Goal: Information Seeking & Learning: Compare options

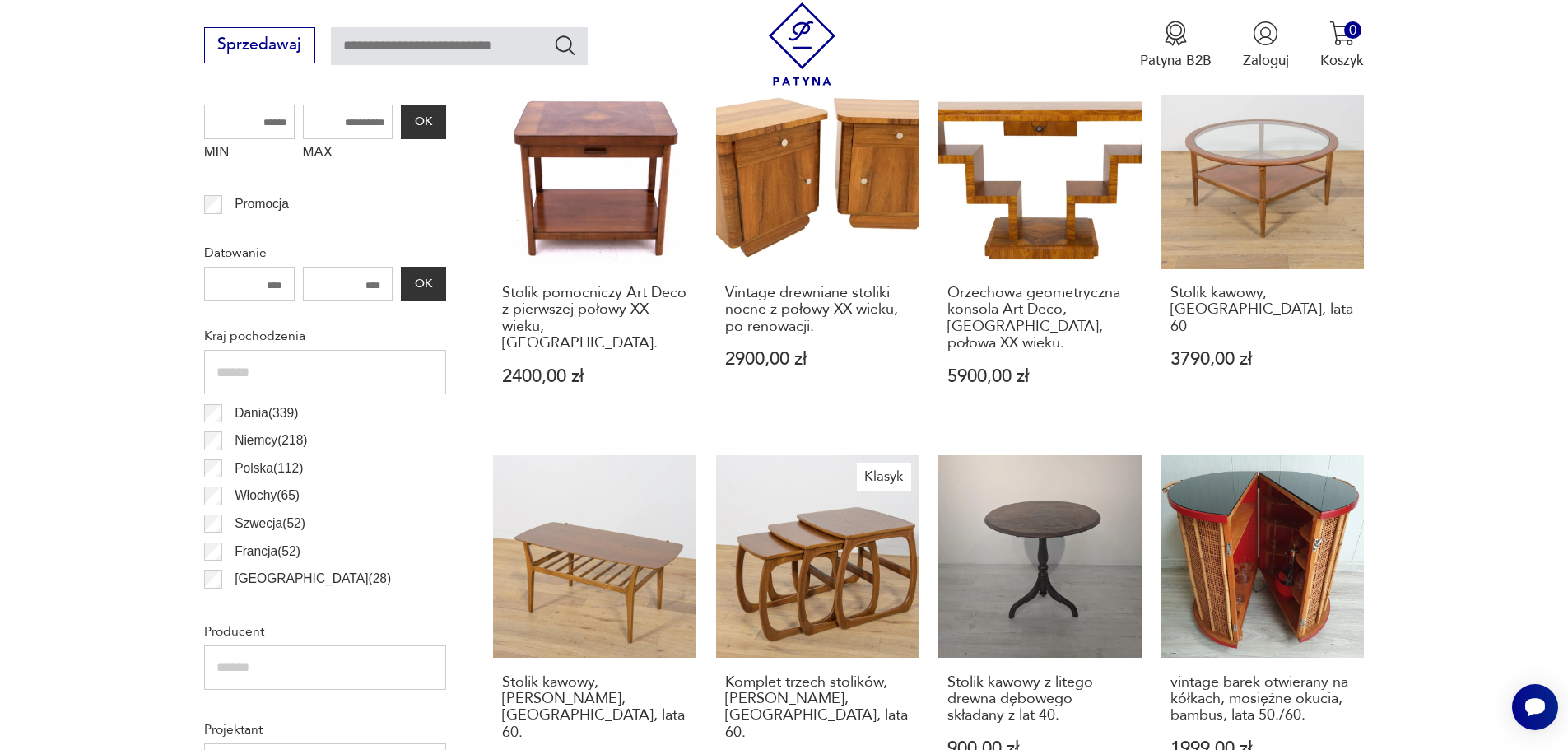
scroll to position [794, 0]
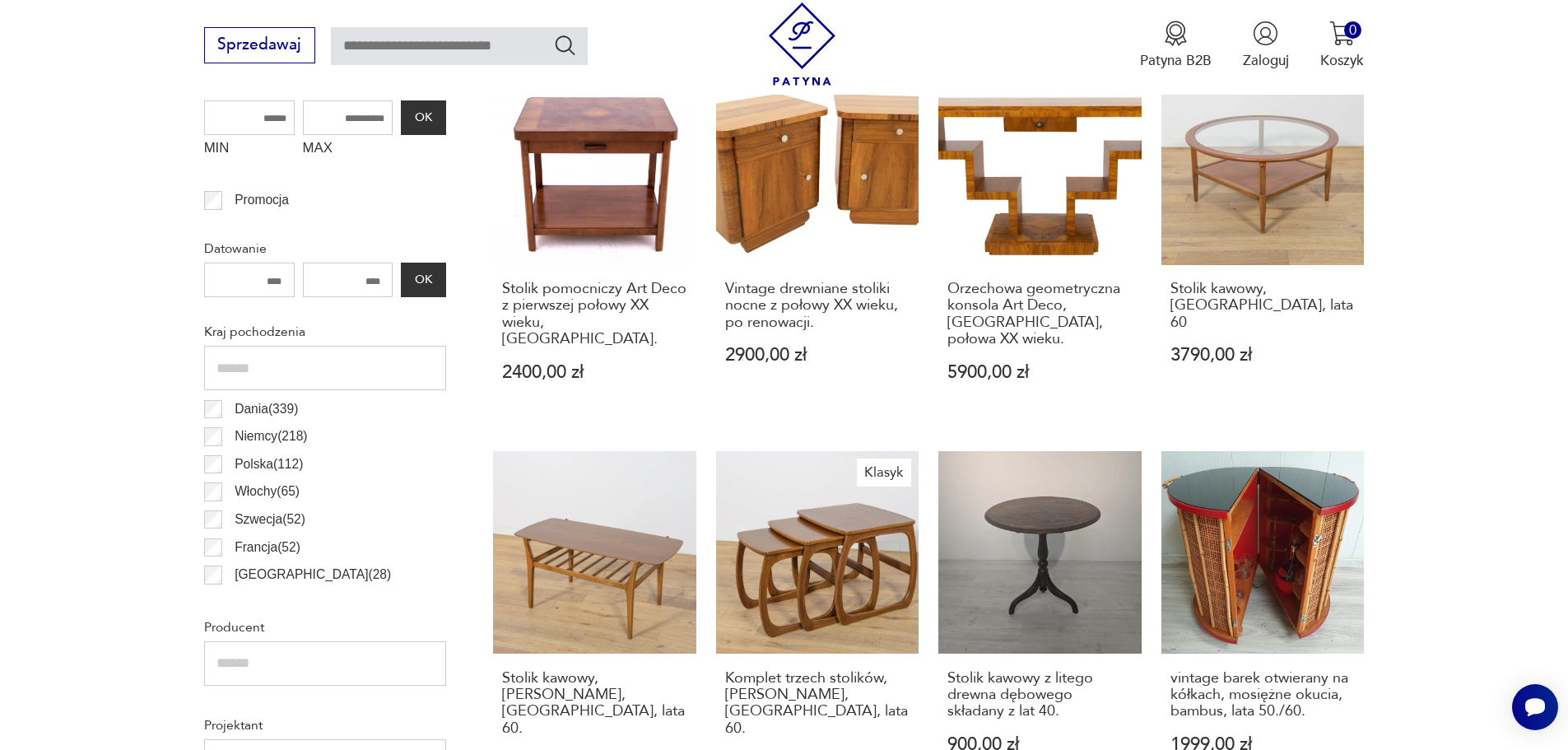
click at [339, 119] on input "MAX" at bounding box center [348, 117] width 91 height 34
type input "****"
click at [444, 114] on button "OK" at bounding box center [423, 117] width 44 height 34
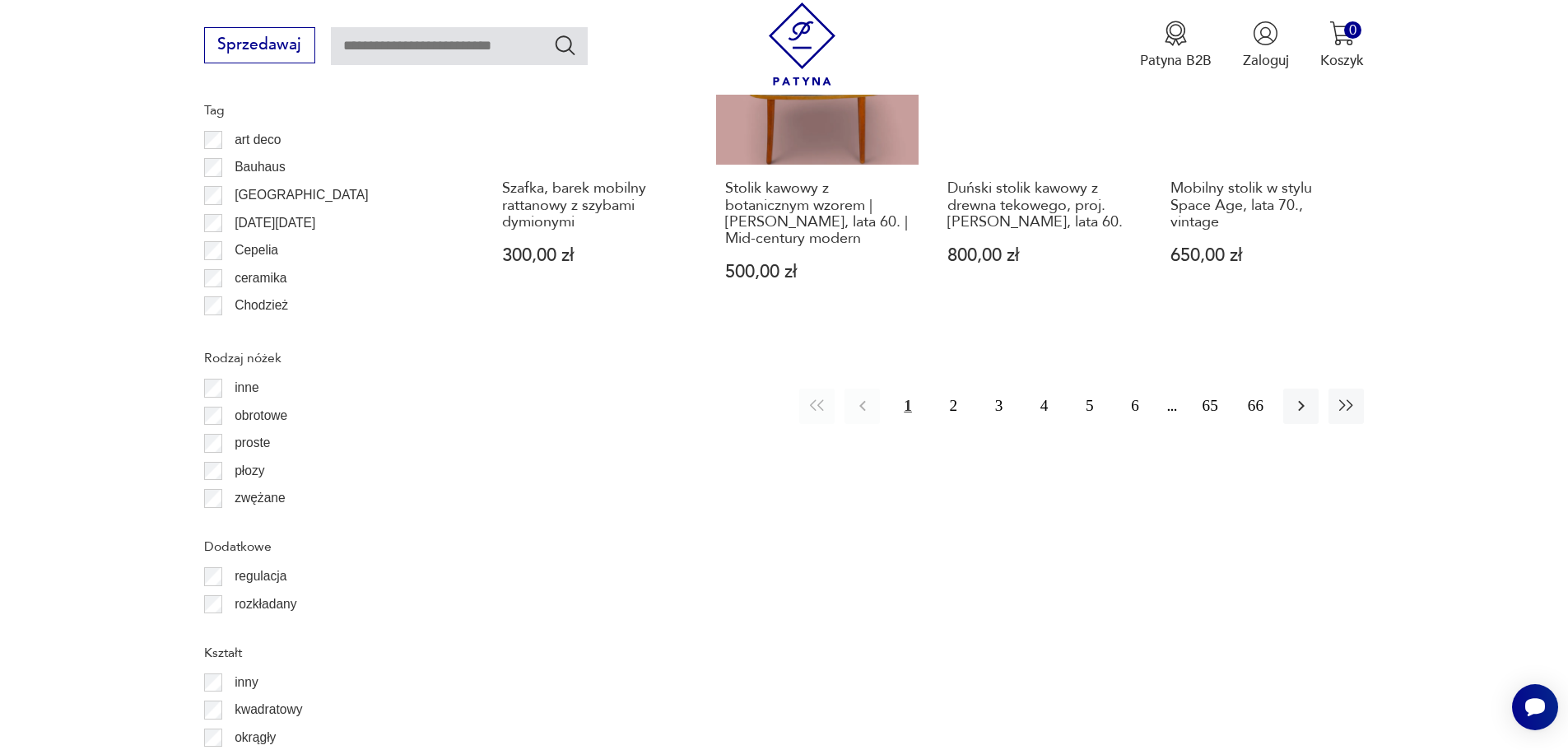
scroll to position [2029, 0]
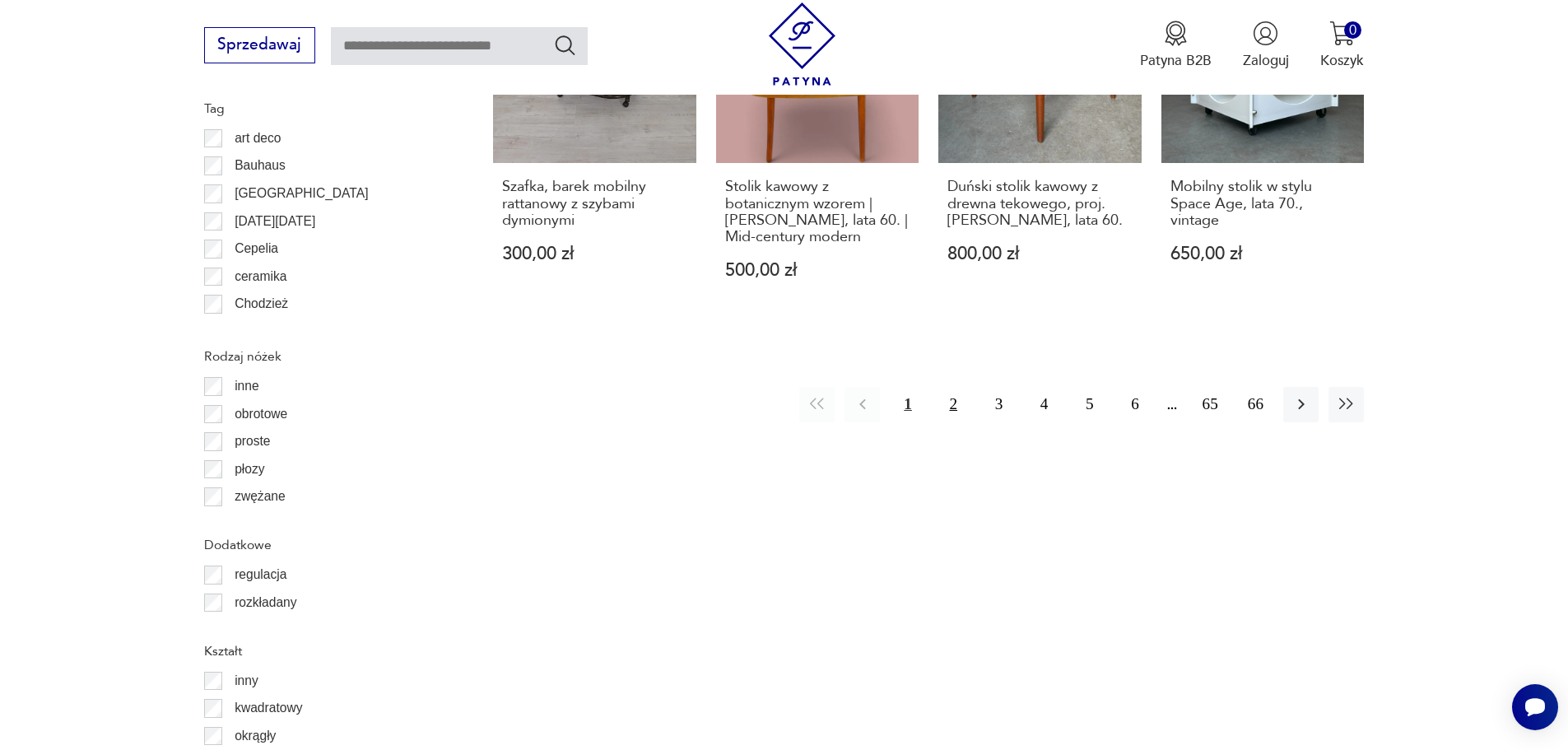
click at [942, 387] on button "2" at bounding box center [953, 404] width 35 height 35
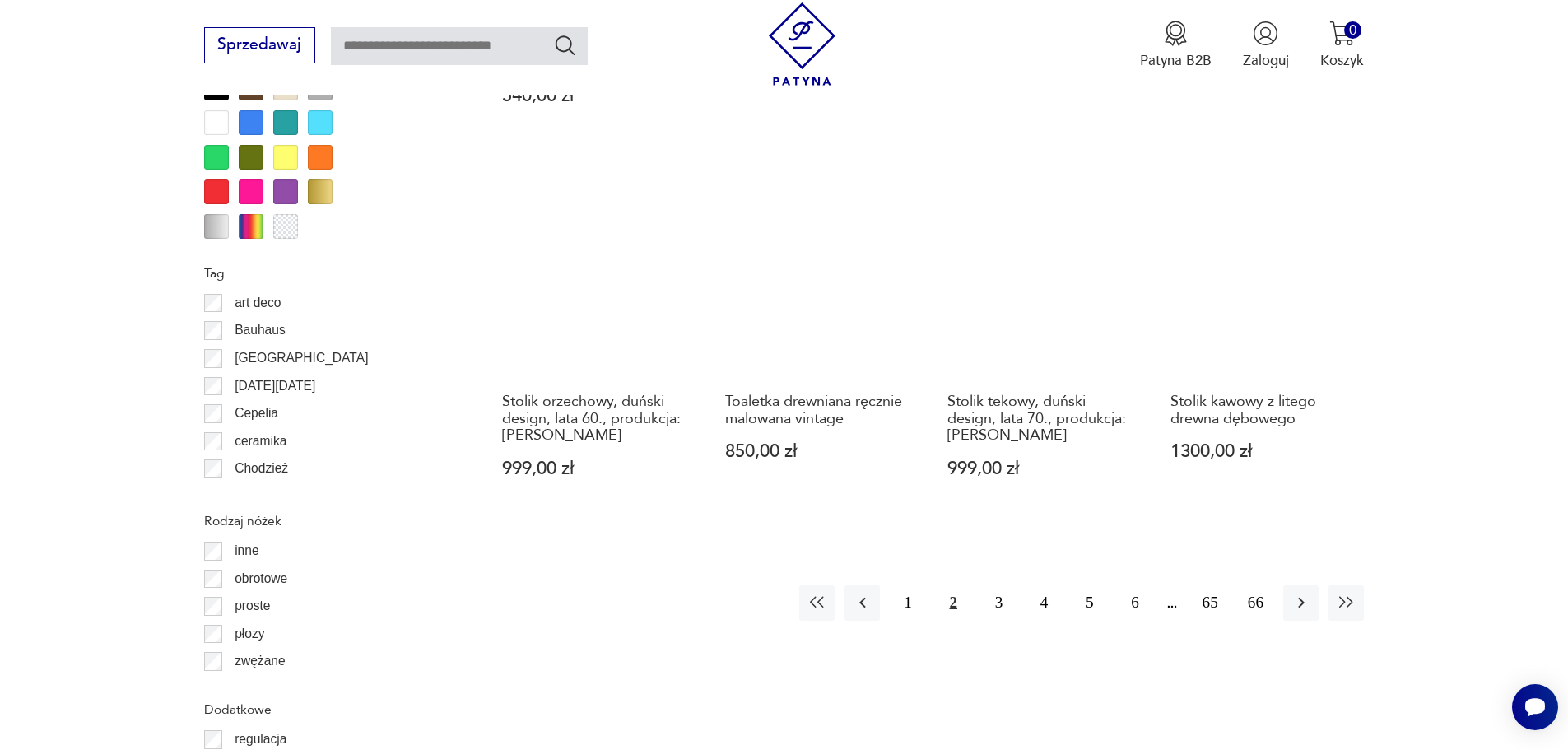
scroll to position [2194, 0]
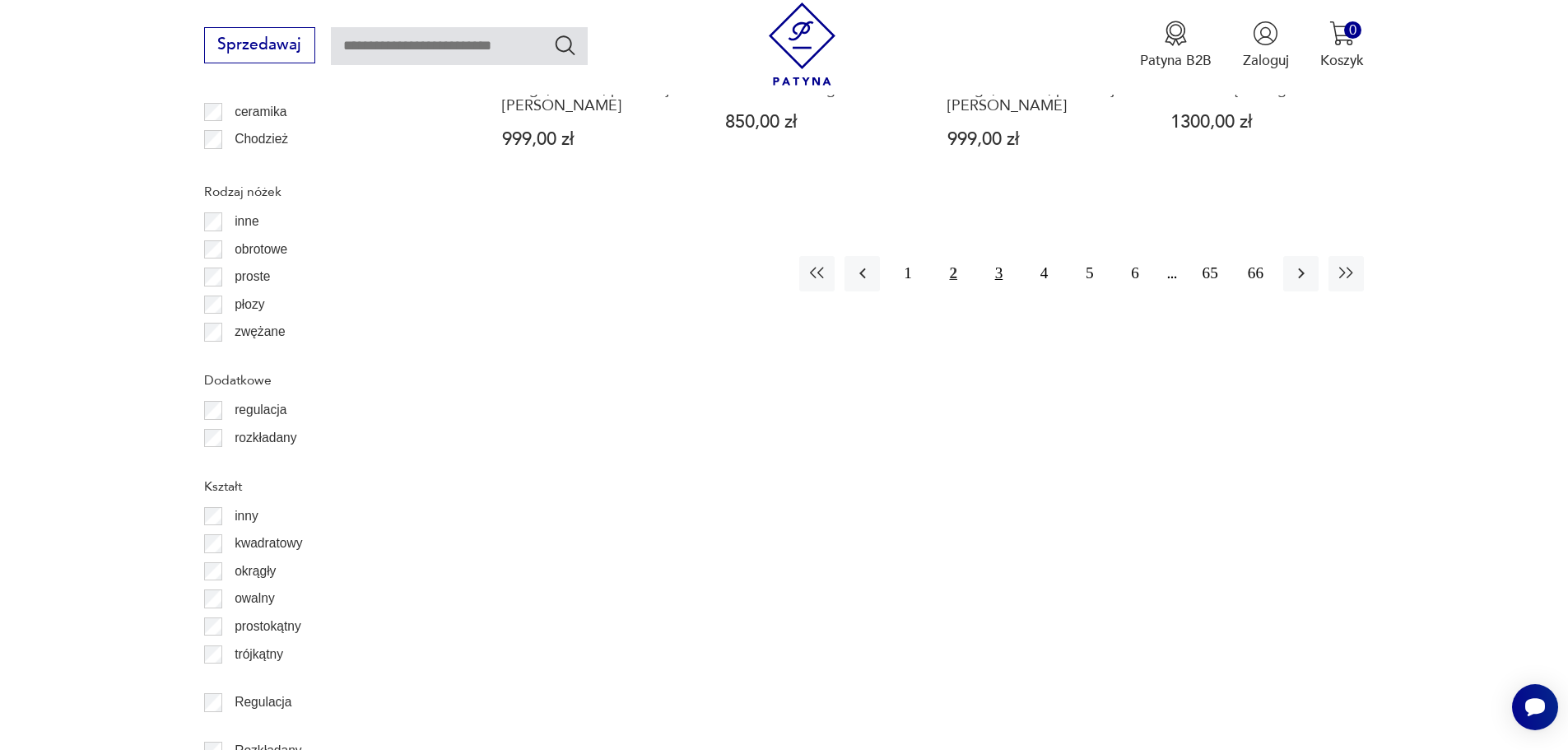
click at [1006, 256] on button "3" at bounding box center [998, 273] width 35 height 35
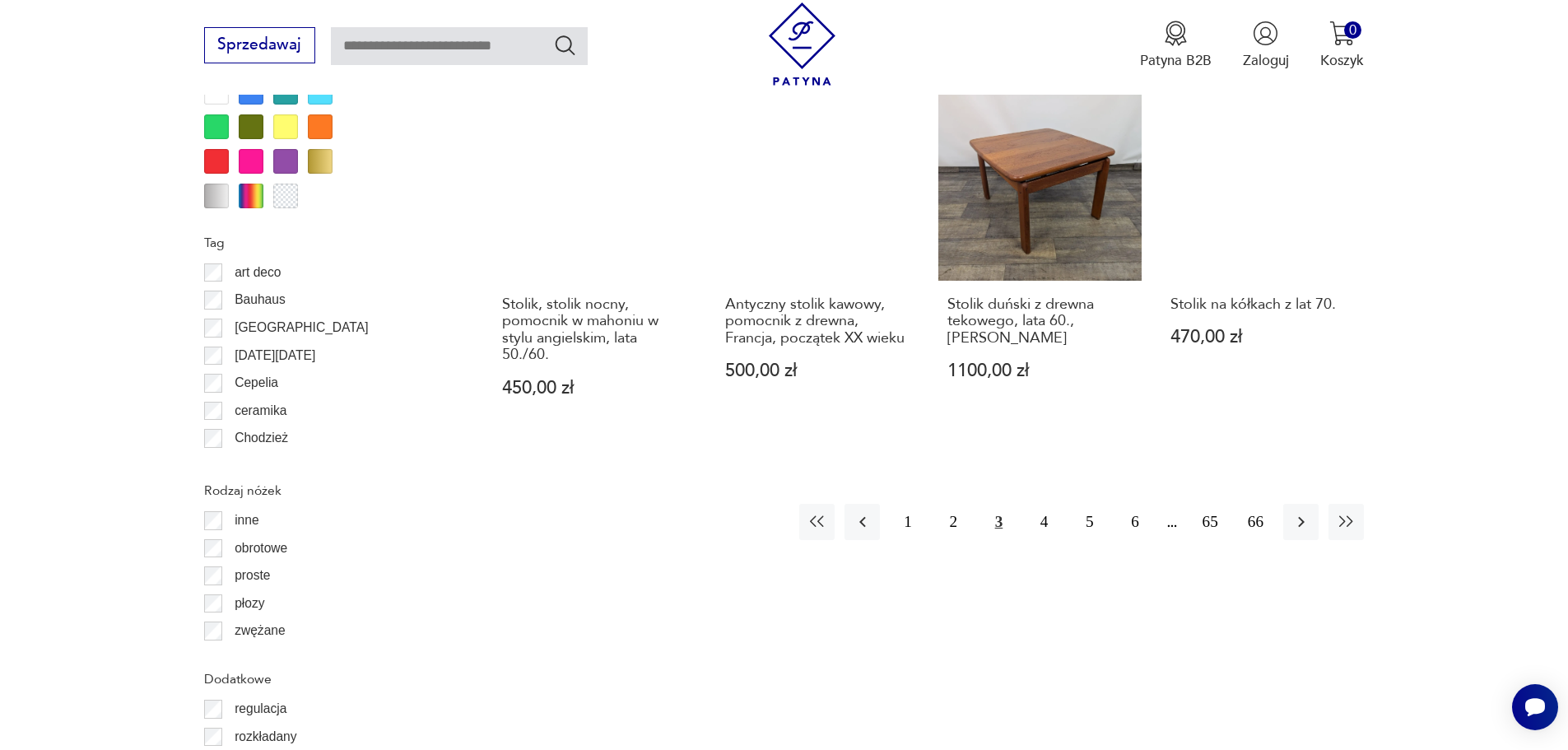
scroll to position [1947, 0]
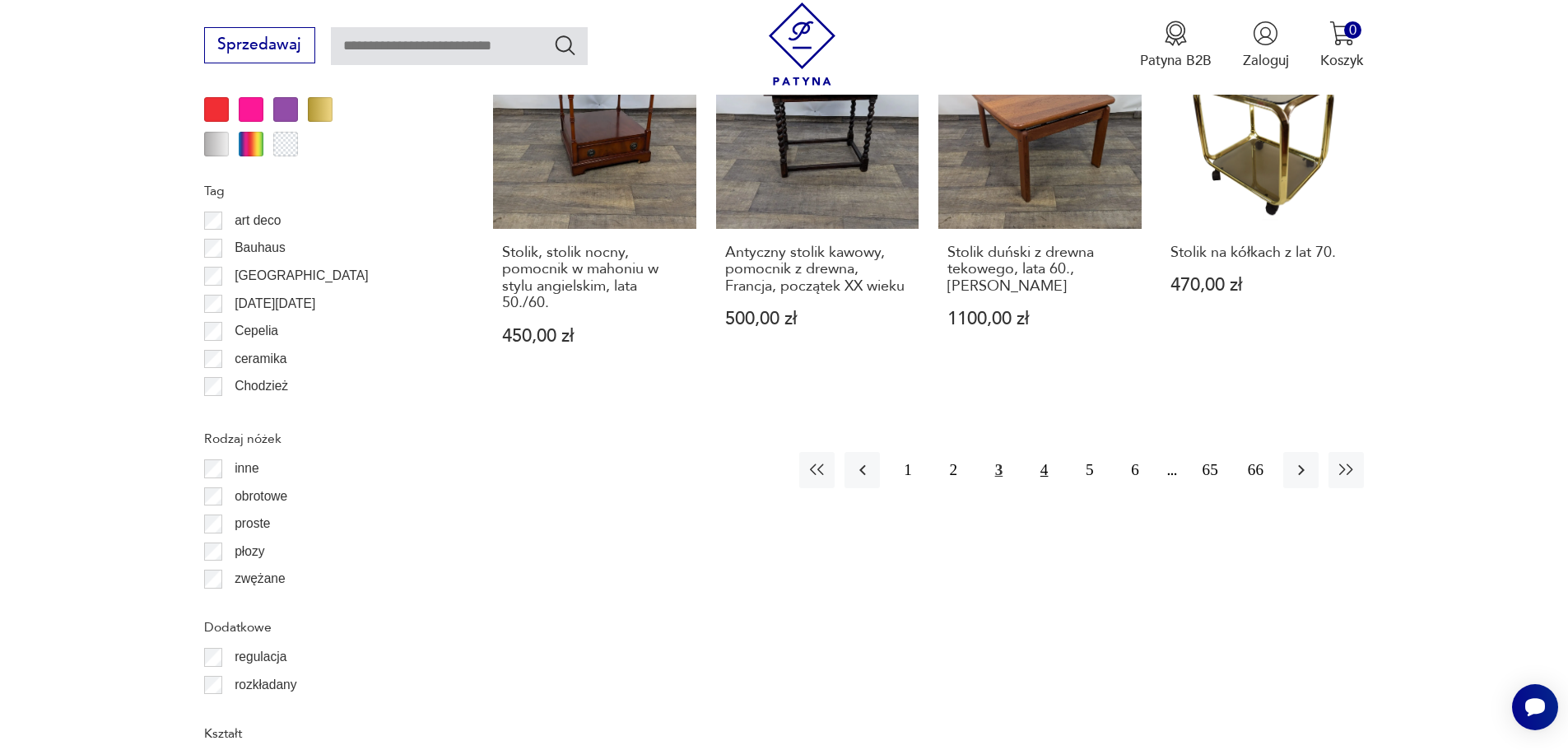
click at [1052, 466] on button "4" at bounding box center [1044, 469] width 35 height 35
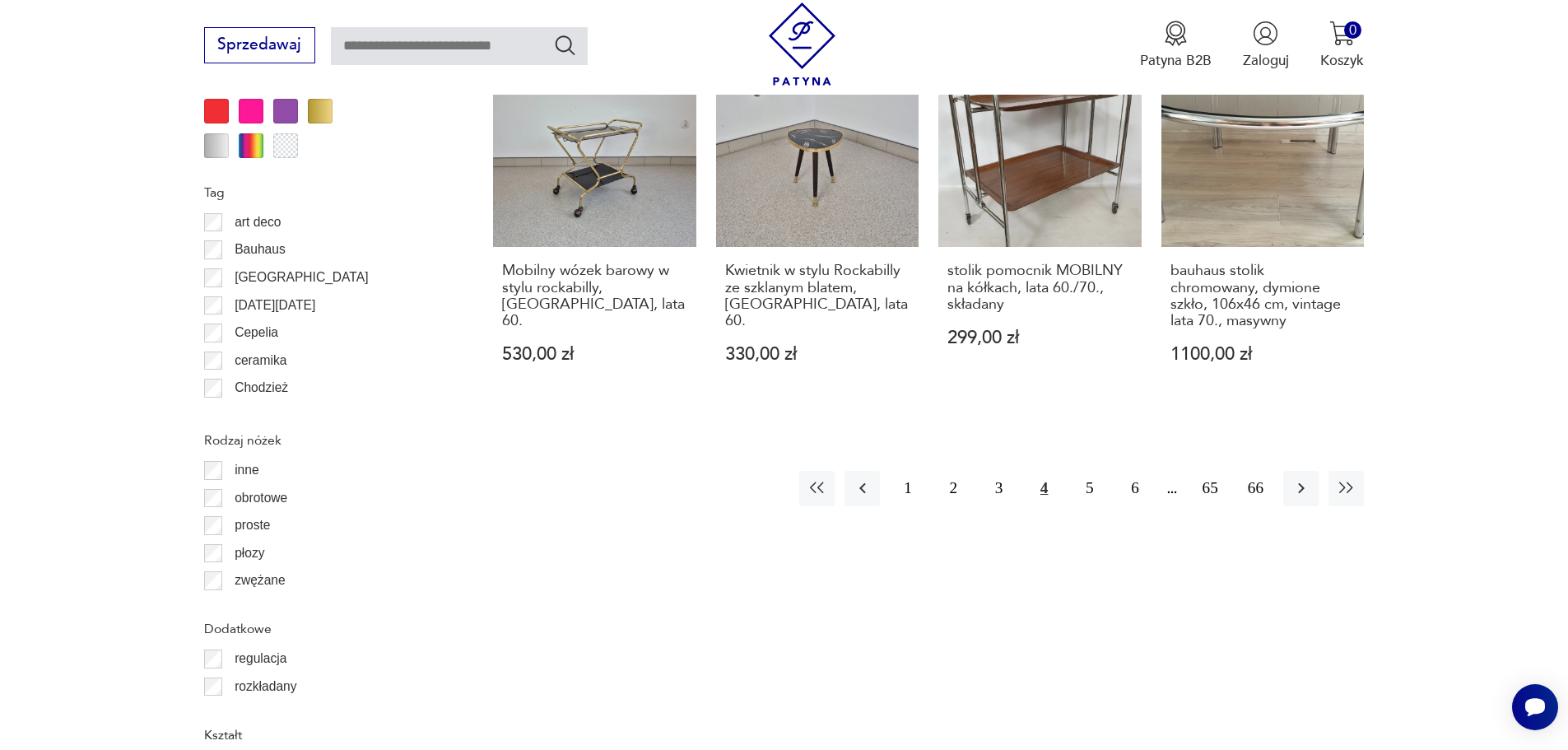
scroll to position [1947, 0]
click at [1098, 473] on button "5" at bounding box center [1089, 487] width 35 height 35
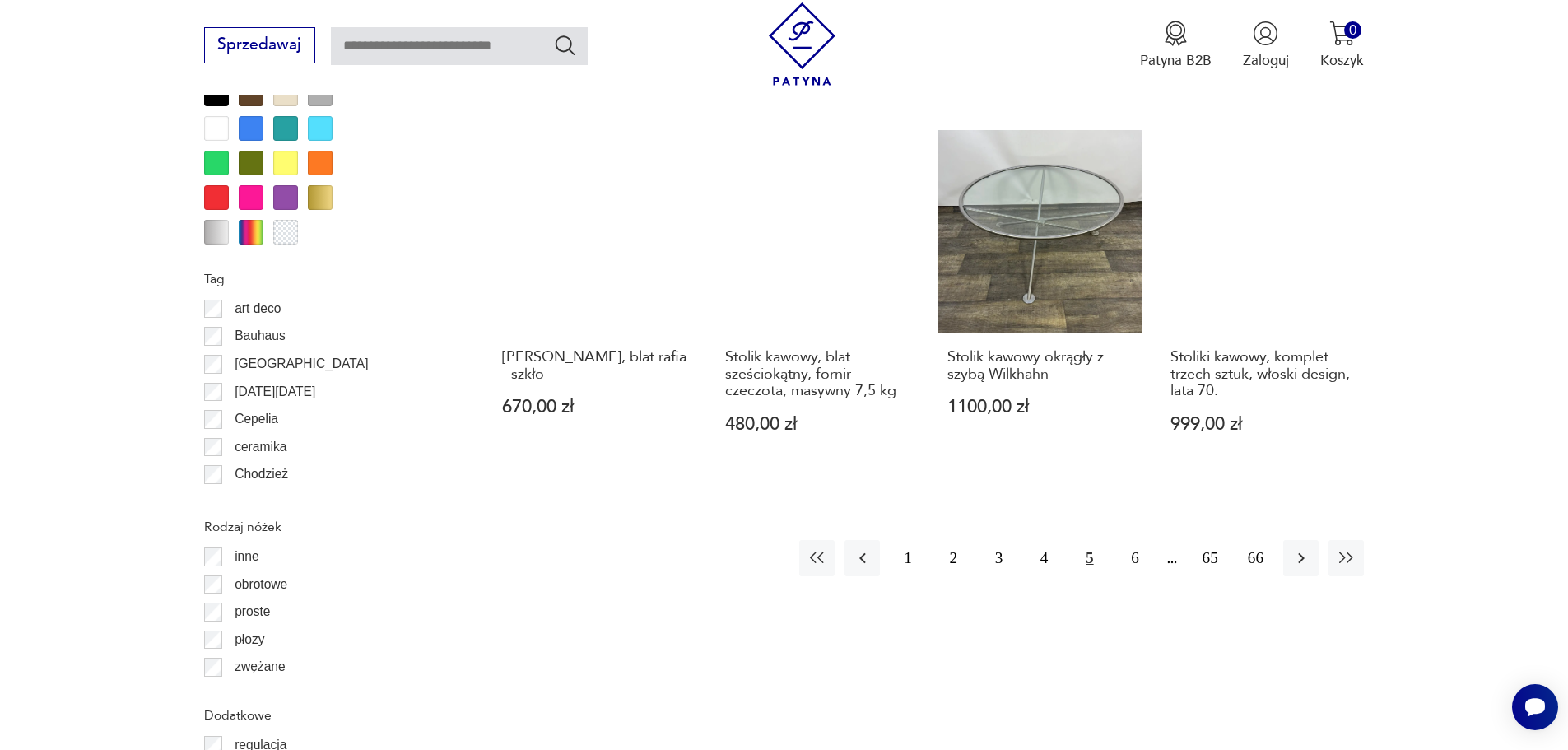
scroll to position [1865, 0]
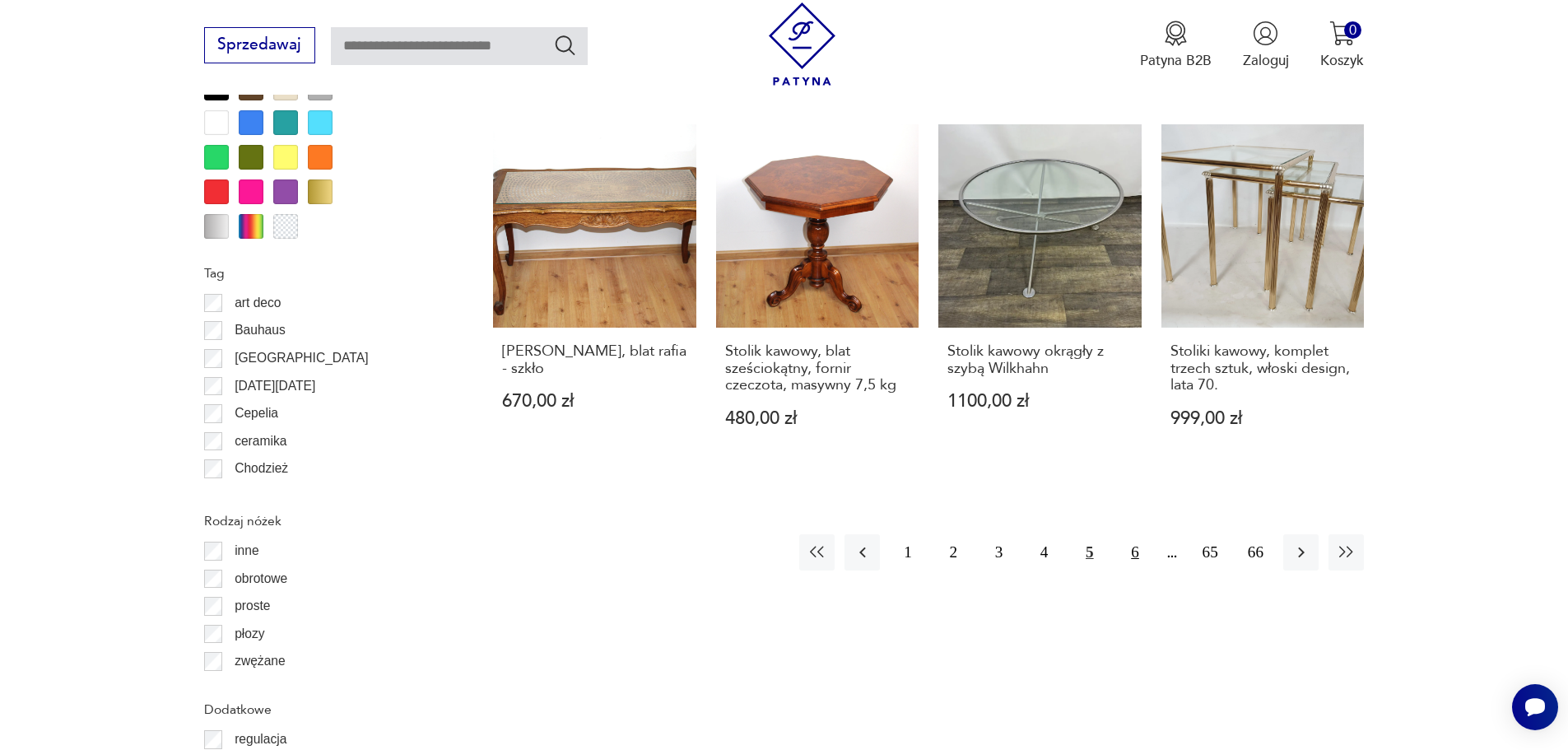
click at [1134, 539] on button "6" at bounding box center [1134, 552] width 35 height 35
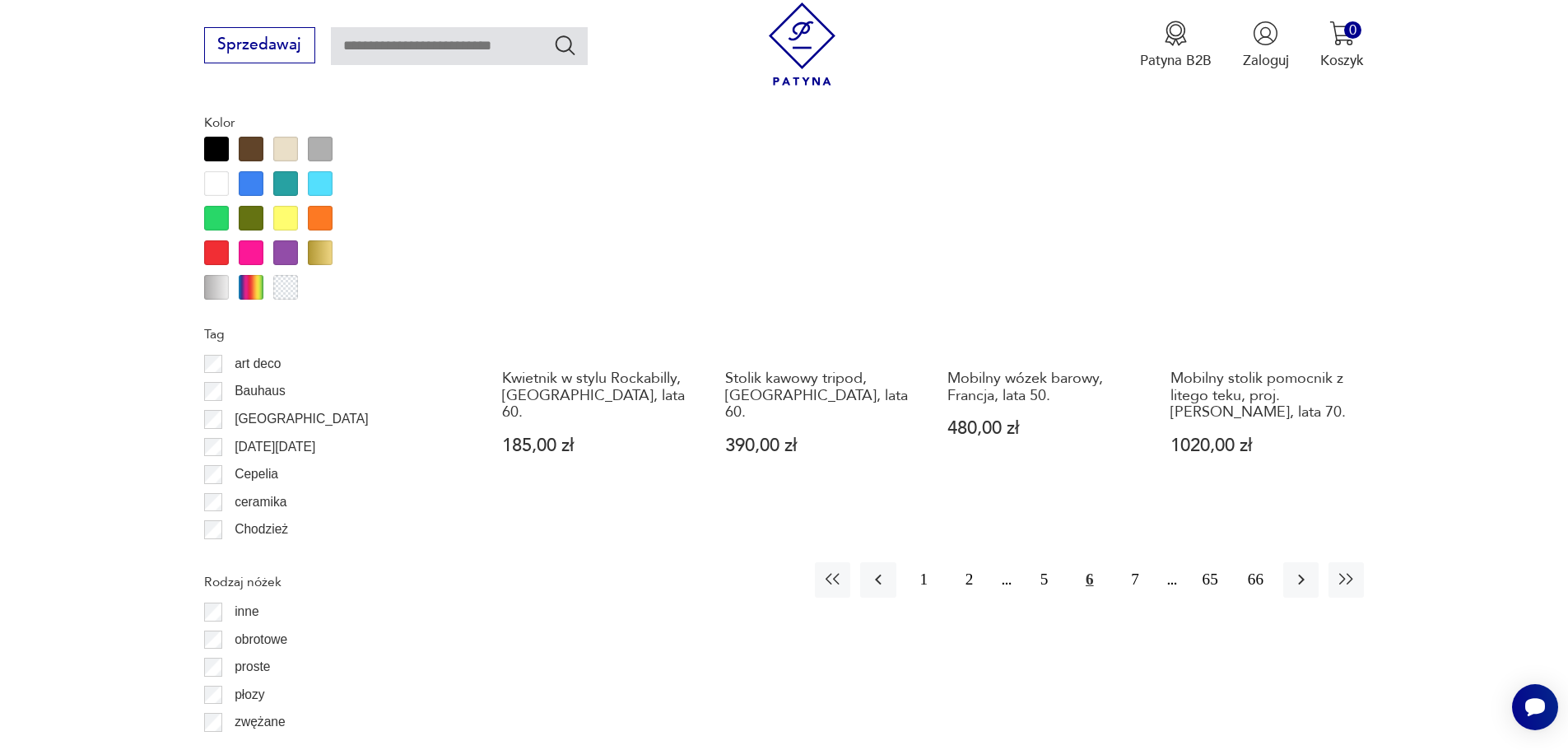
scroll to position [1947, 0]
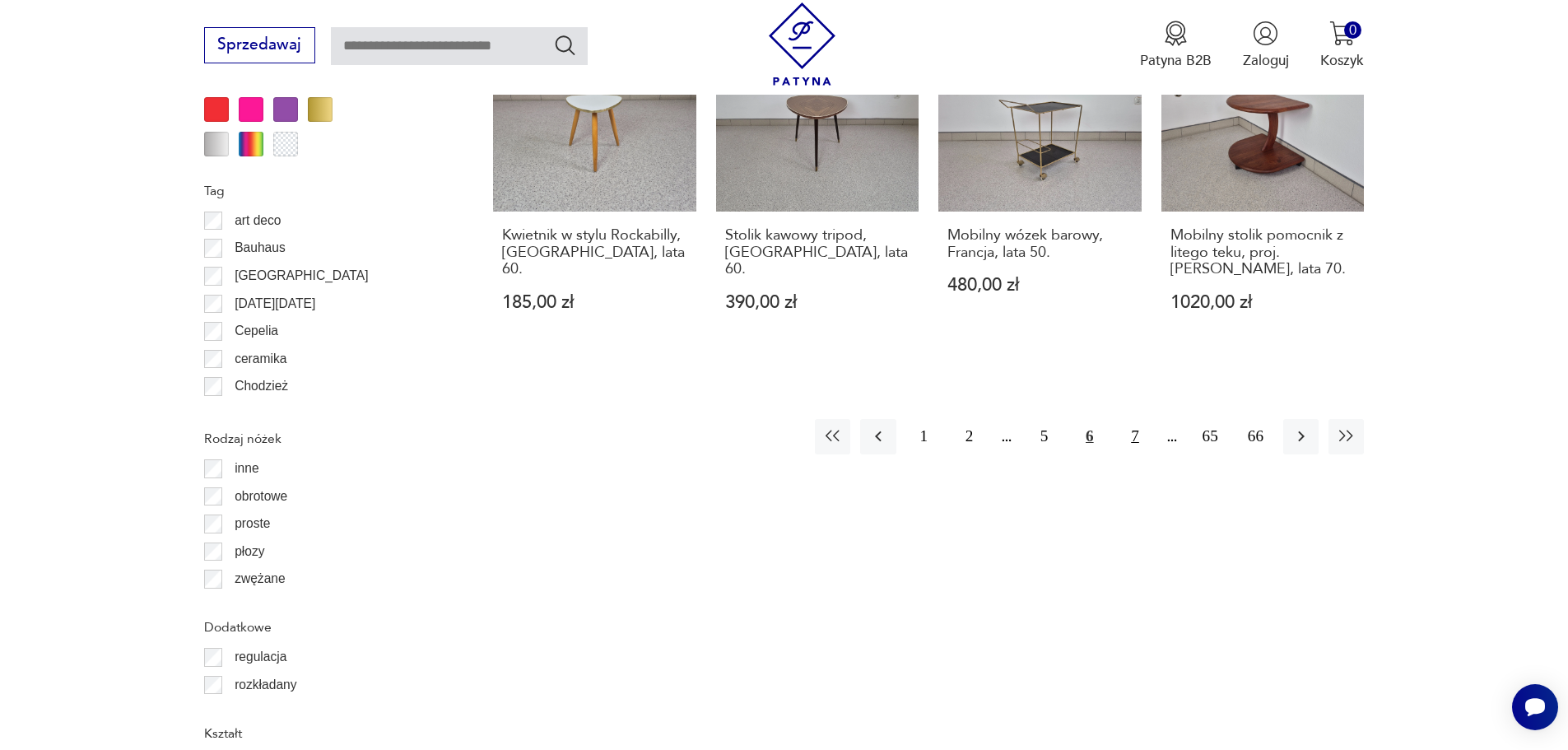
click at [1137, 444] on button "7" at bounding box center [1134, 436] width 35 height 35
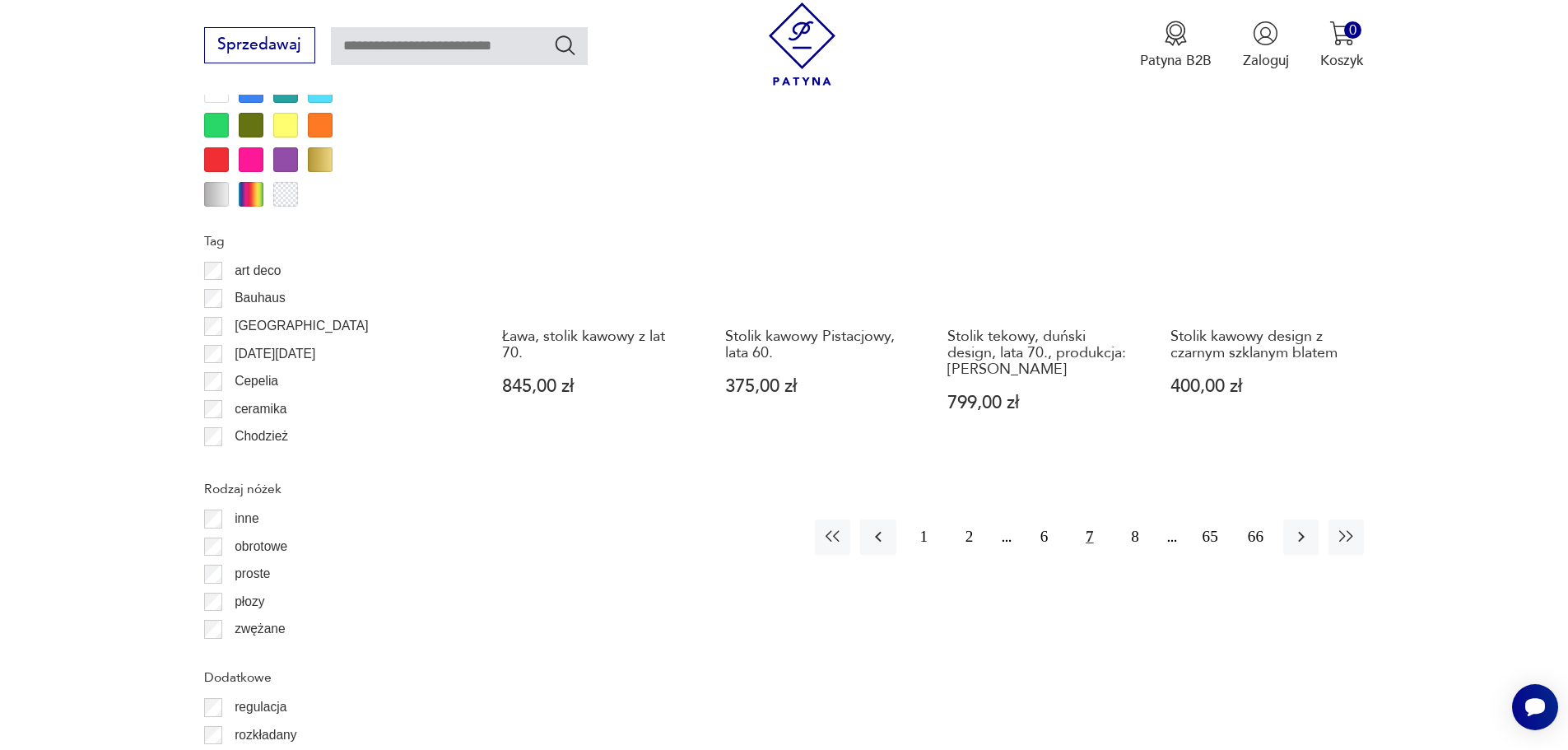
scroll to position [1947, 0]
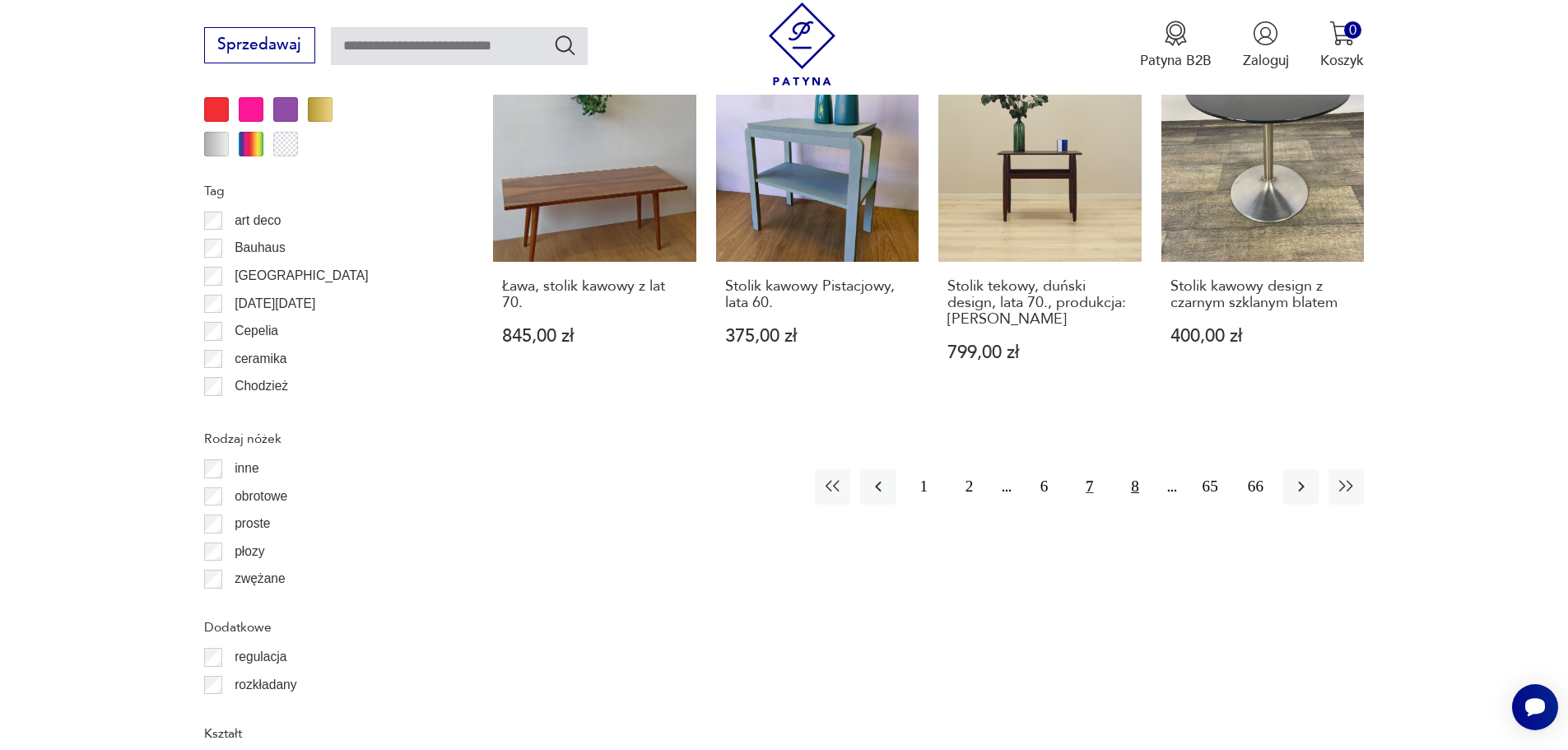
click at [1128, 469] on button "8" at bounding box center [1134, 487] width 35 height 35
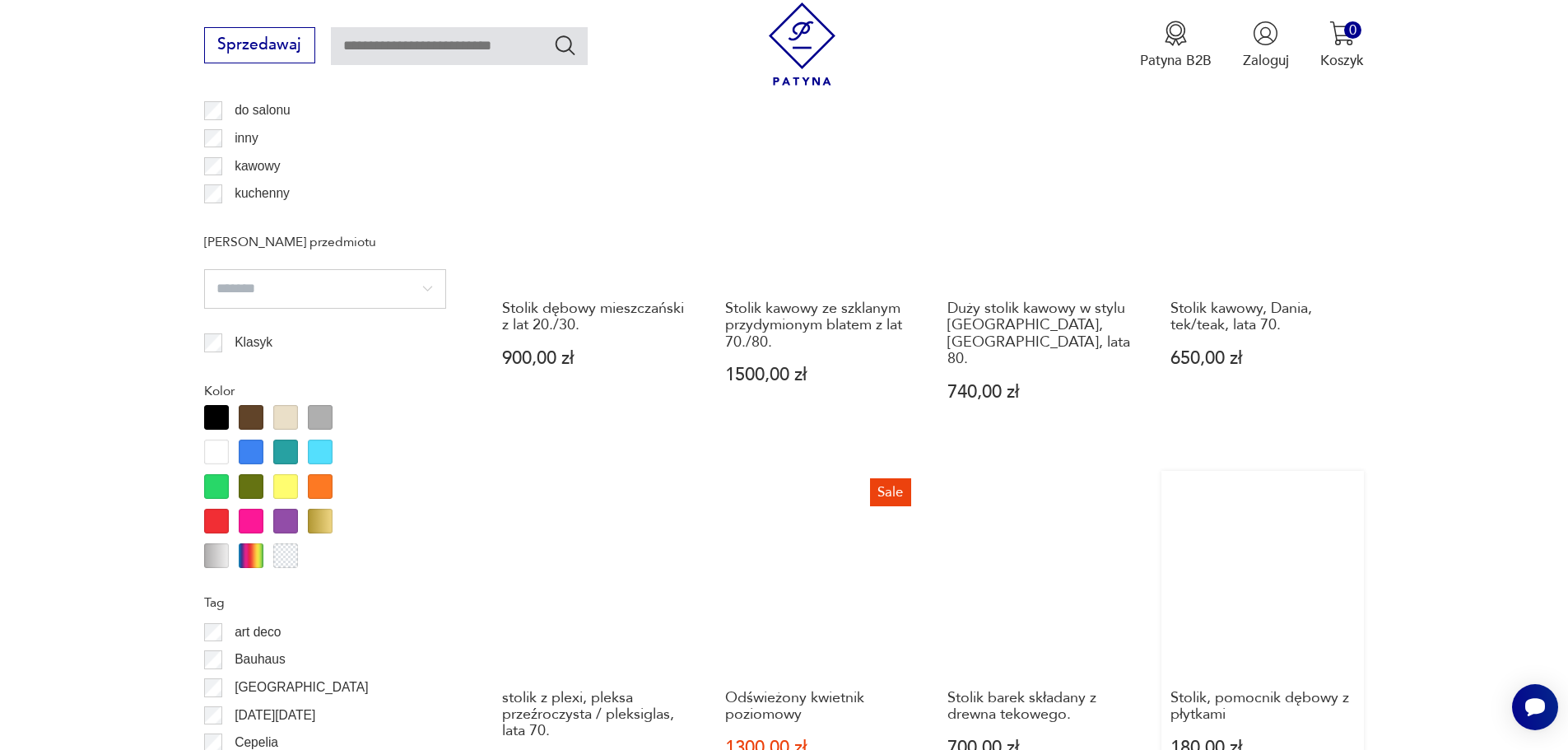
scroll to position [1865, 0]
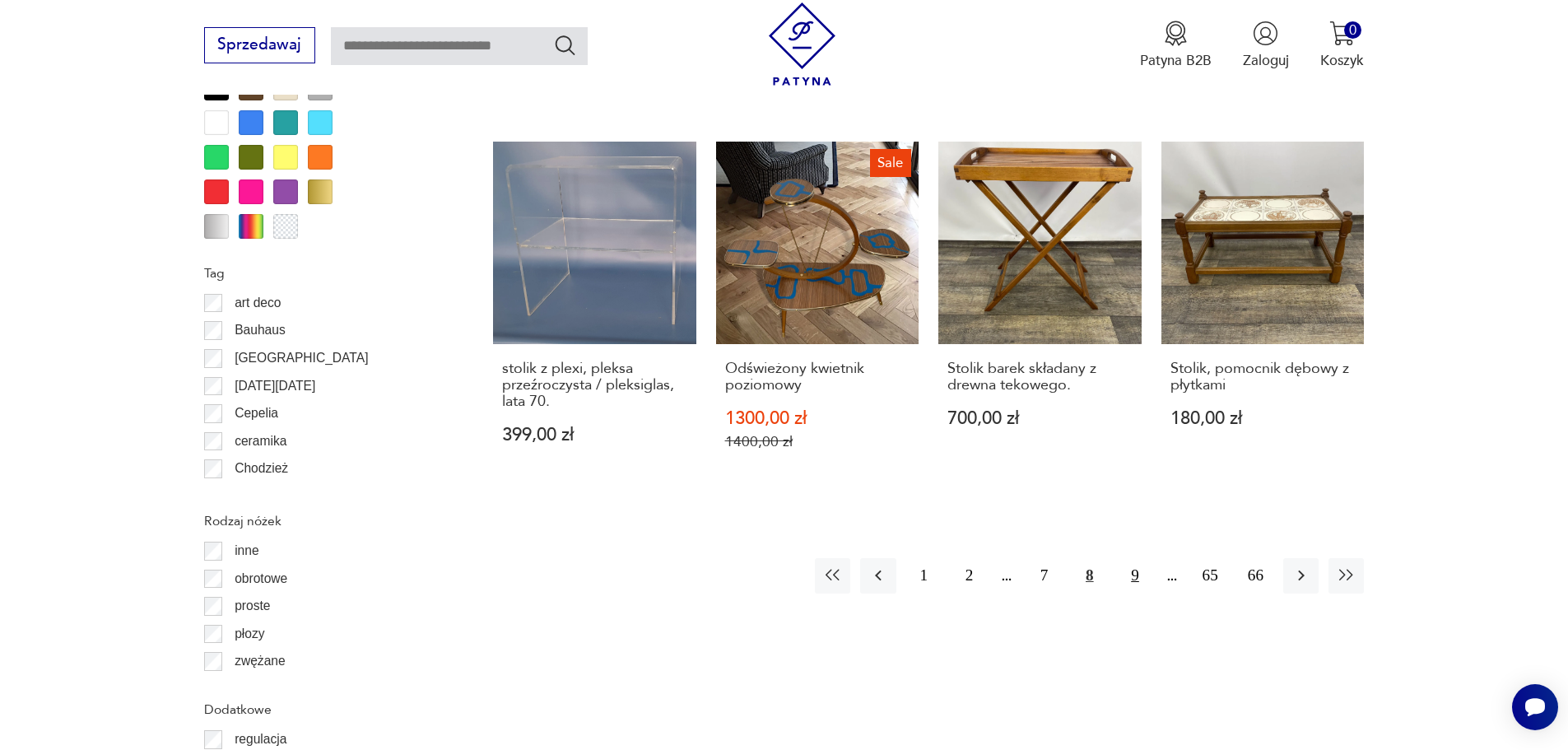
click at [1139, 570] on button "9" at bounding box center [1134, 575] width 35 height 35
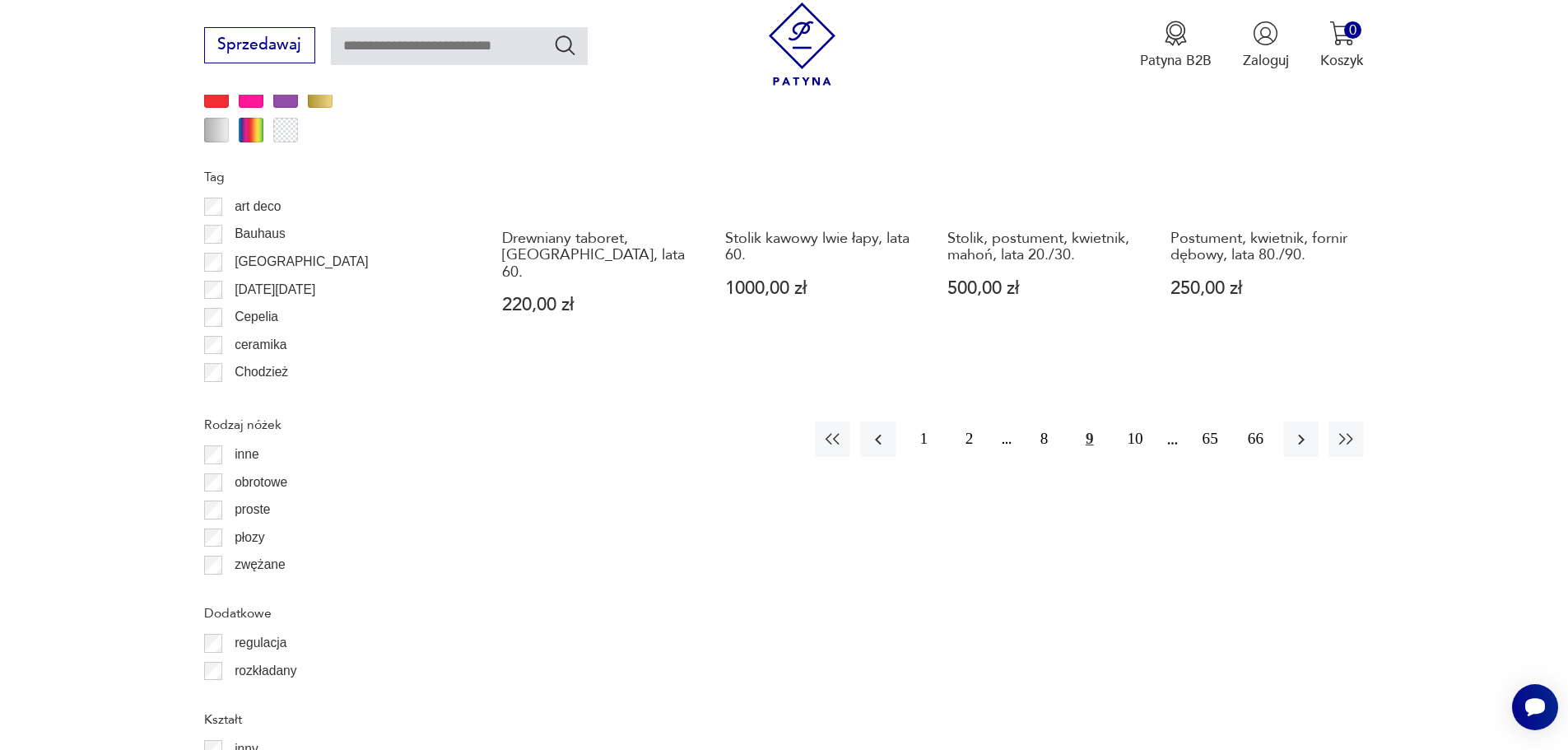
scroll to position [2111, 0]
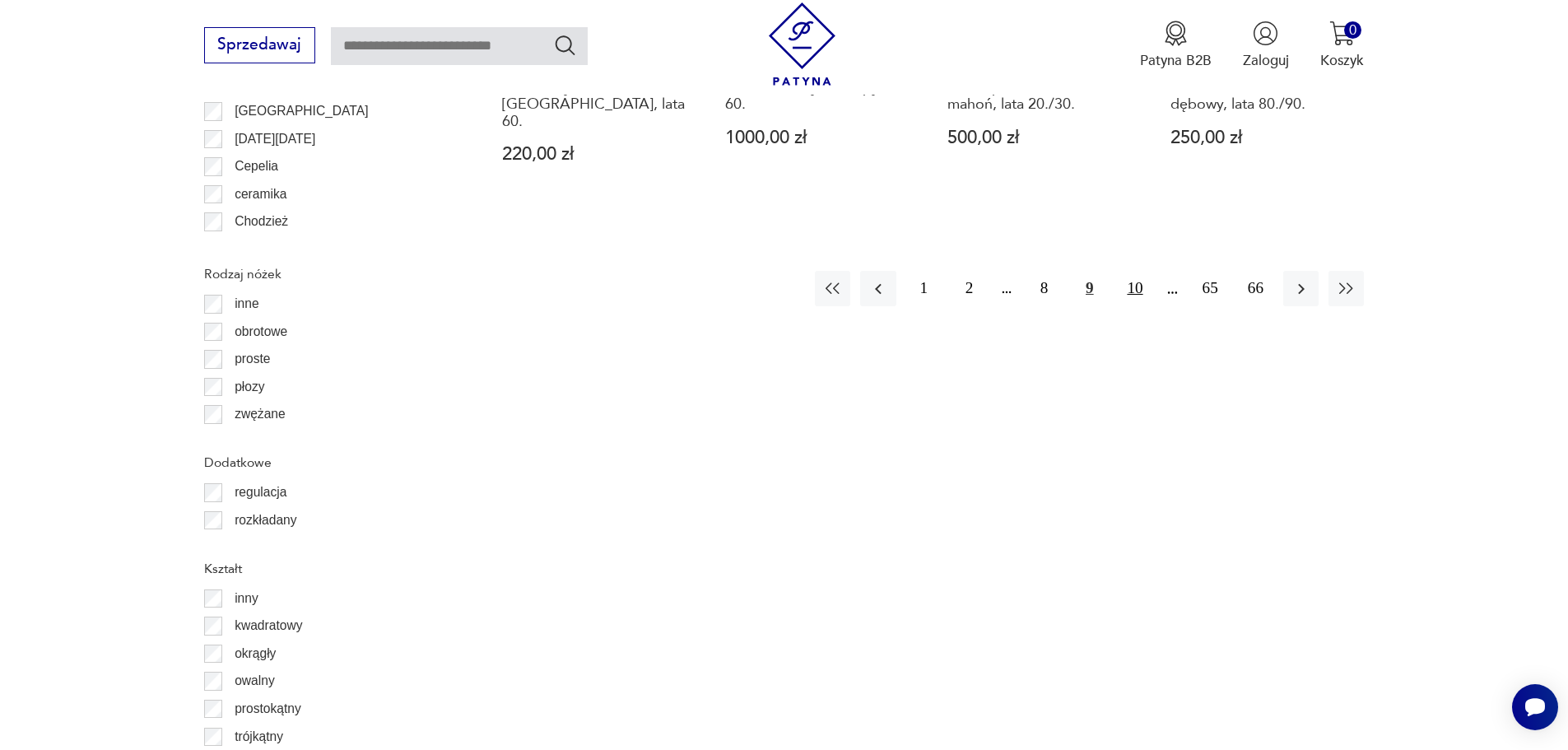
click at [1138, 274] on button "10" at bounding box center [1134, 288] width 35 height 35
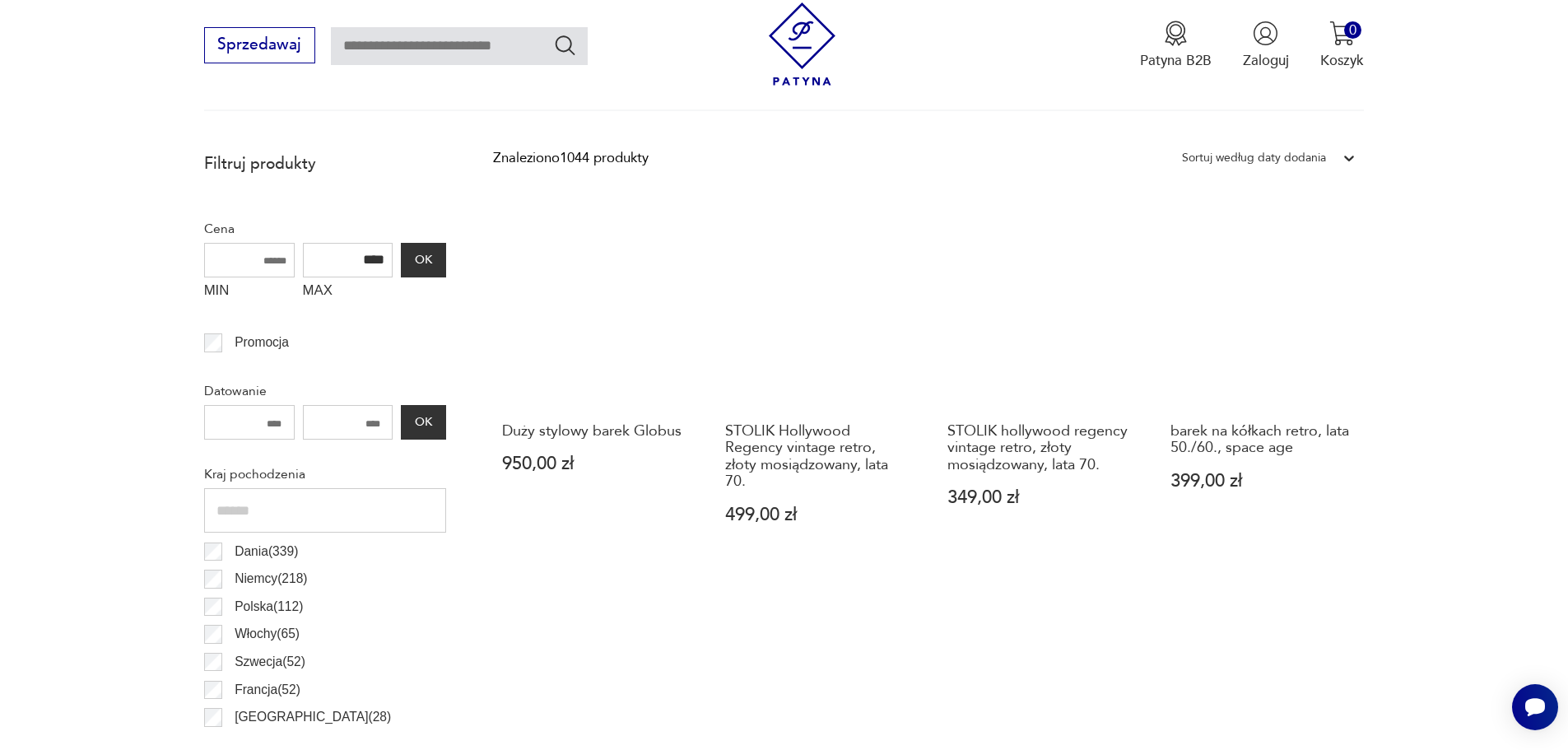
scroll to position [795, 0]
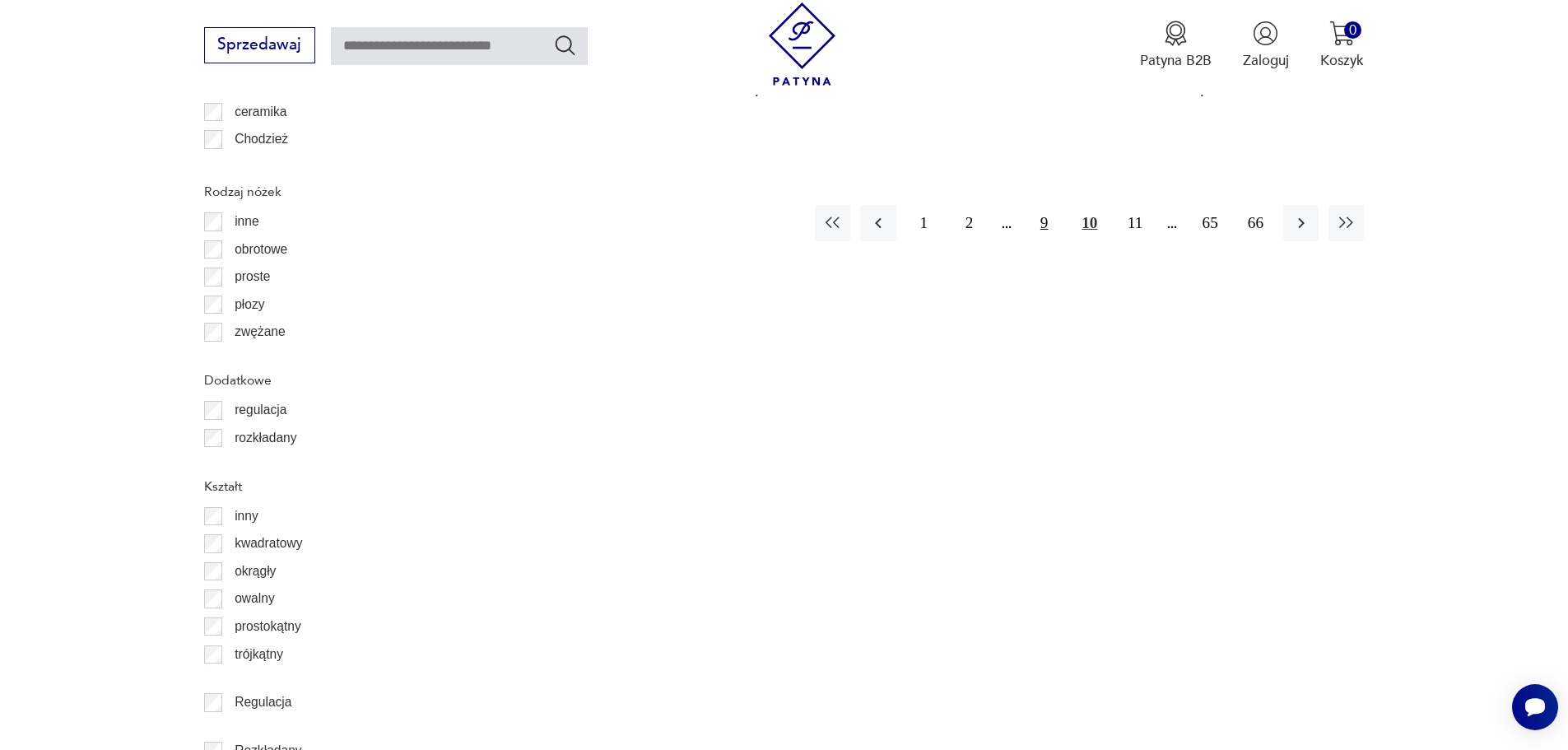
click at [1041, 222] on button "9" at bounding box center [1044, 222] width 35 height 35
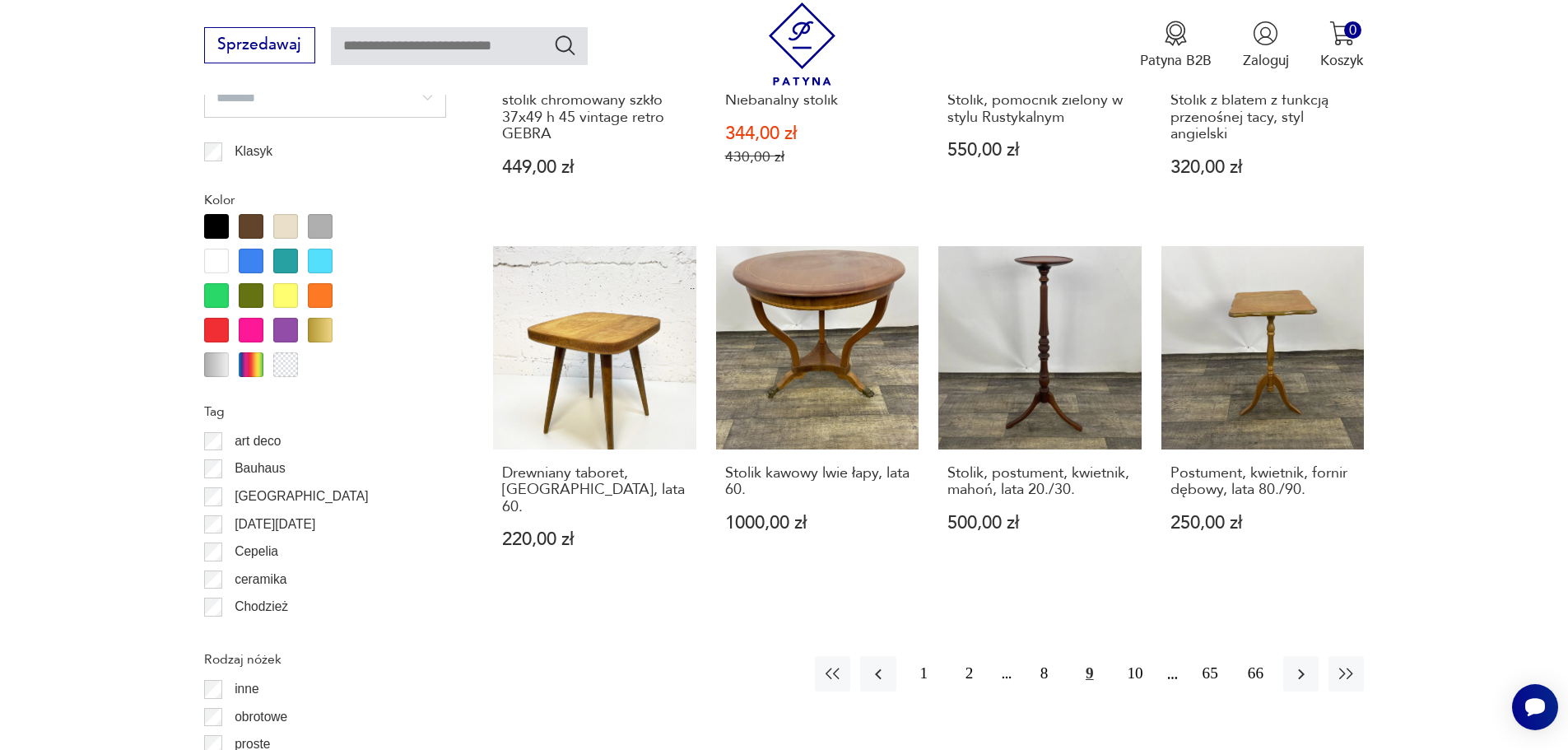
scroll to position [1865, 0]
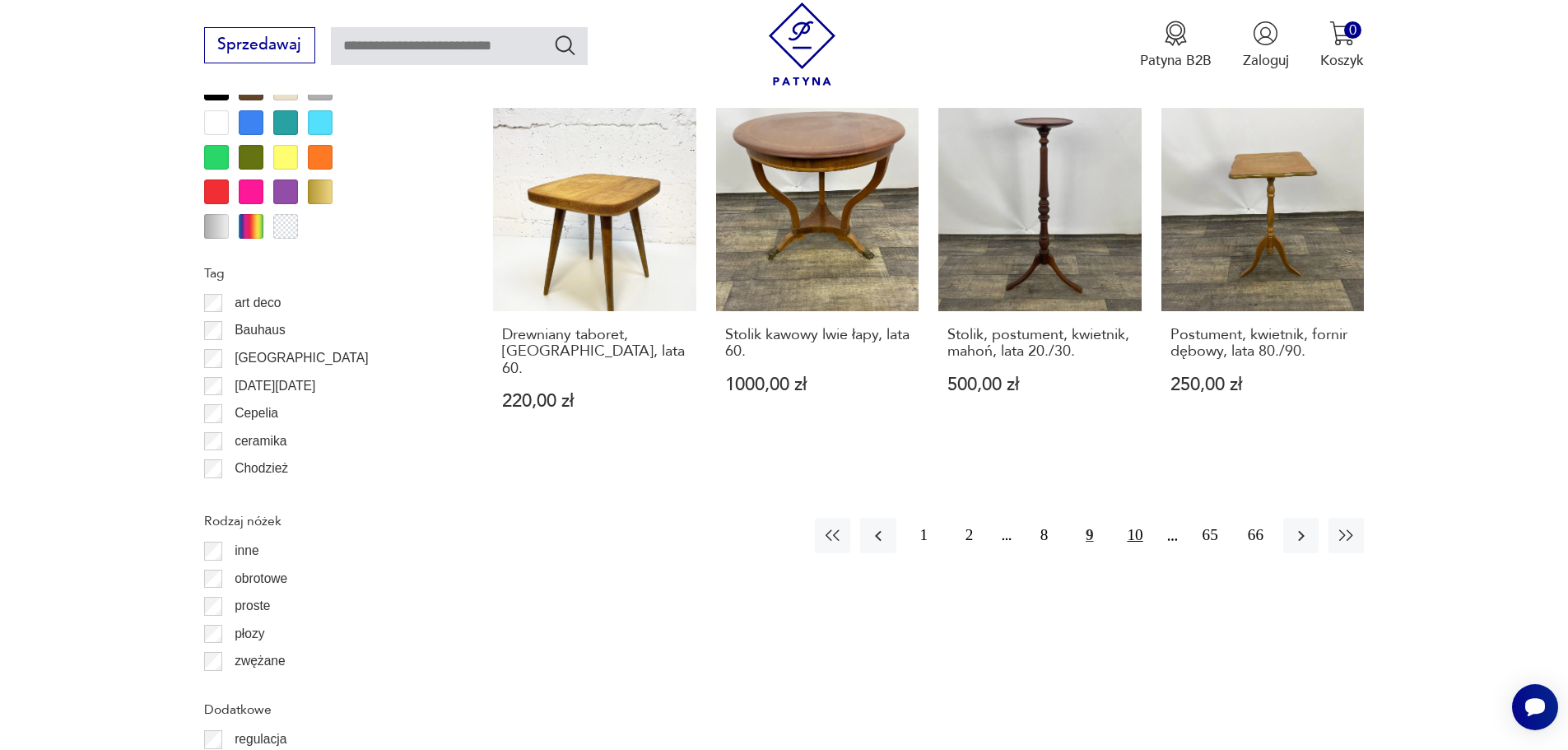
click at [1131, 522] on button "10" at bounding box center [1134, 534] width 35 height 35
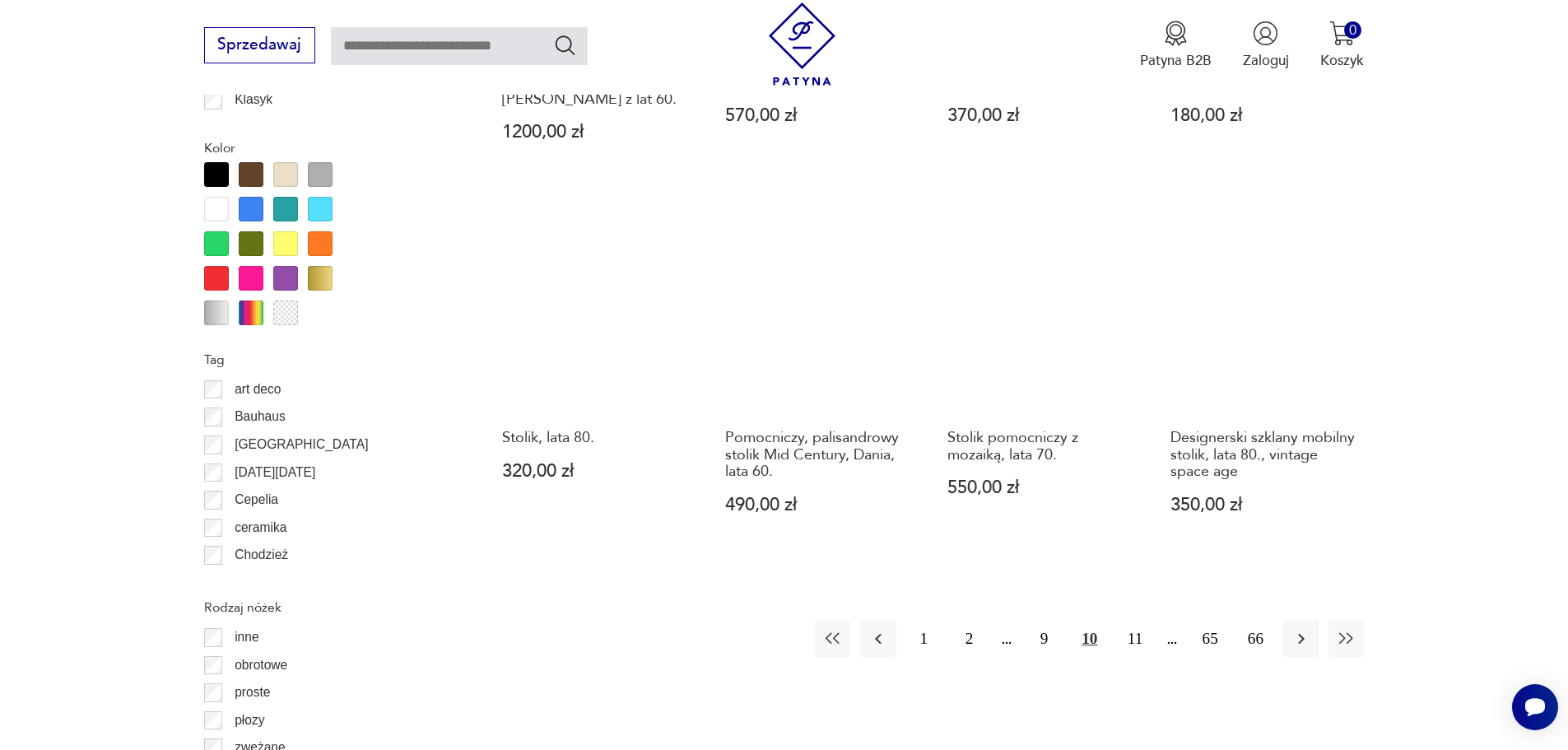
scroll to position [1782, 0]
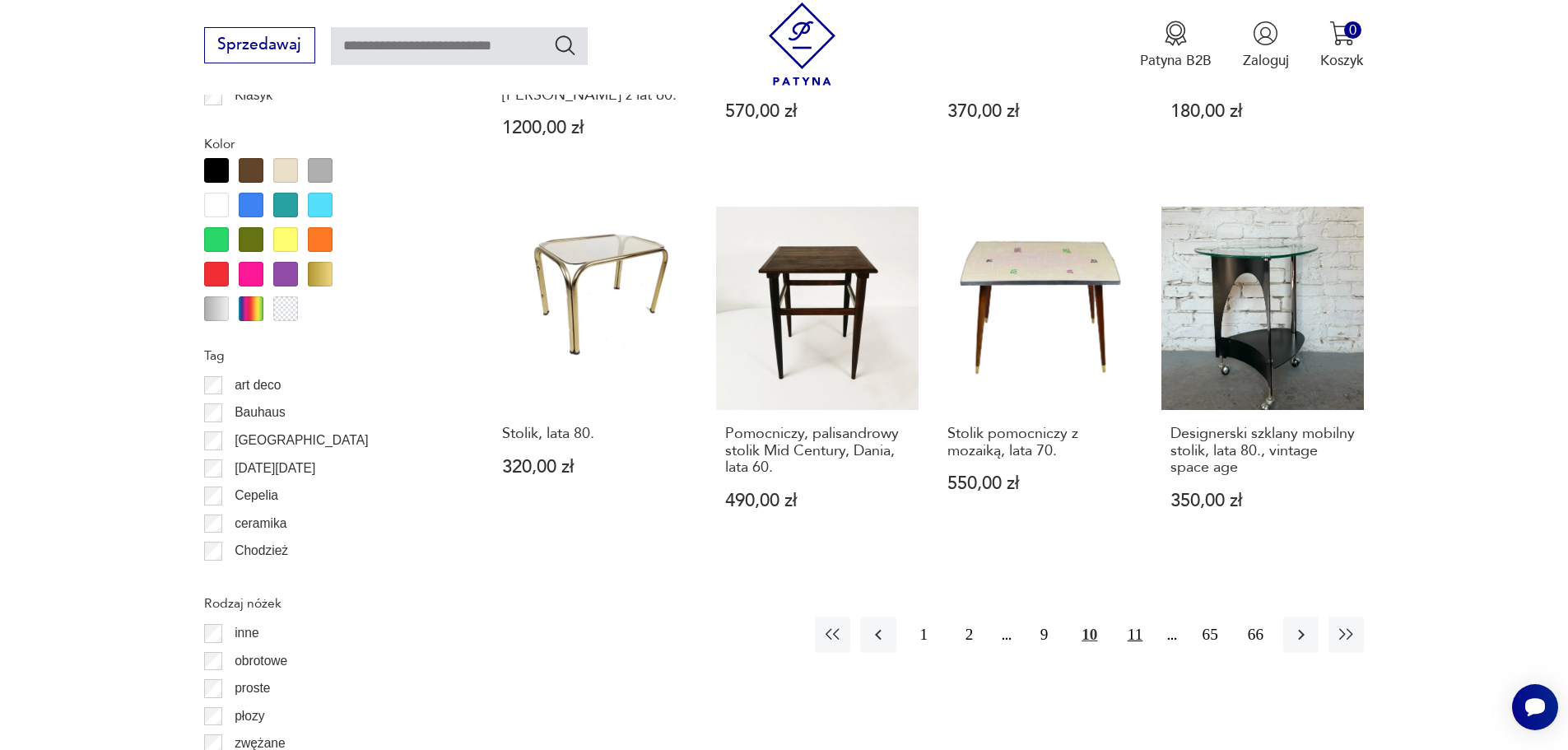
click at [1130, 643] on button "11" at bounding box center [1134, 634] width 35 height 35
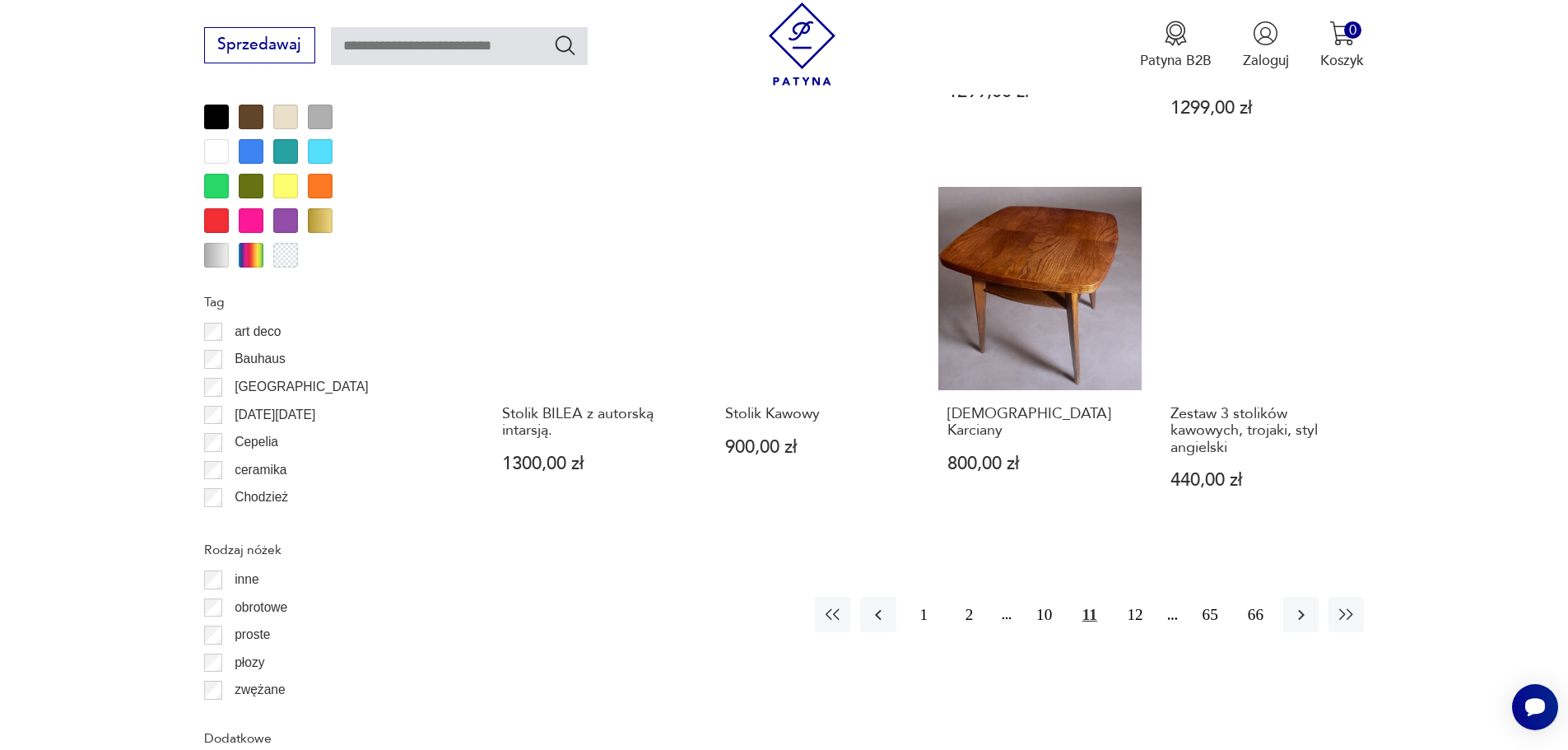
scroll to position [1865, 0]
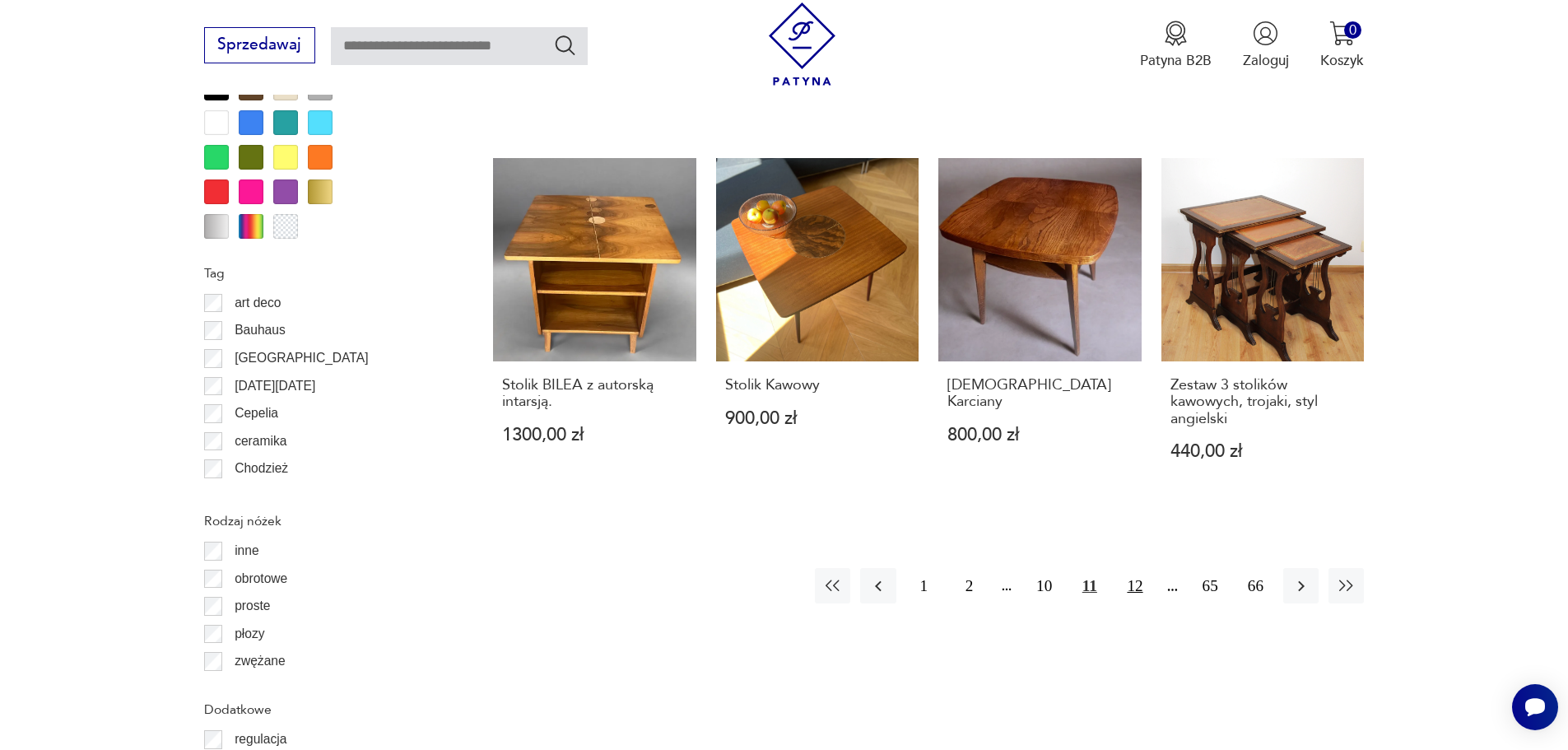
click at [1127, 568] on button "12" at bounding box center [1134, 585] width 35 height 35
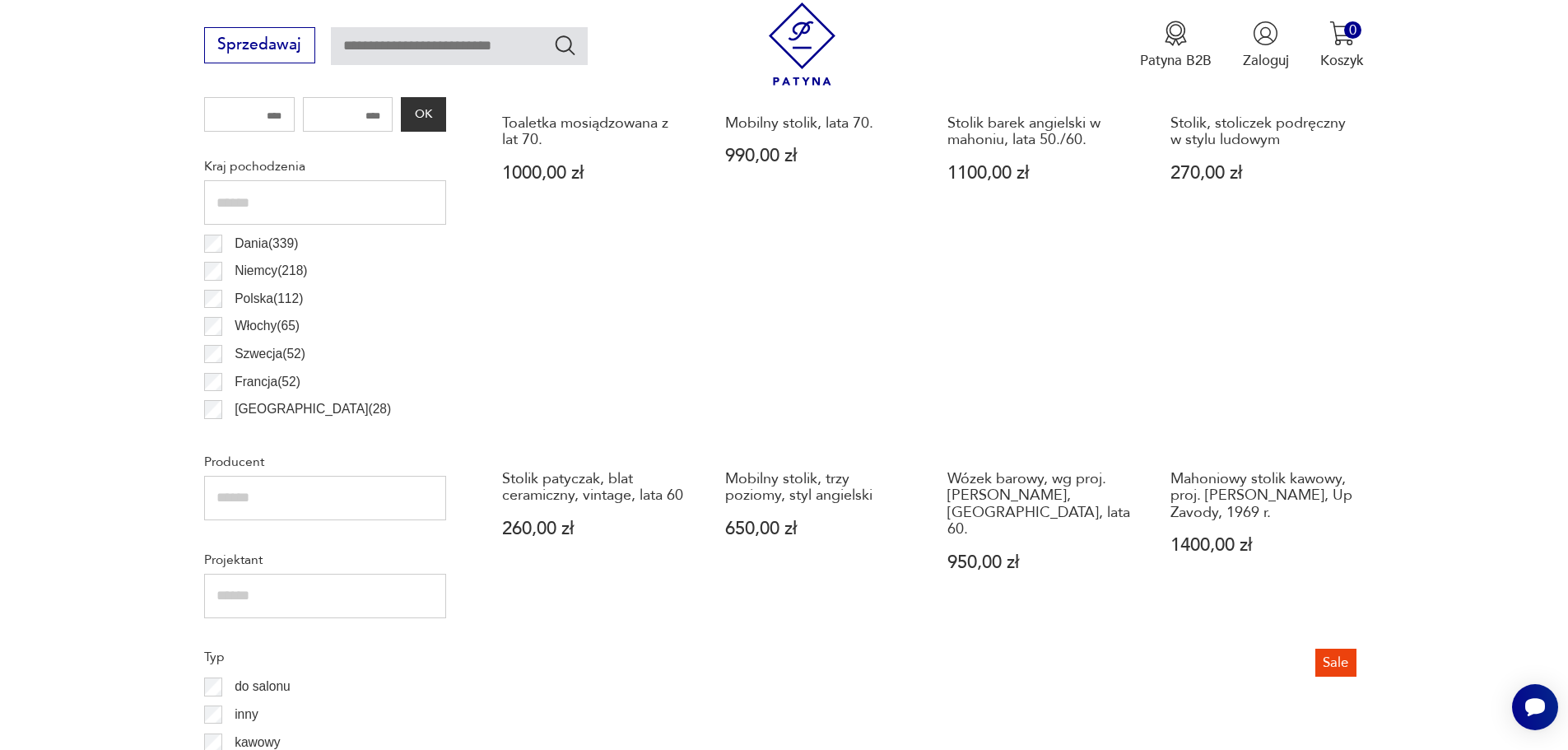
scroll to position [466, 0]
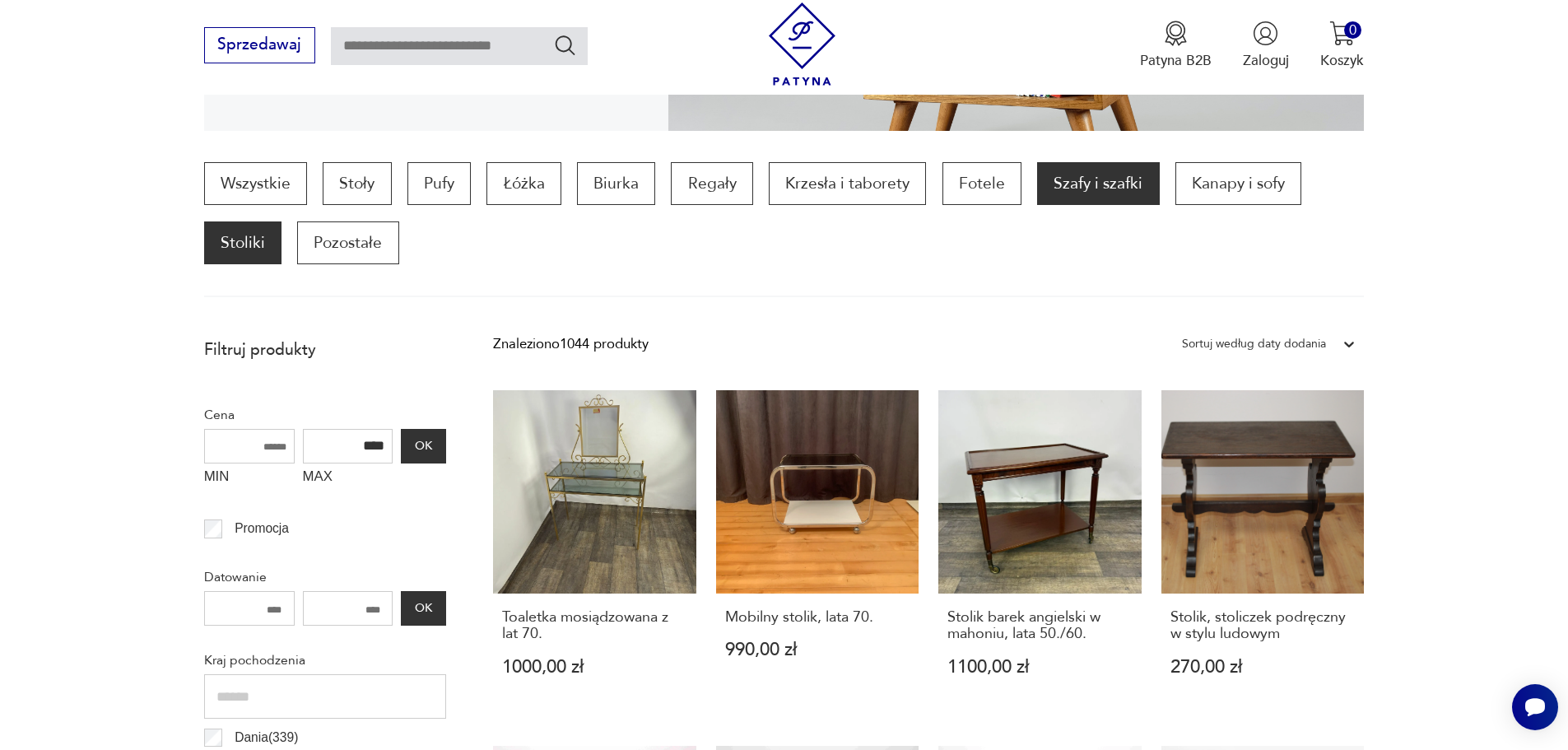
click at [1062, 178] on p "Szafy i szafki" at bounding box center [1098, 184] width 121 height 43
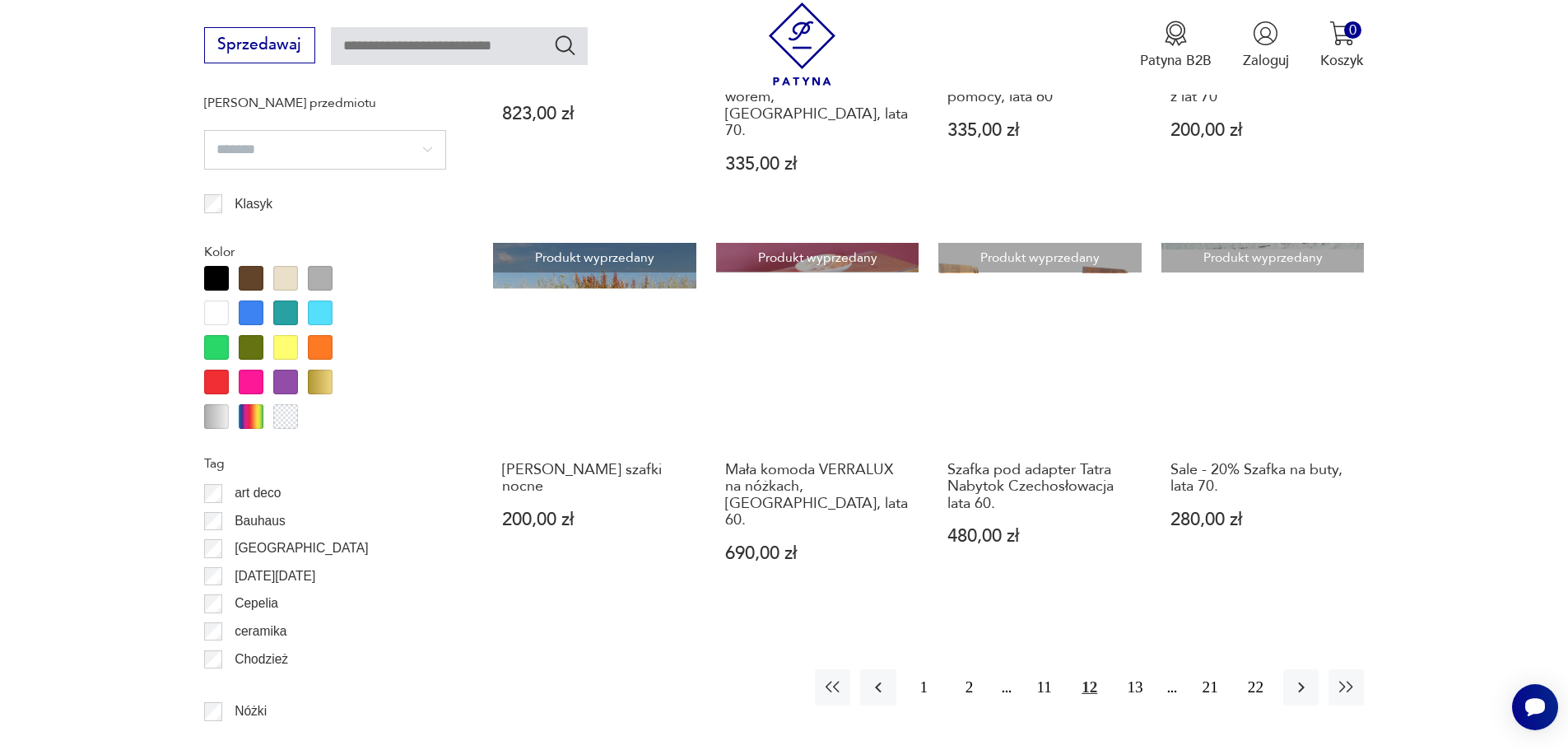
scroll to position [1710, 0]
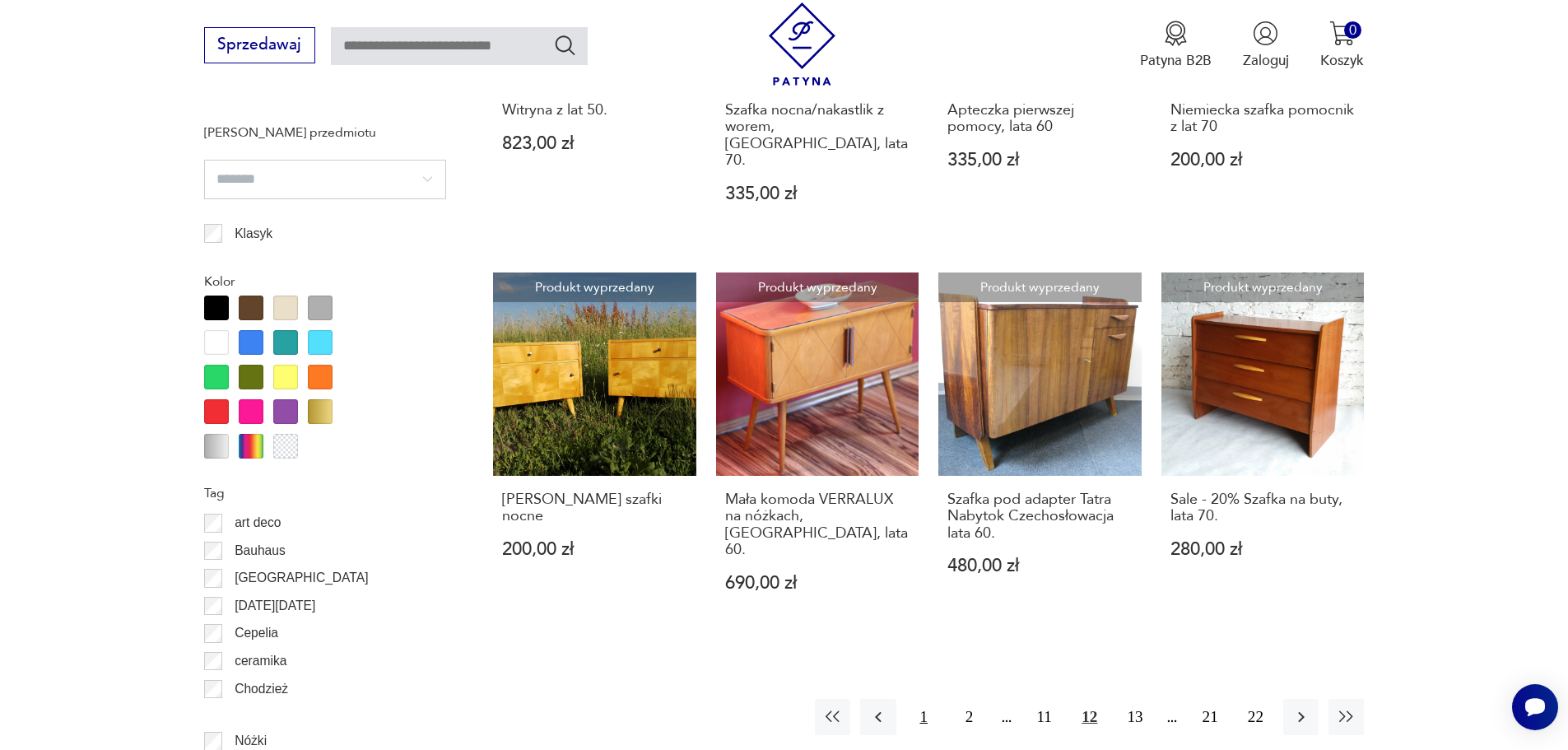
click at [923, 699] on button "1" at bounding box center [924, 716] width 35 height 35
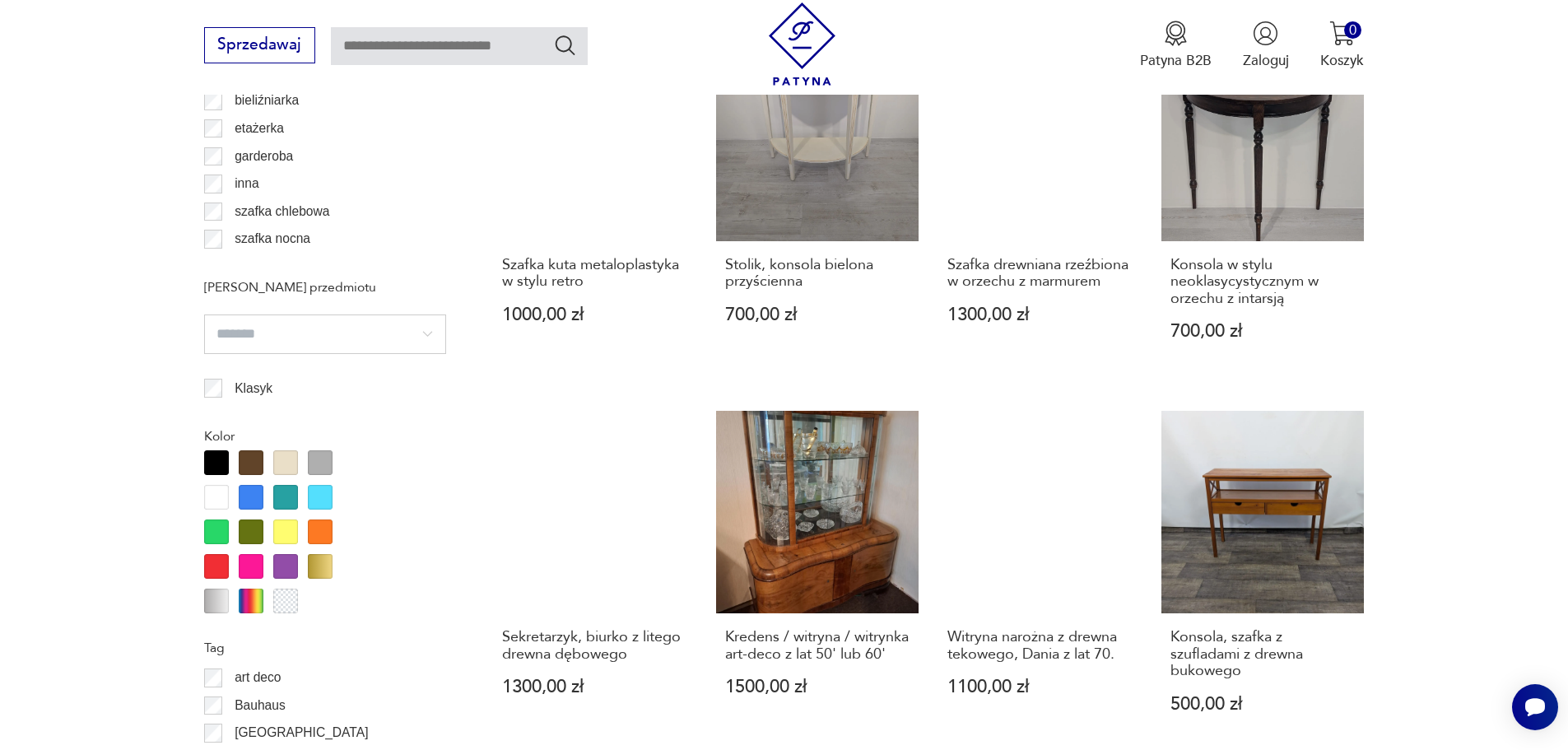
scroll to position [1792, 0]
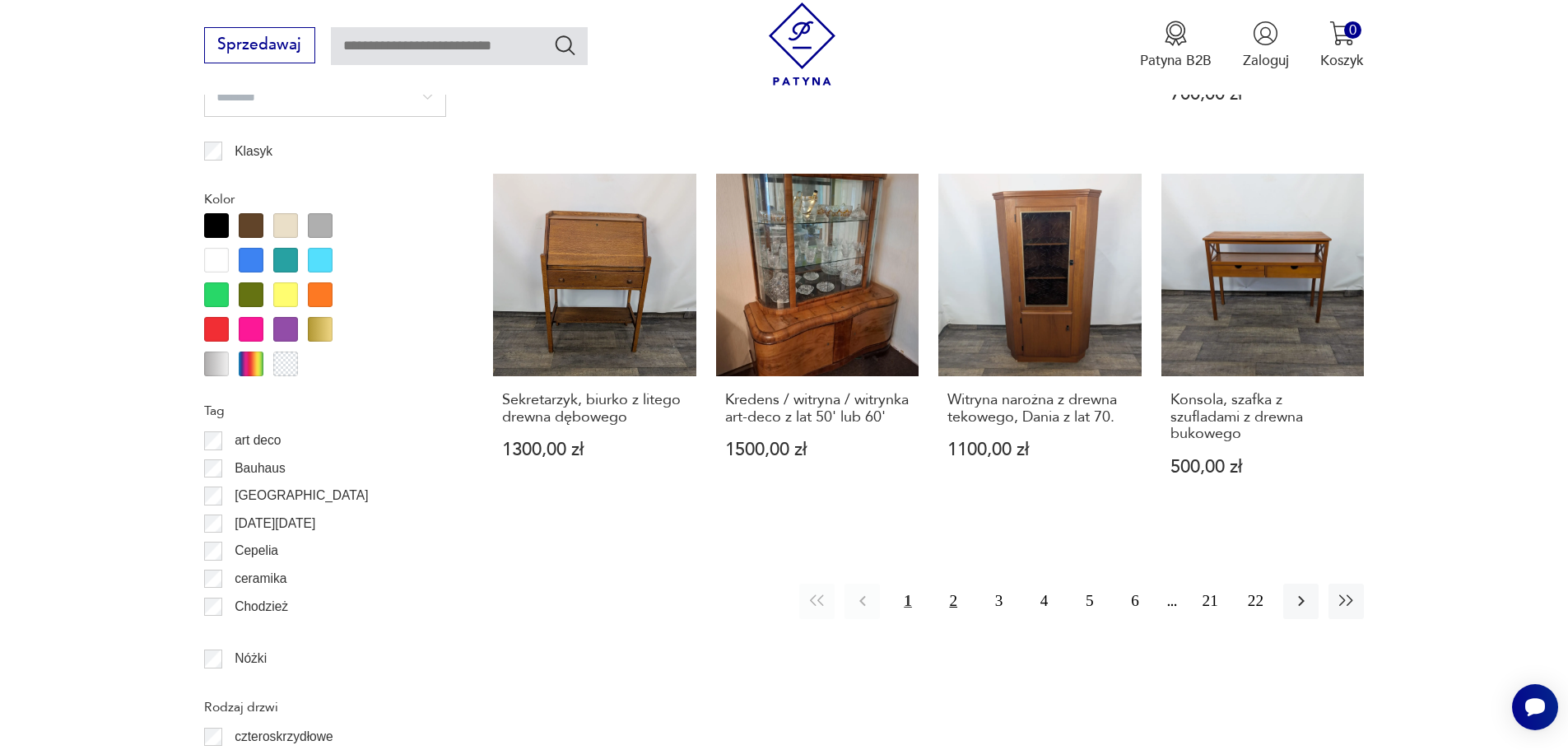
click at [962, 603] on button "2" at bounding box center [953, 600] width 35 height 35
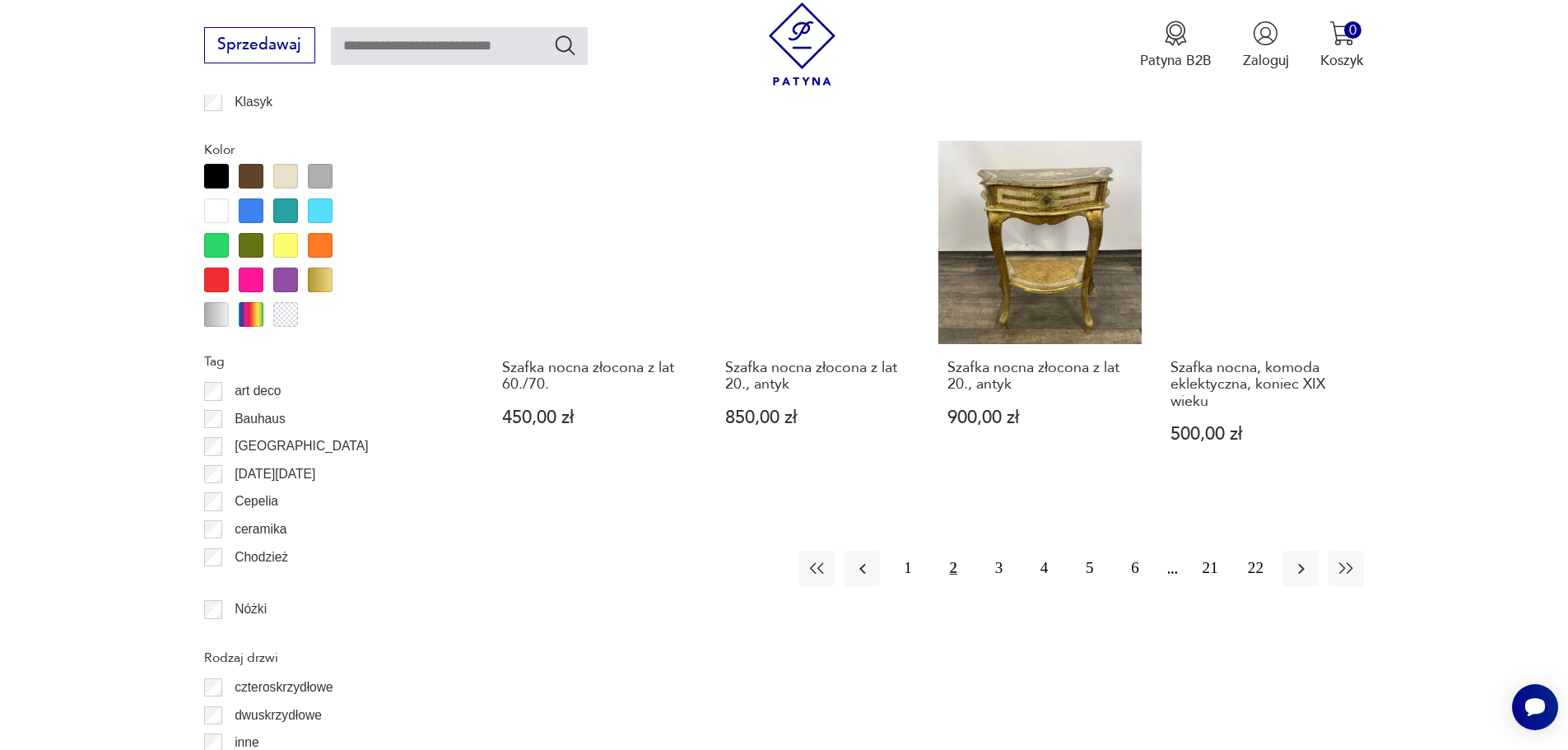
scroll to position [1875, 0]
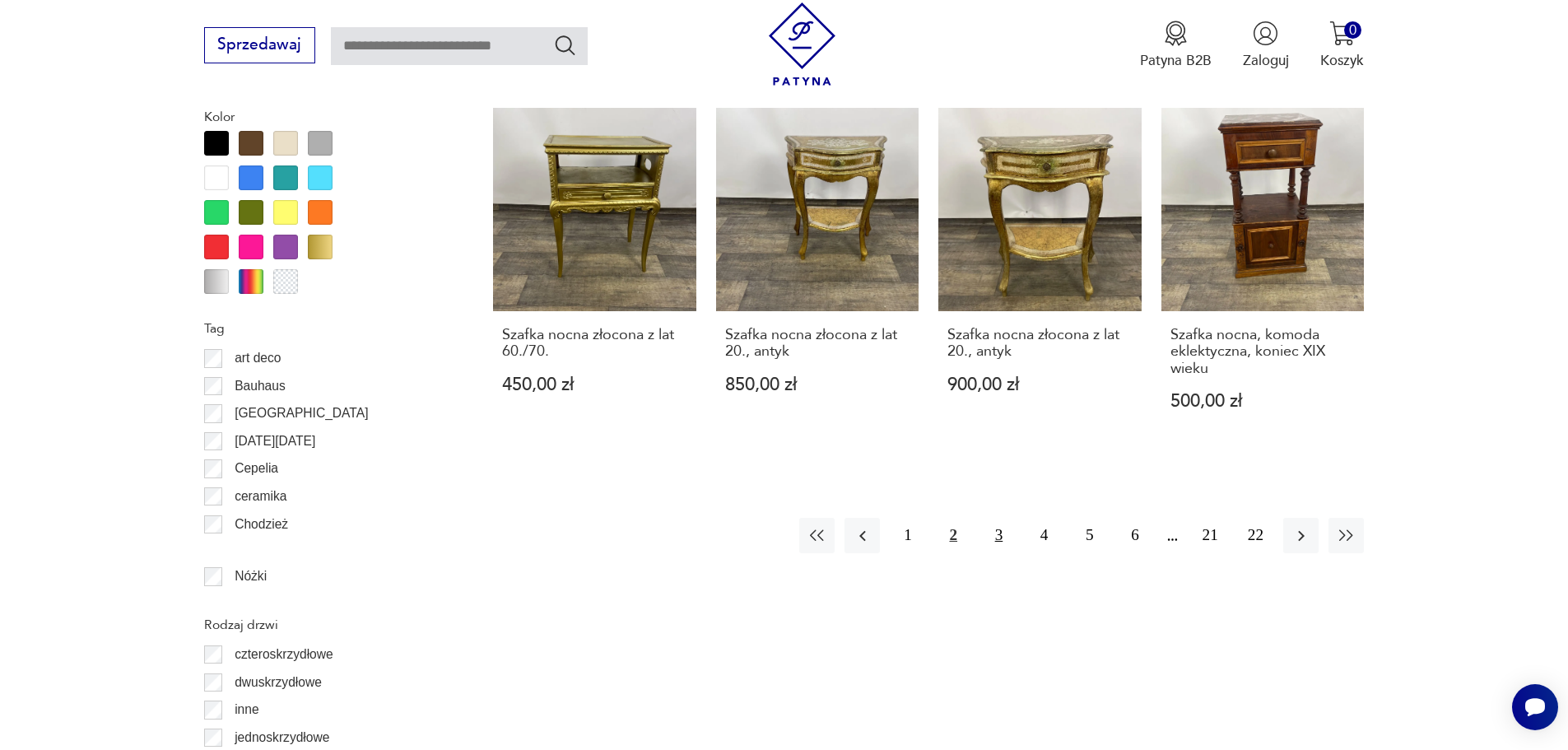
click at [998, 545] on button "3" at bounding box center [998, 534] width 35 height 35
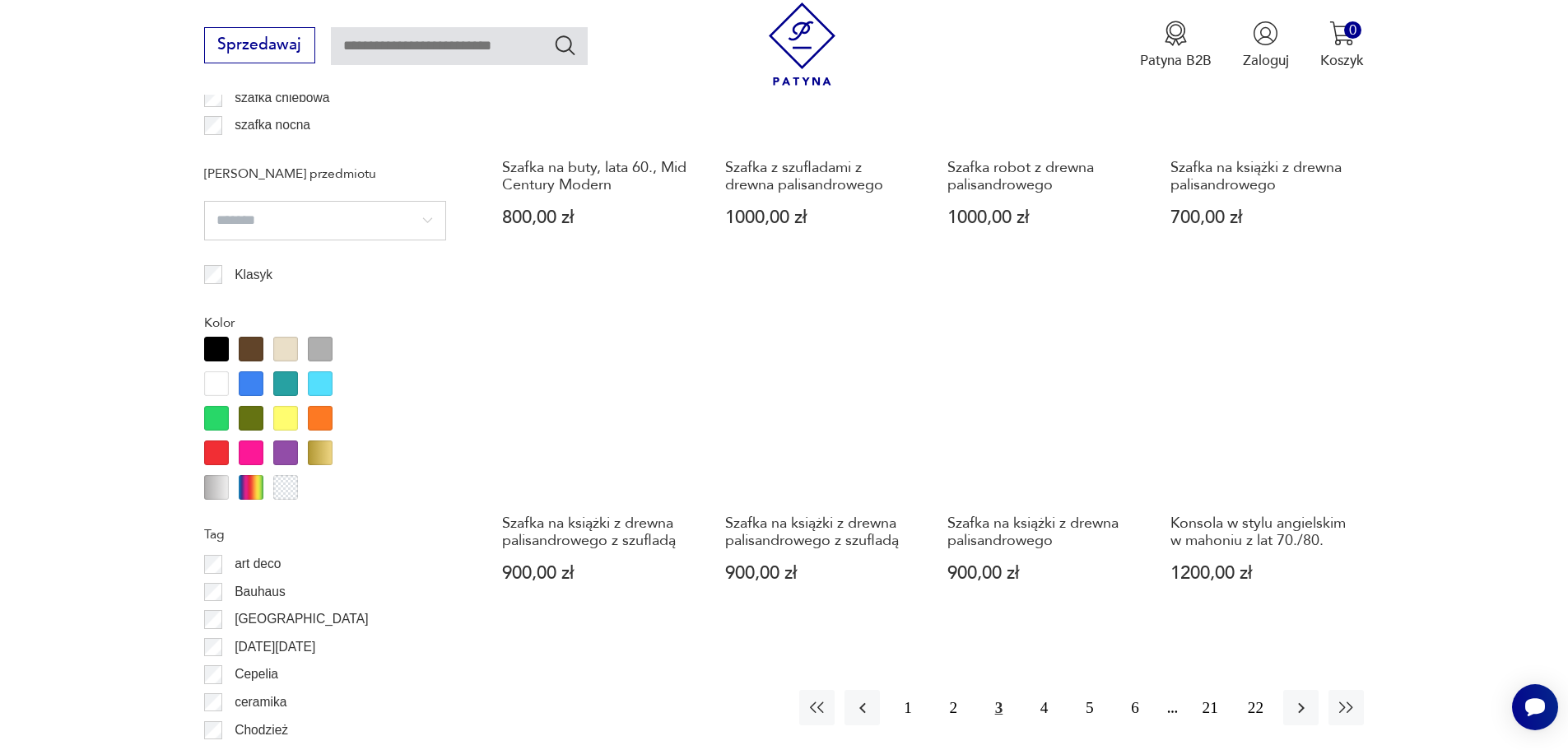
scroll to position [1710, 0]
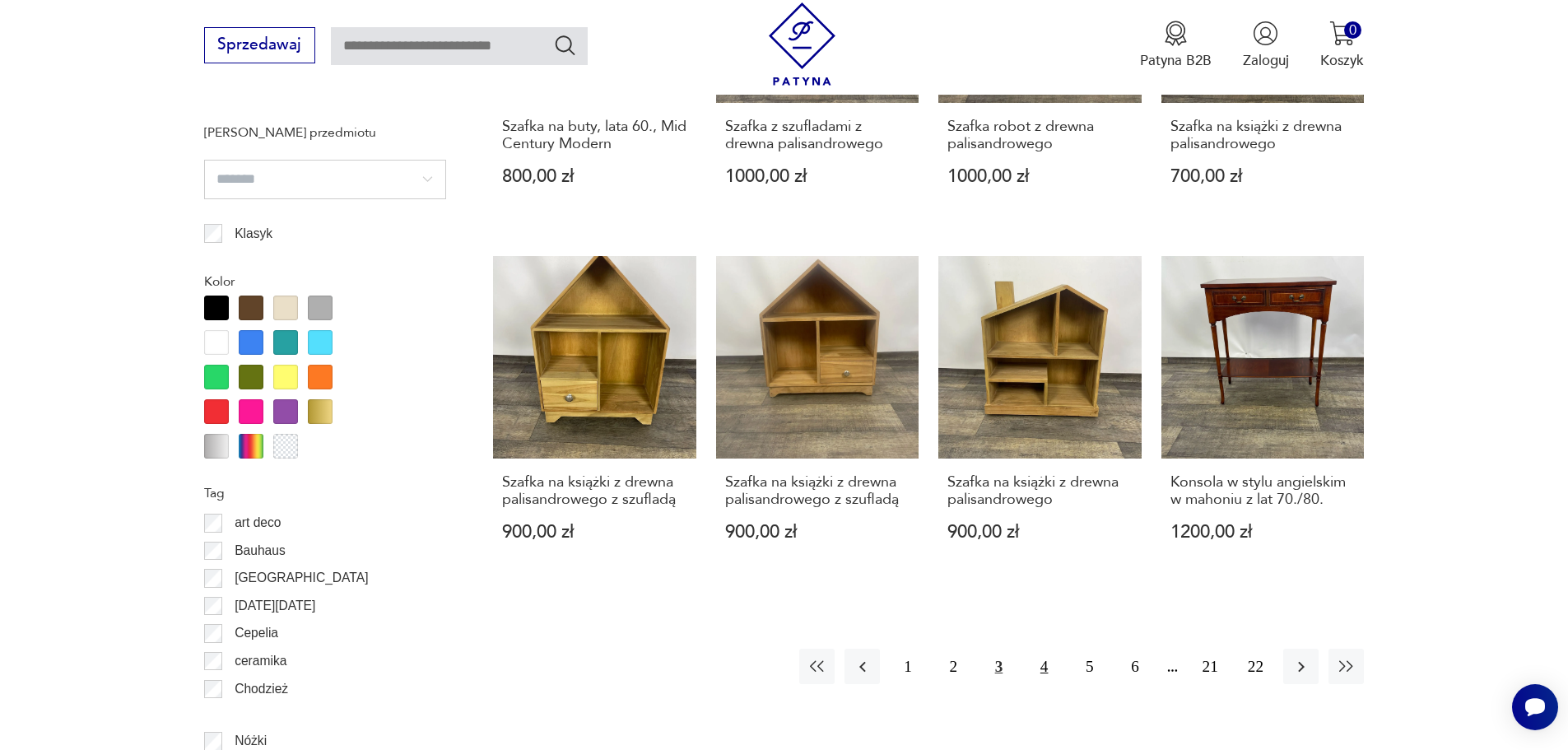
click at [1044, 658] on button "4" at bounding box center [1044, 665] width 35 height 35
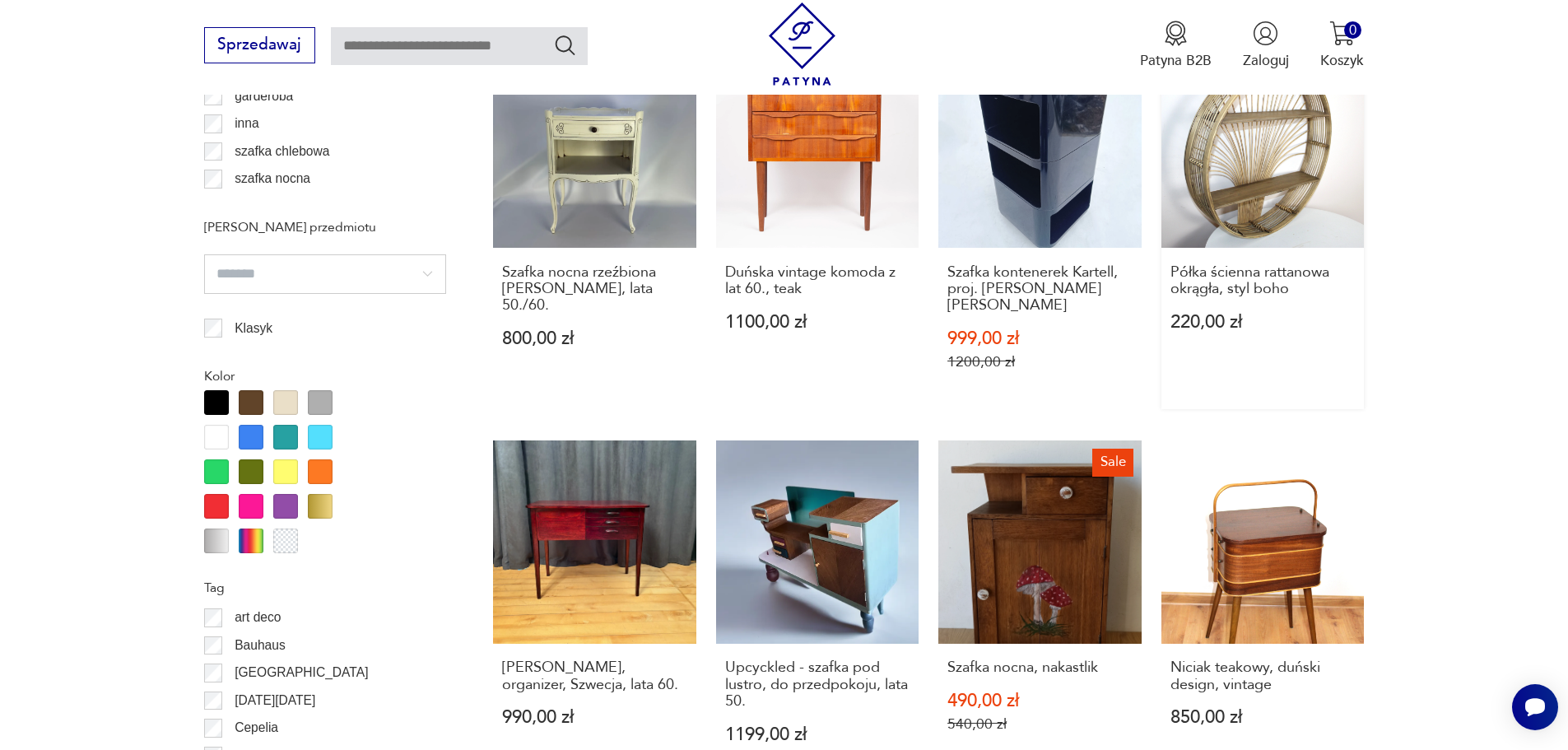
scroll to position [1792, 0]
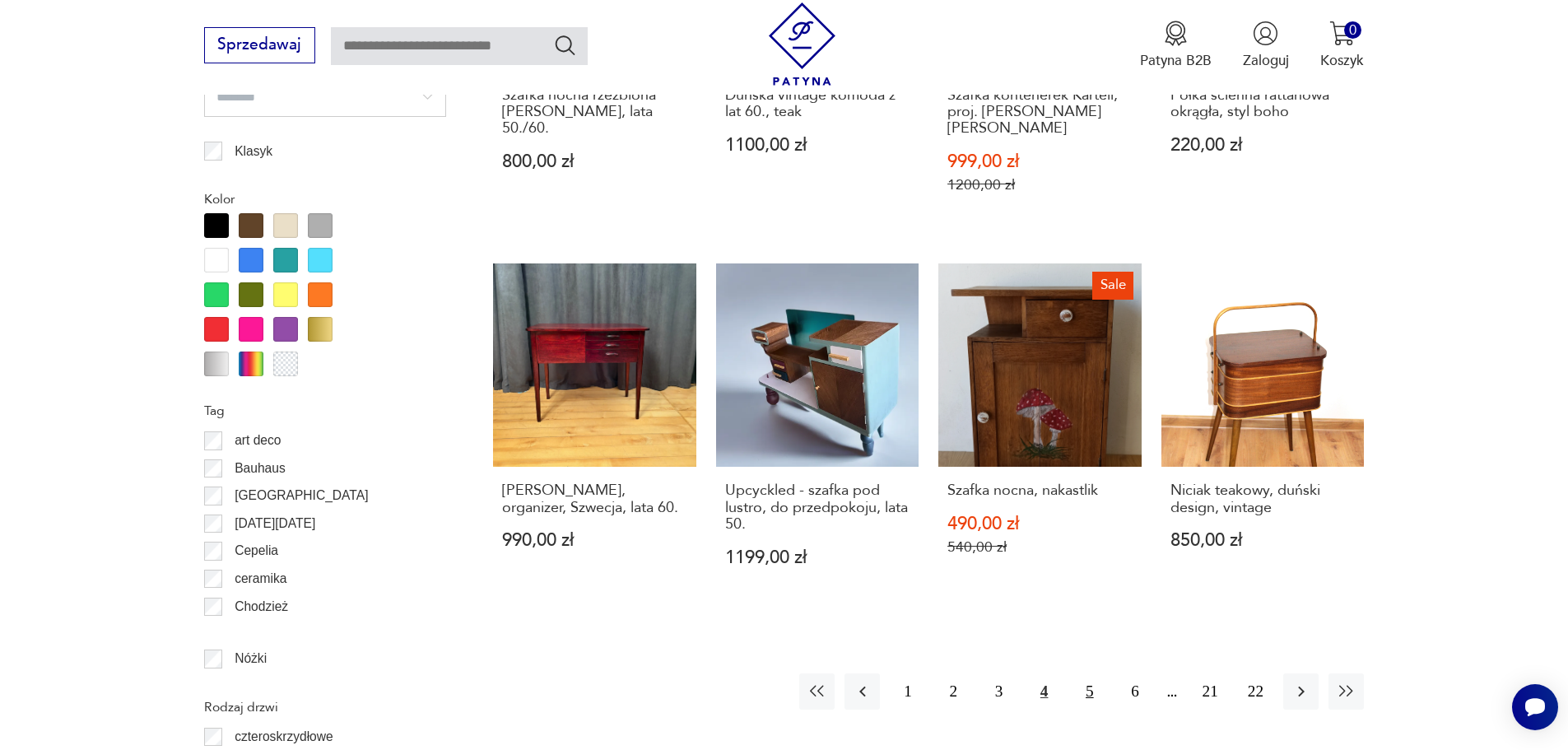
click at [1081, 673] on button "5" at bounding box center [1089, 690] width 35 height 35
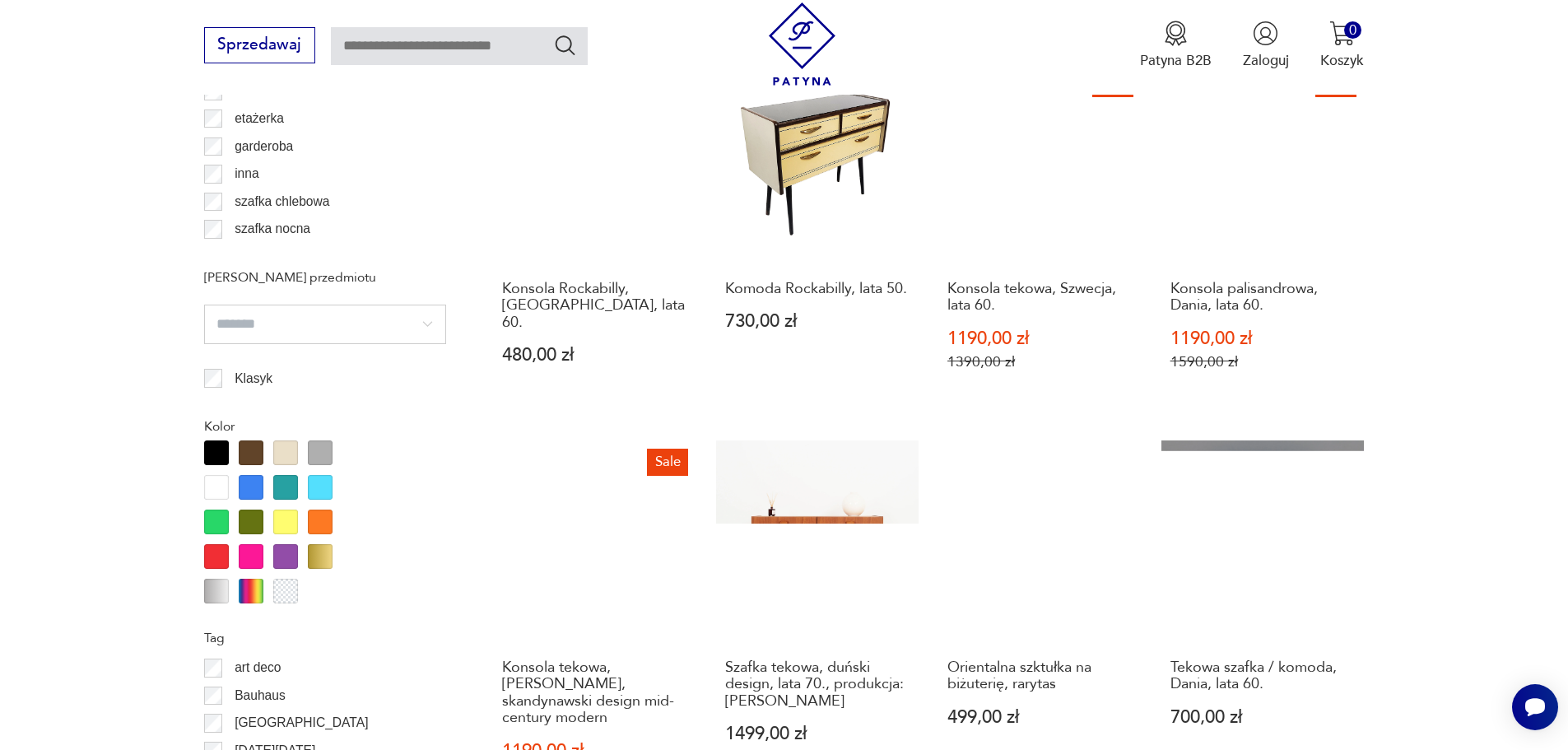
scroll to position [1792, 0]
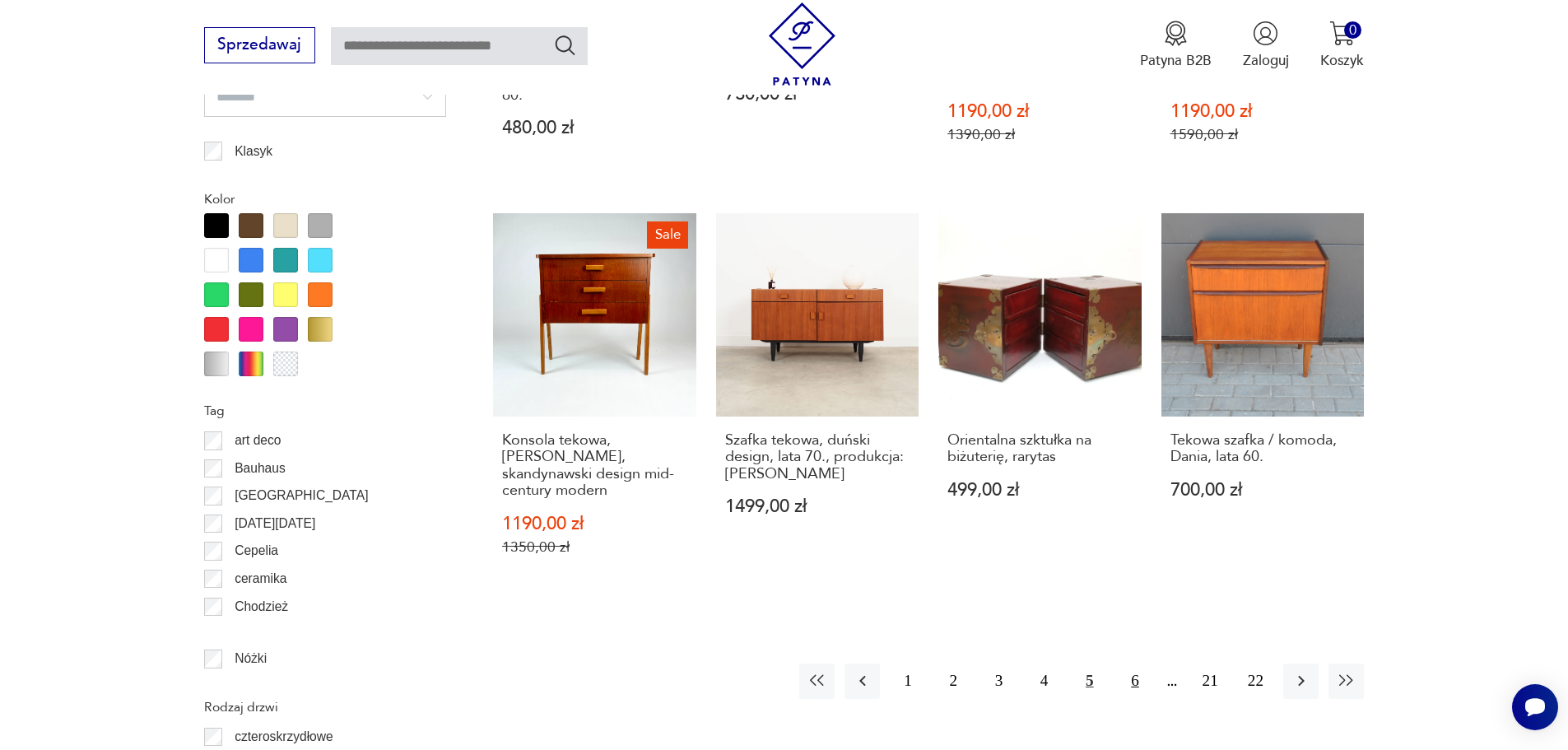
click at [1139, 664] on button "6" at bounding box center [1134, 681] width 35 height 35
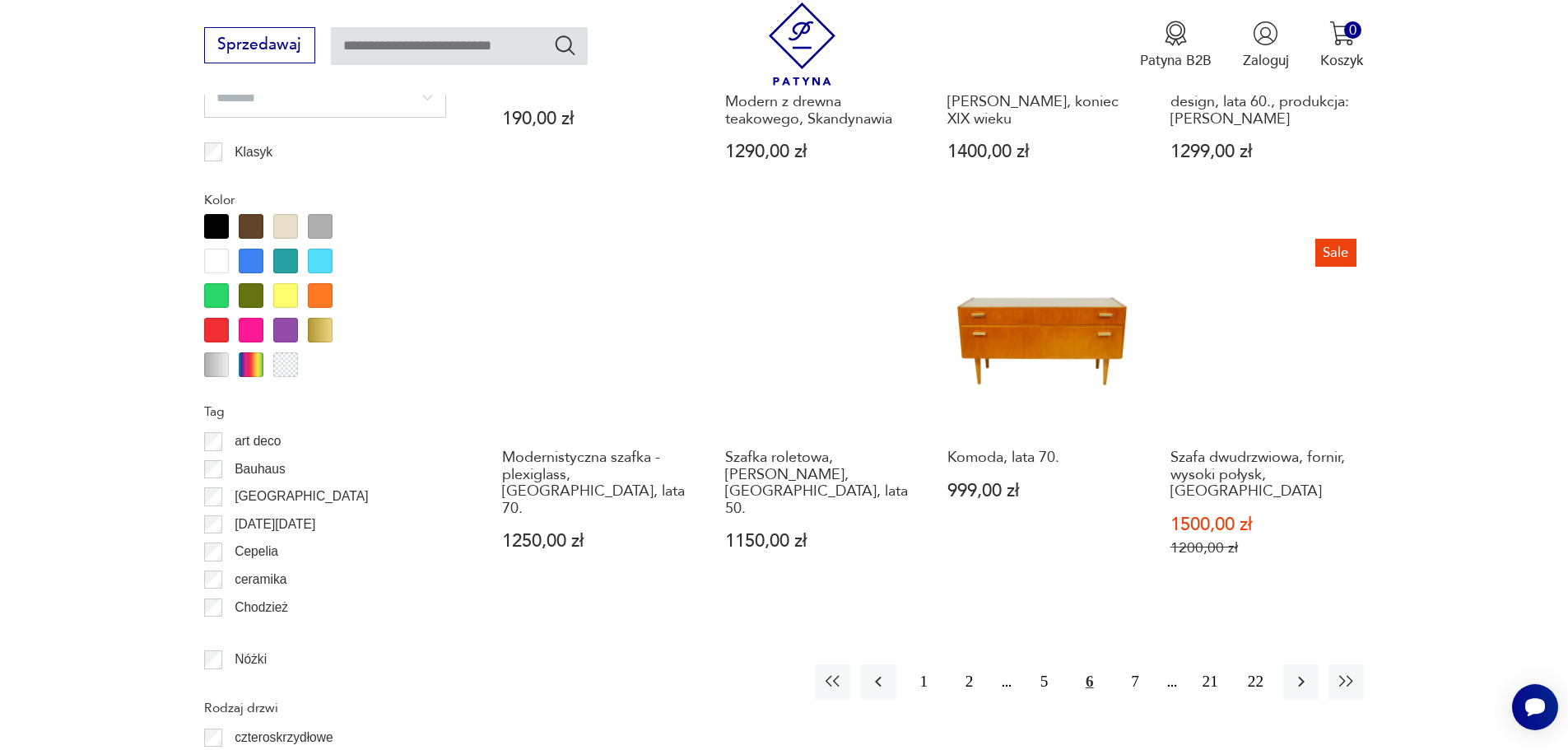
scroll to position [1792, 0]
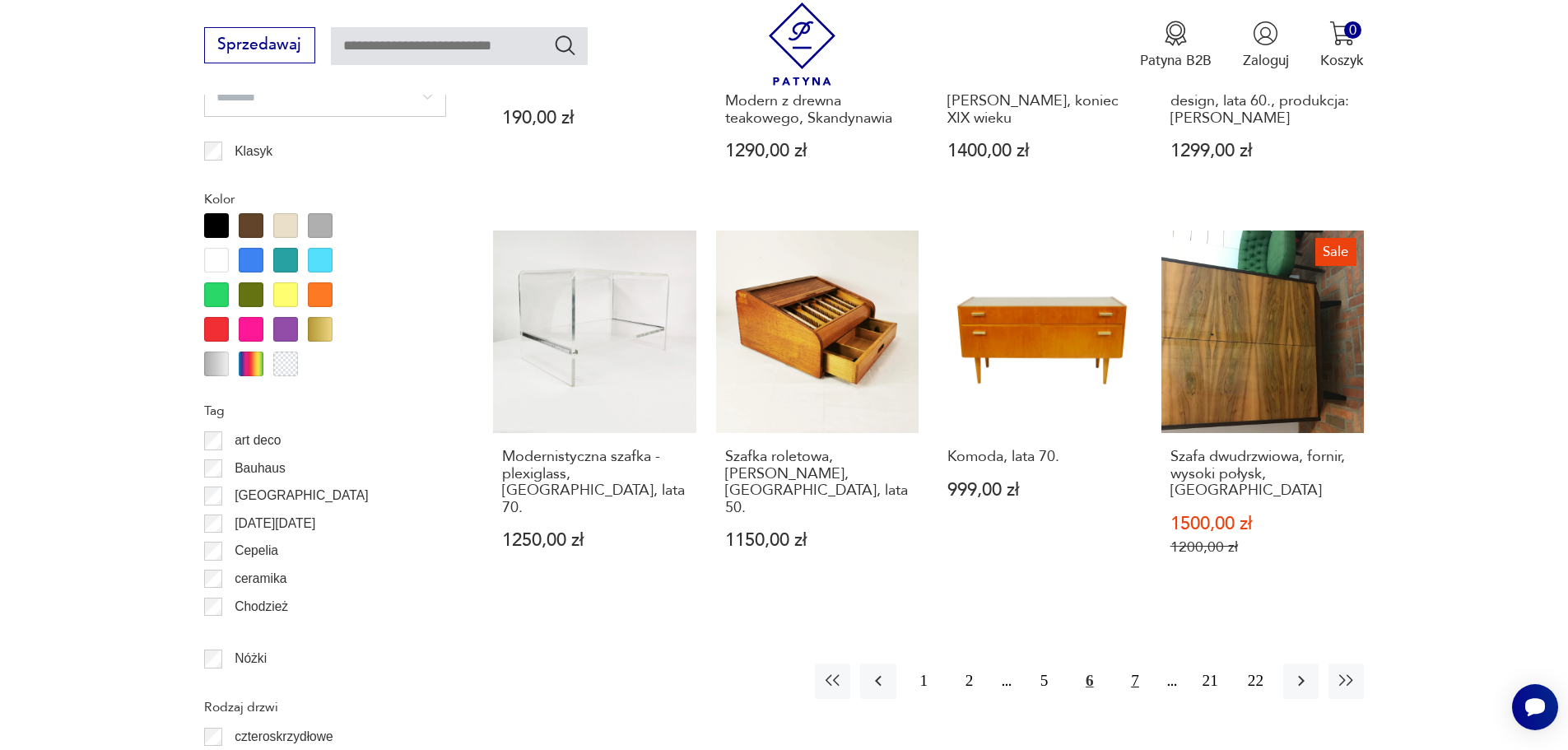
click at [1130, 664] on button "7" at bounding box center [1134, 681] width 35 height 35
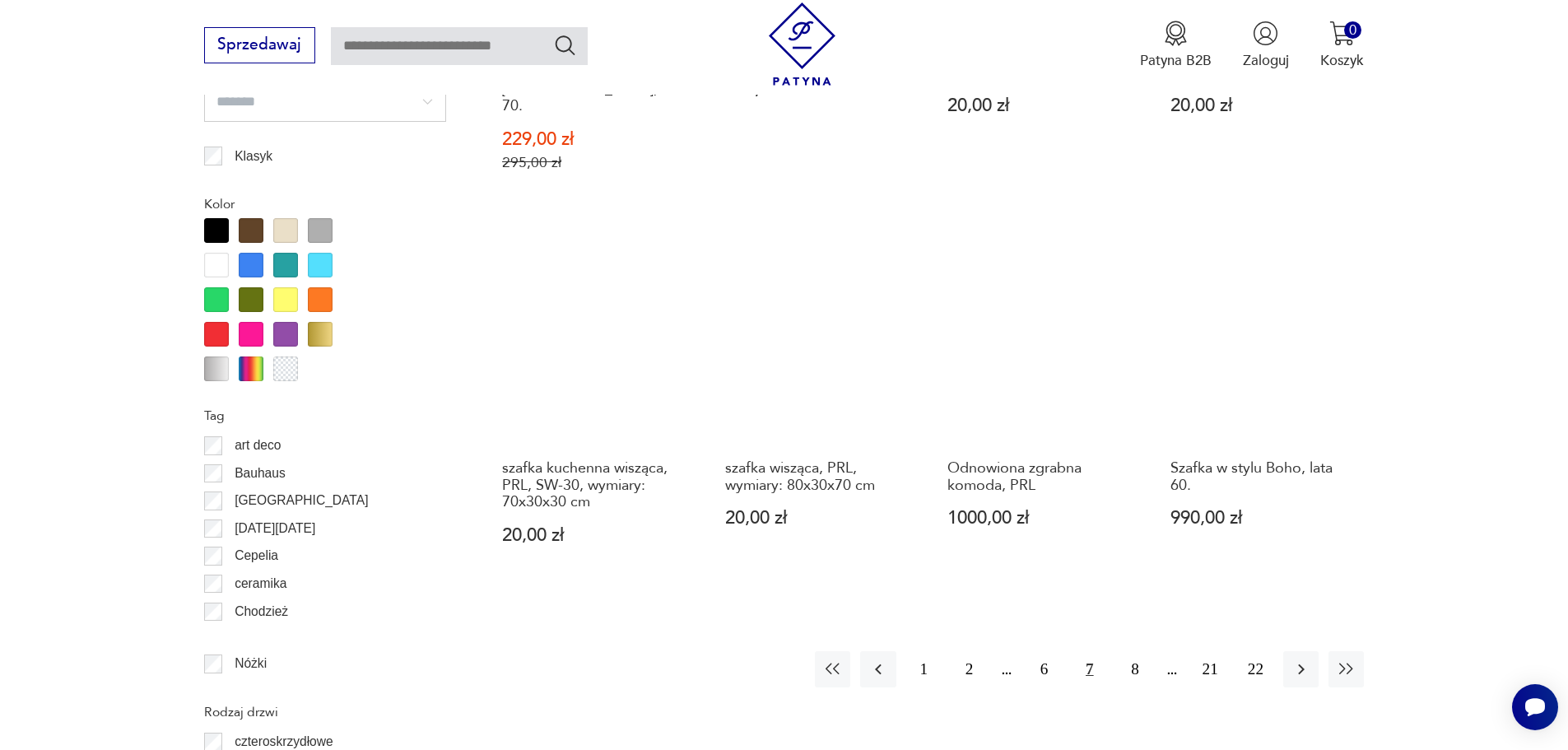
scroll to position [1792, 0]
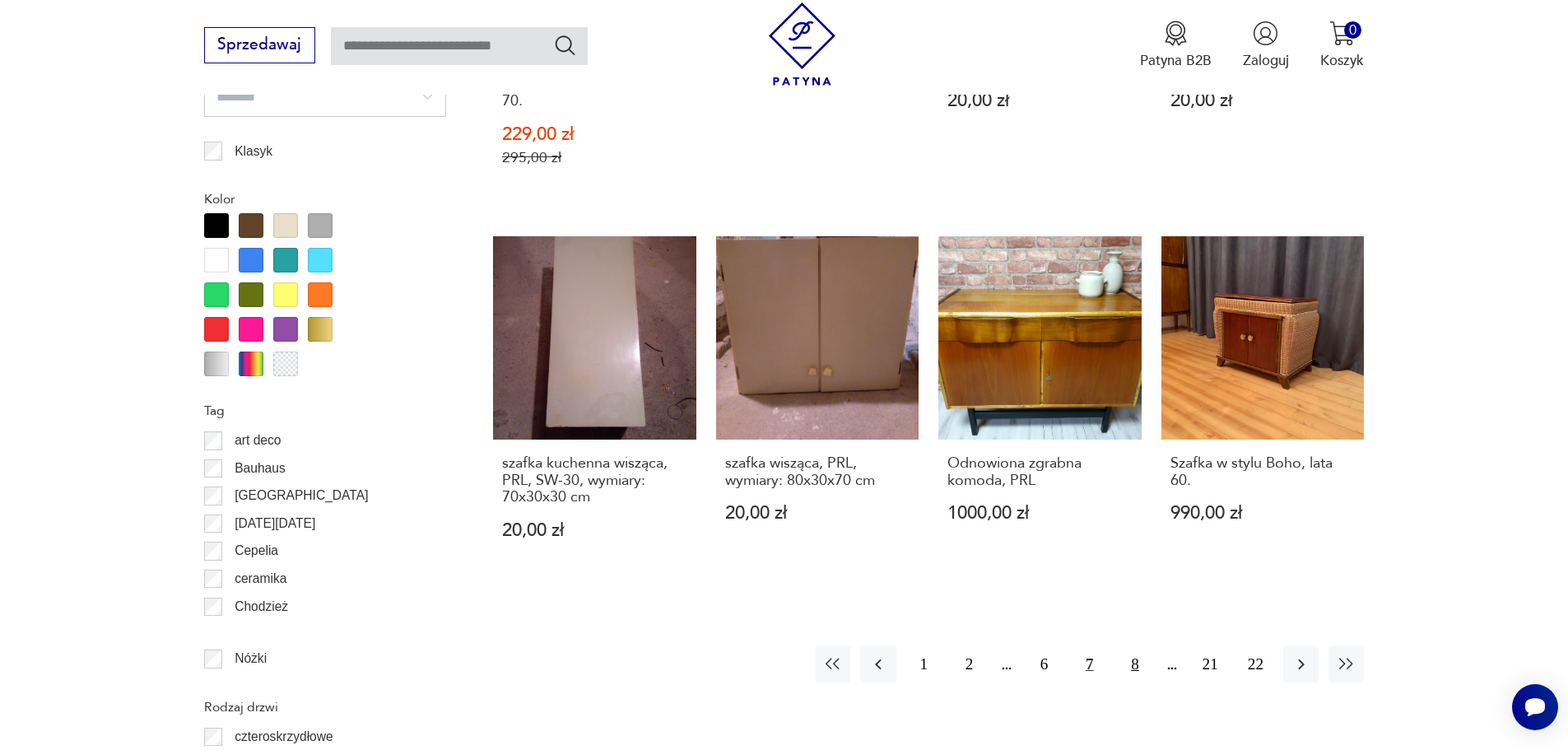
click at [1134, 646] on button "8" at bounding box center [1134, 663] width 35 height 35
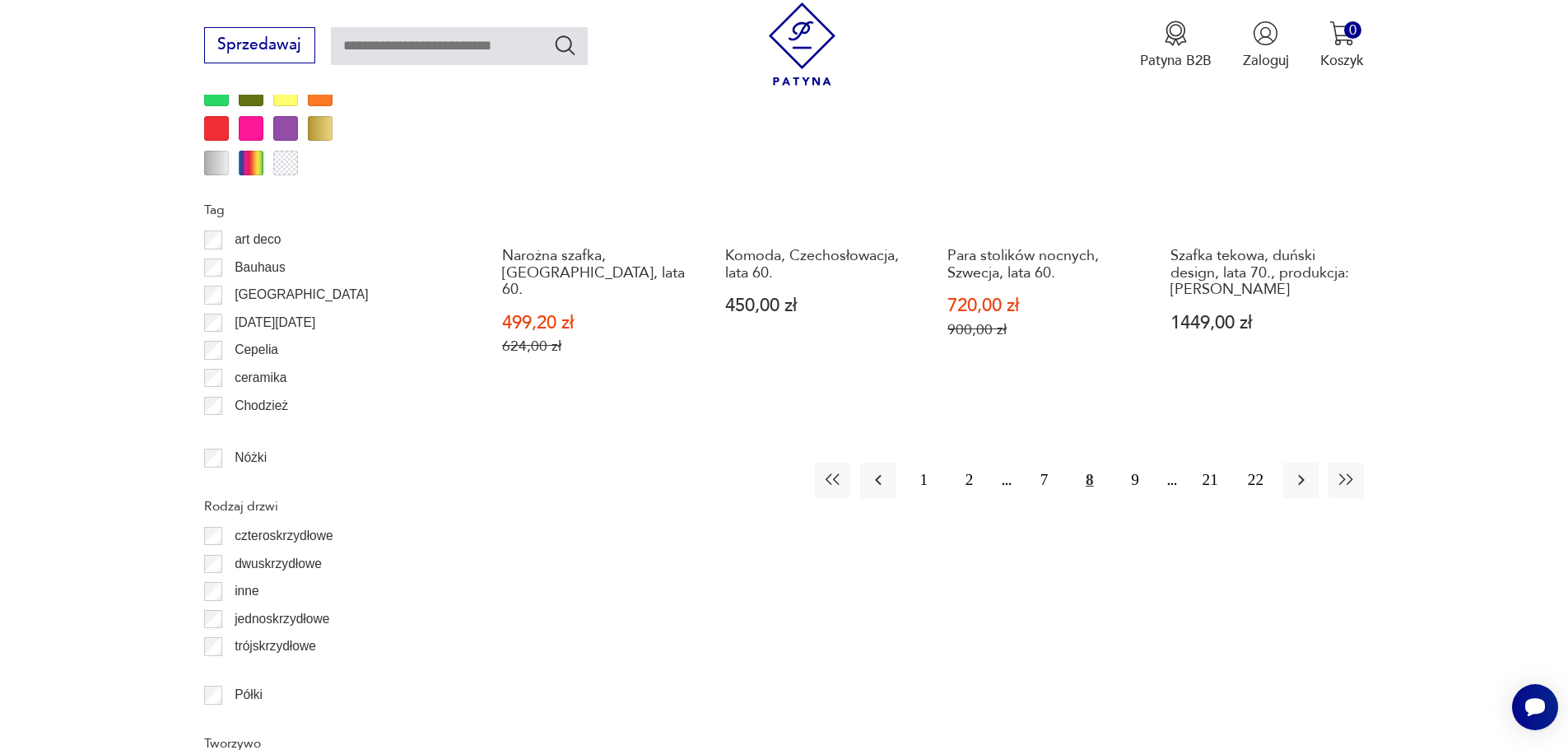
scroll to position [2122, 0]
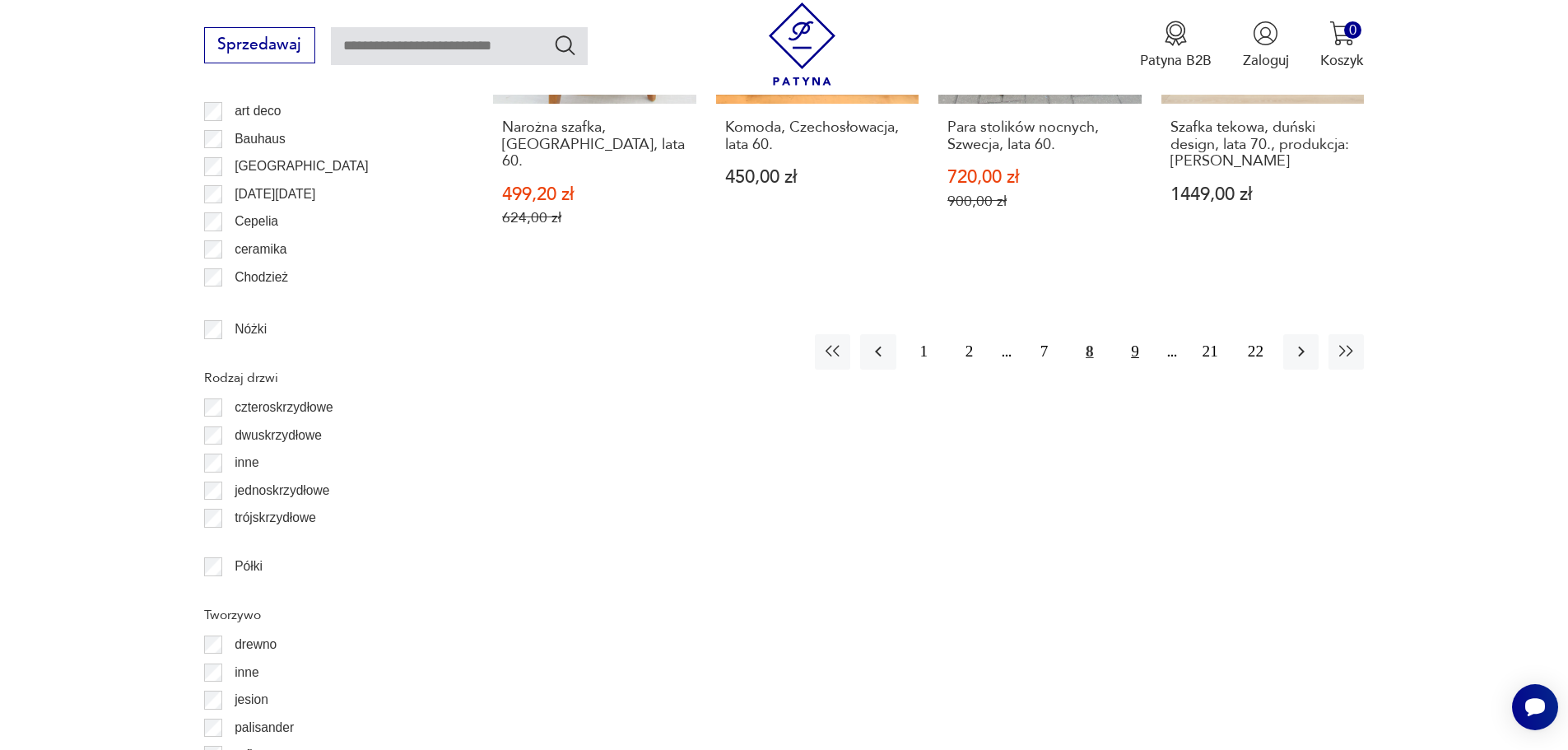
click at [1139, 334] on button "9" at bounding box center [1134, 351] width 35 height 35
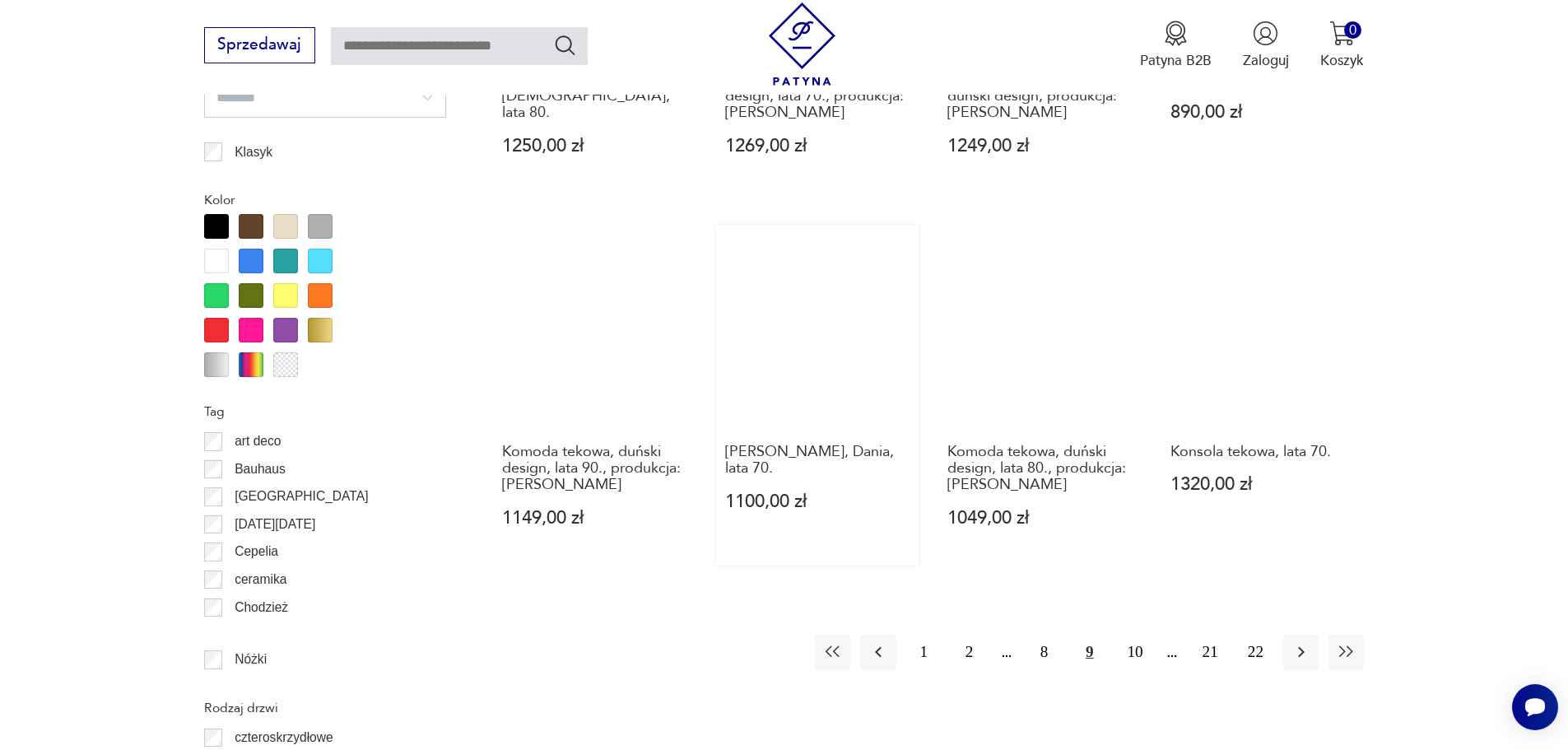
scroll to position [1792, 0]
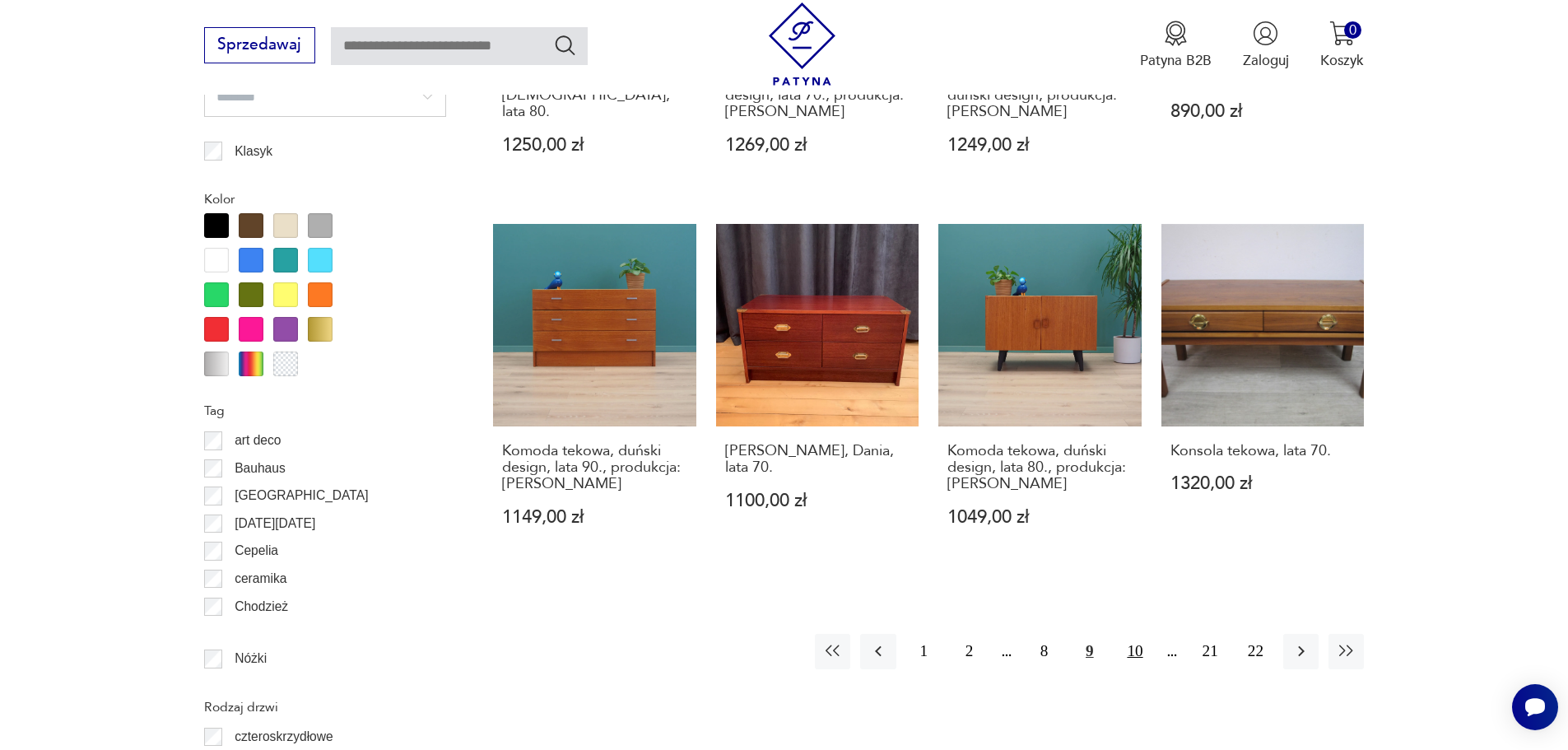
click at [1144, 634] on button "10" at bounding box center [1134, 651] width 35 height 35
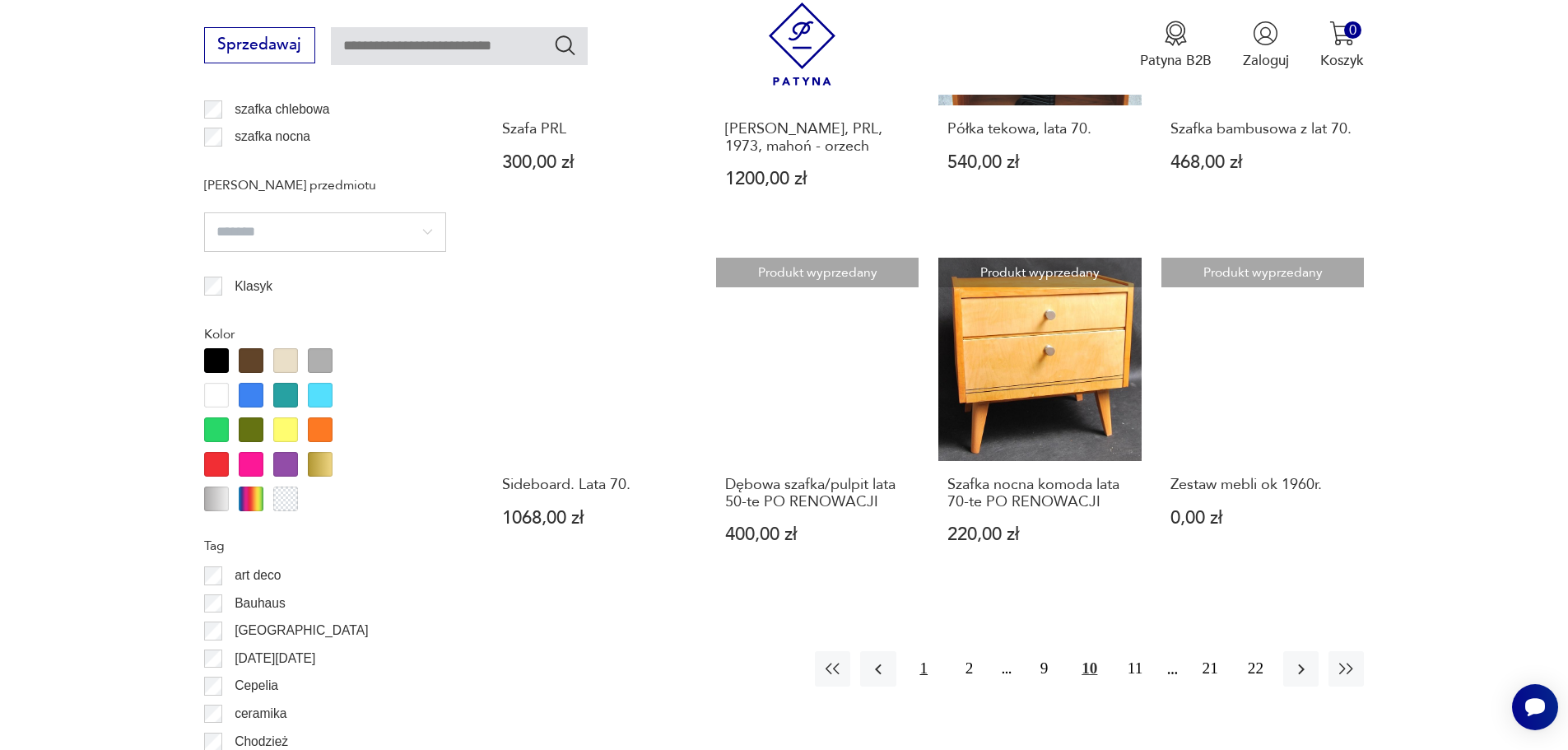
scroll to position [1710, 0]
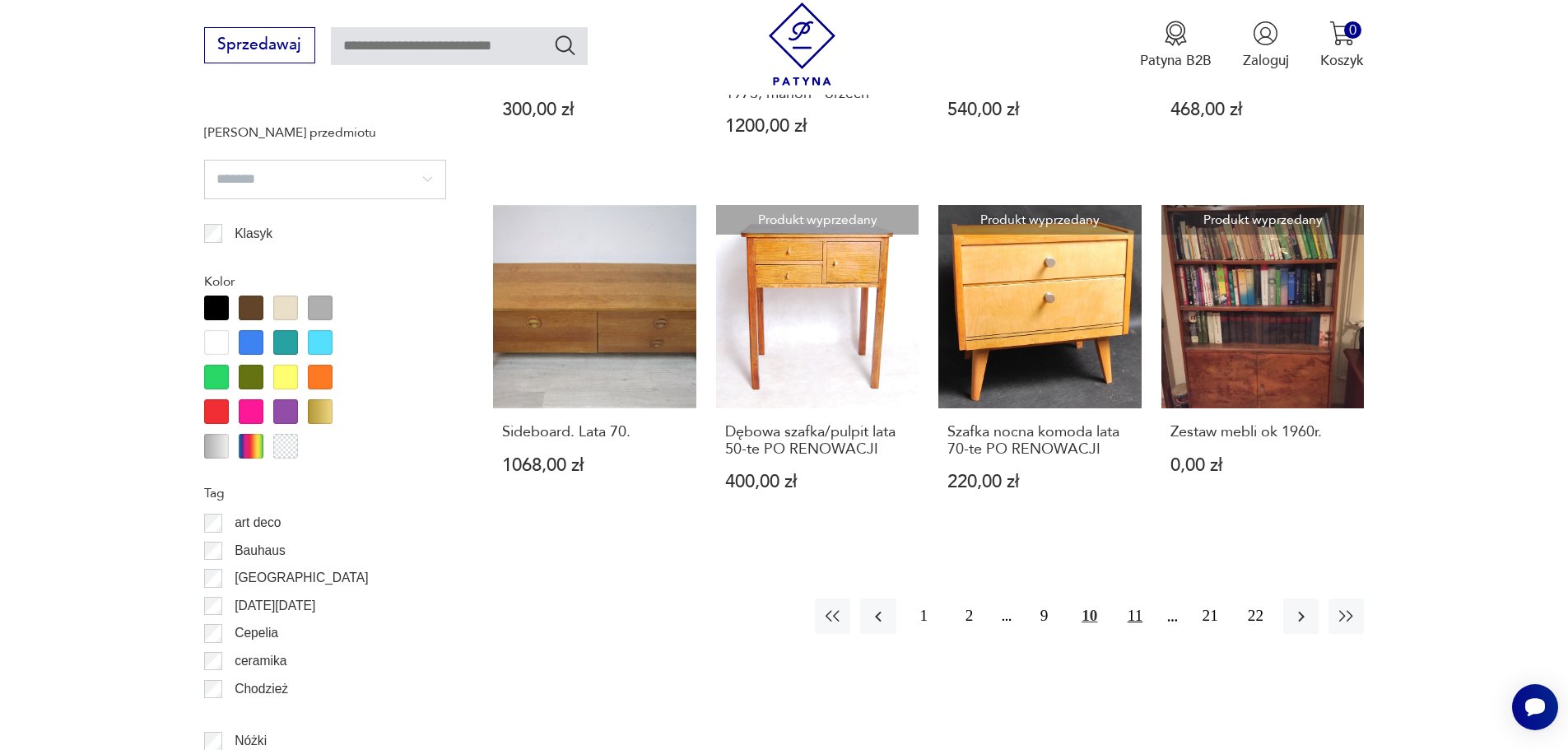
click at [1145, 634] on button "11" at bounding box center [1134, 616] width 35 height 35
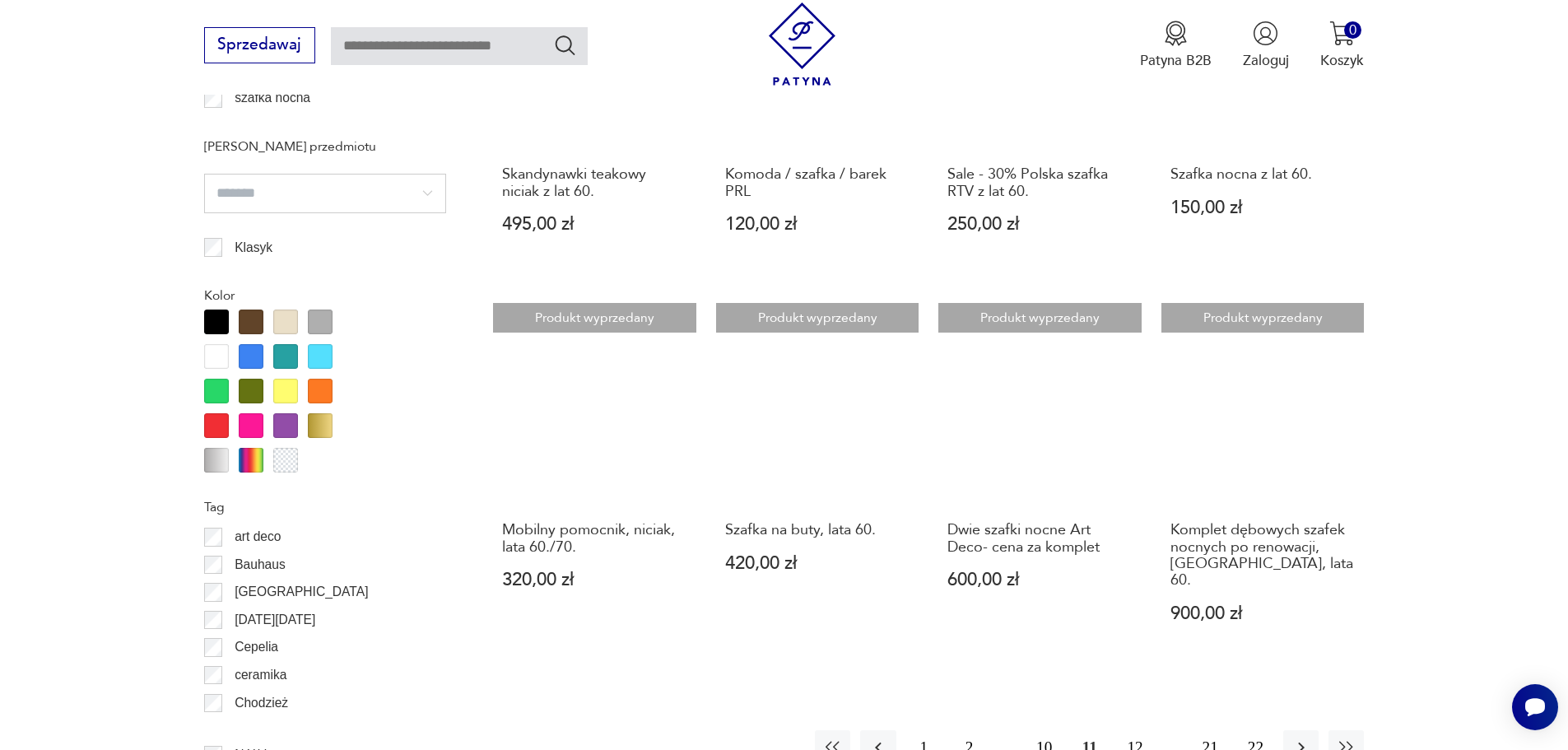
scroll to position [1710, 0]
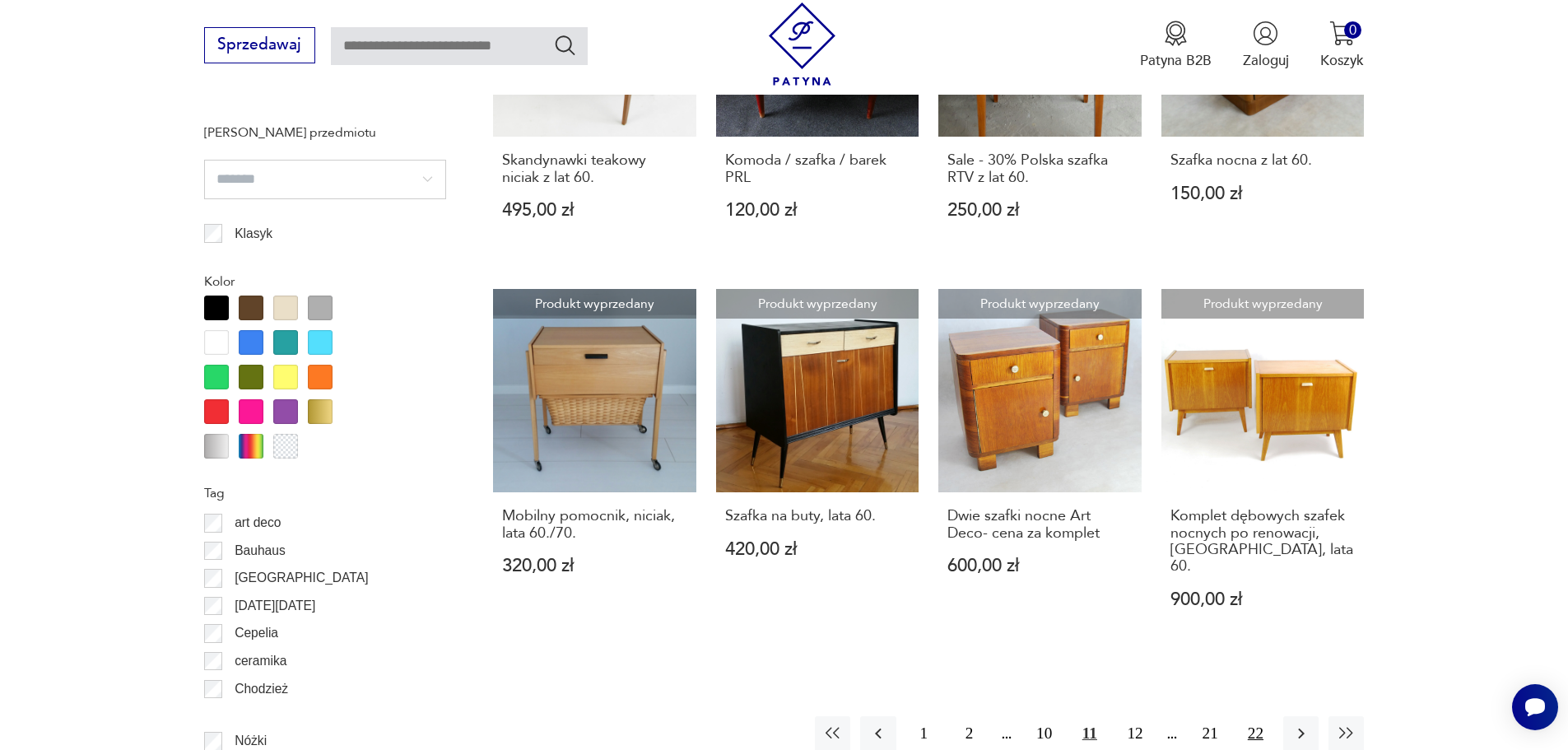
click at [1257, 716] on button "22" at bounding box center [1255, 733] width 35 height 35
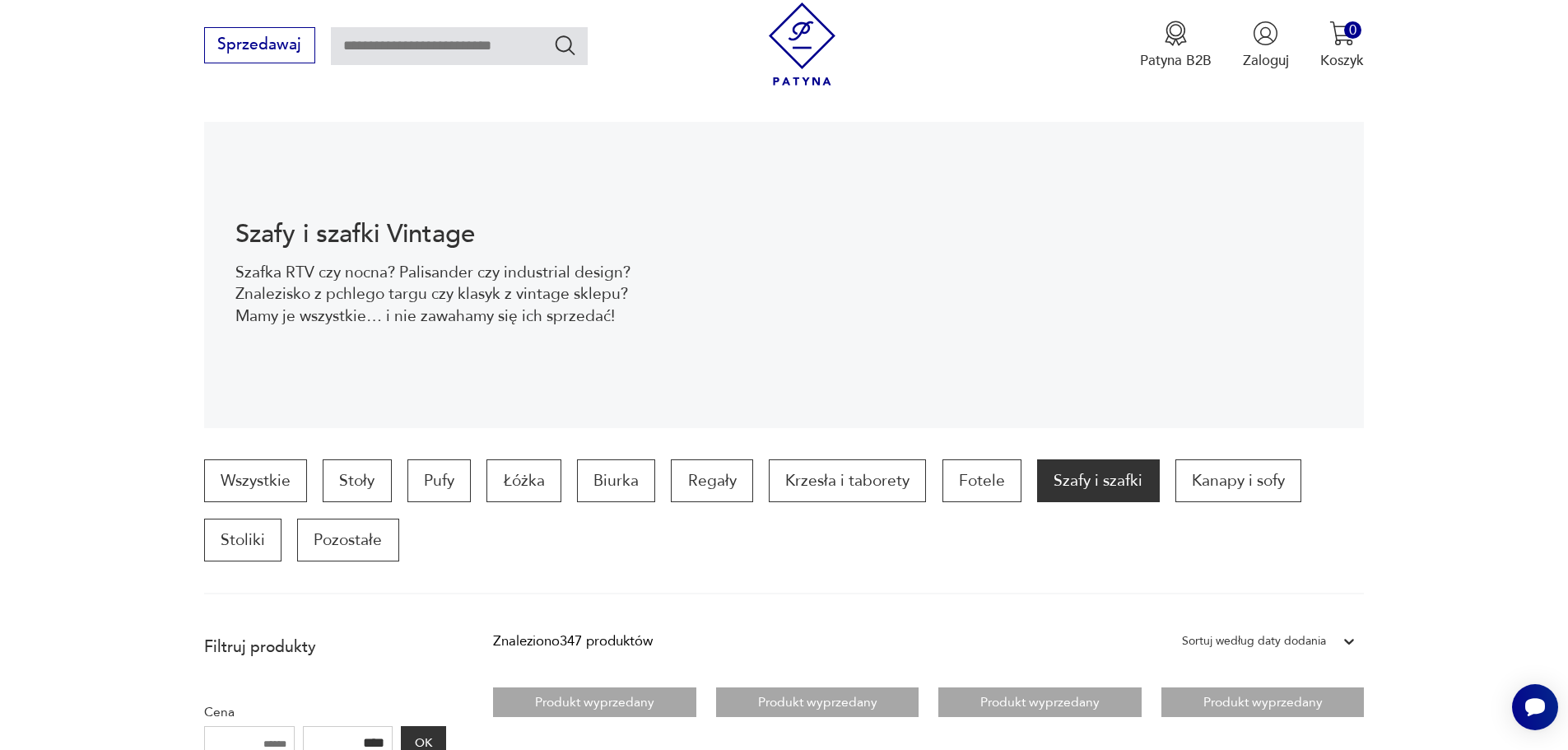
scroll to position [64, 0]
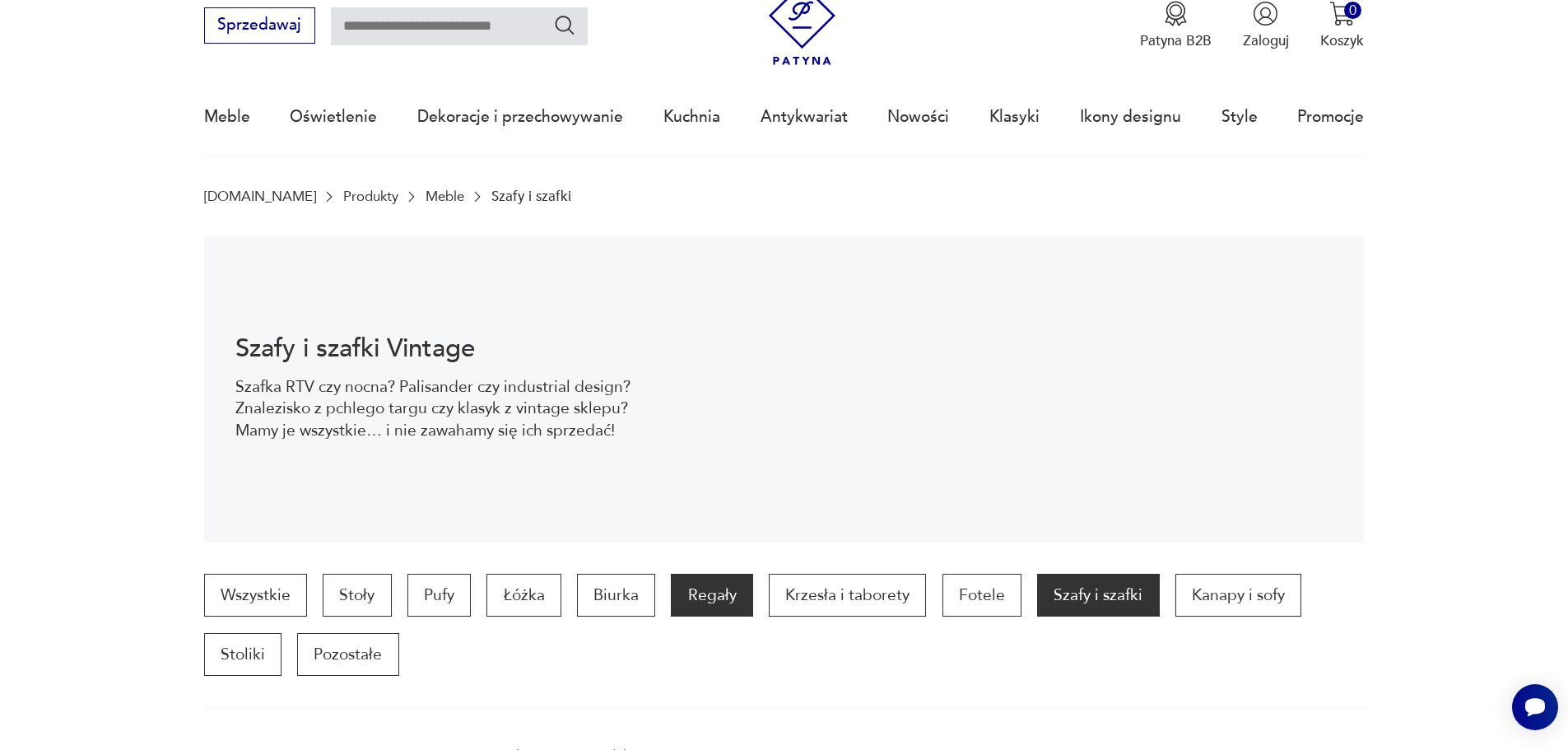
click at [701, 608] on p "Regały" at bounding box center [711, 595] width 81 height 43
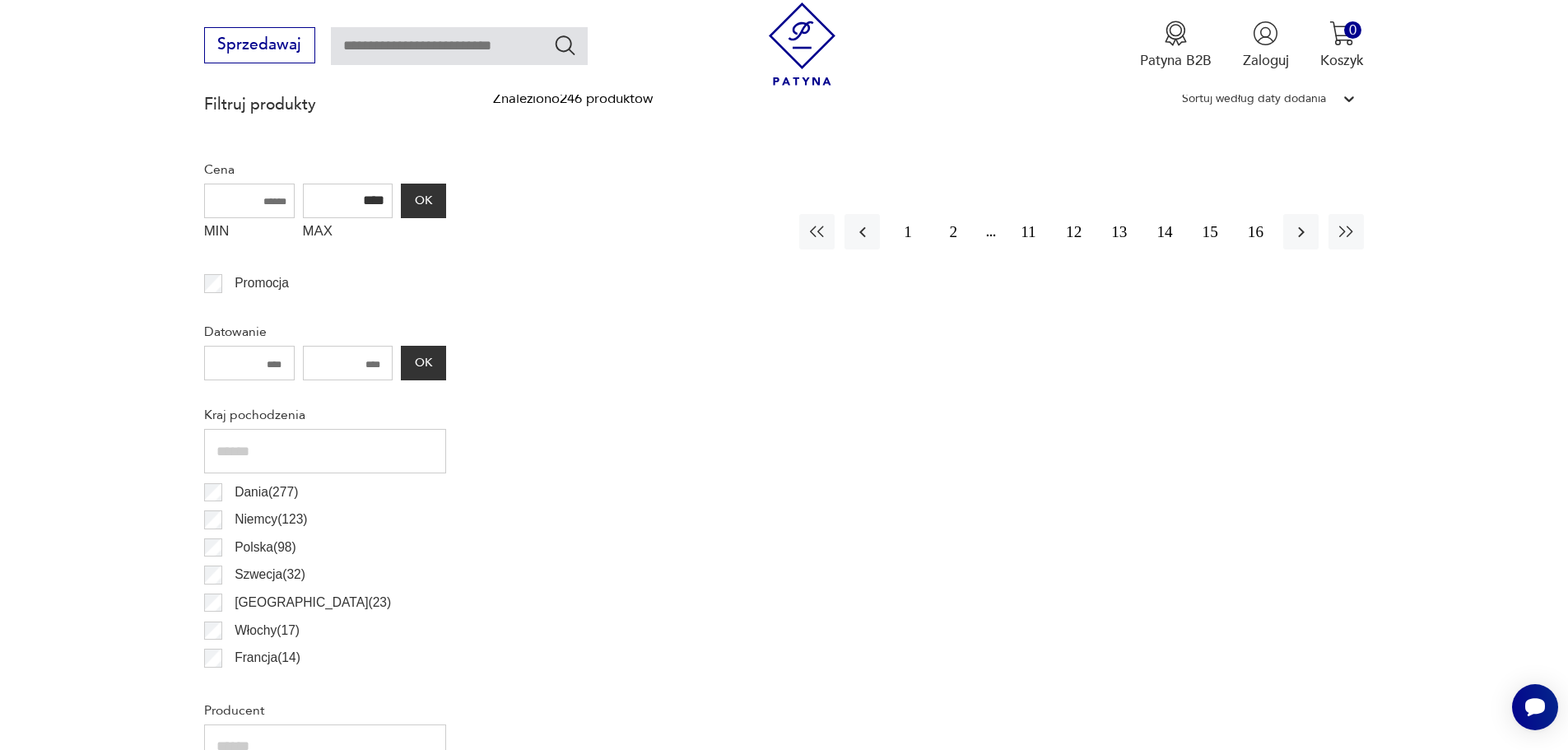
scroll to position [712, 0]
click at [906, 230] on button "1" at bounding box center [907, 229] width 35 height 35
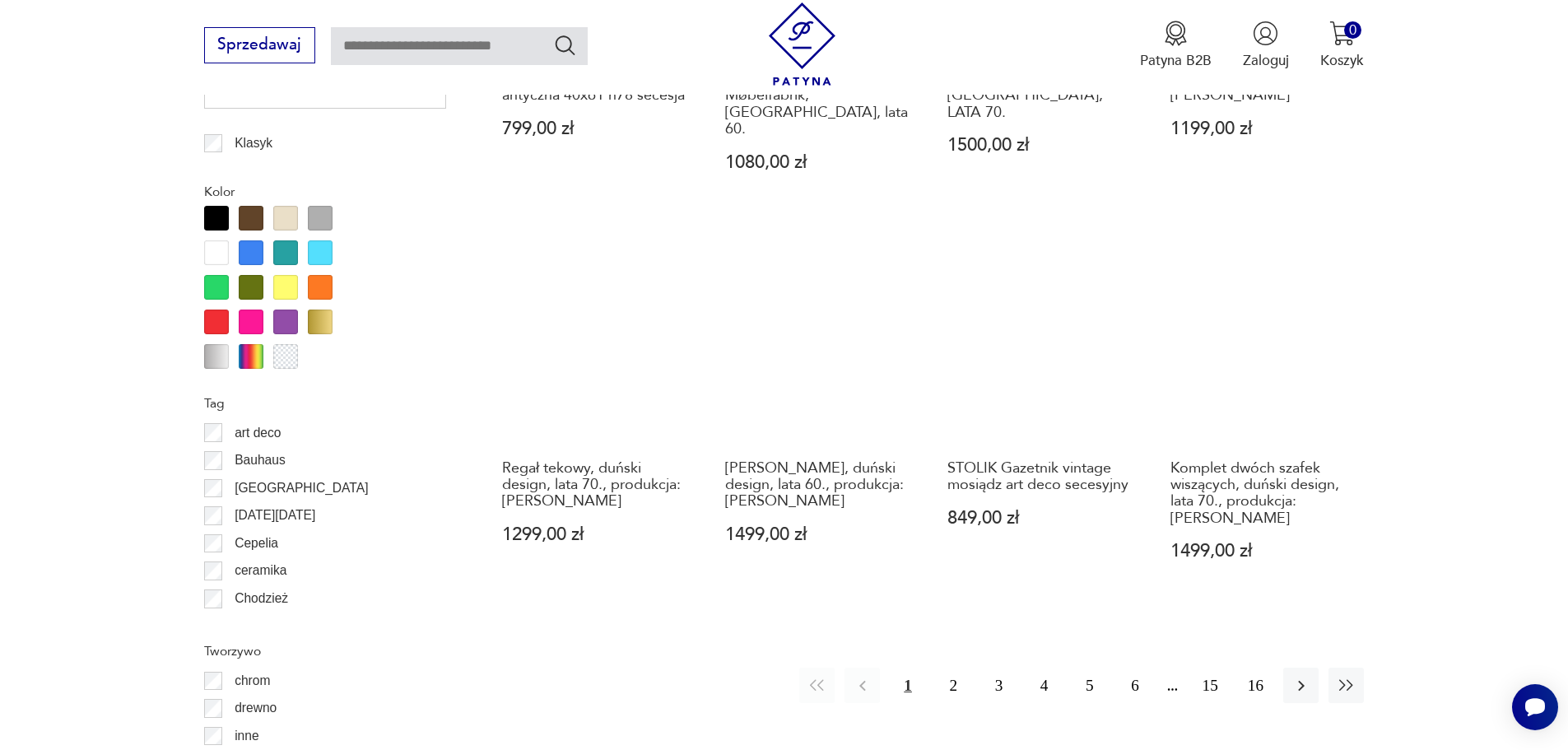
scroll to position [1865, 0]
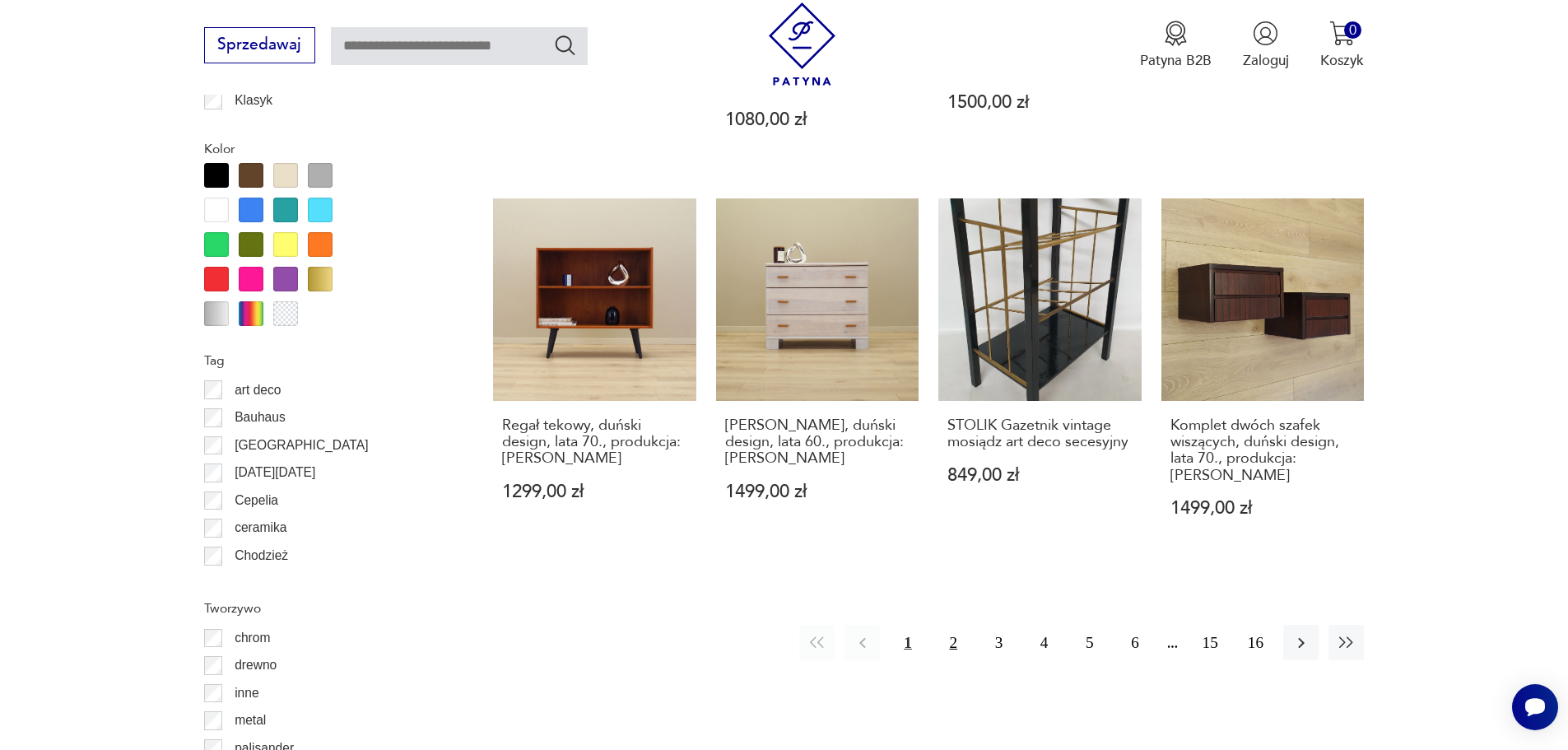
click at [959, 624] on button "2" at bounding box center [953, 641] width 35 height 35
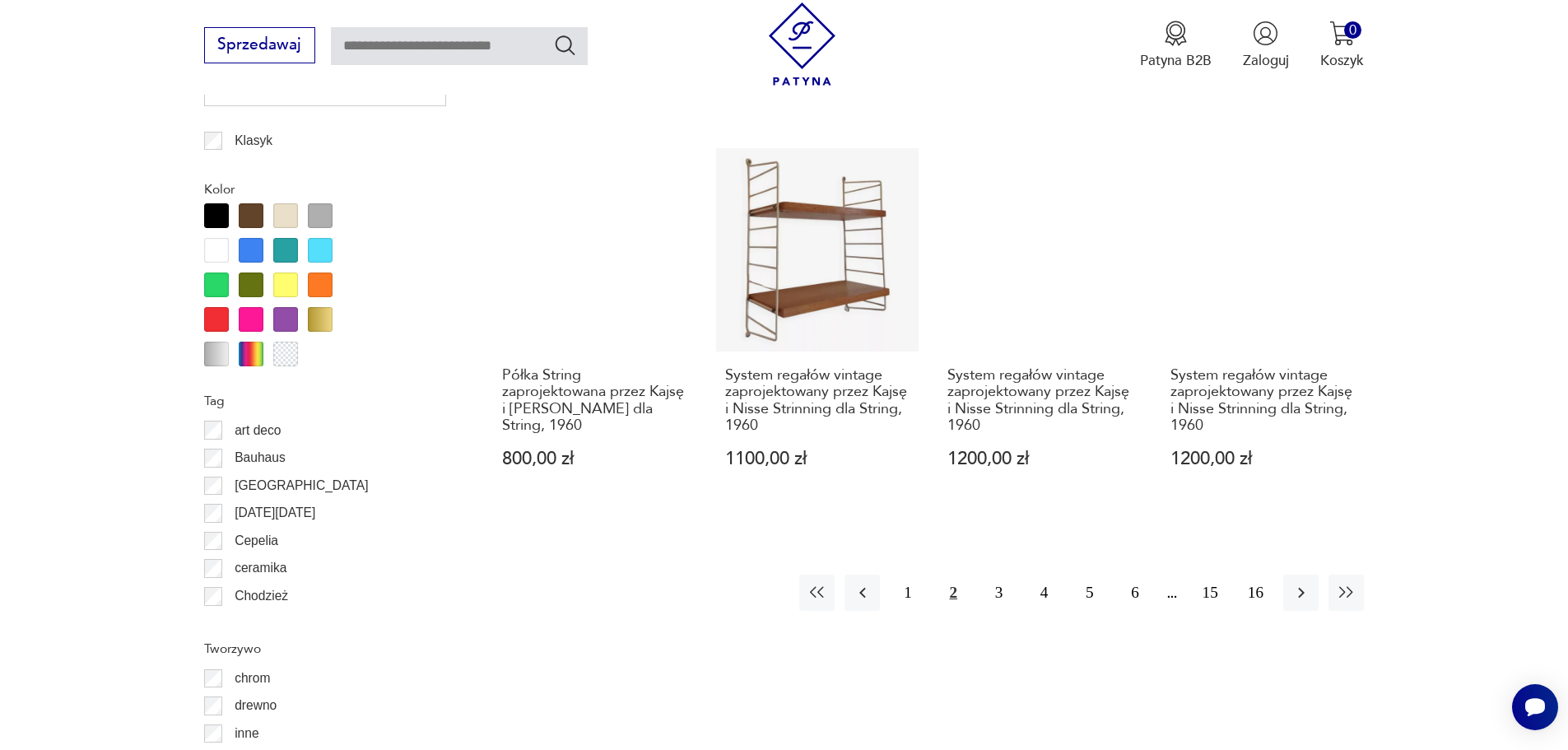
scroll to position [1865, 0]
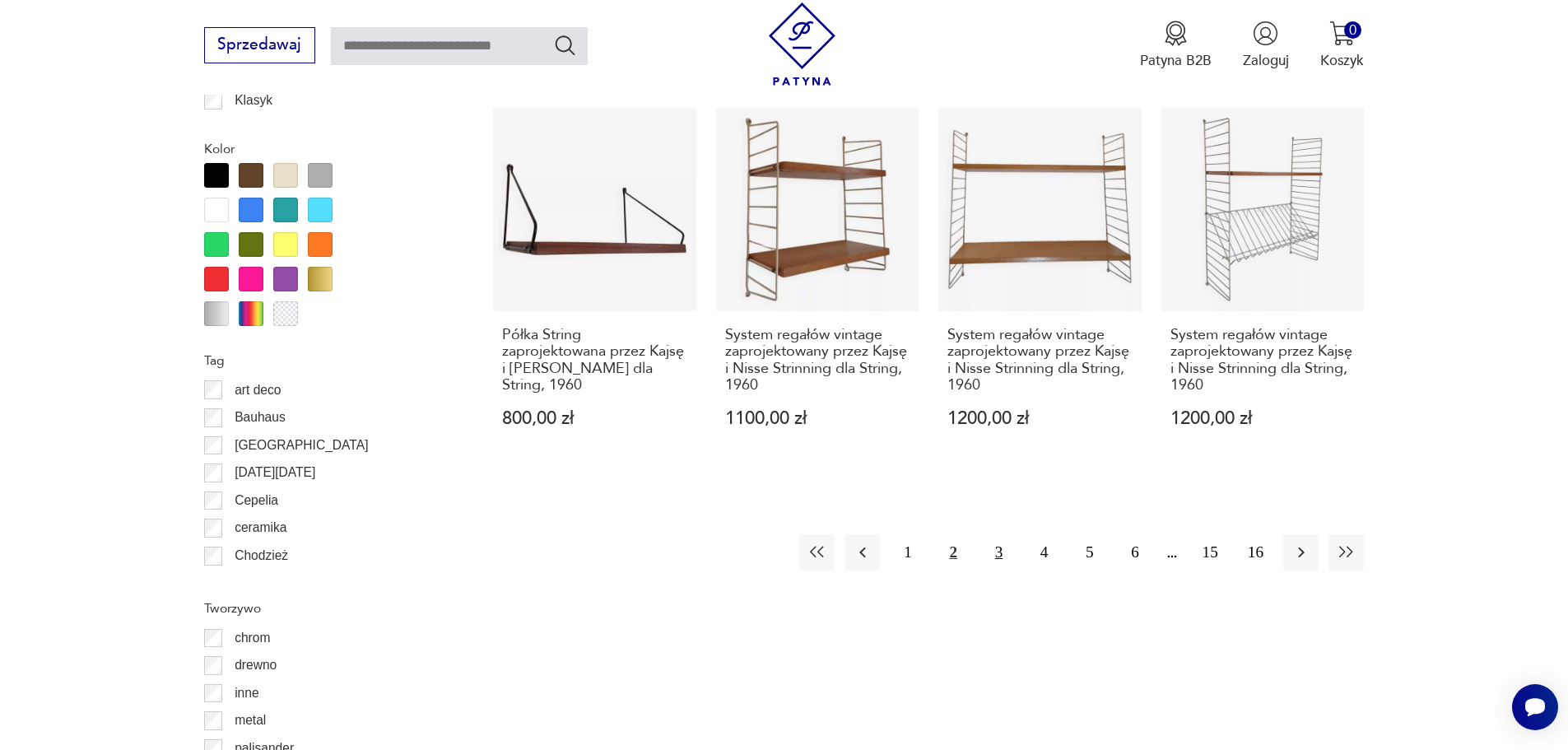
click at [999, 552] on button "3" at bounding box center [998, 552] width 35 height 35
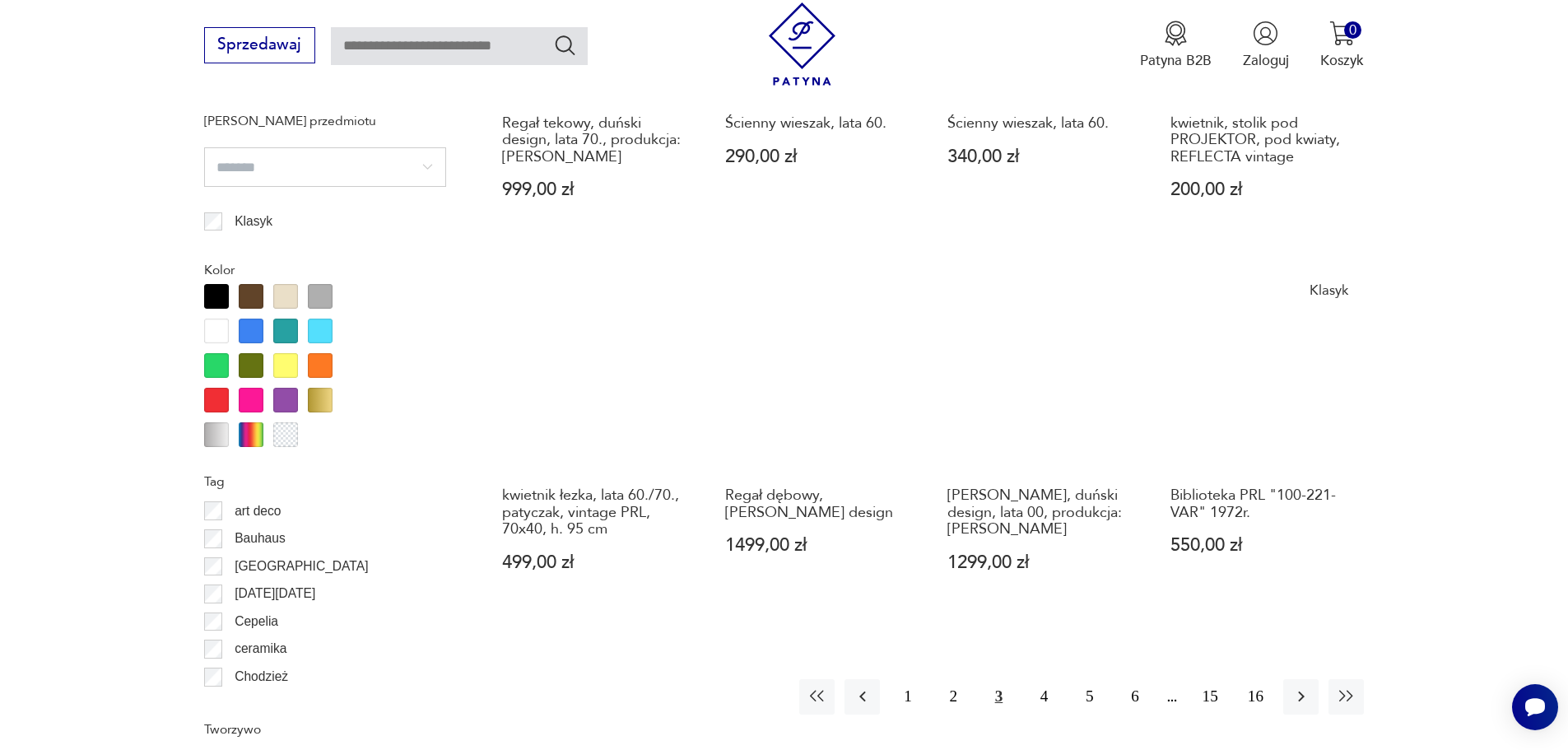
scroll to position [1865, 0]
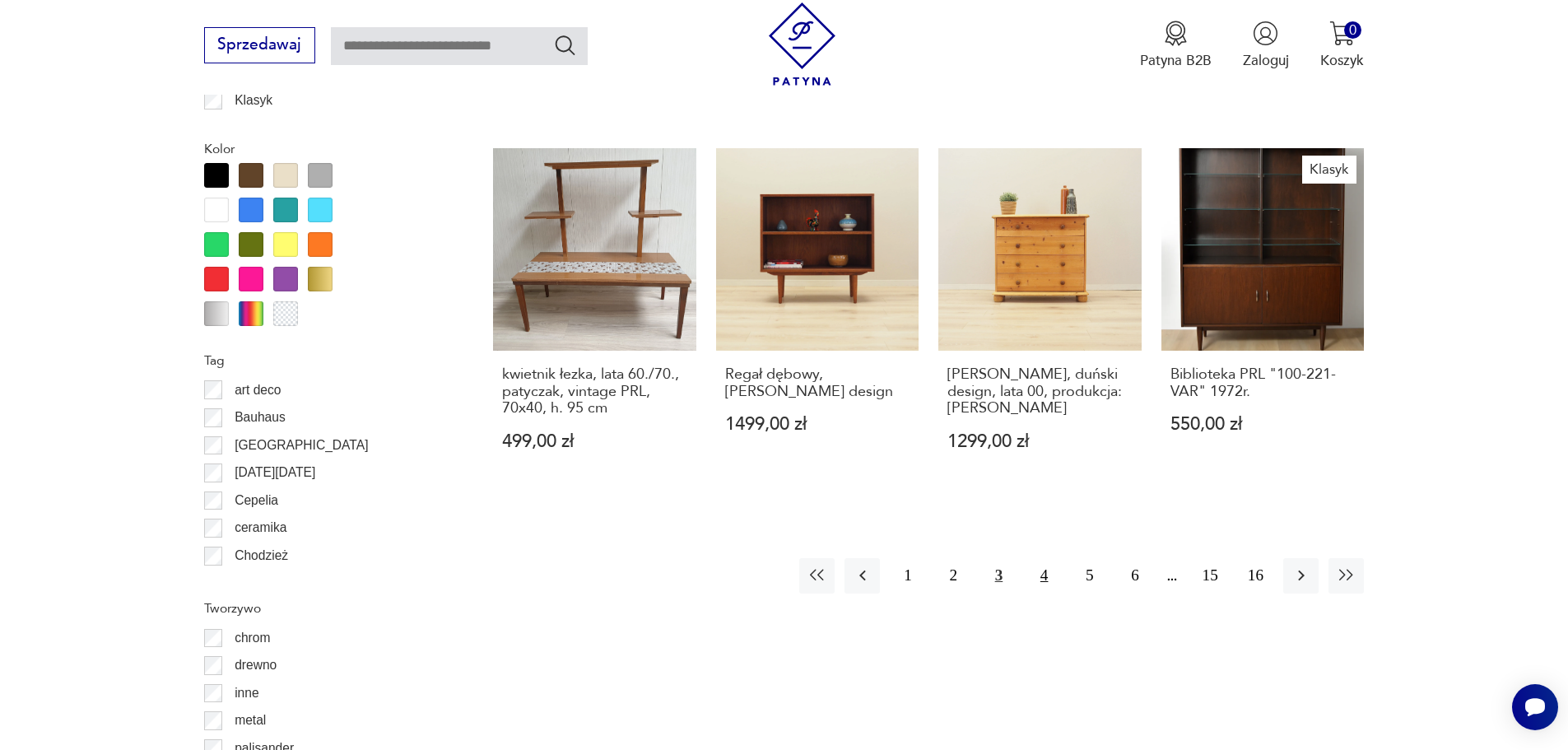
click at [1038, 586] on button "4" at bounding box center [1044, 575] width 35 height 35
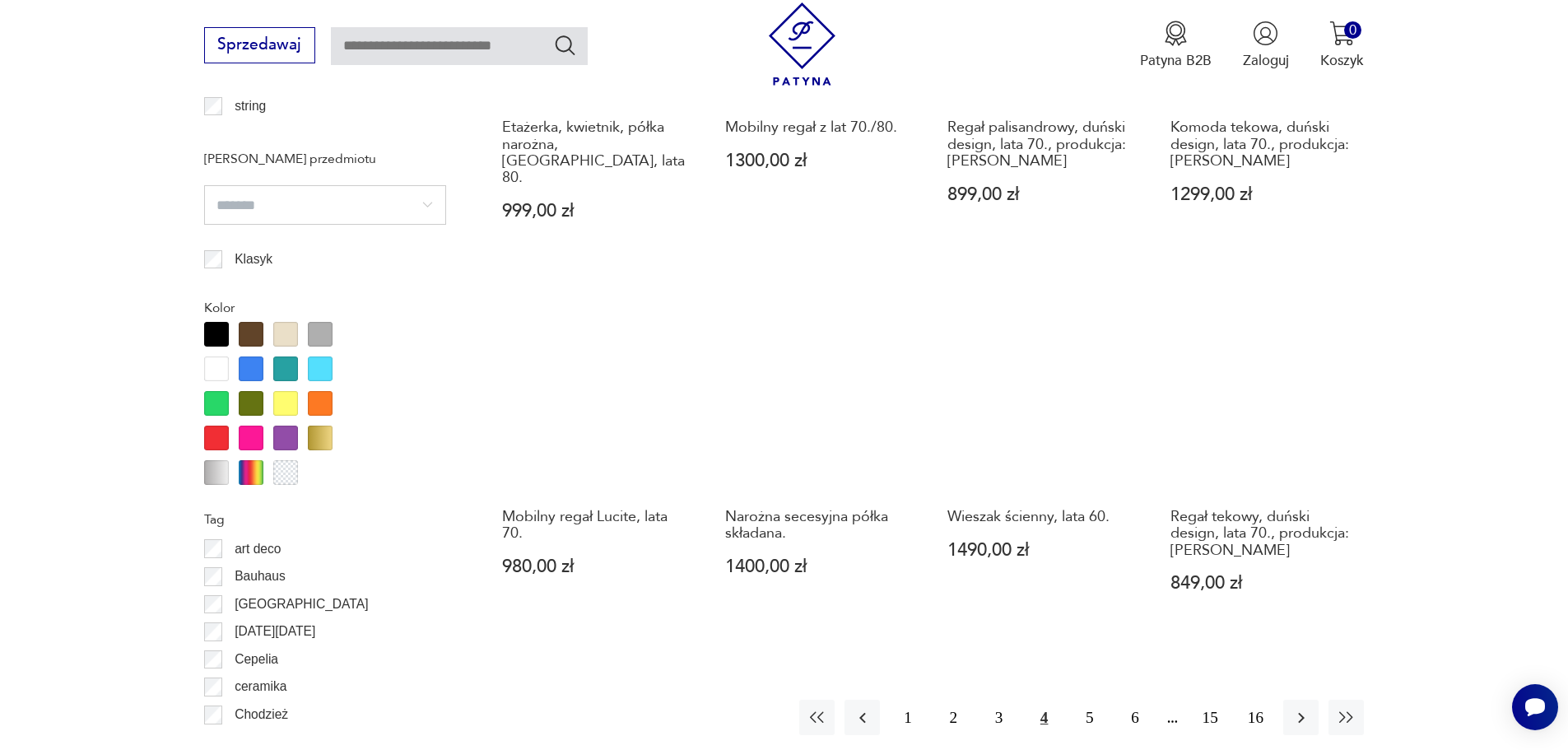
scroll to position [1865, 0]
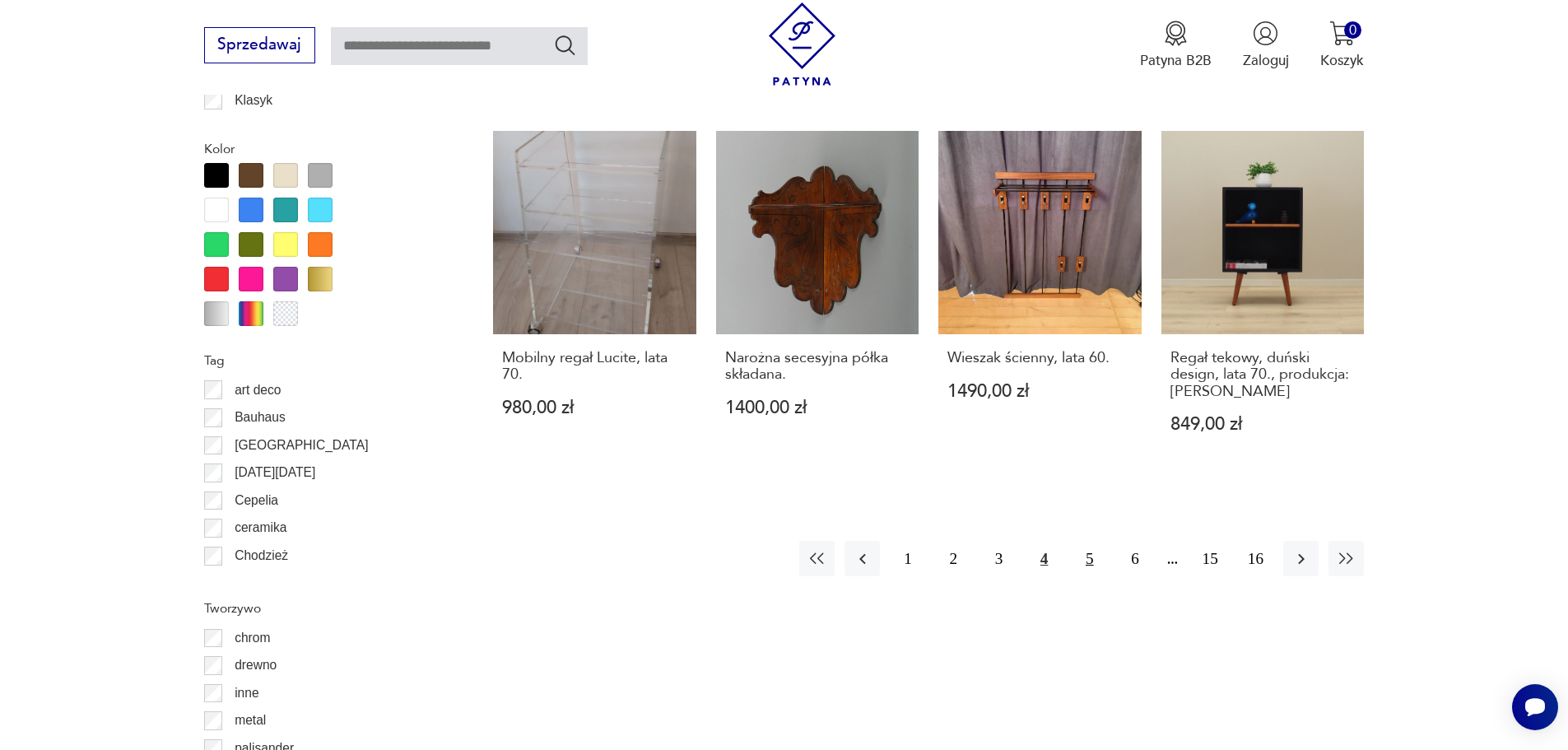
click at [1080, 540] on button "5" at bounding box center [1089, 558] width 35 height 35
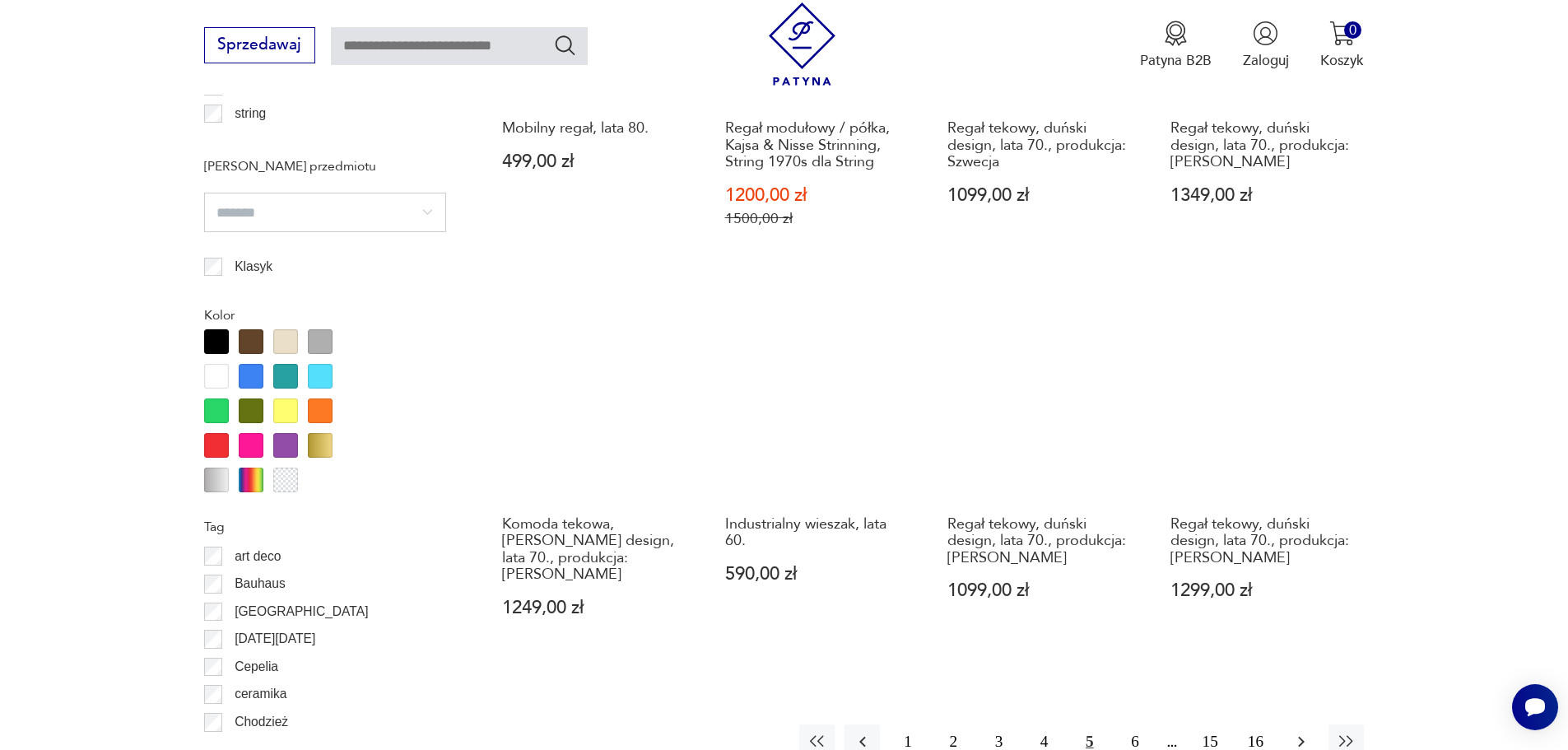
scroll to position [1947, 0]
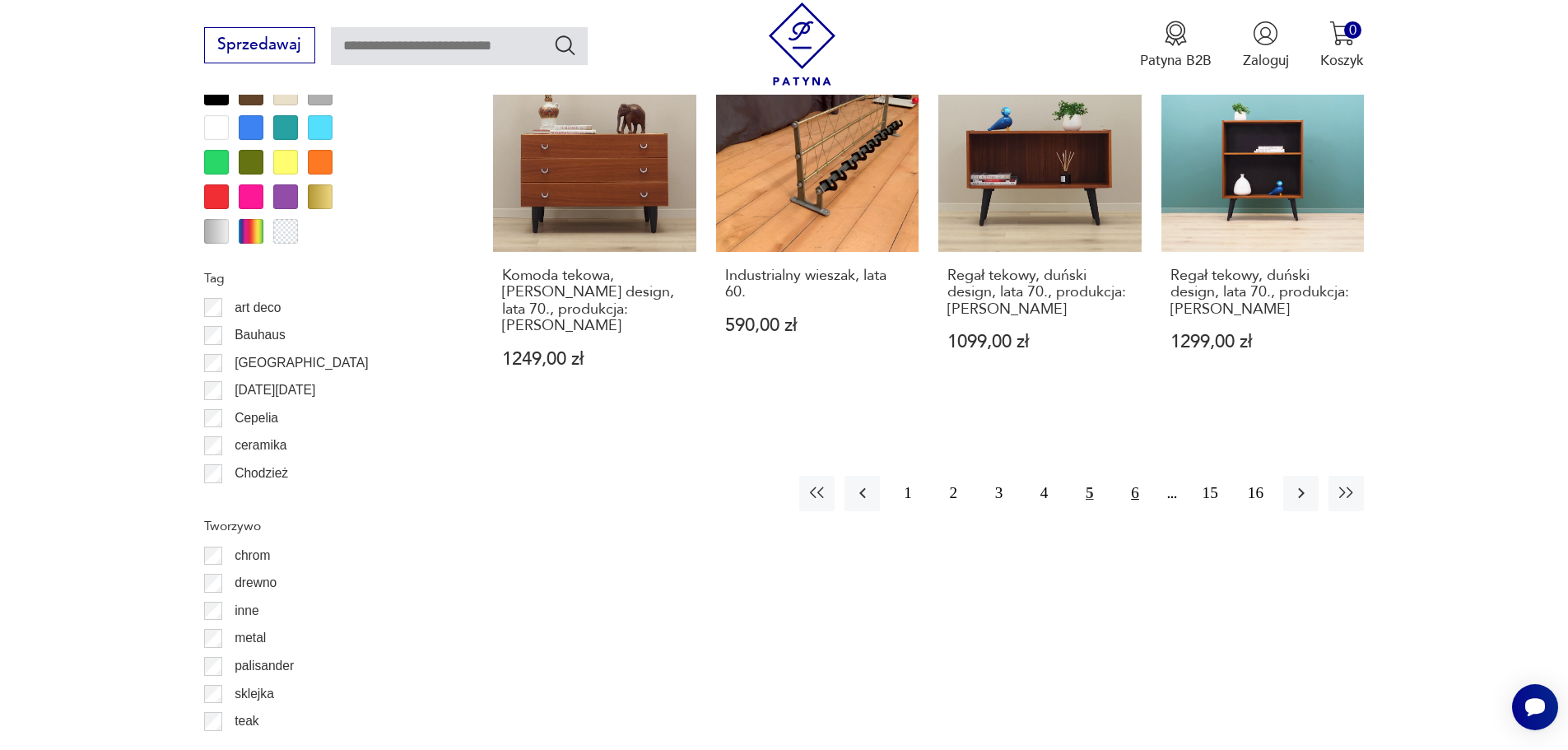
click at [1127, 494] on button "6" at bounding box center [1134, 493] width 35 height 35
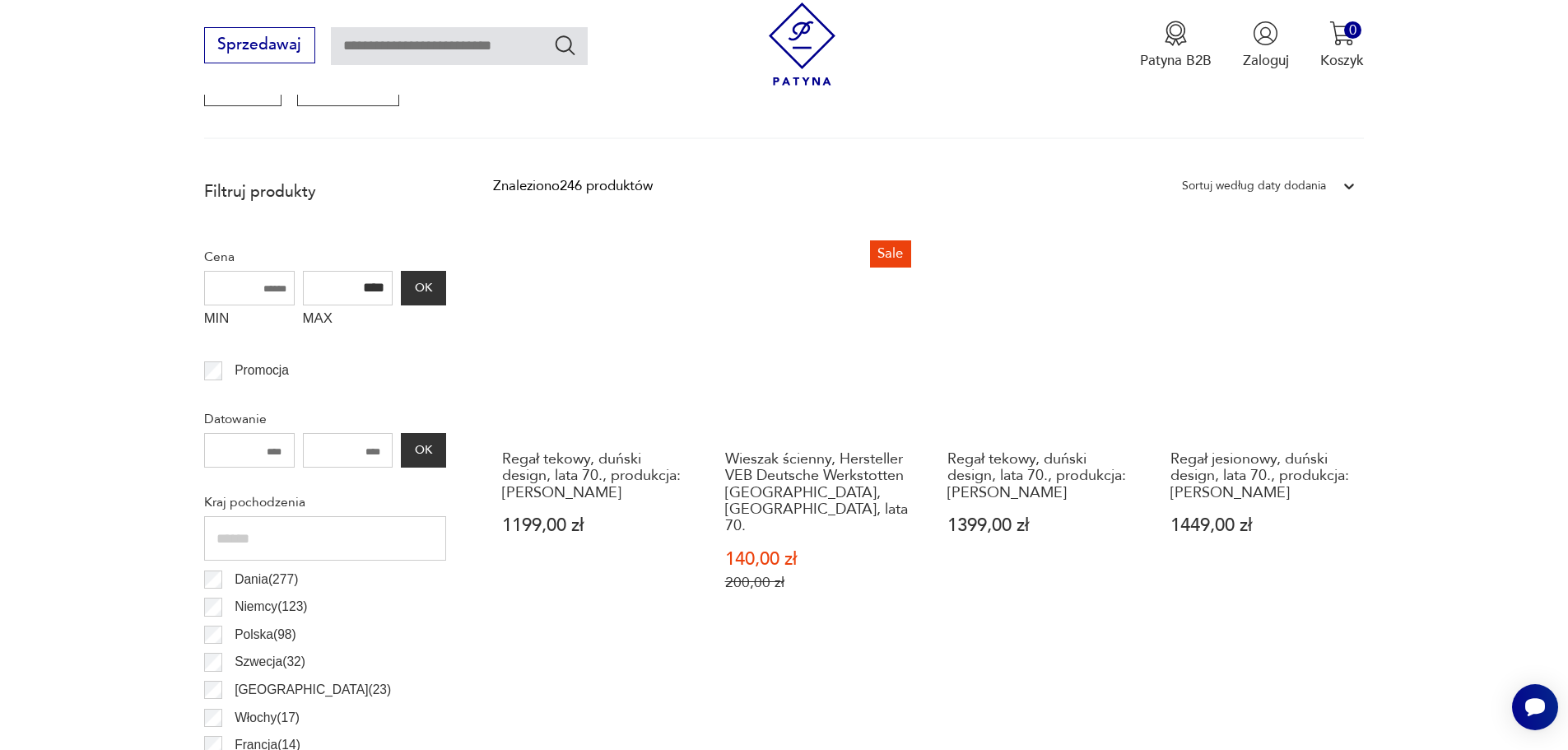
scroll to position [548, 0]
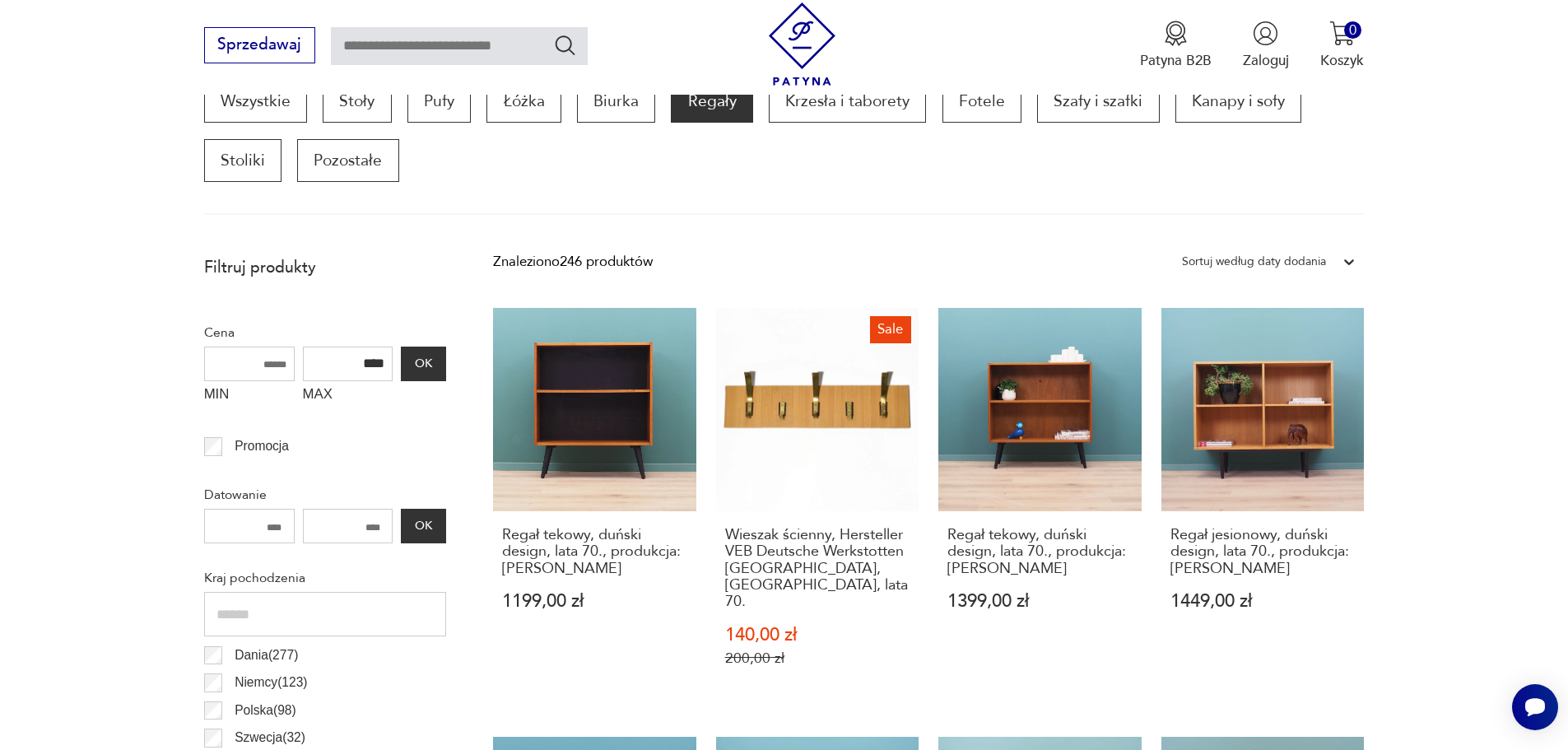
click at [440, 55] on input "text" at bounding box center [459, 46] width 257 height 38
type input "*******"
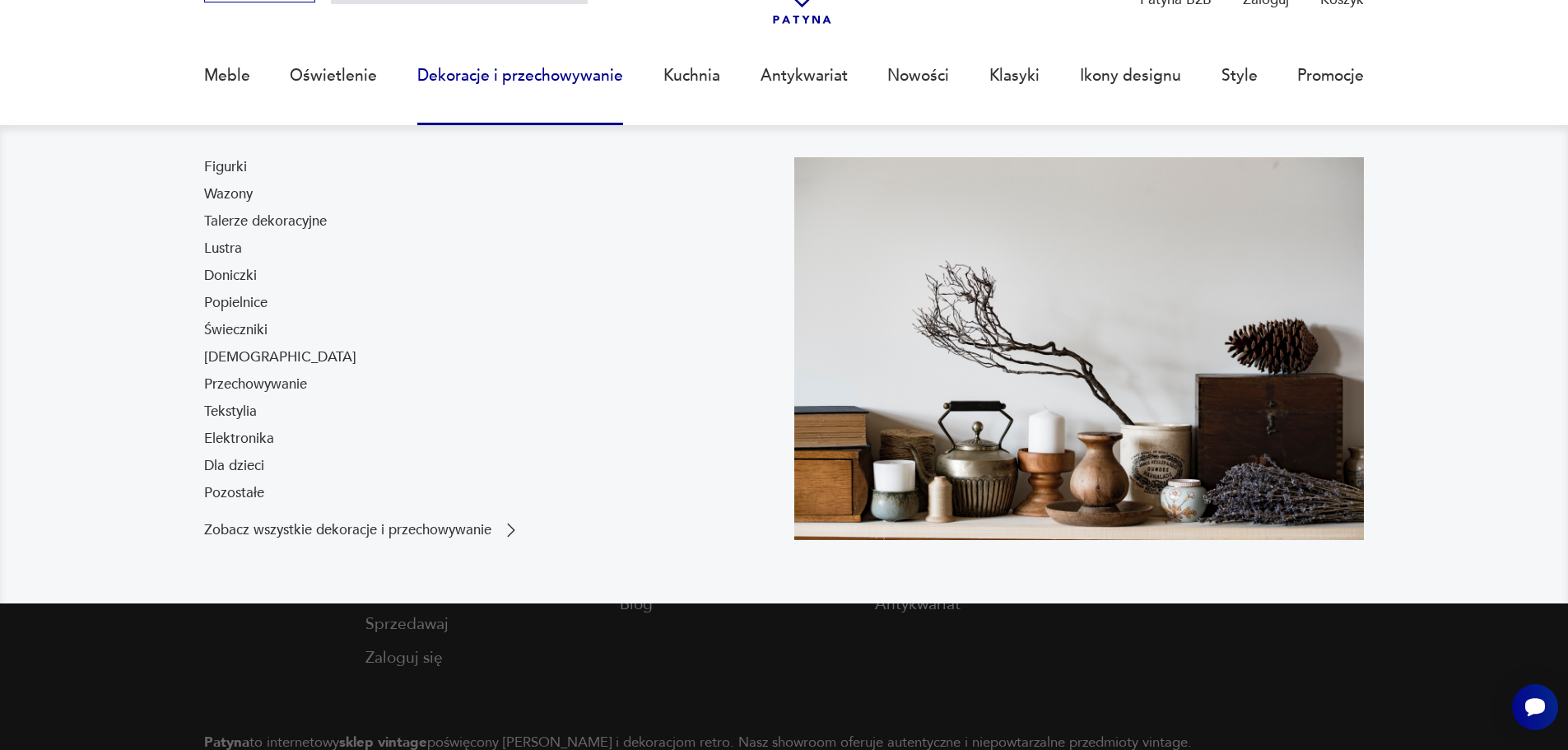
type input "*******"
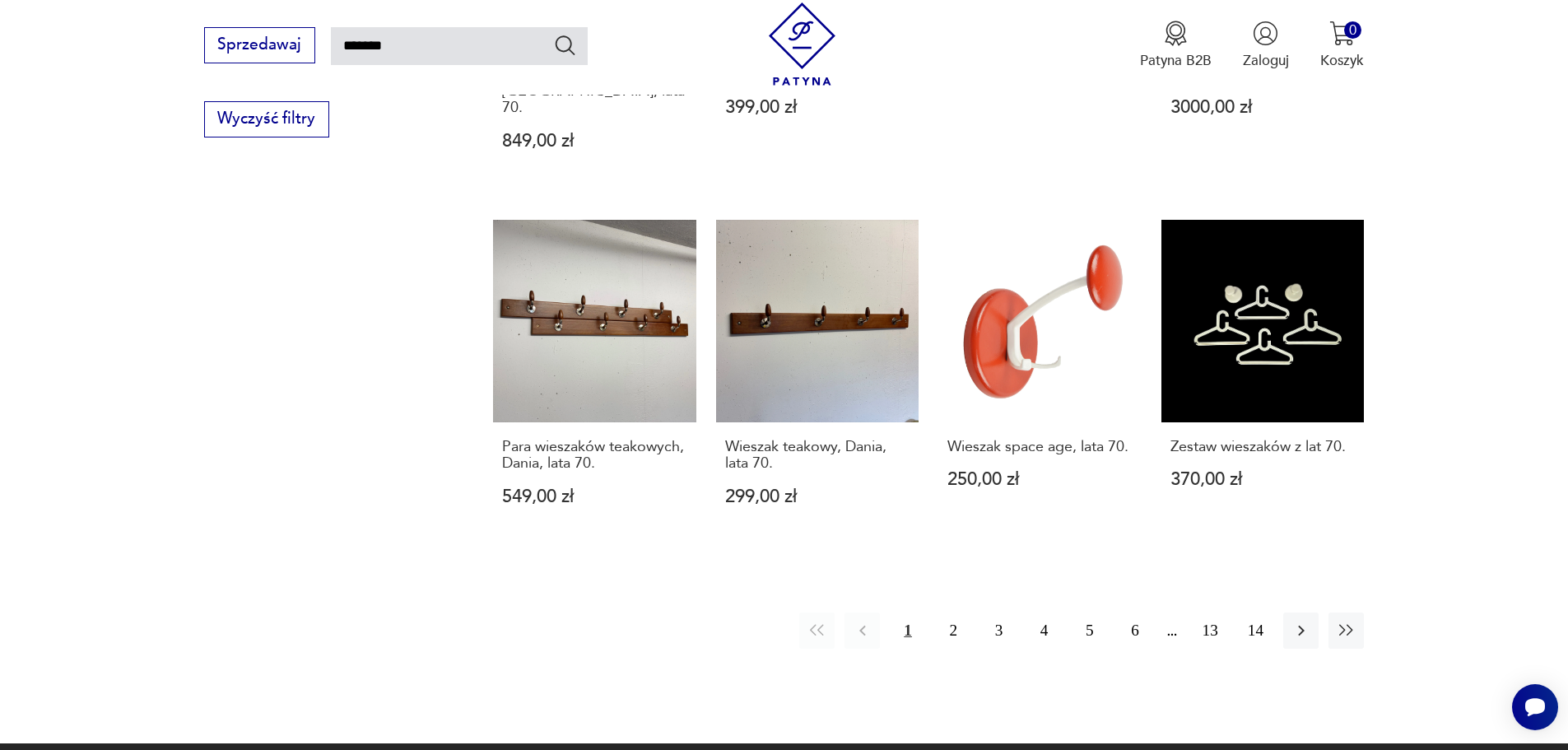
scroll to position [1360, 0]
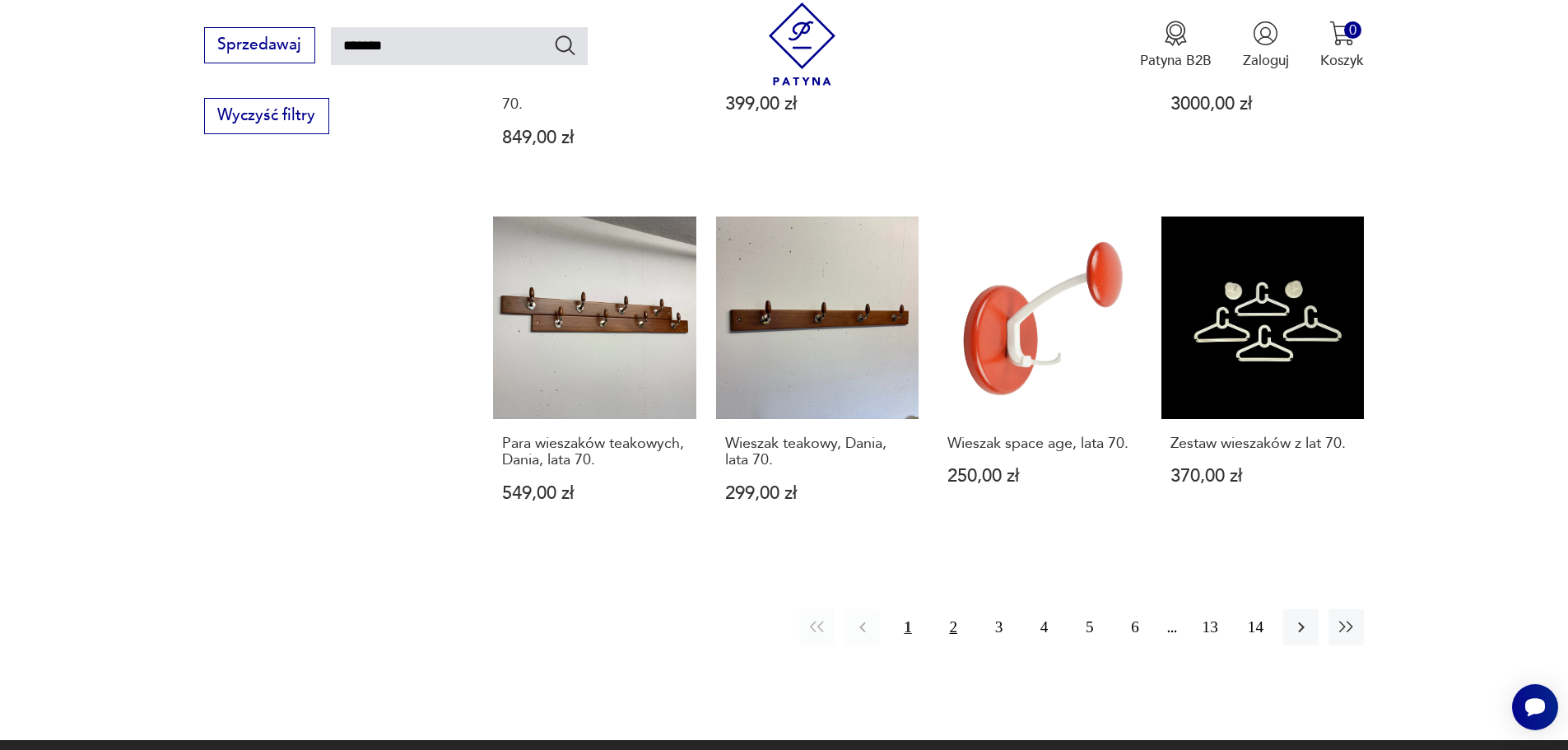
click at [953, 609] on button "2" at bounding box center [953, 626] width 35 height 35
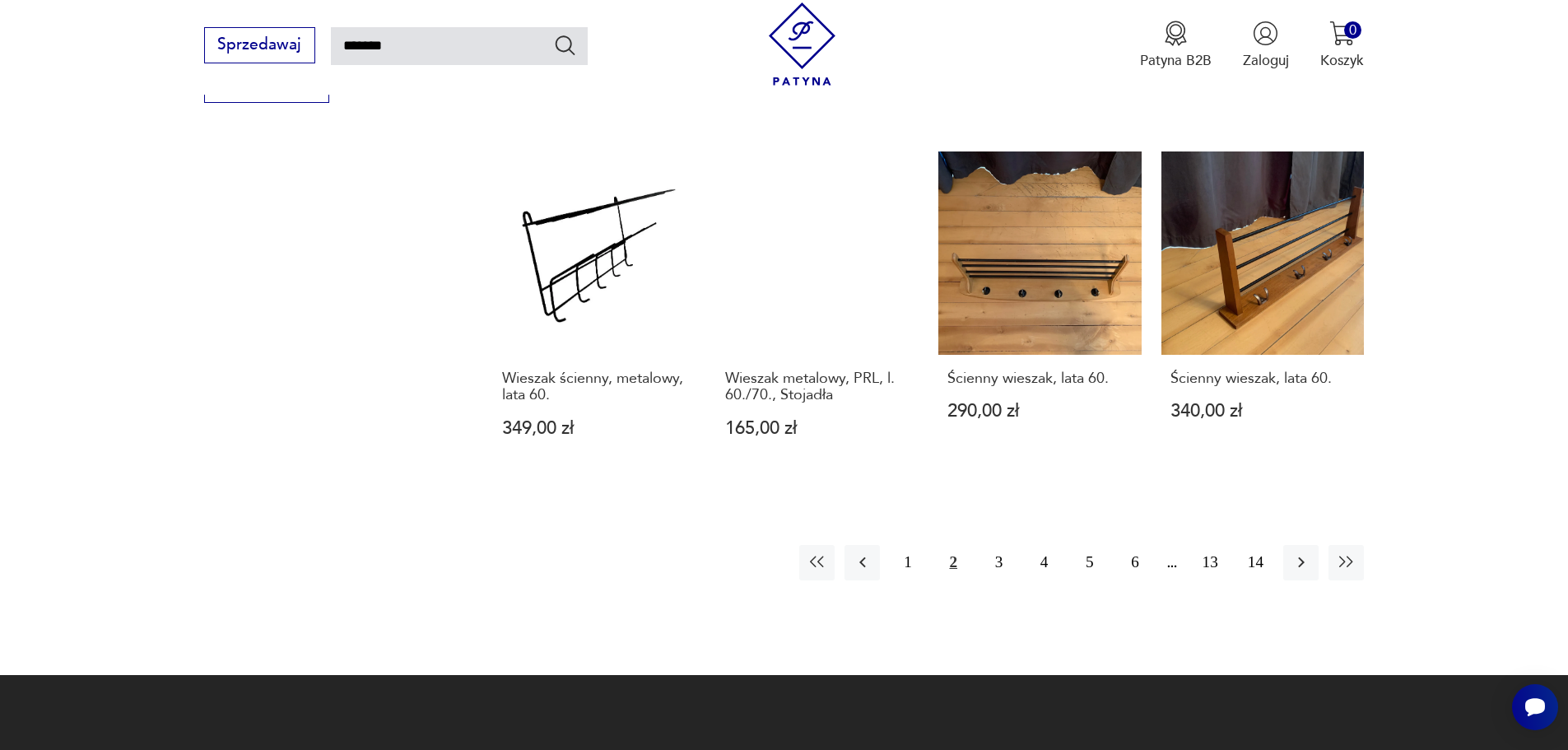
scroll to position [1411, 0]
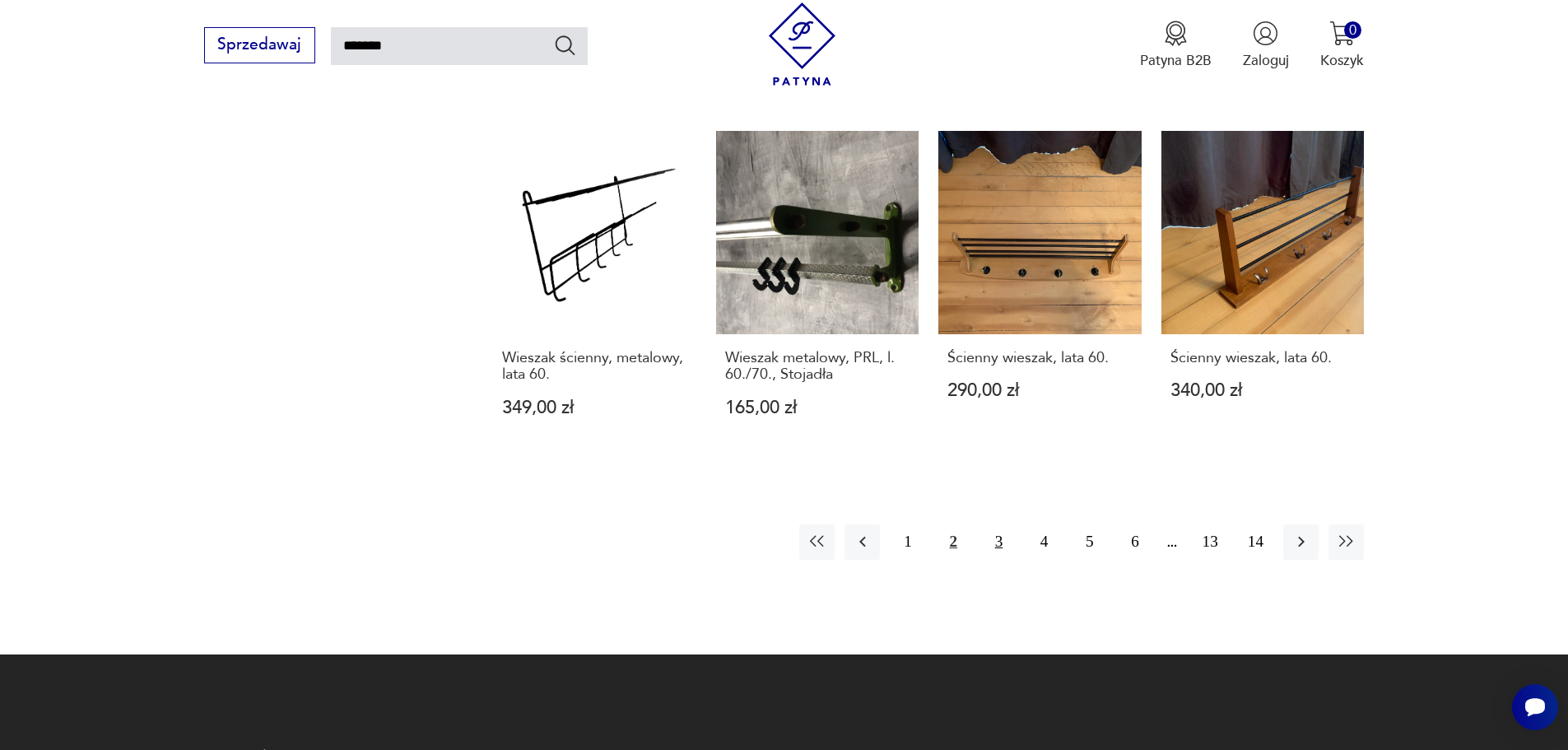
click at [995, 524] on button "3" at bounding box center [998, 541] width 35 height 35
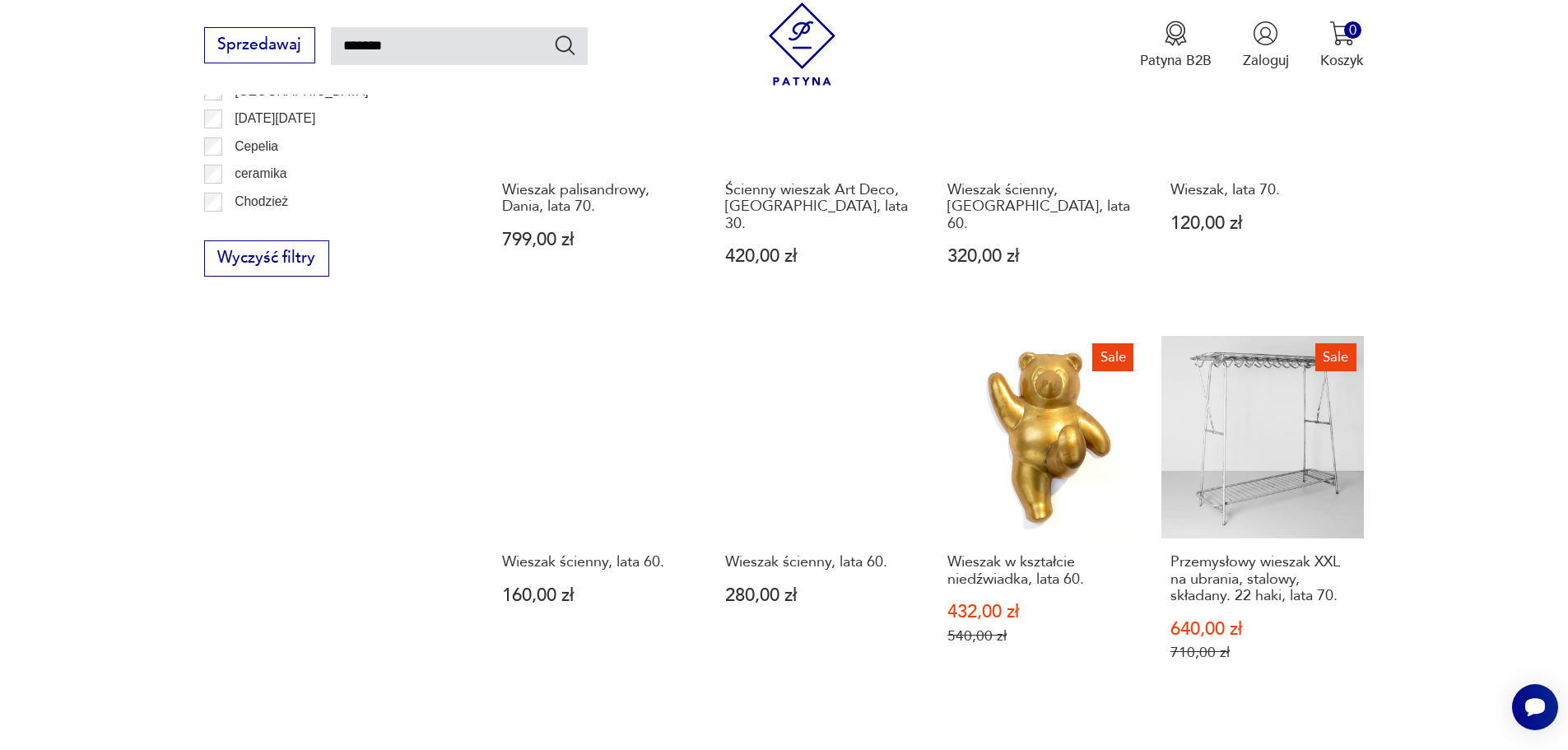
scroll to position [1247, 0]
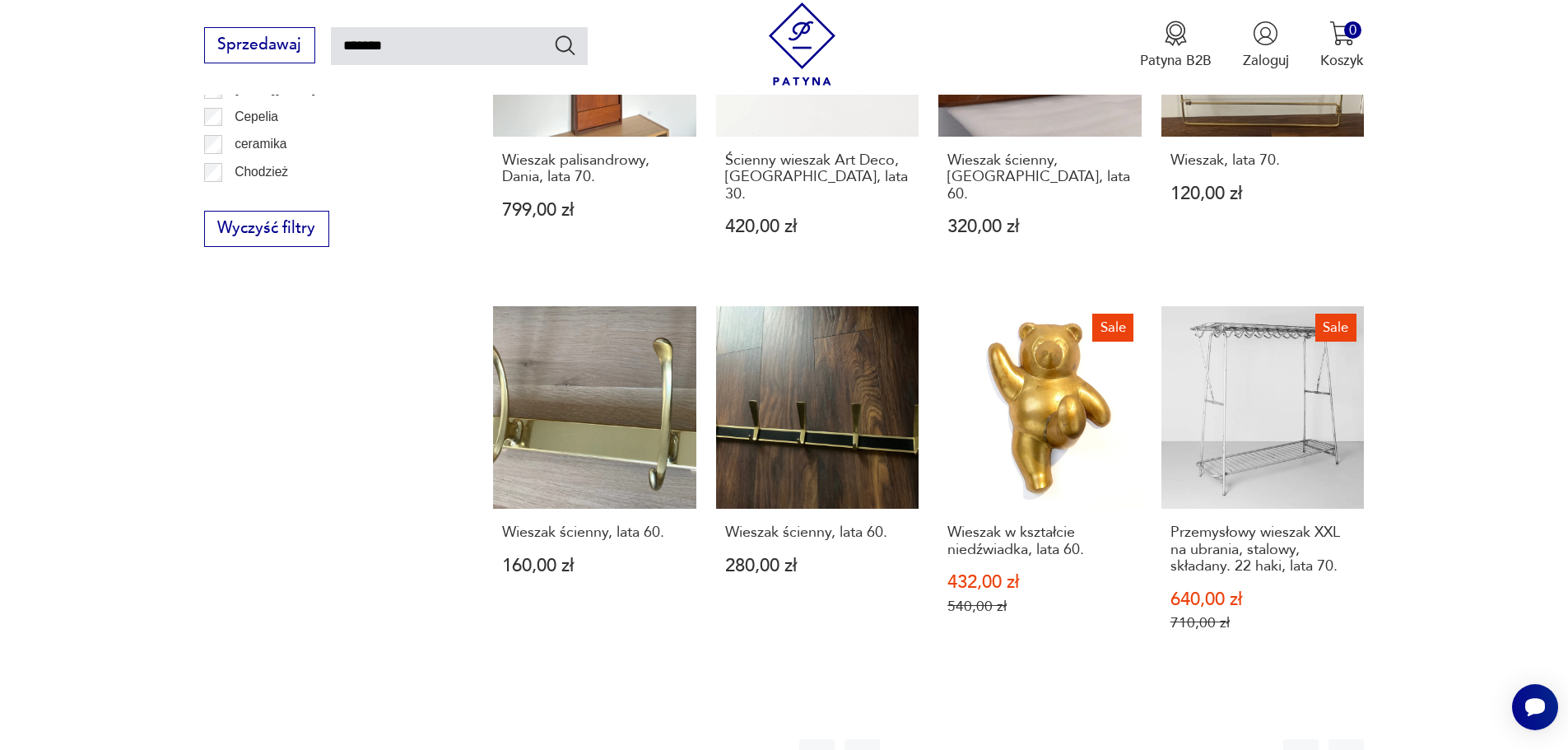
click at [1047, 739] on button "4" at bounding box center [1044, 756] width 35 height 35
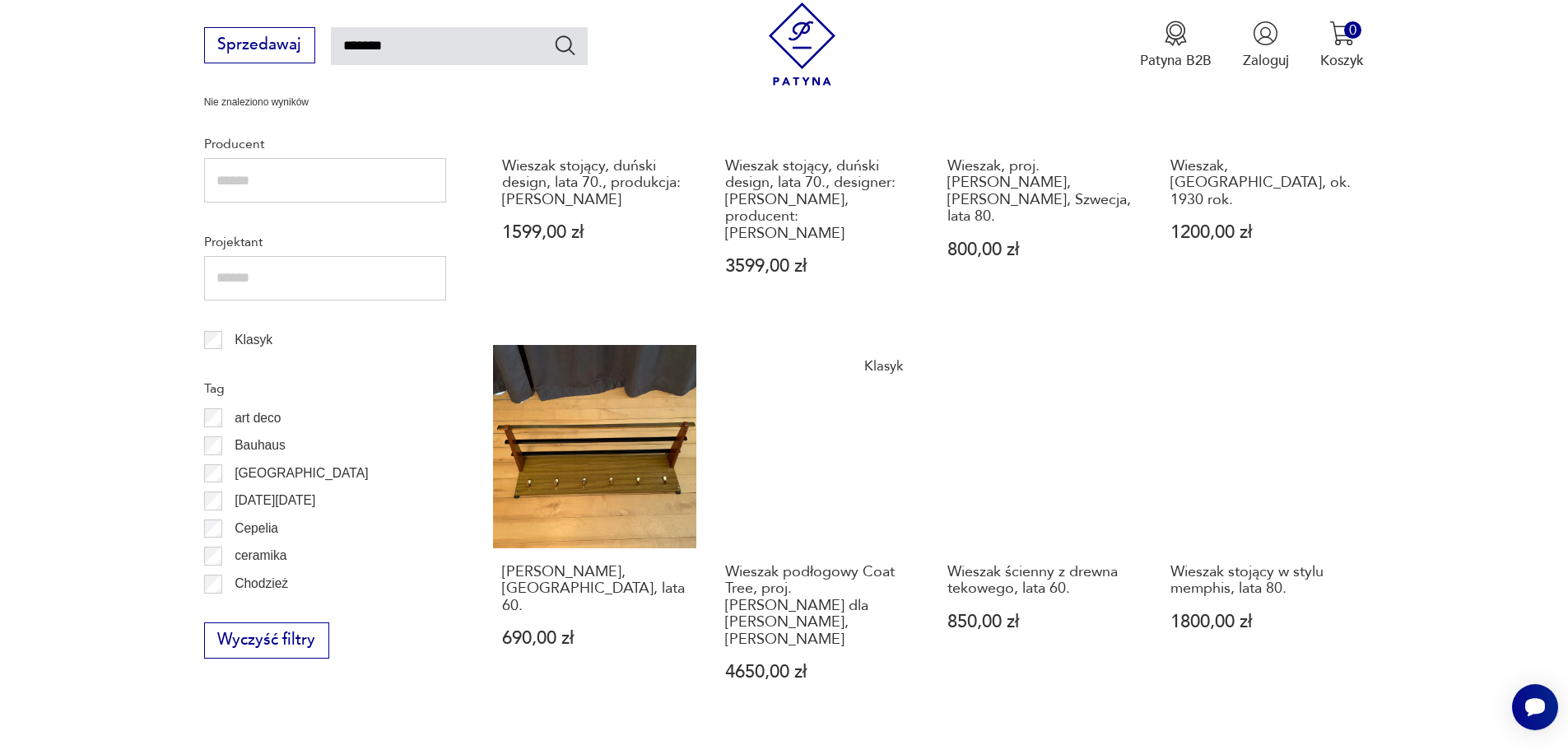
scroll to position [1329, 0]
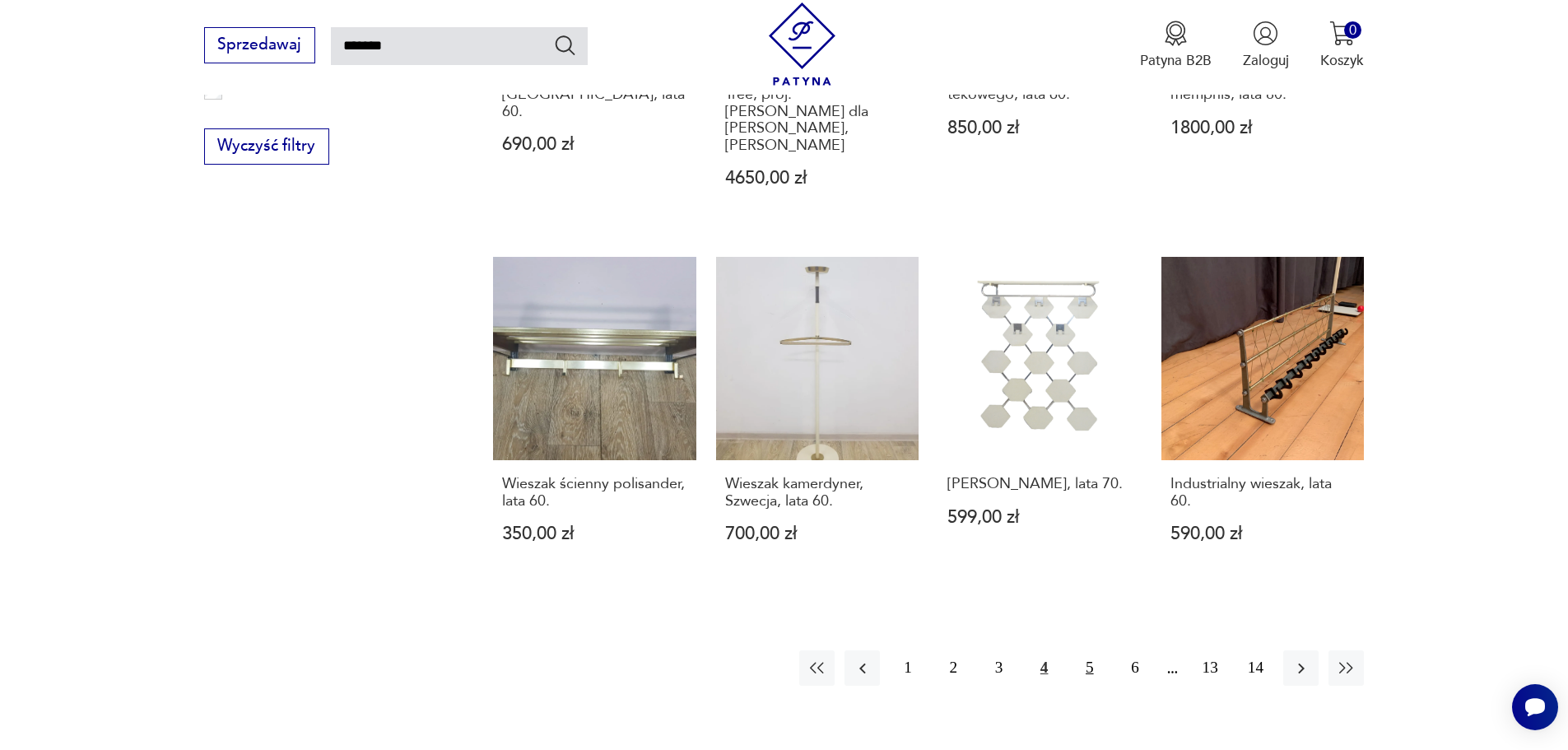
click at [1088, 650] on button "5" at bounding box center [1089, 667] width 35 height 35
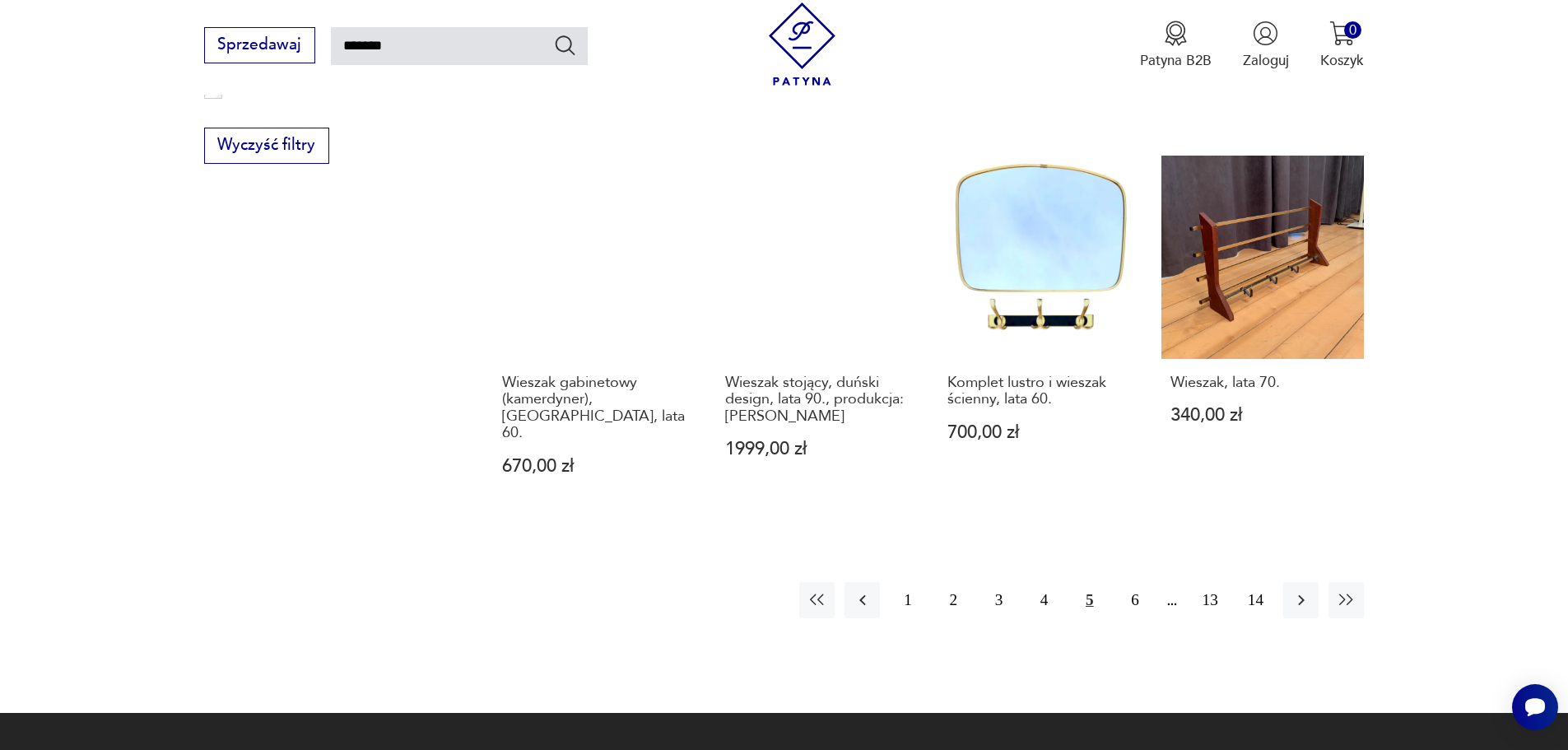
scroll to position [1576, 0]
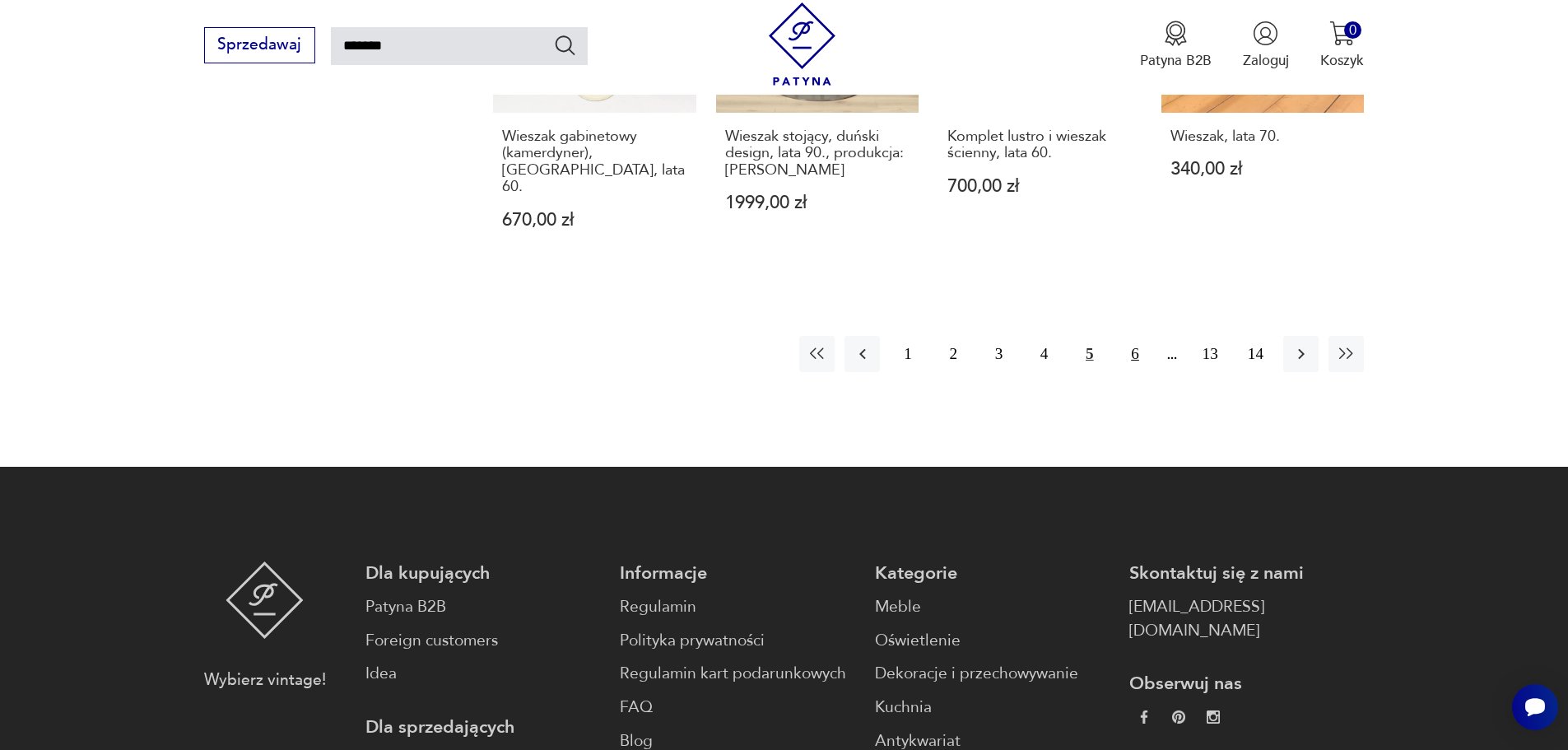
click at [1136, 341] on button "6" at bounding box center [1134, 353] width 35 height 35
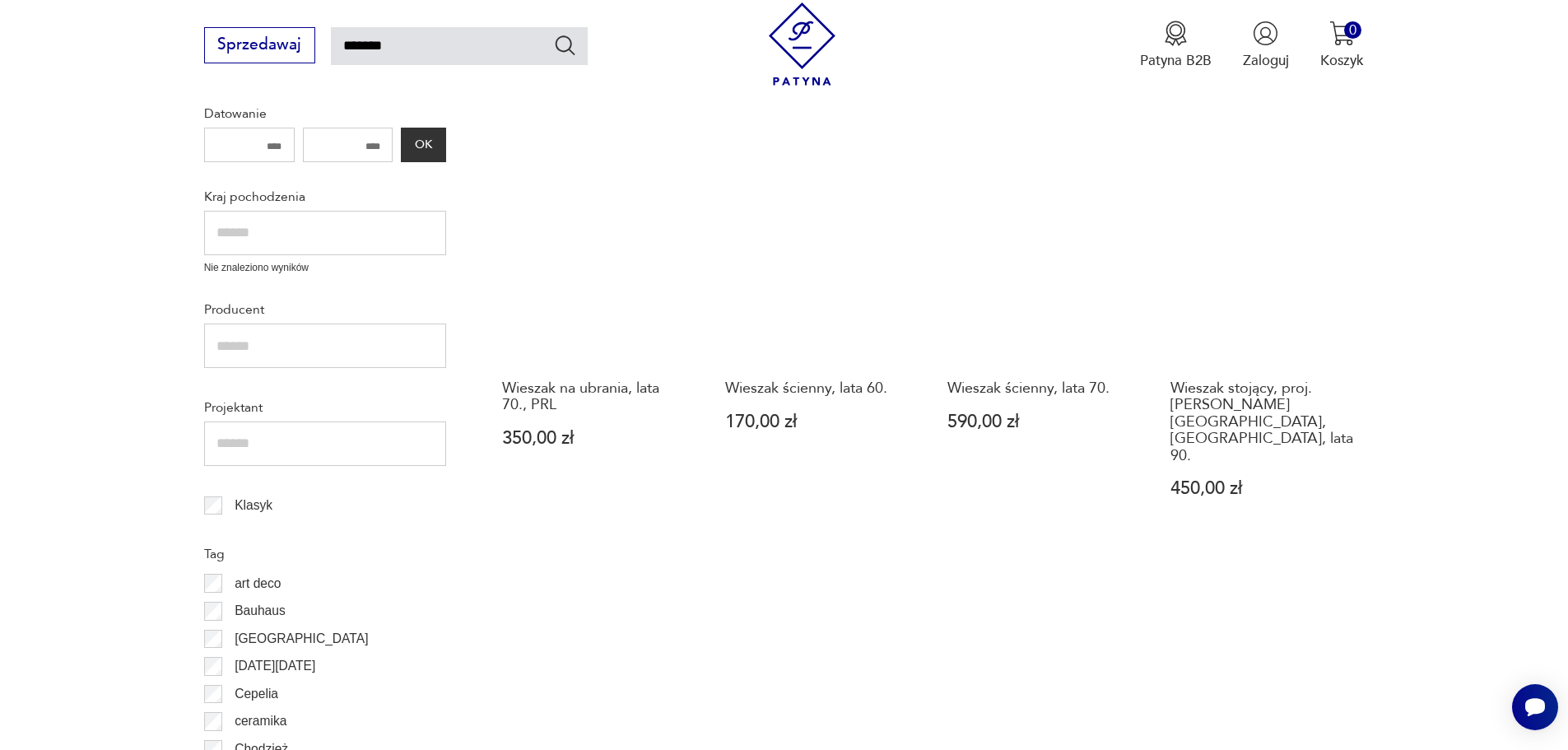
scroll to position [670, 0]
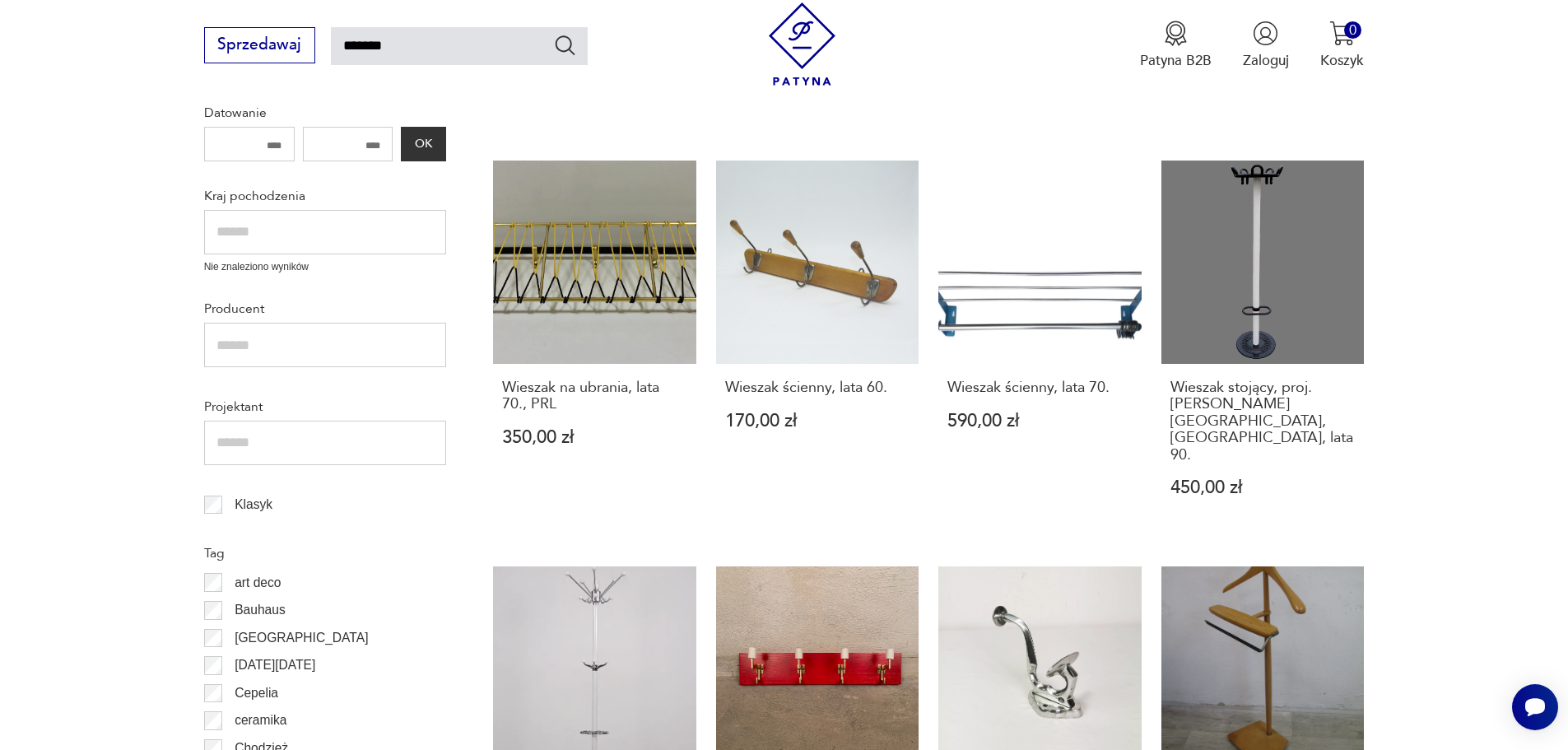
drag, startPoint x: 841, startPoint y: 235, endPoint x: 858, endPoint y: 245, distance: 19.7
click at [858, 245] on link "Wieszak ścienny, lata 60. 170,00 zł" at bounding box center [818, 348] width 204 height 375
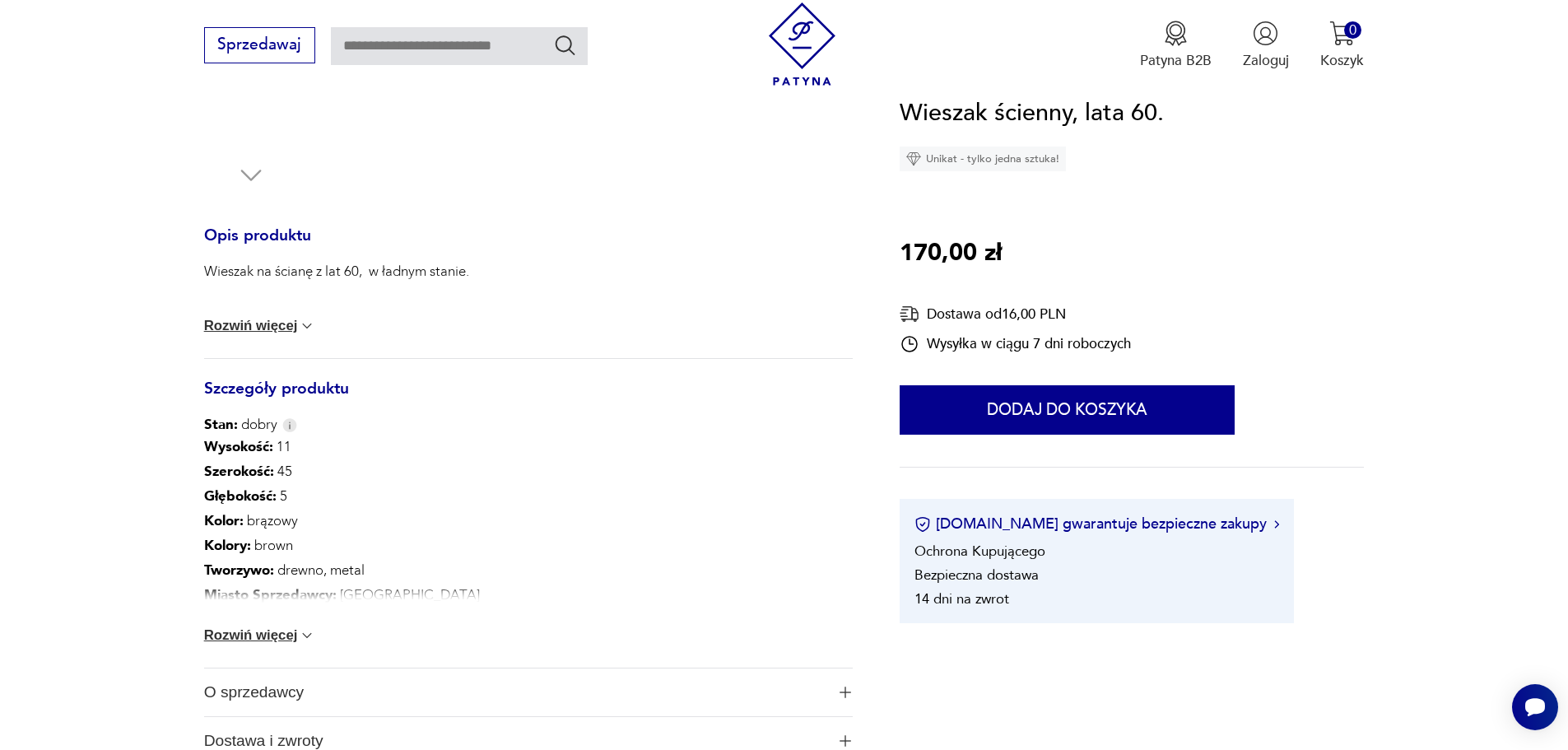
scroll to position [741, 0]
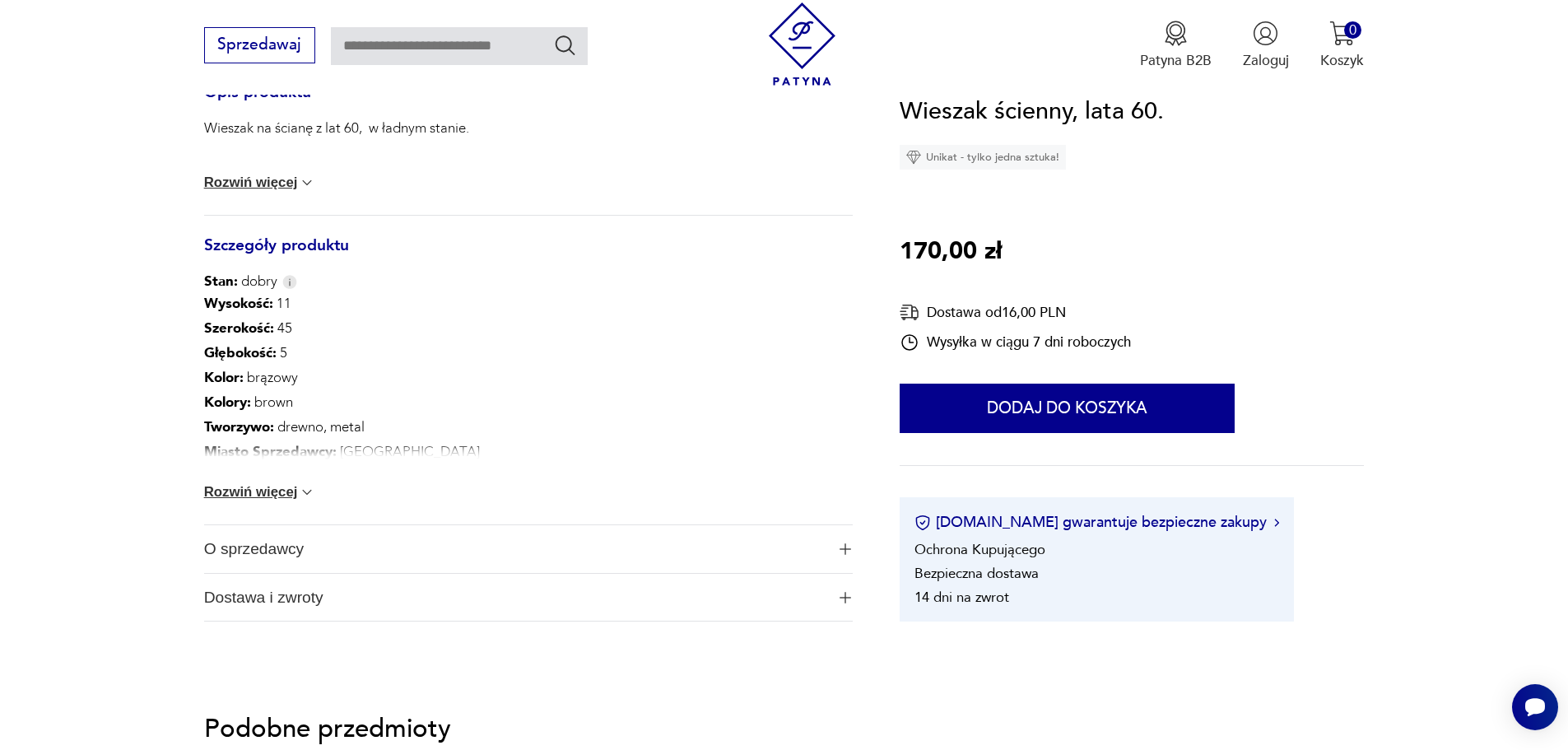
click at [296, 553] on span "O sprzedawcy" at bounding box center [515, 549] width 622 height 48
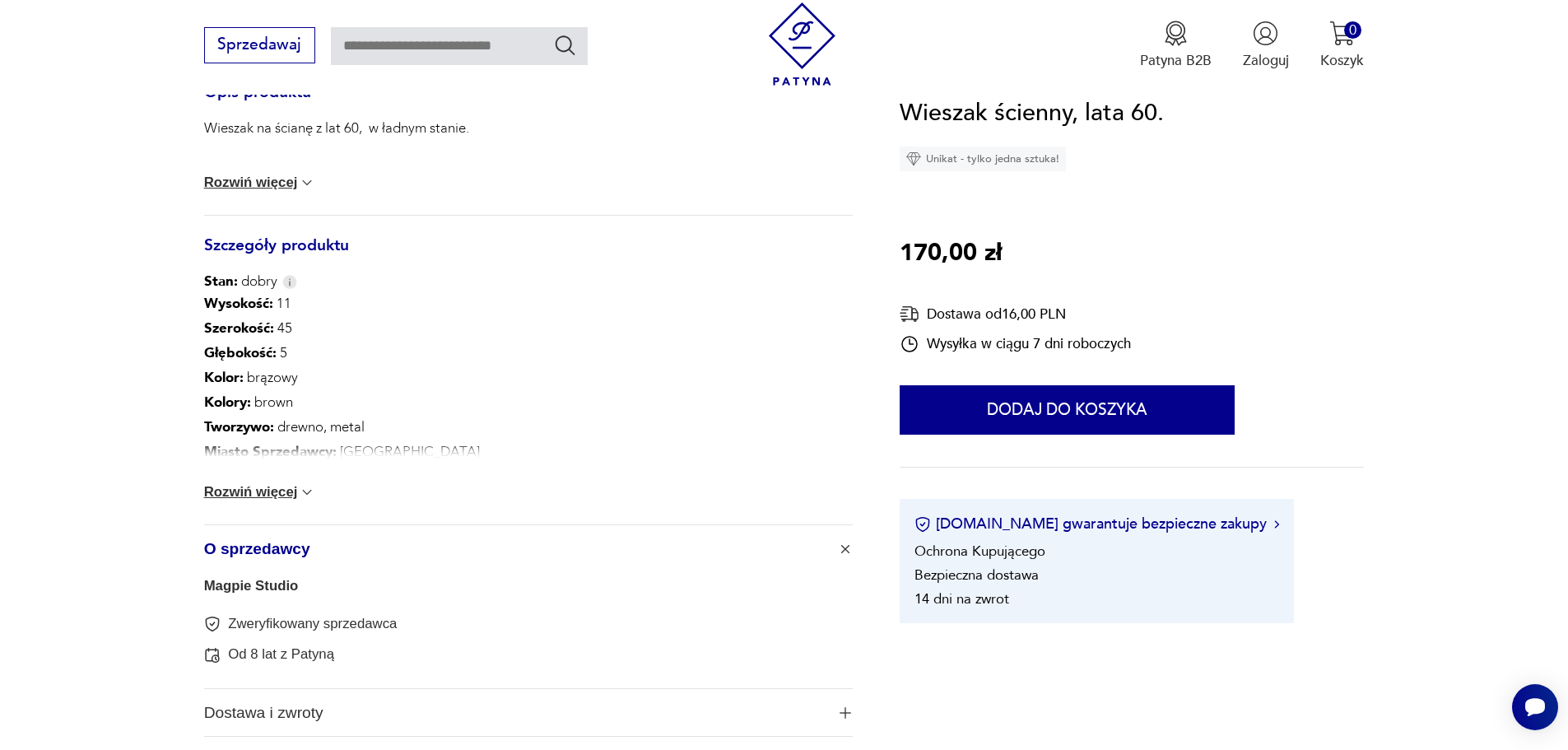
click at [378, 700] on span "Dostawa i zwroty" at bounding box center [515, 712] width 622 height 48
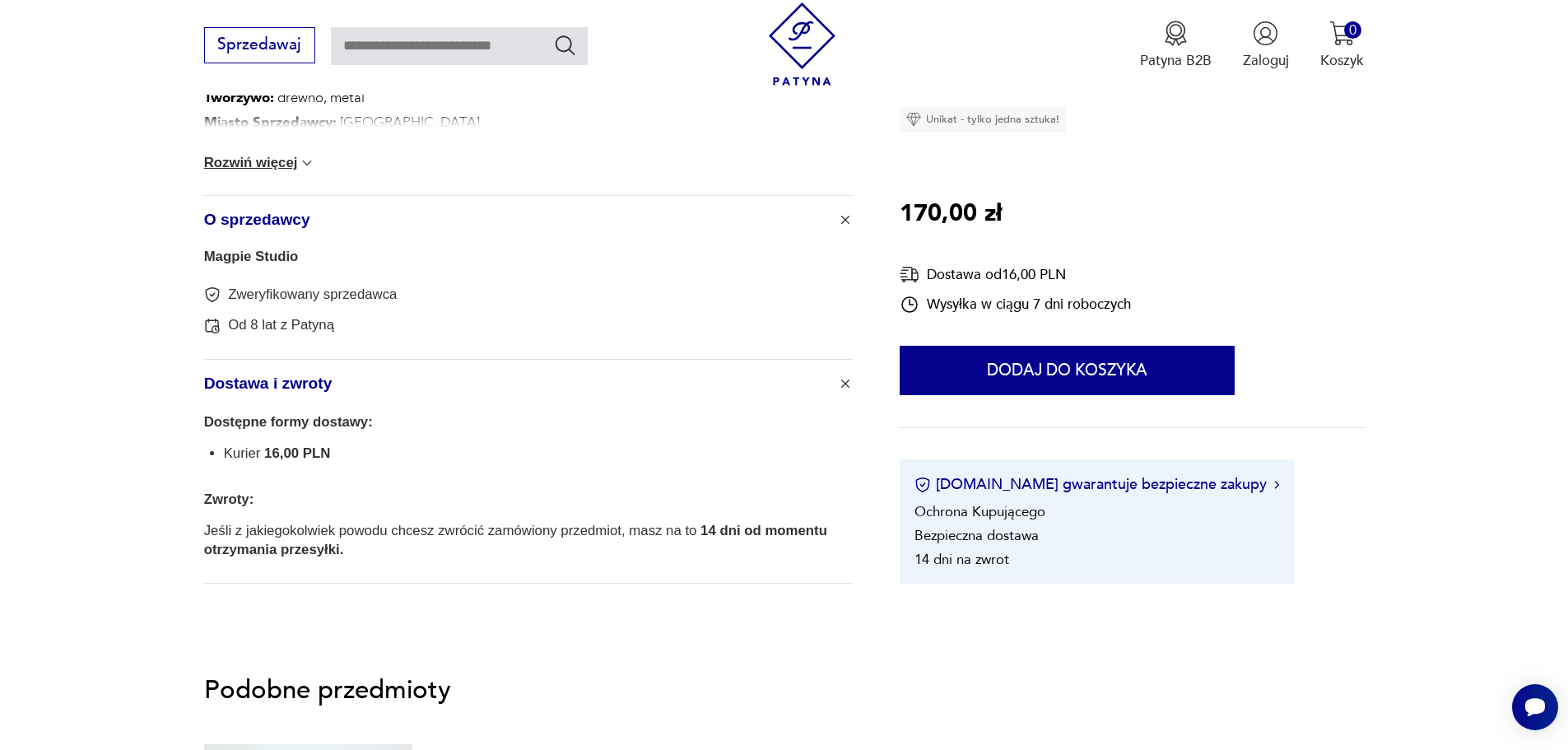
scroll to position [823, 0]
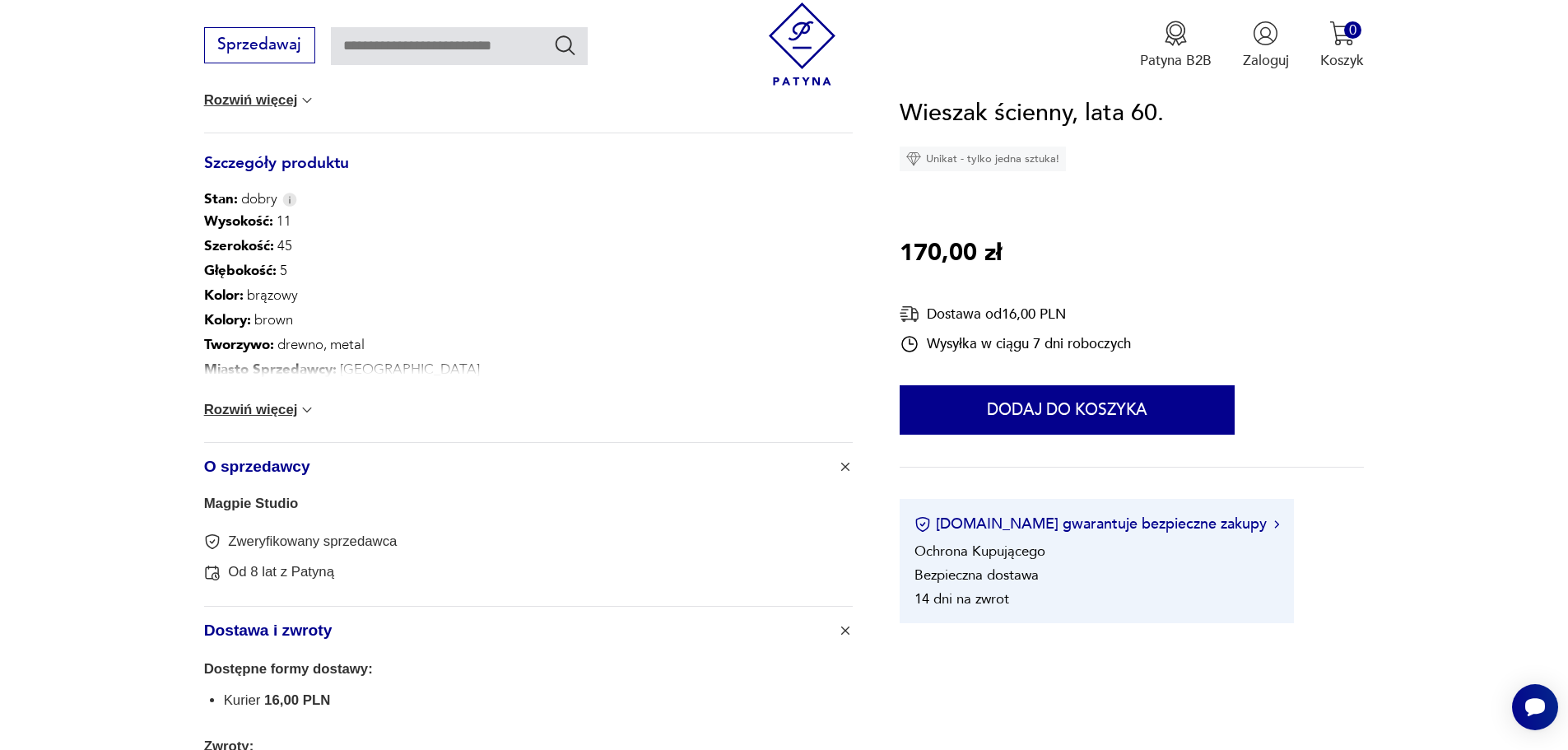
click at [307, 397] on div "Wysokość : 11 Szerokość : 45 Głębokość : 5 Kolor: brązowy Kolory : brown Tworzy…" at bounding box center [529, 325] width 648 height 233
click at [299, 411] on img at bounding box center [306, 410] width 16 height 16
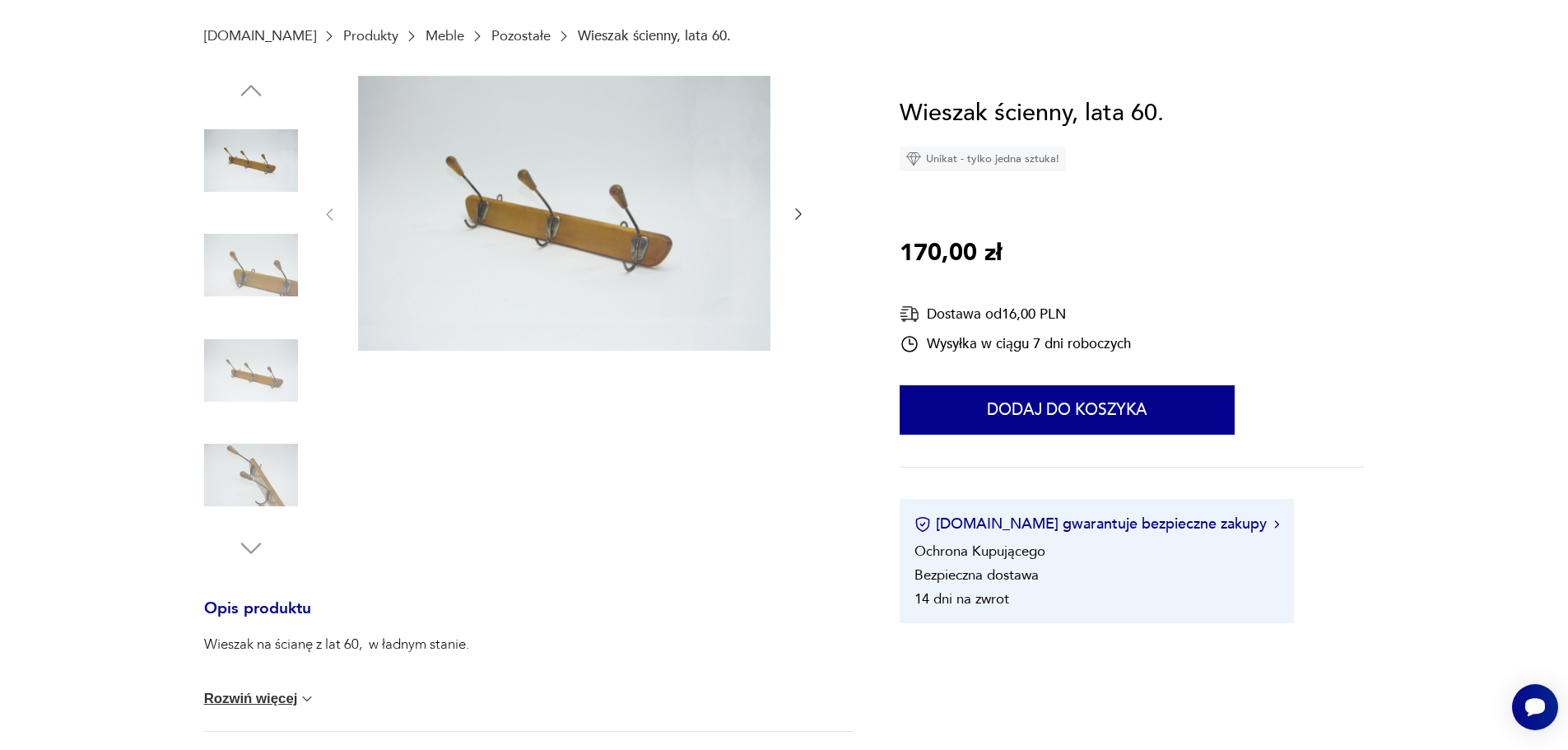
scroll to position [0, 0]
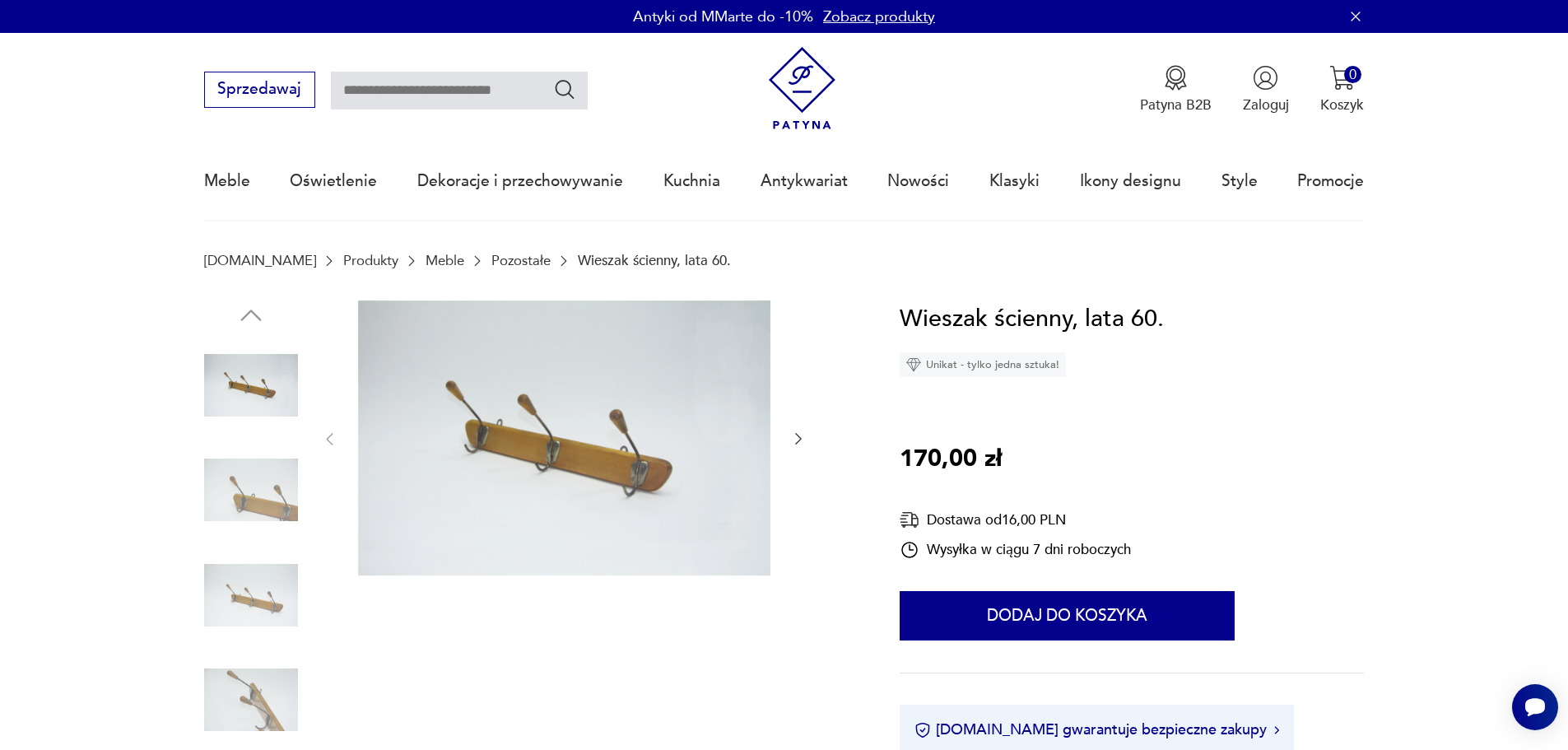
click at [237, 481] on img at bounding box center [251, 490] width 94 height 94
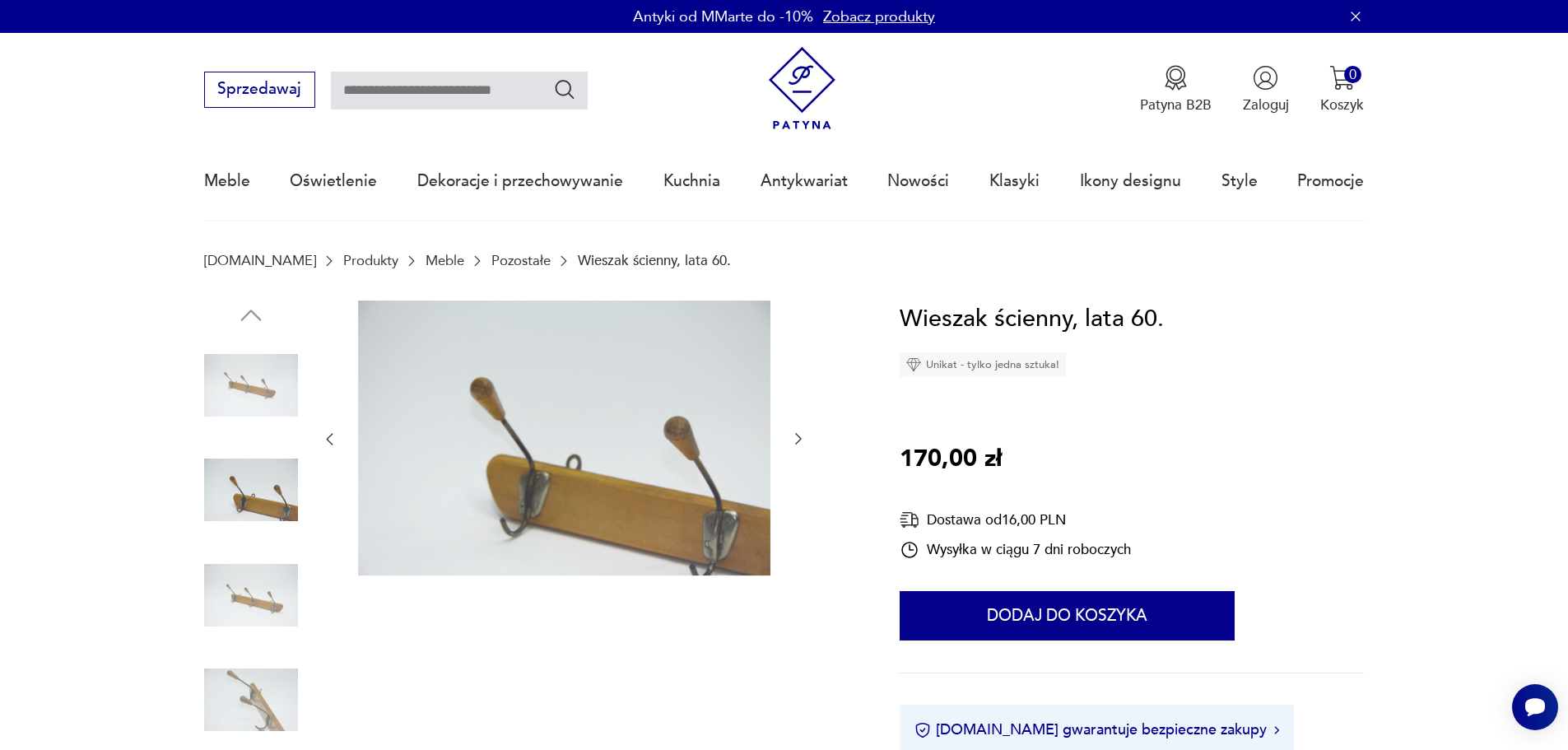
click at [800, 437] on icon "button" at bounding box center [798, 438] width 16 height 16
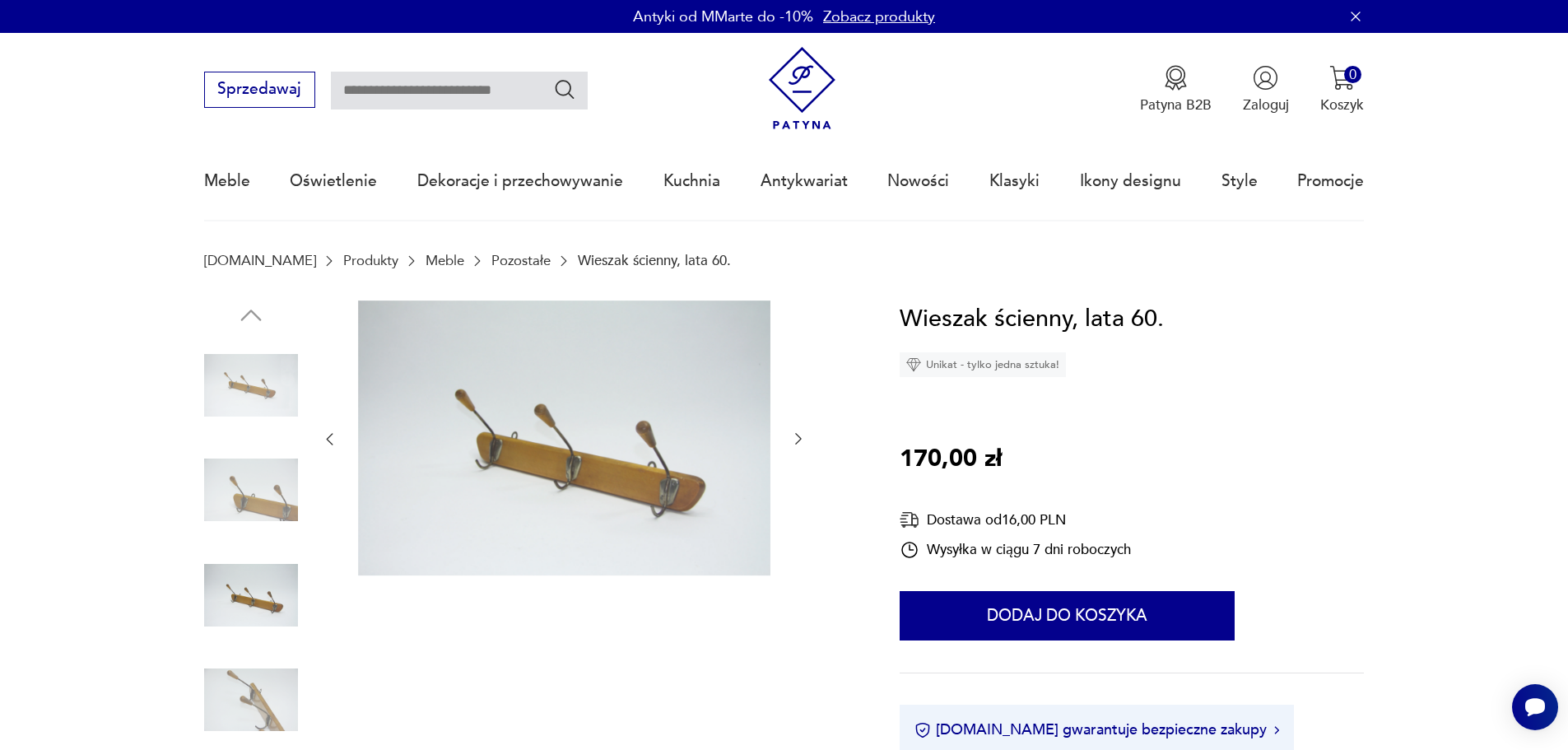
click at [800, 437] on icon "button" at bounding box center [798, 438] width 16 height 16
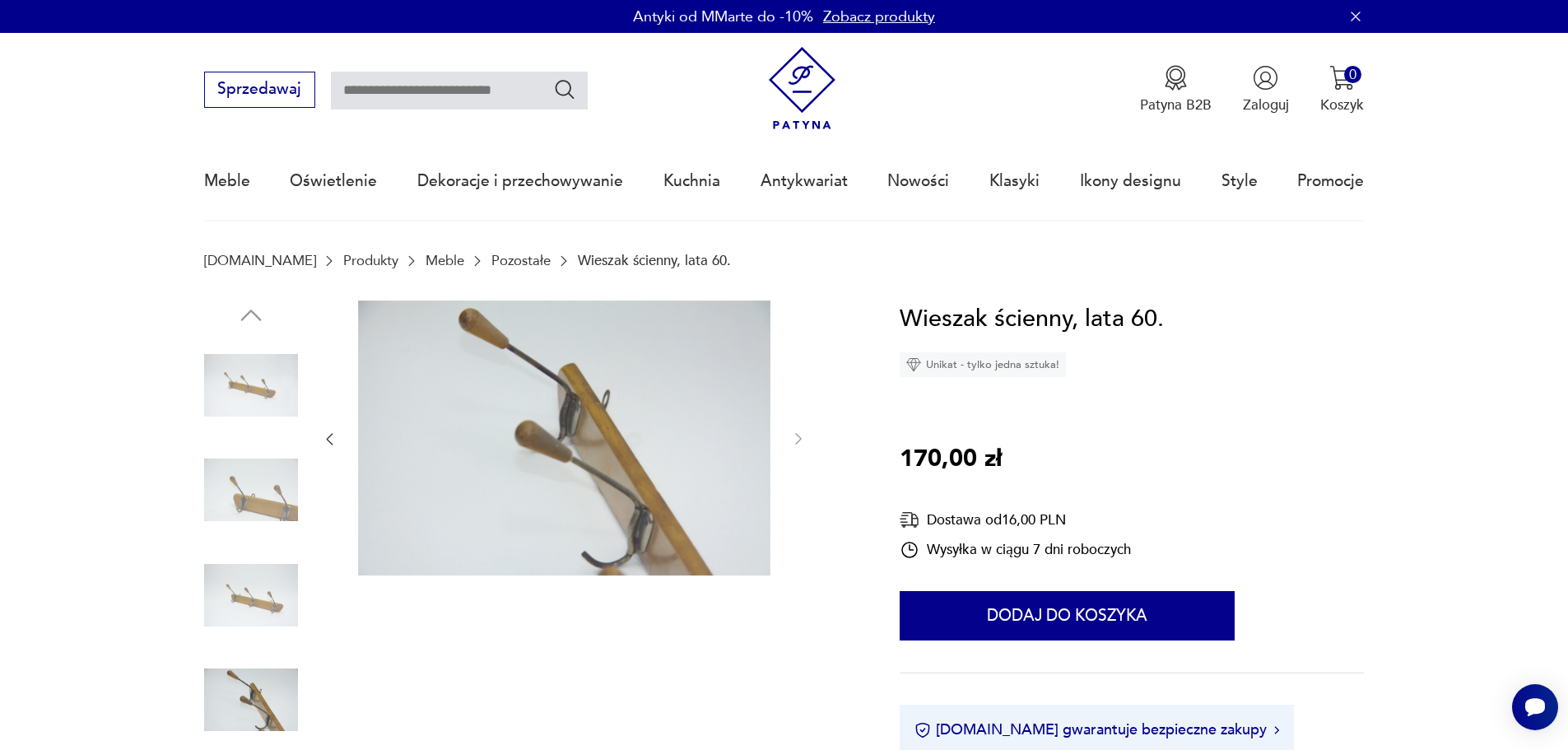
type input "*******"
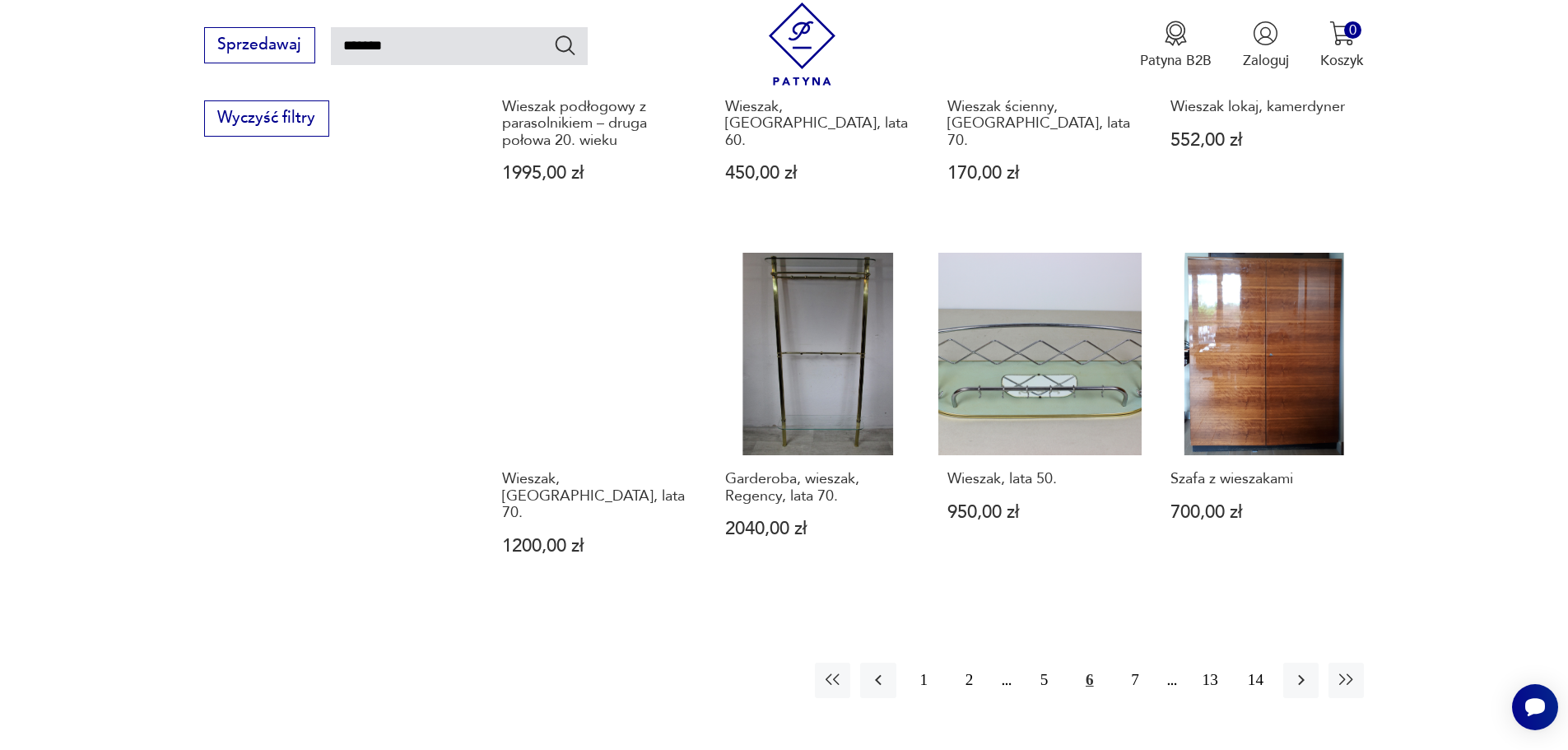
scroll to position [1411, 0]
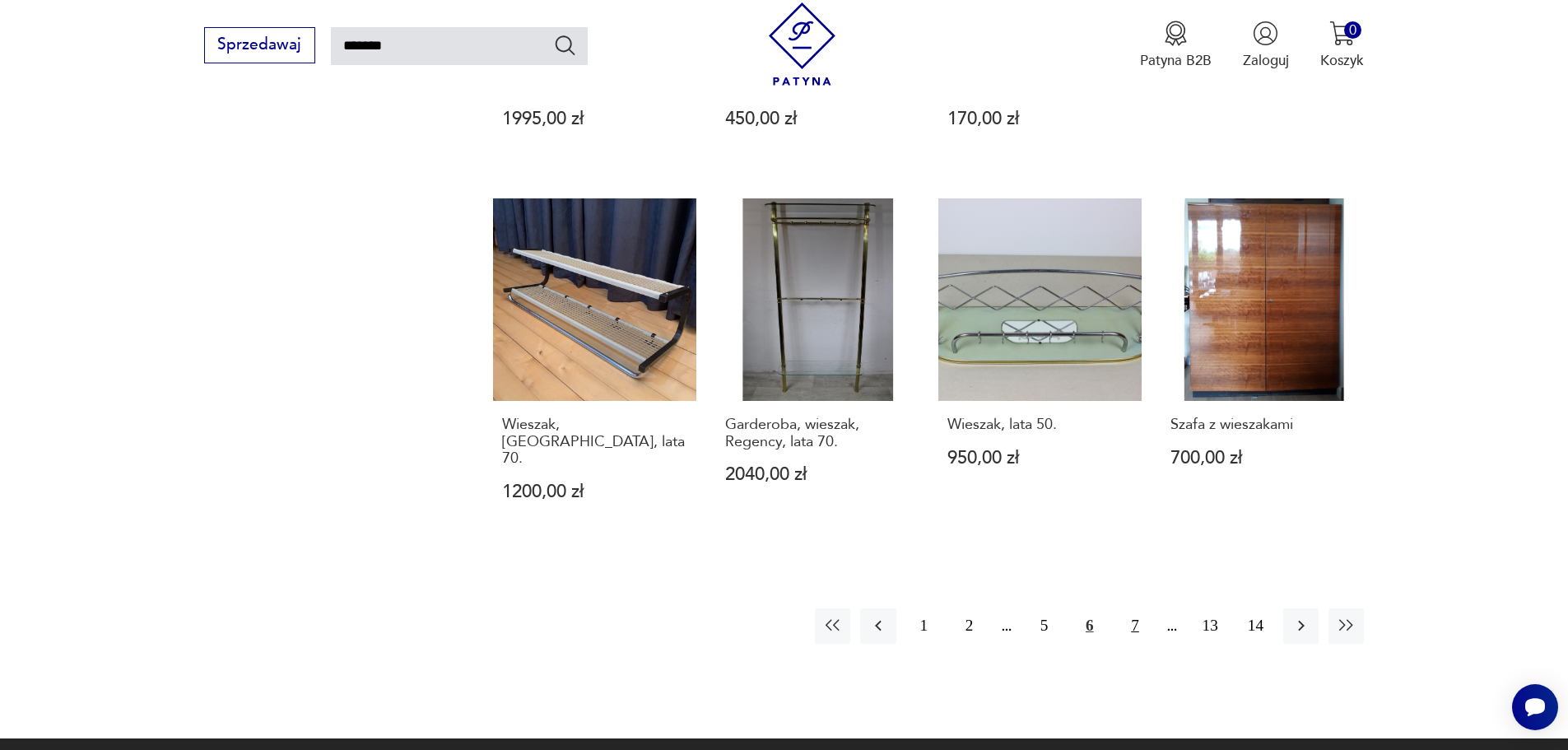
click at [1130, 608] on button "7" at bounding box center [1134, 625] width 35 height 35
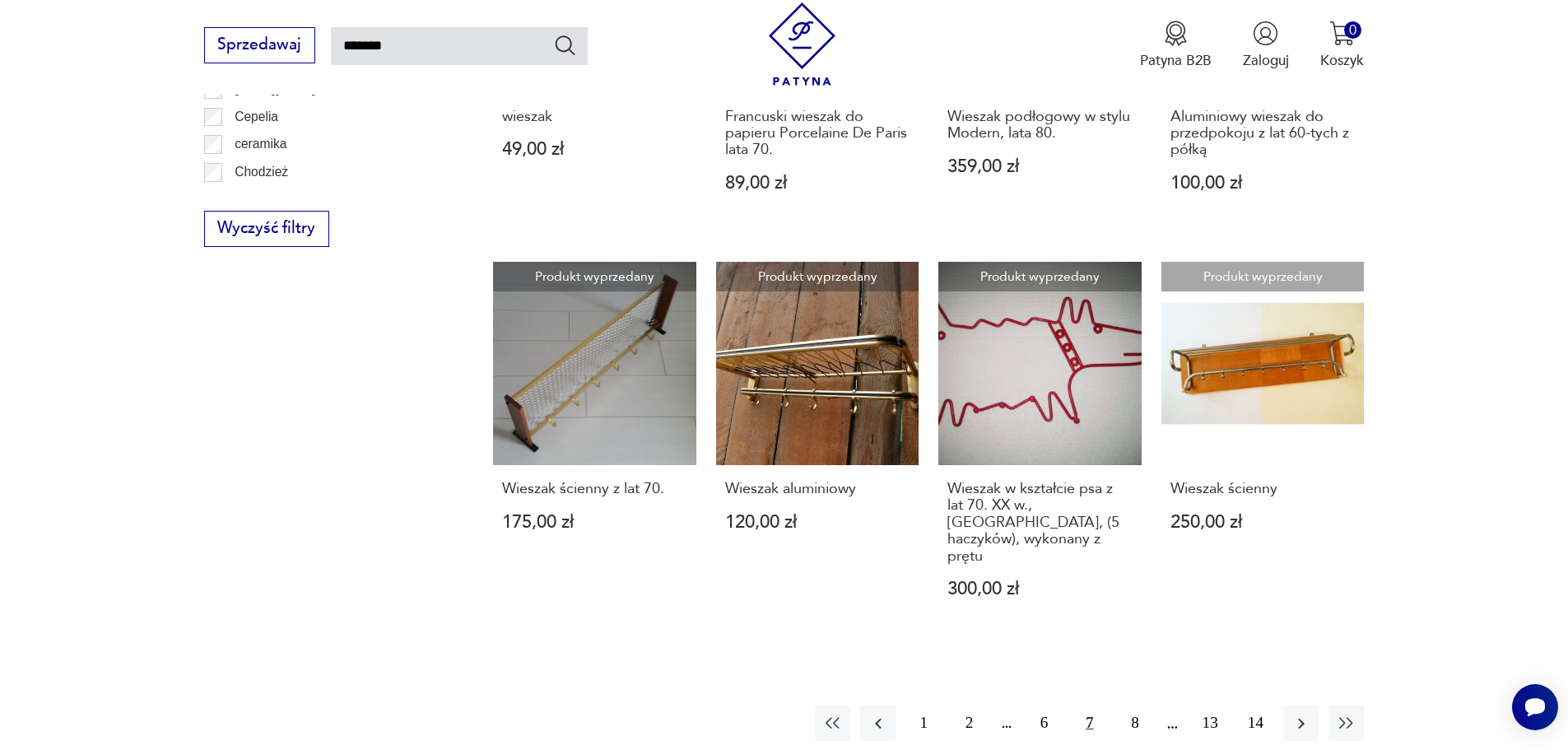
scroll to position [1329, 0]
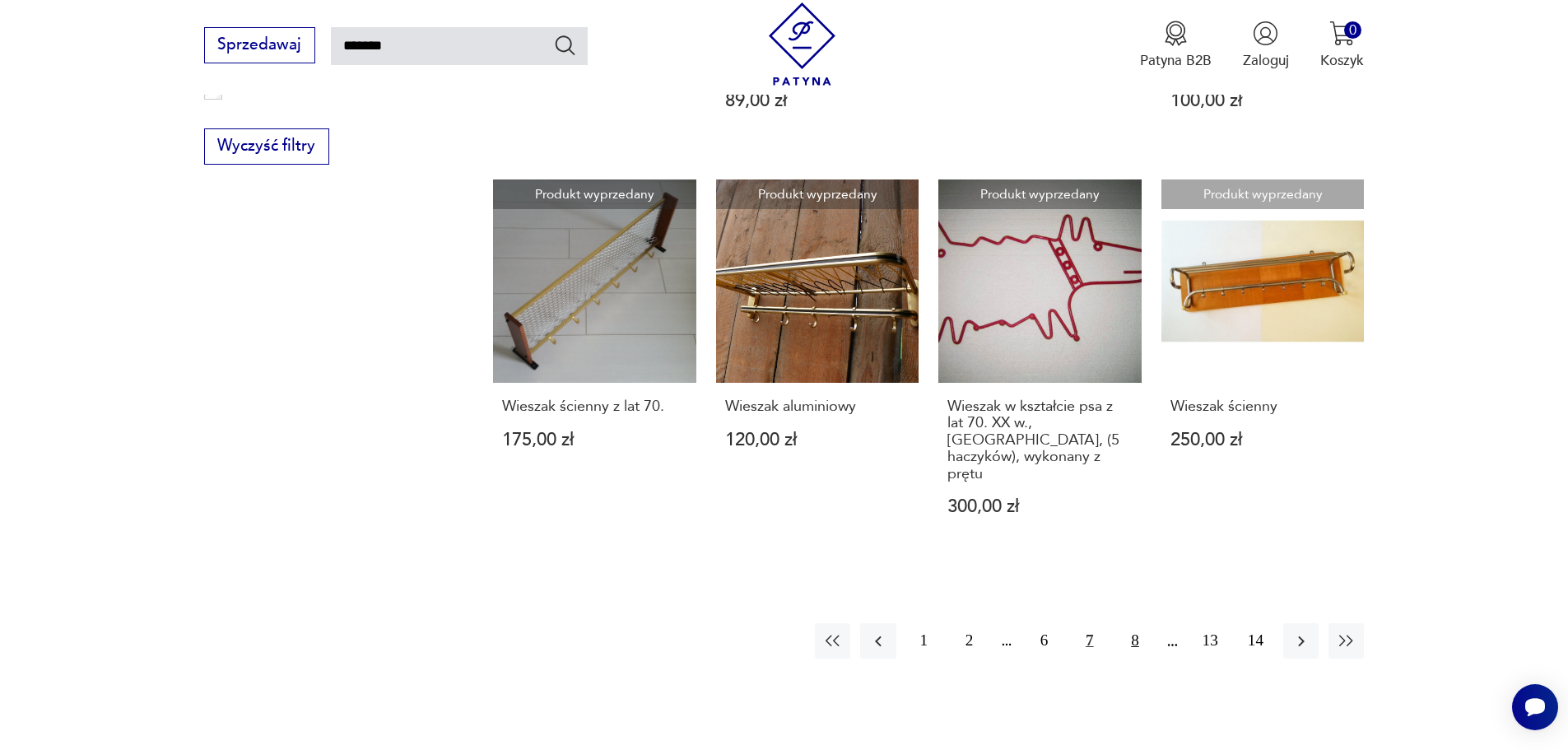
click at [1130, 623] on button "8" at bounding box center [1134, 641] width 35 height 35
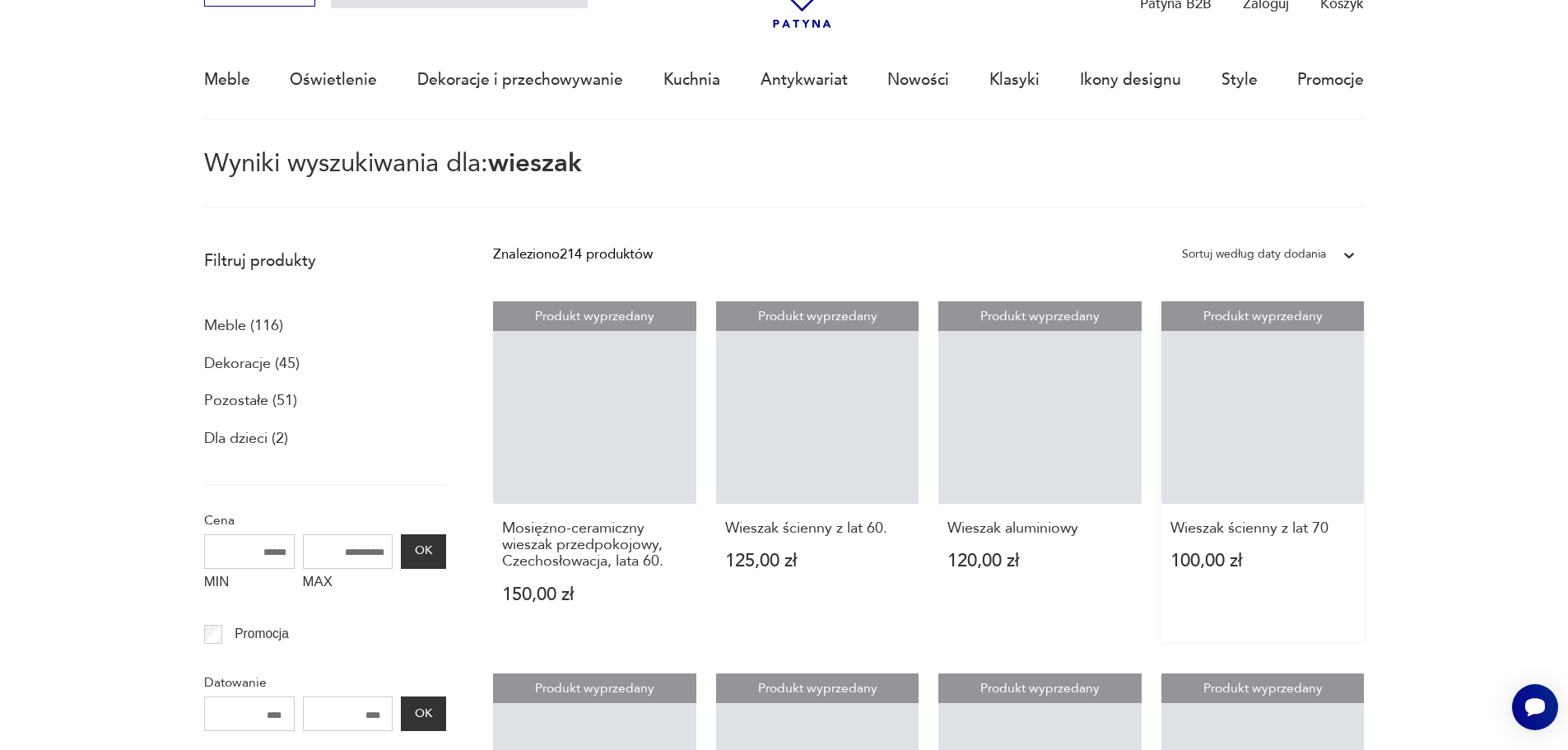
scroll to position [95, 0]
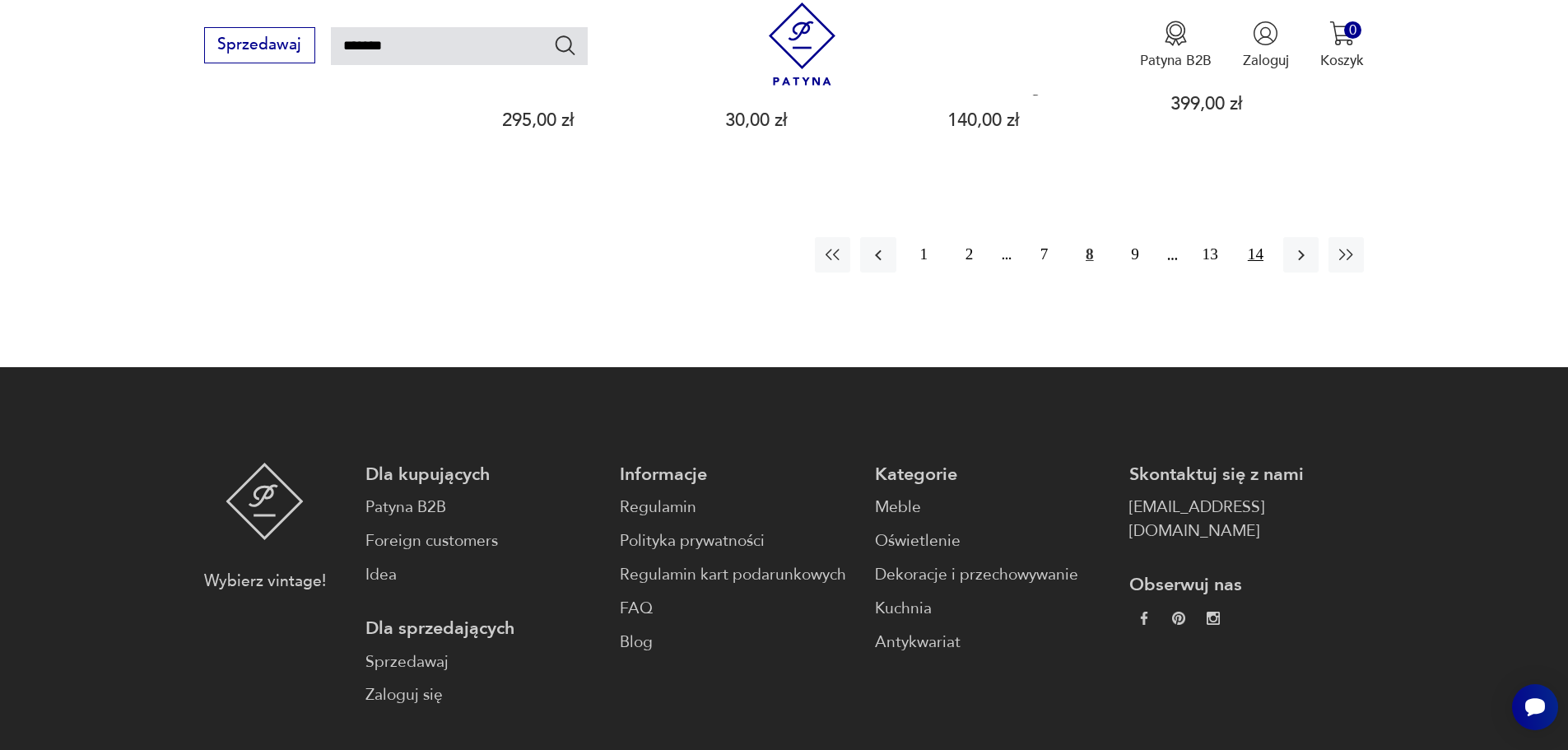
click at [1264, 240] on button "14" at bounding box center [1255, 254] width 35 height 35
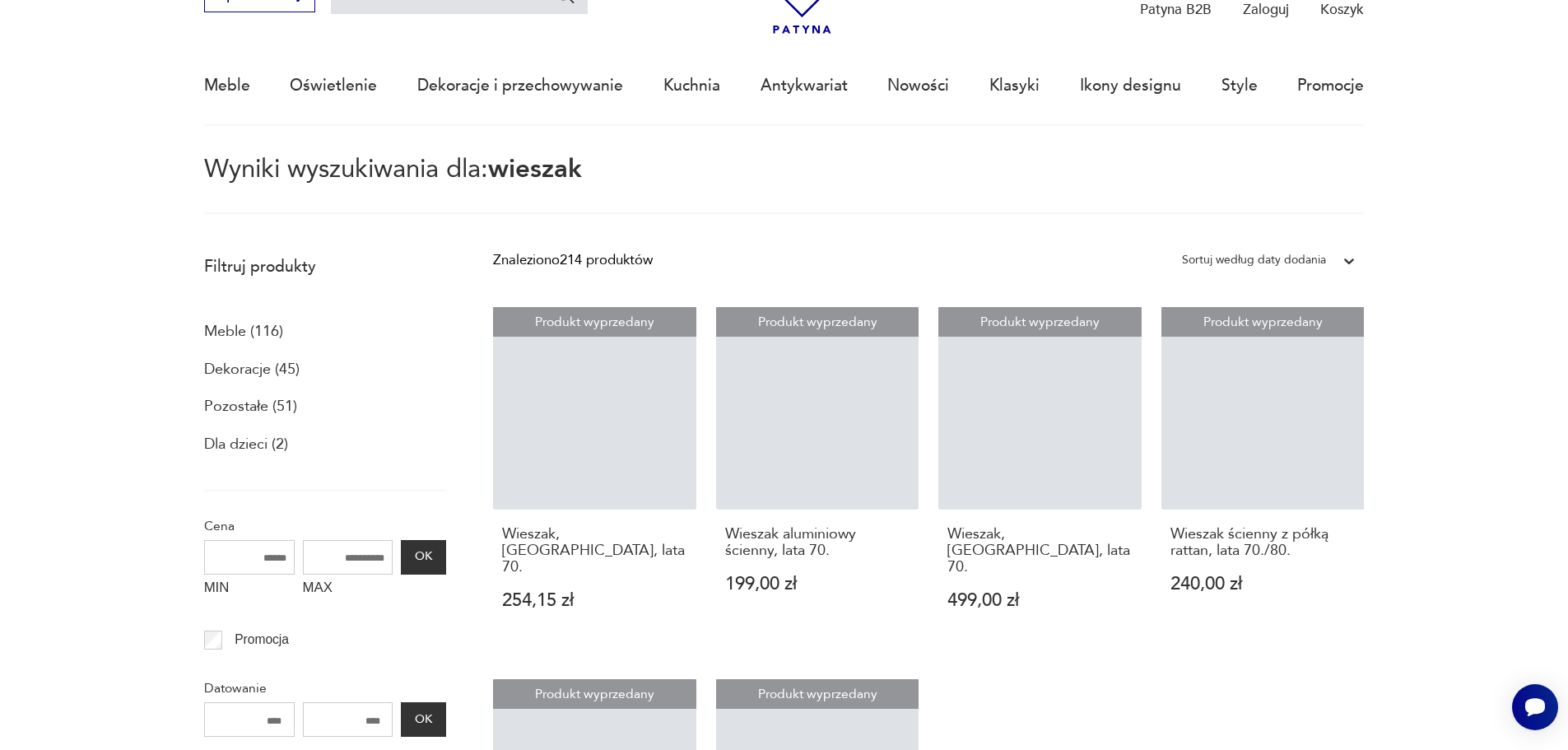
scroll to position [95, 0]
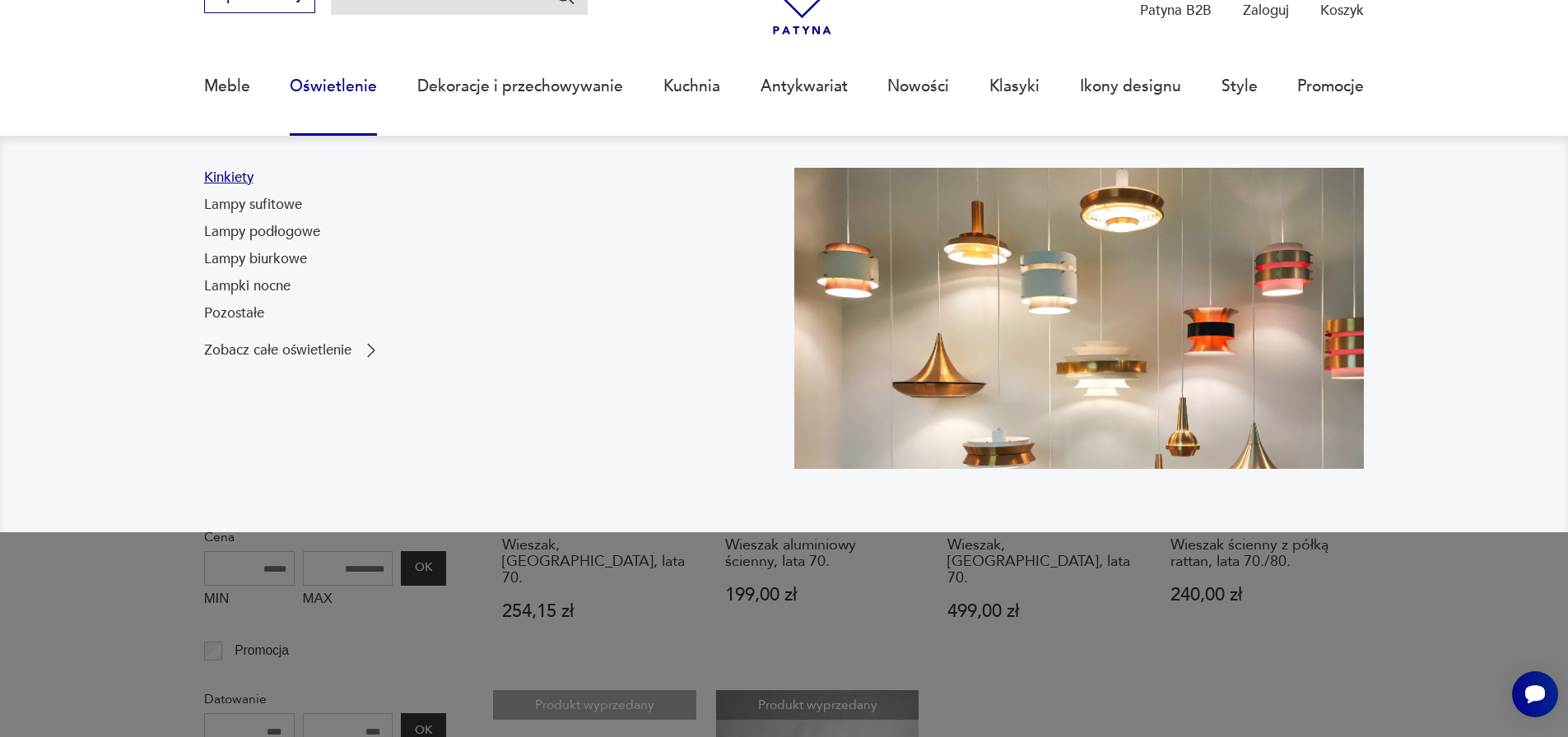
click at [237, 185] on link "Kinkiety" at bounding box center [229, 177] width 50 height 20
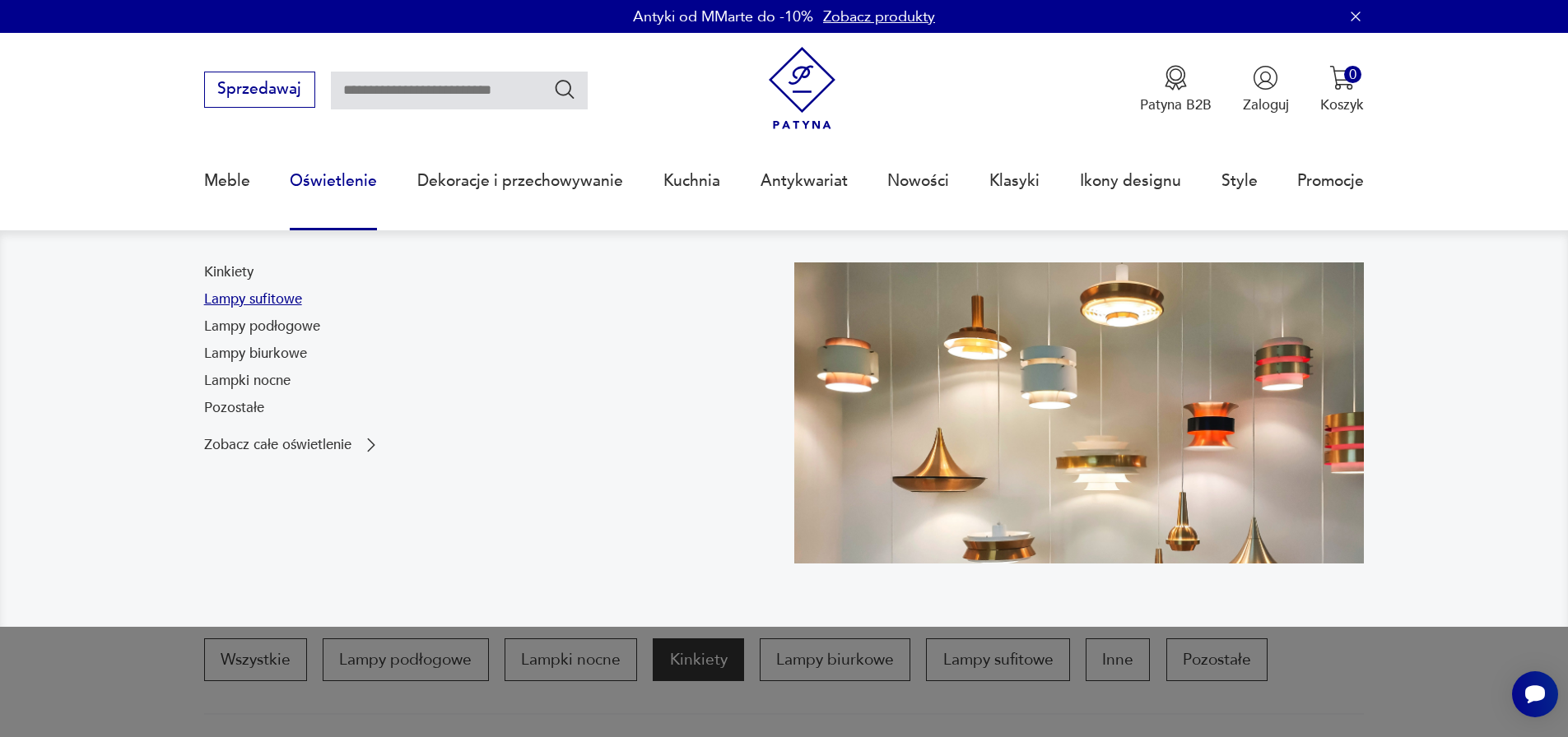
click at [268, 298] on link "Lampy sufitowe" at bounding box center [253, 299] width 98 height 20
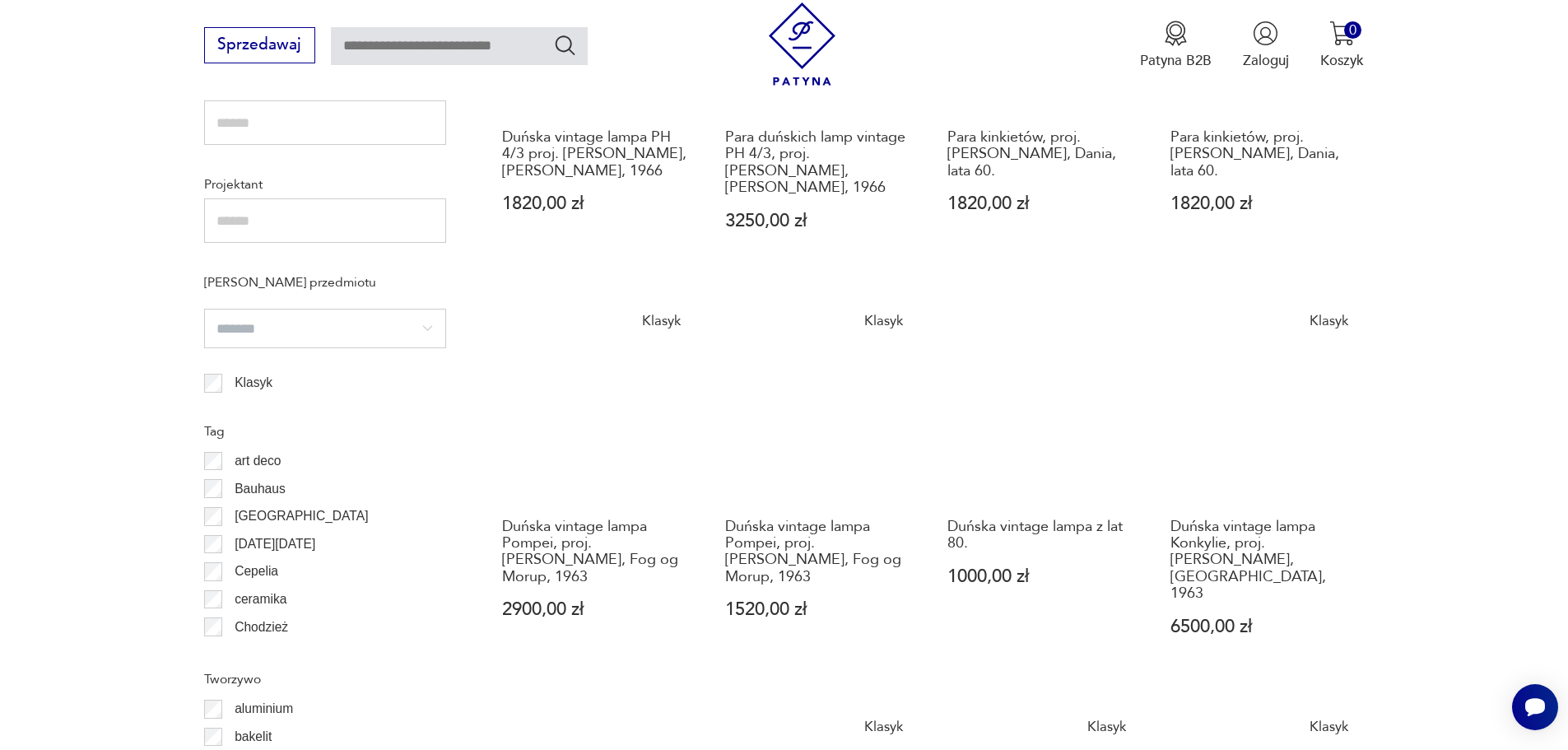
scroll to position [1312, 0]
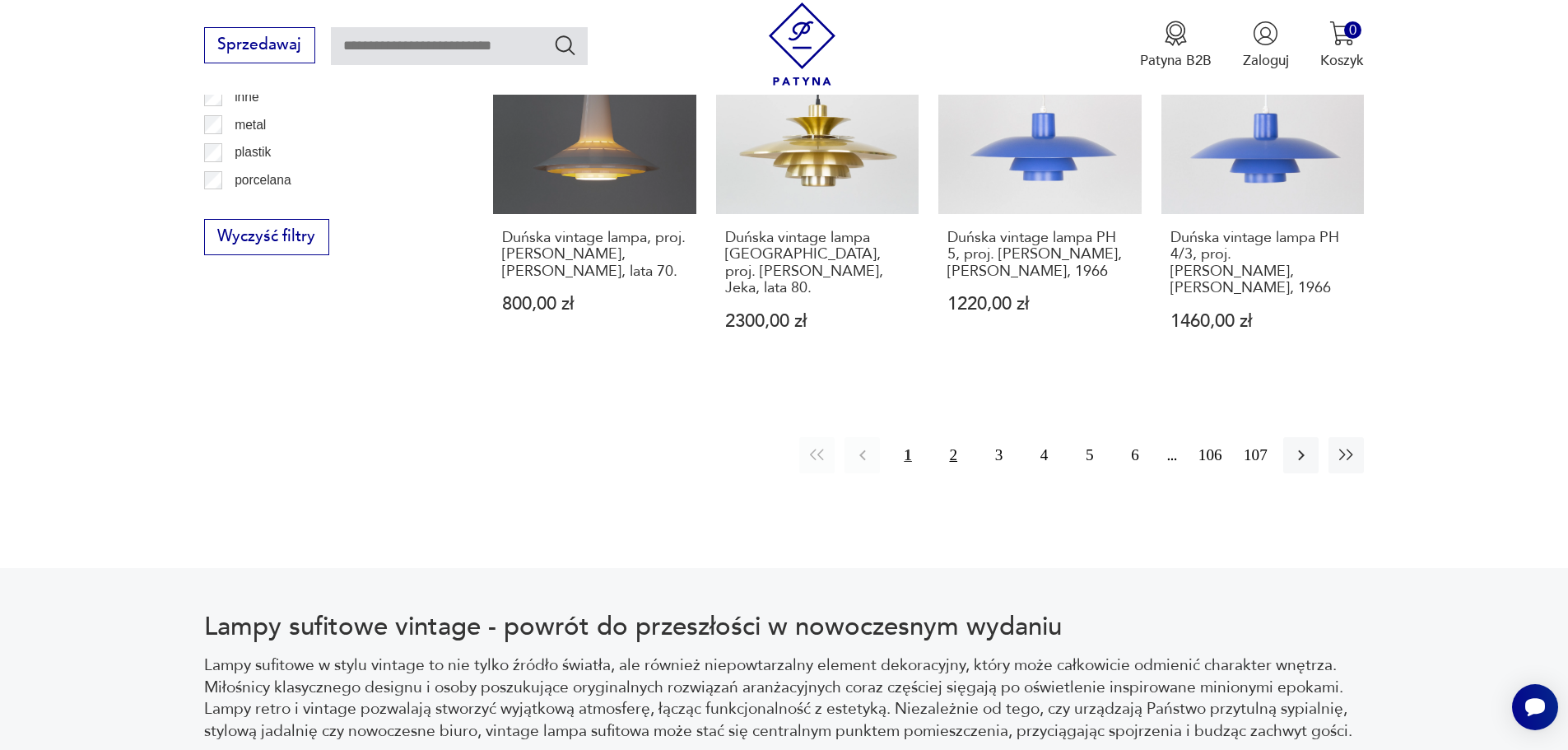
click at [962, 437] on button "2" at bounding box center [953, 454] width 35 height 35
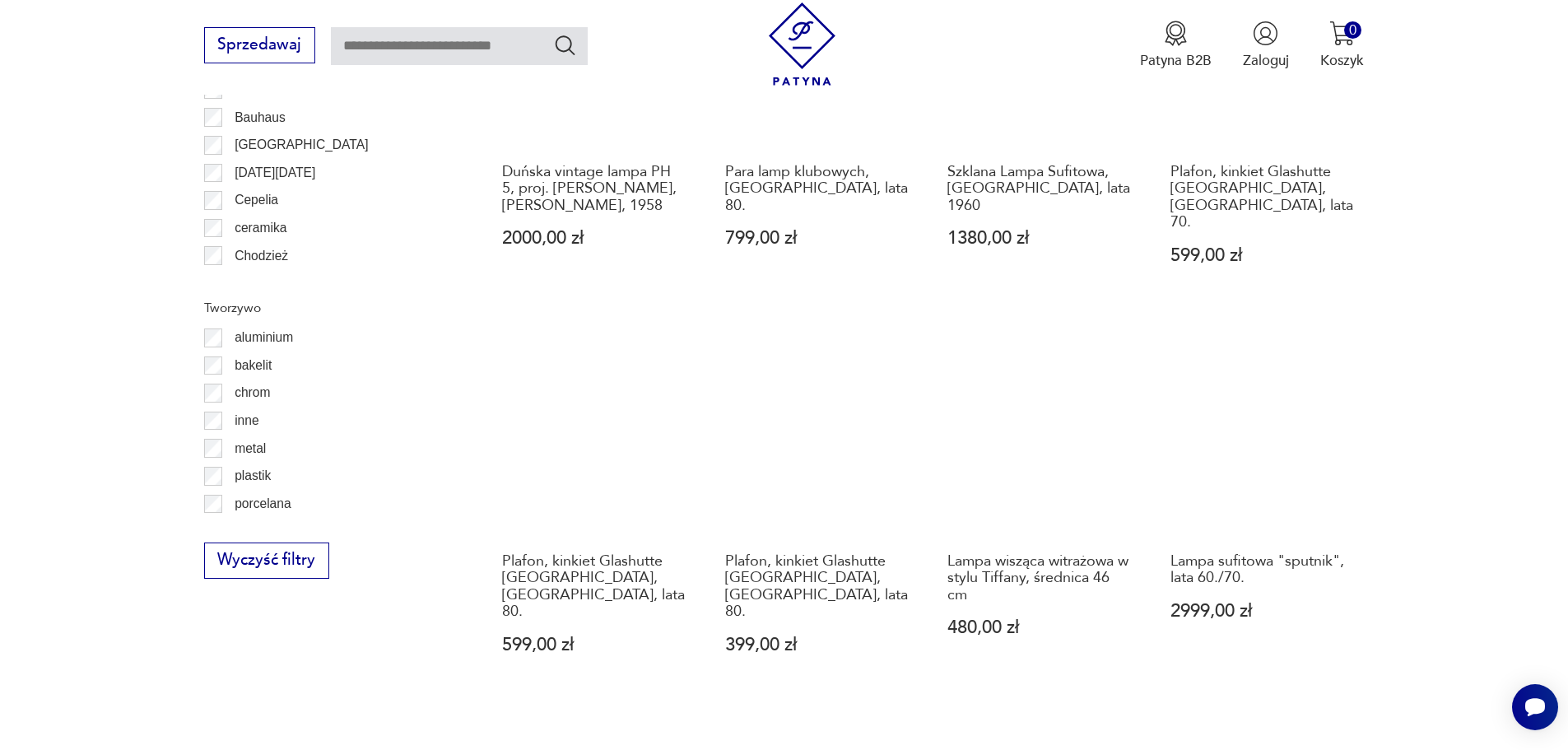
scroll to position [1805, 0]
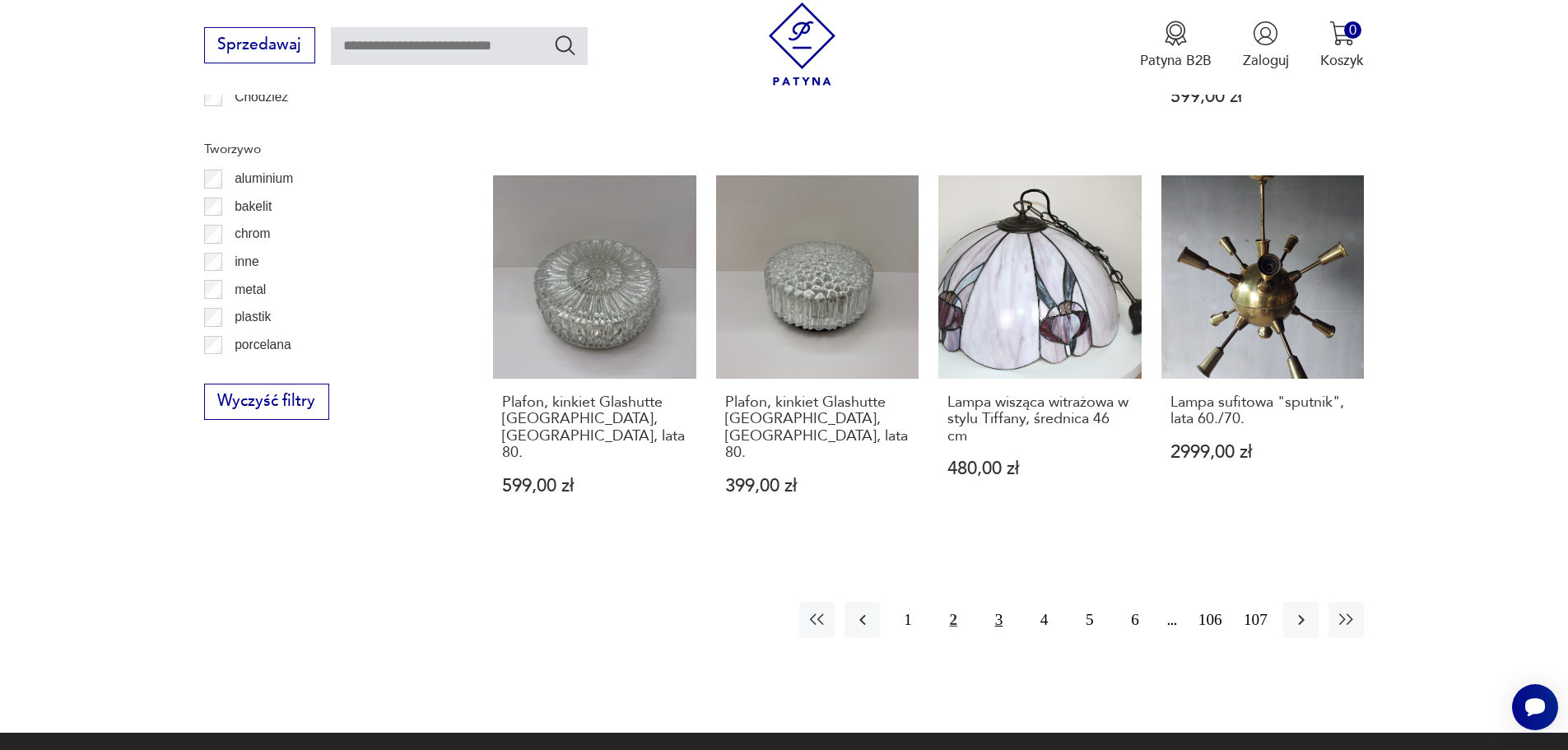
click at [990, 601] on button "3" at bounding box center [998, 618] width 35 height 35
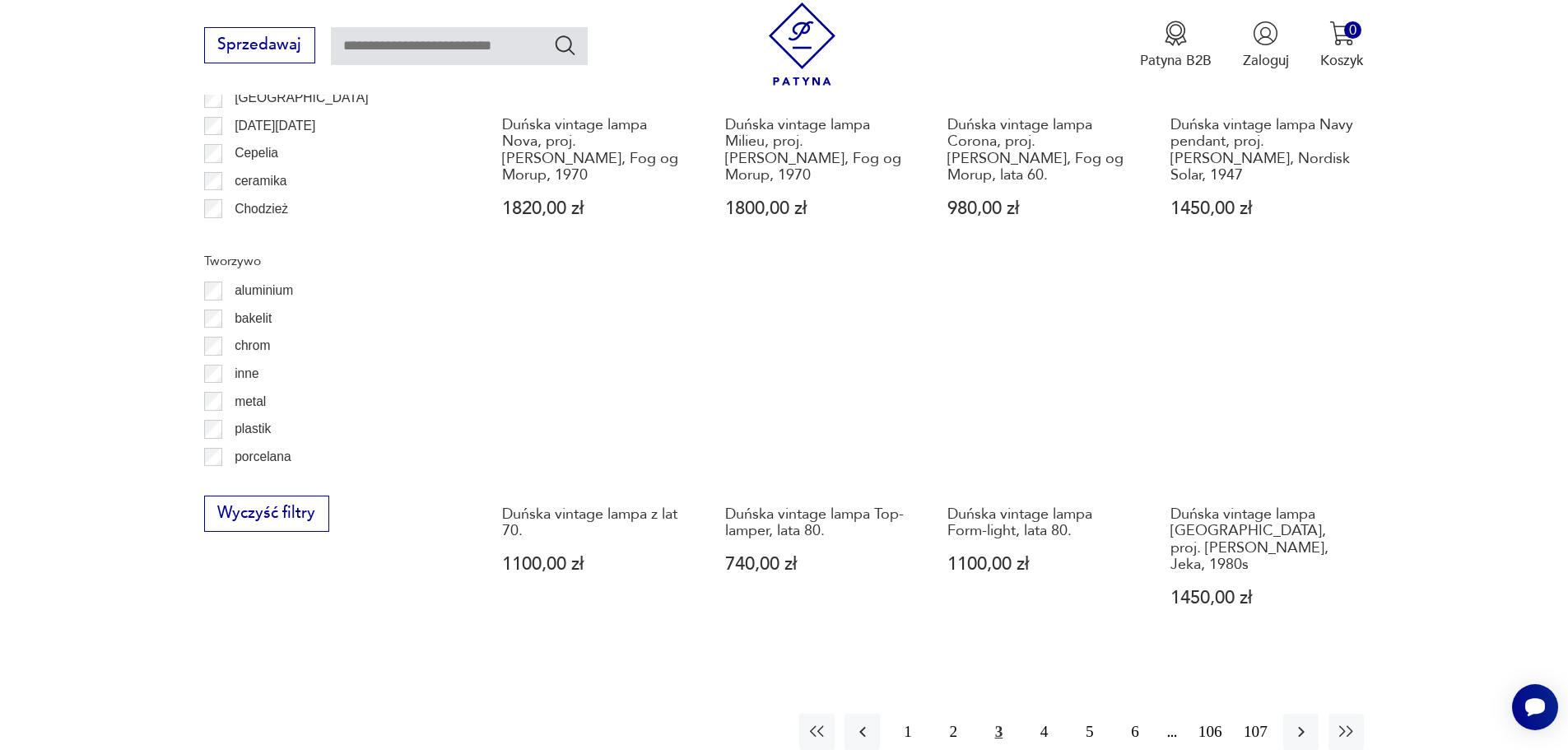
scroll to position [1723, 0]
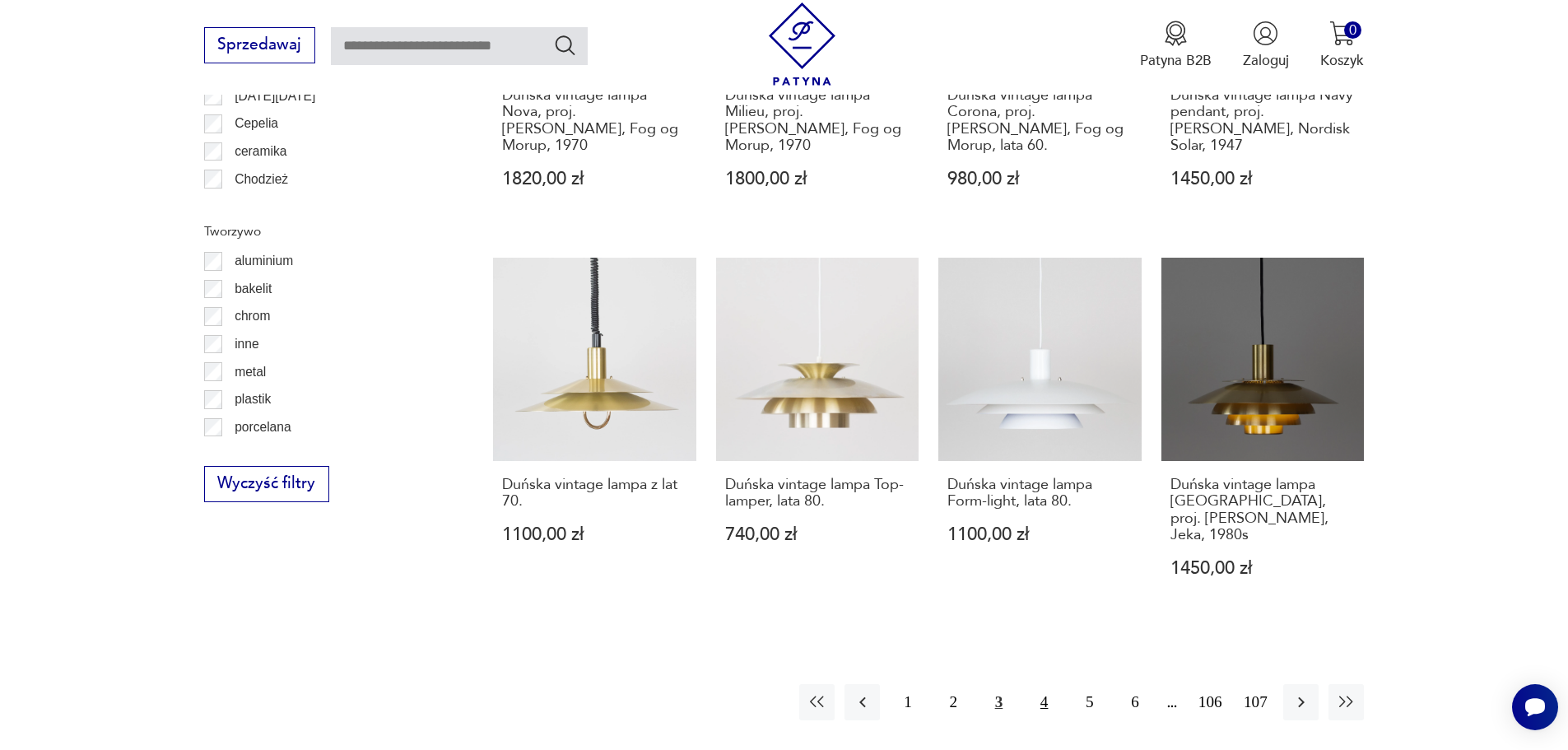
click at [1047, 684] on button "4" at bounding box center [1044, 701] width 35 height 35
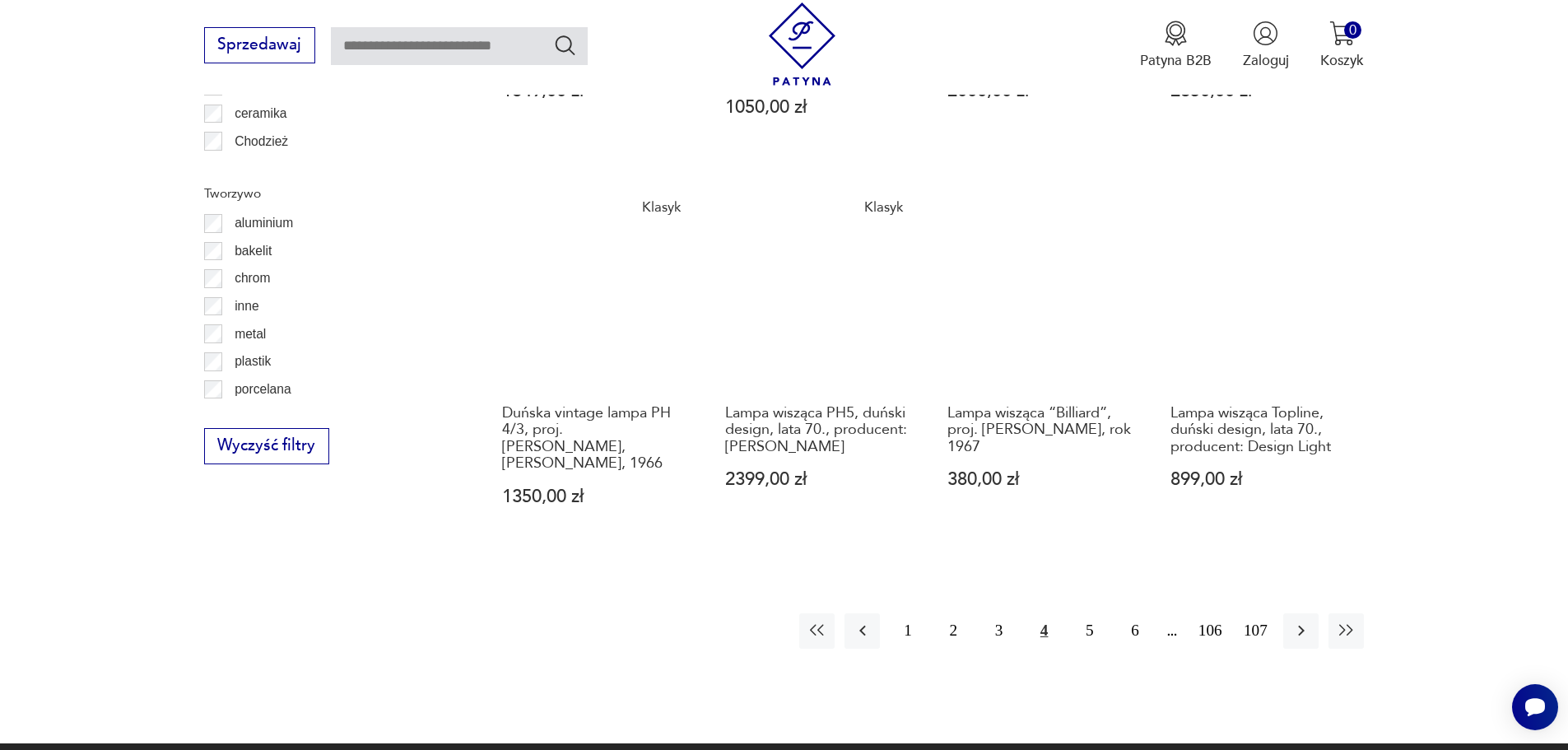
scroll to position [1888, 0]
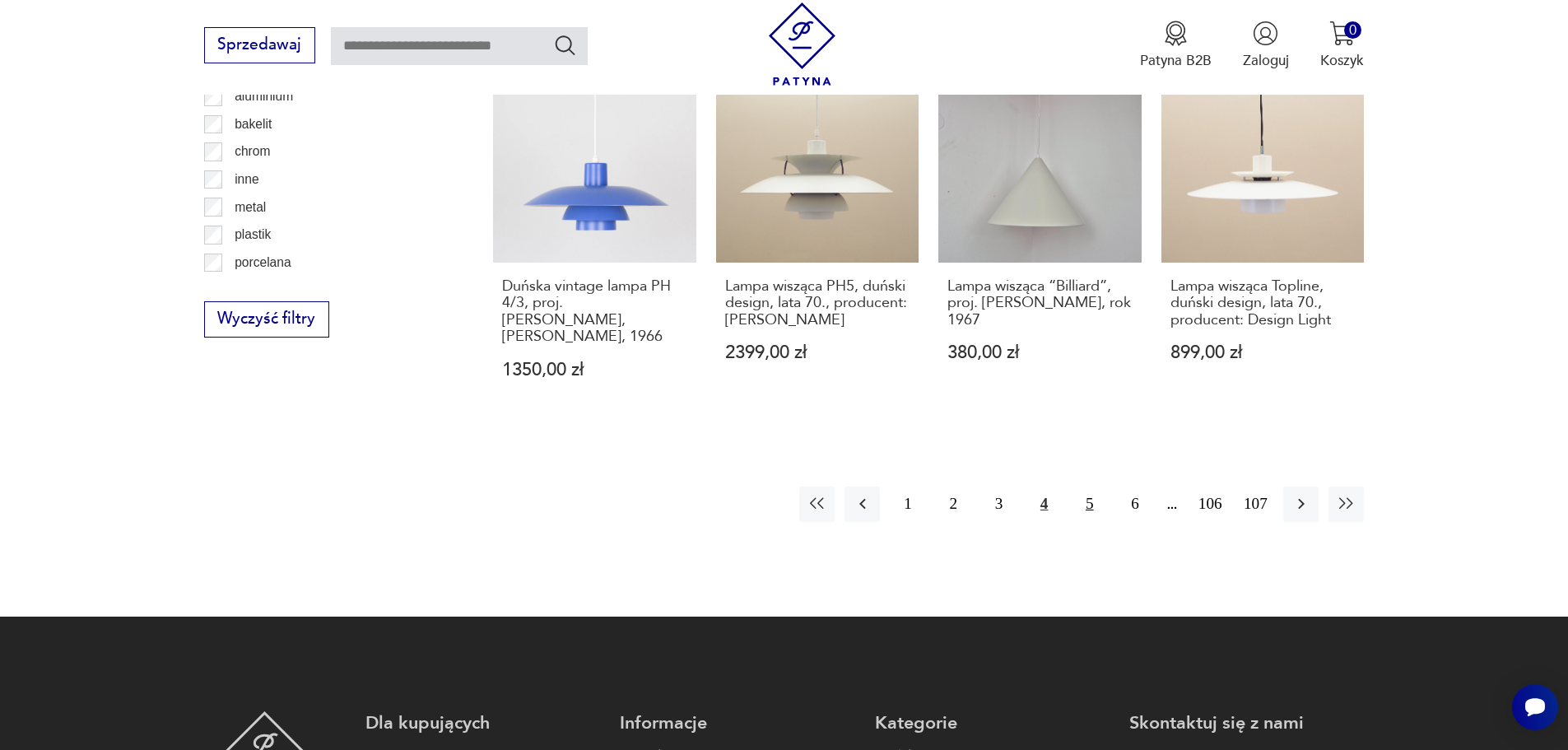
click at [1088, 487] on button "5" at bounding box center [1089, 504] width 35 height 35
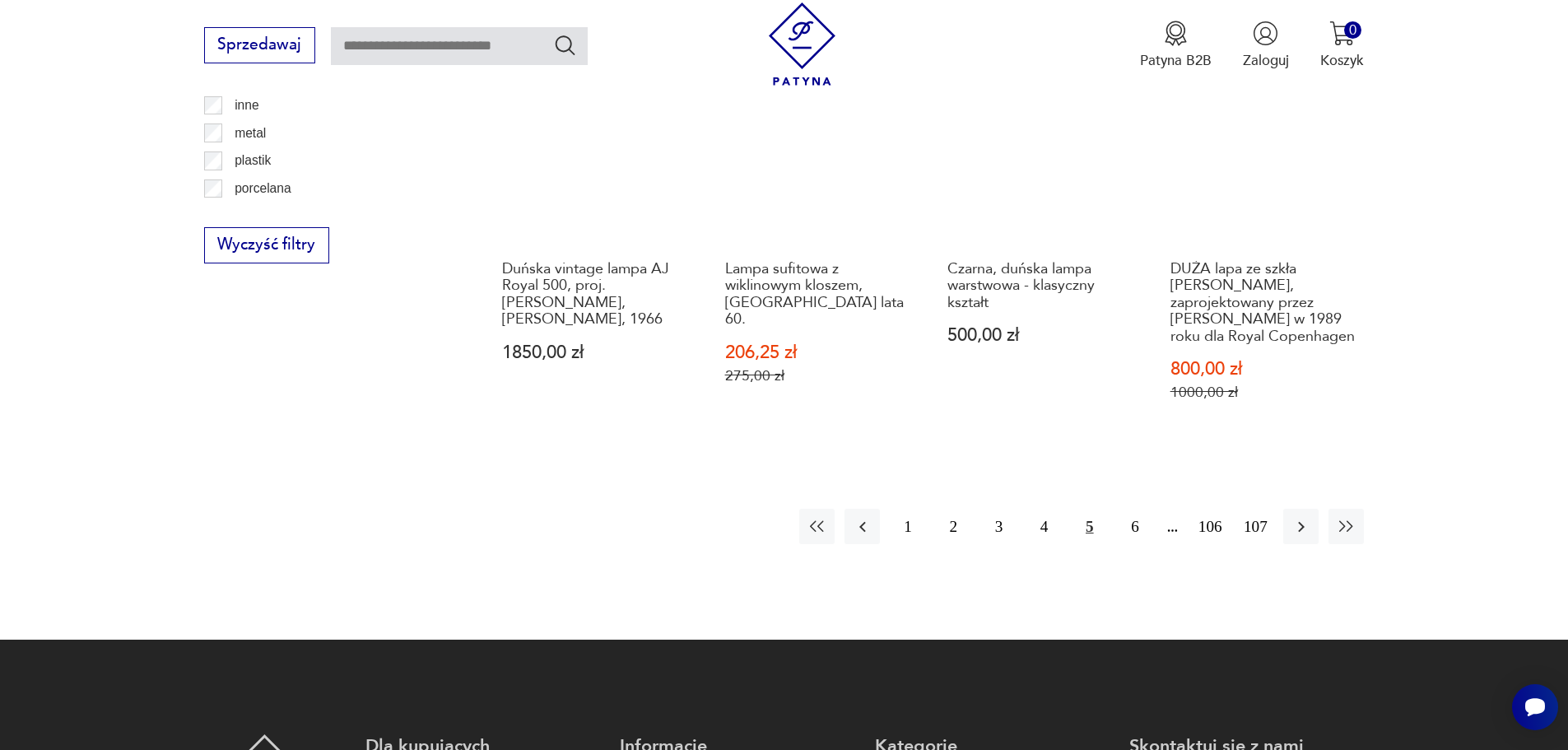
scroll to position [1970, 0]
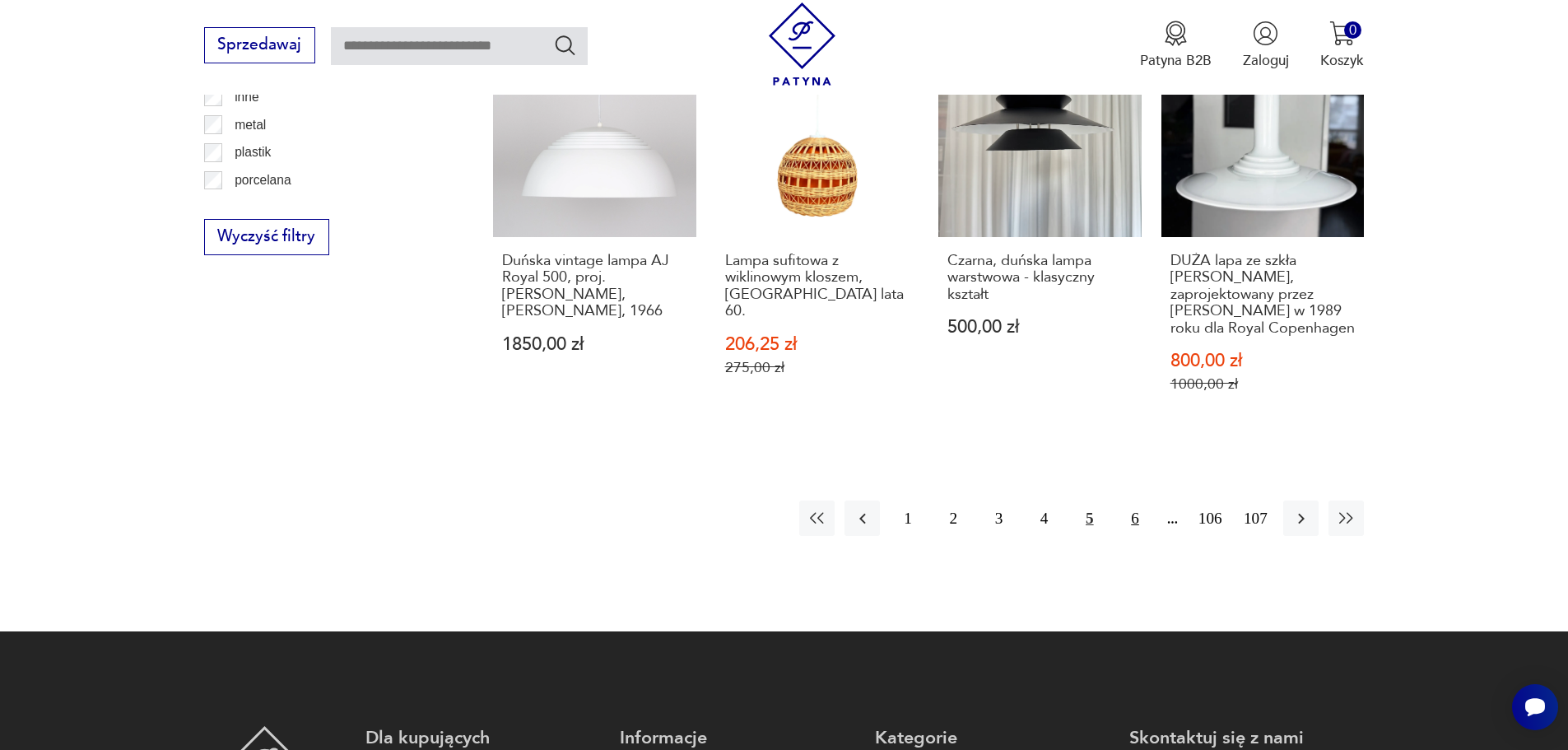
click at [1127, 524] on button "6" at bounding box center [1134, 517] width 35 height 35
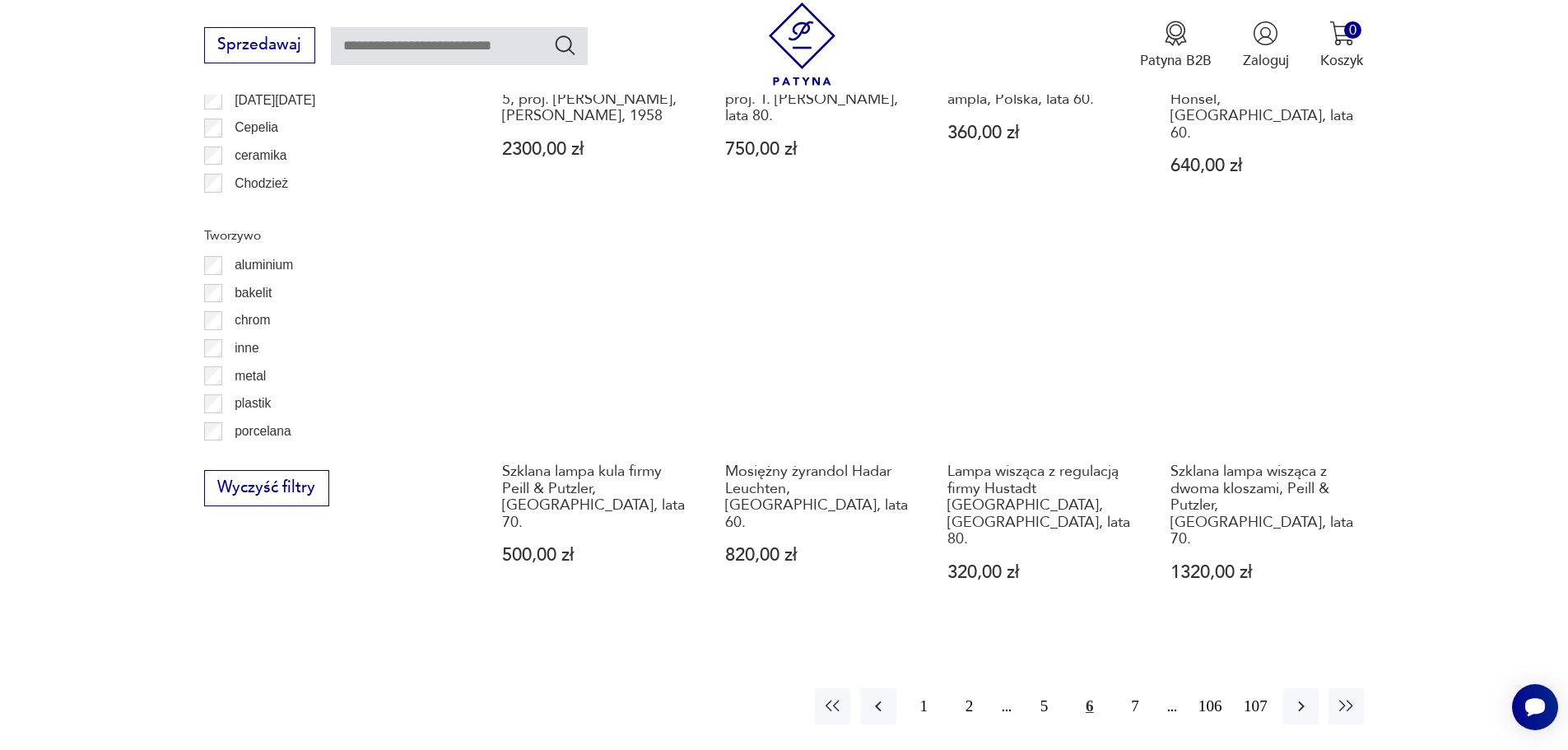
scroll to position [1723, 0]
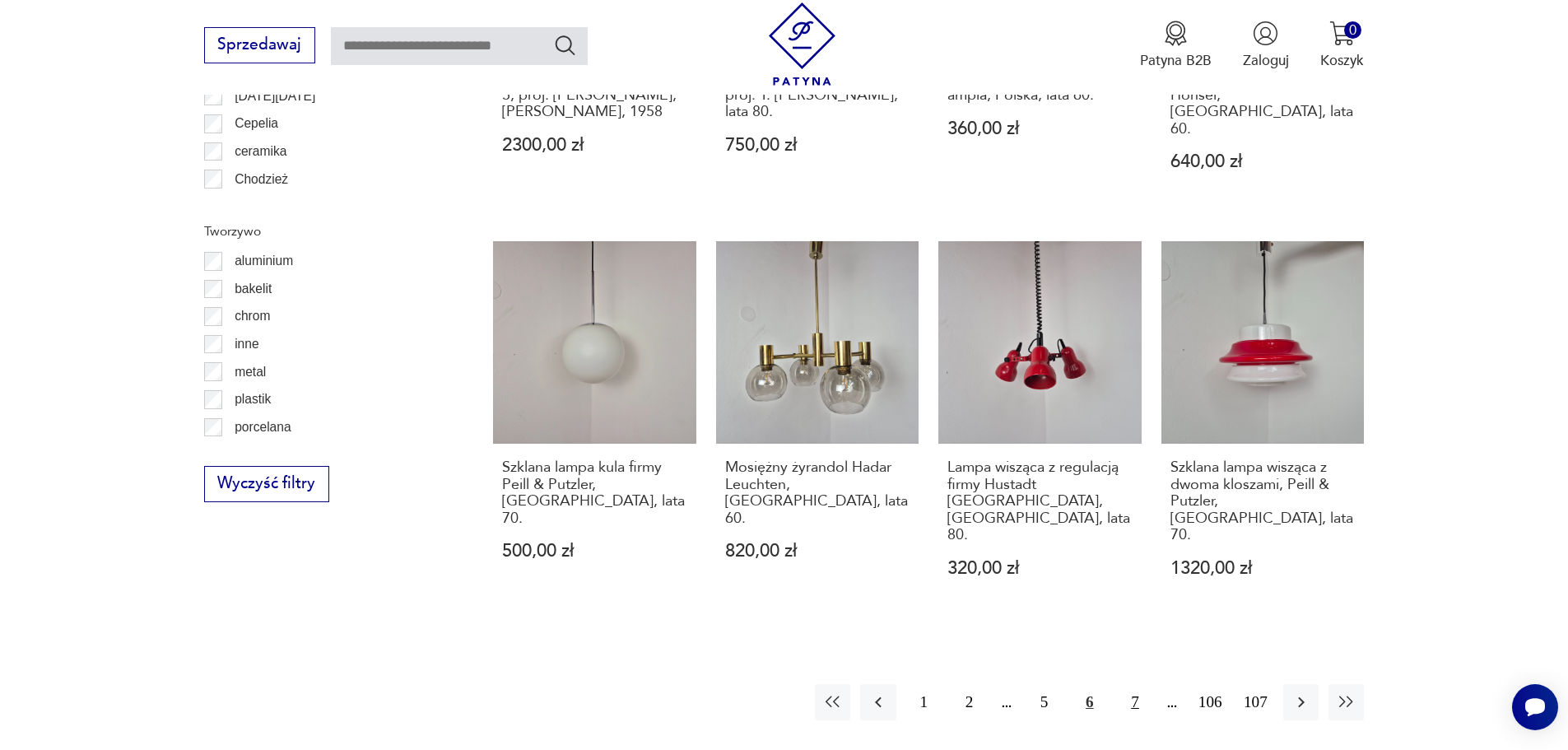
click at [1129, 684] on button "7" at bounding box center [1134, 701] width 35 height 35
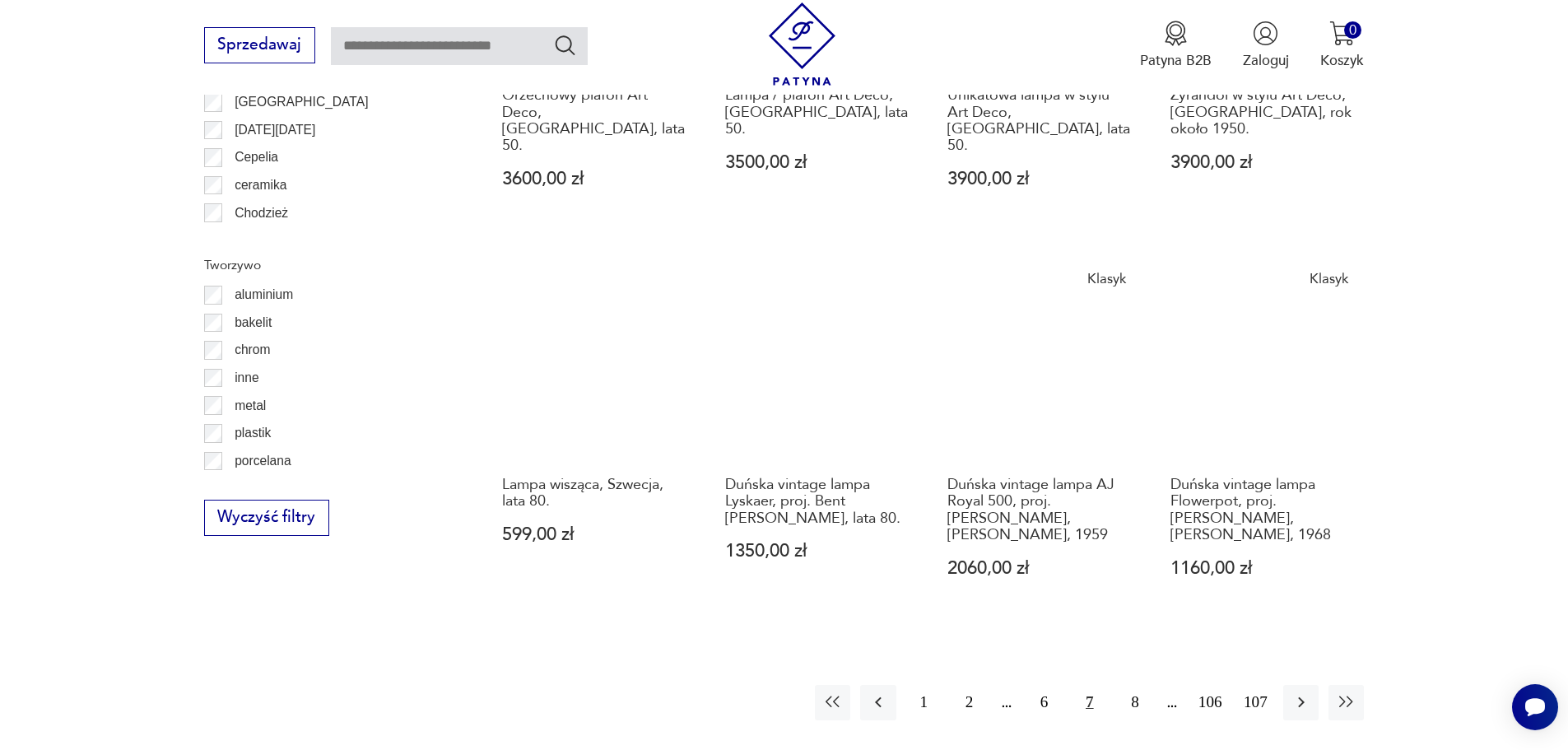
scroll to position [1723, 0]
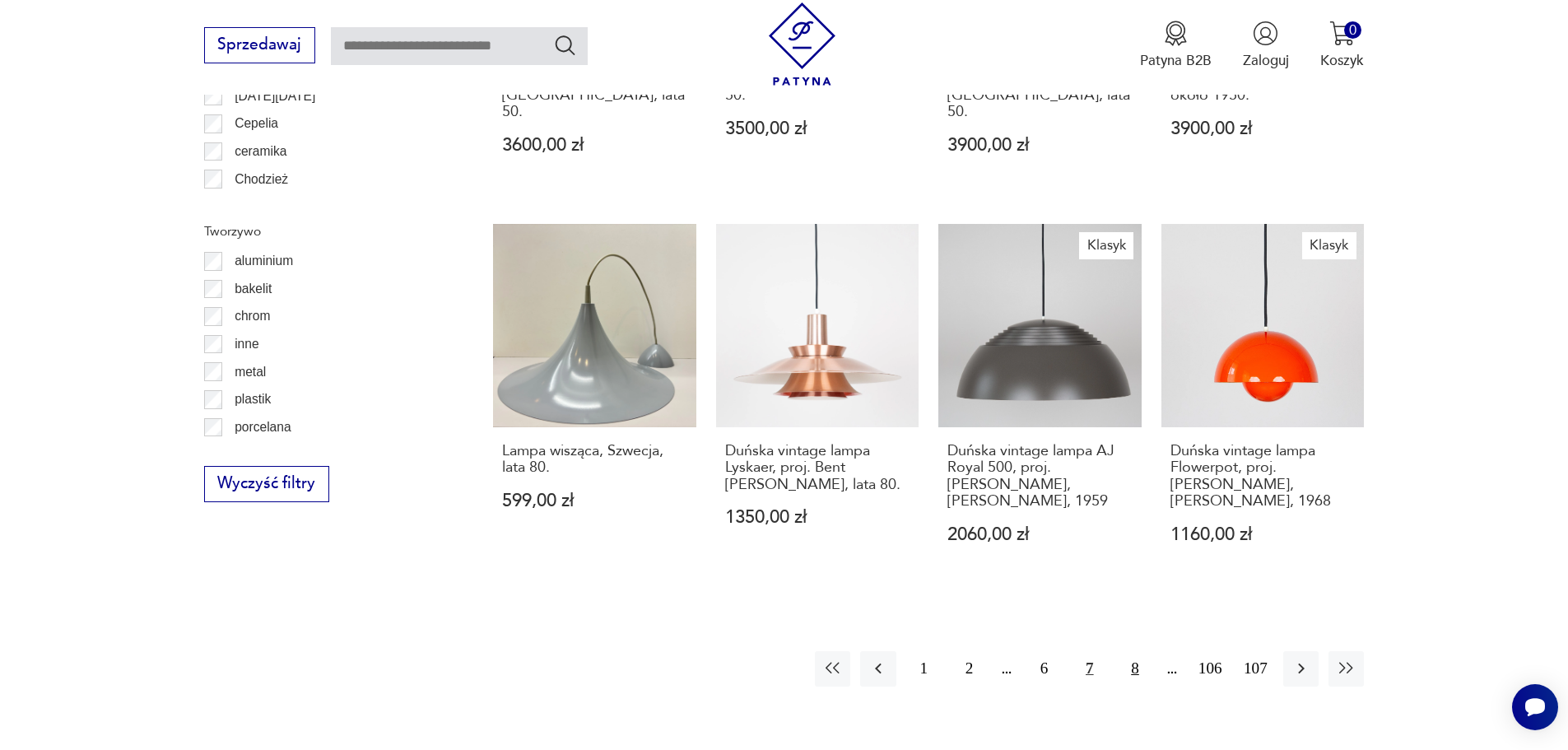
click at [1137, 651] on button "8" at bounding box center [1134, 668] width 35 height 35
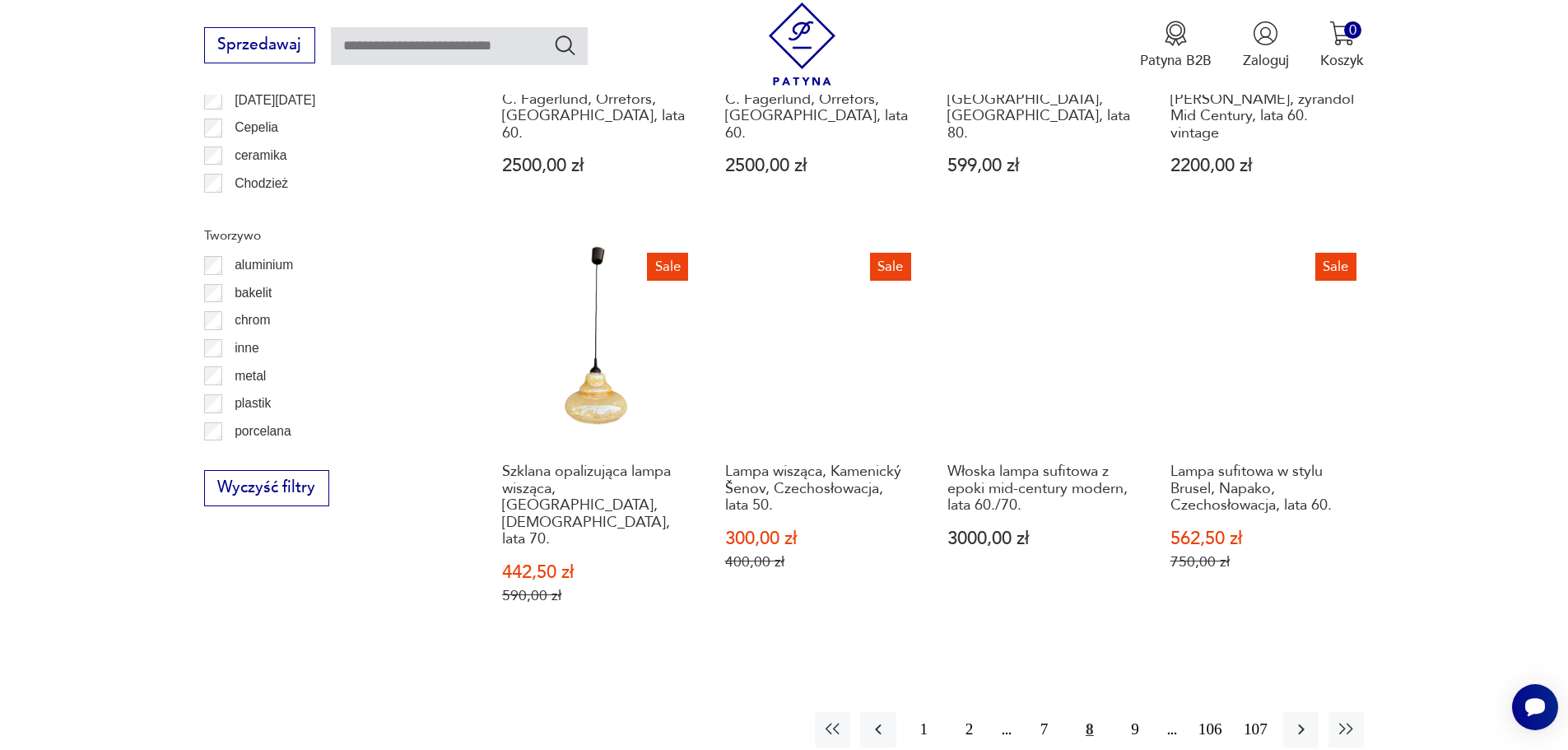
scroll to position [1805, 0]
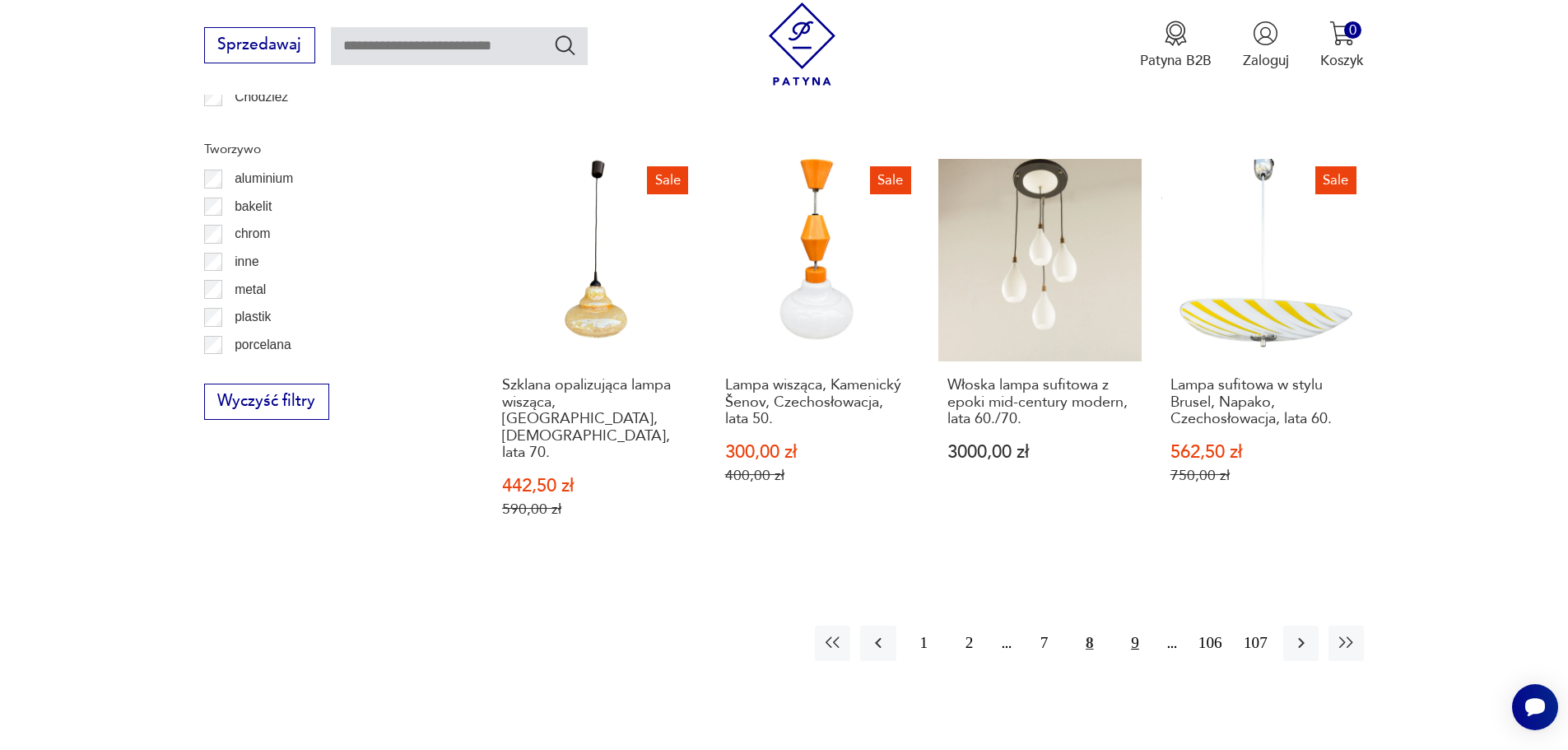
click at [1130, 625] on button "9" at bounding box center [1134, 642] width 35 height 35
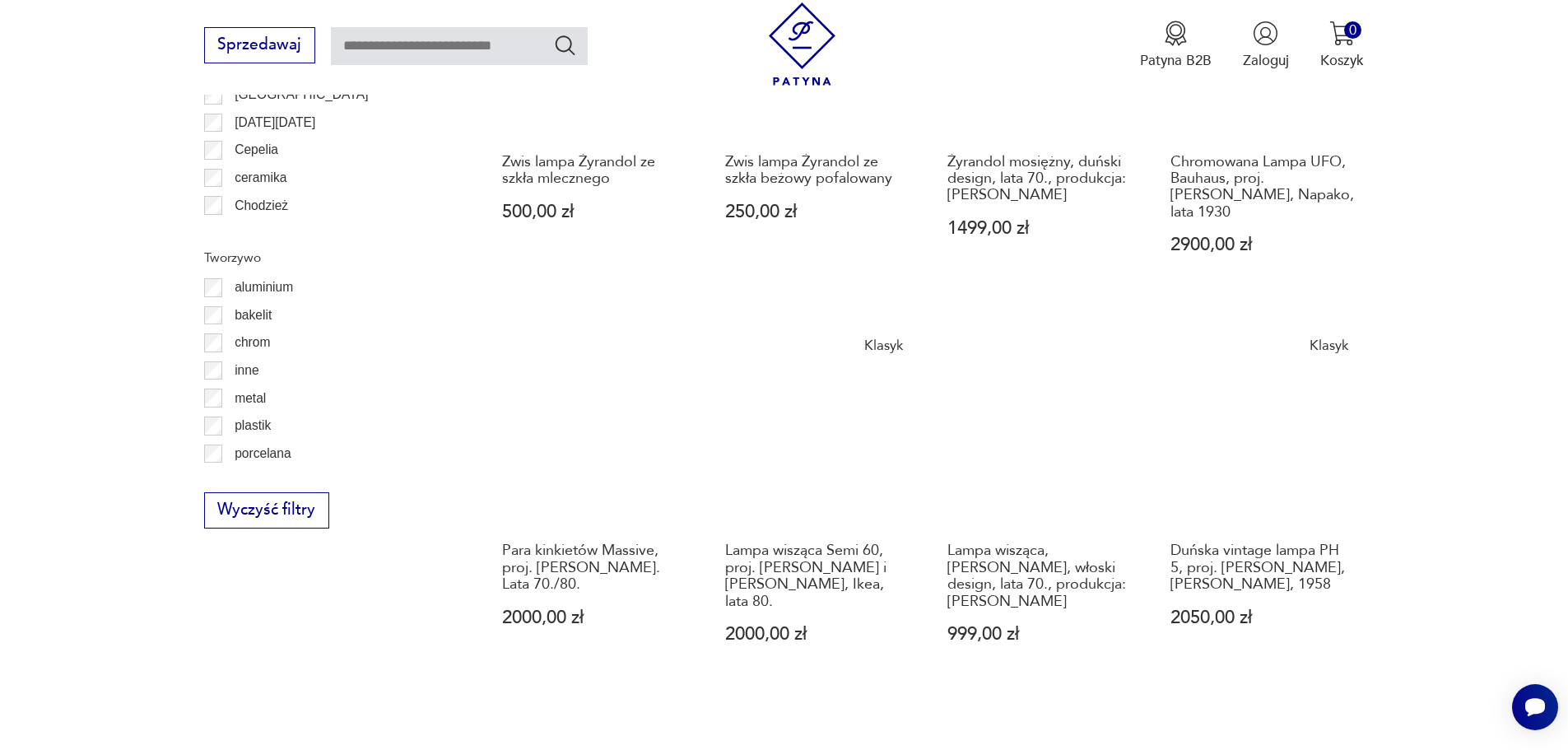
scroll to position [1805, 0]
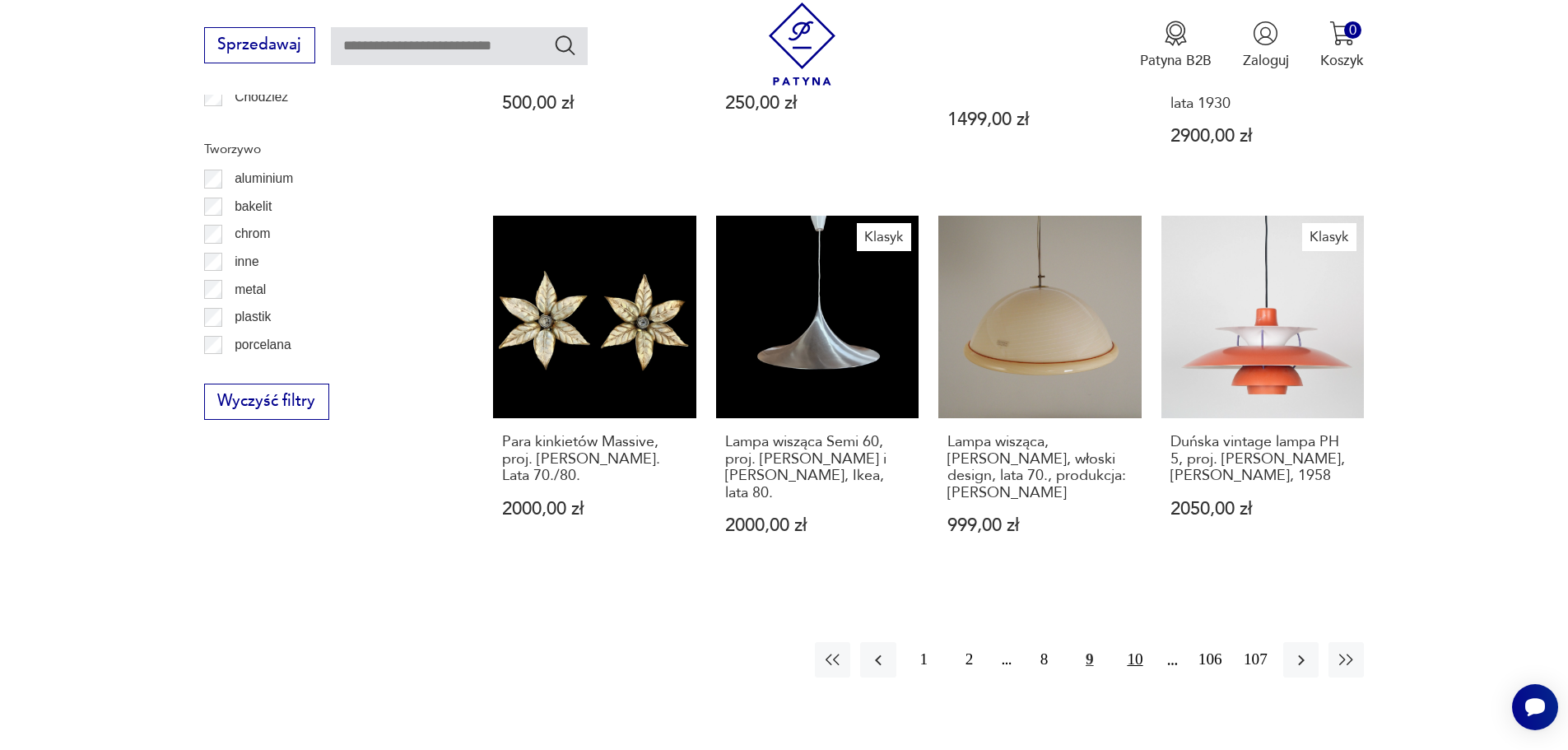
click at [1127, 642] on button "10" at bounding box center [1134, 659] width 35 height 35
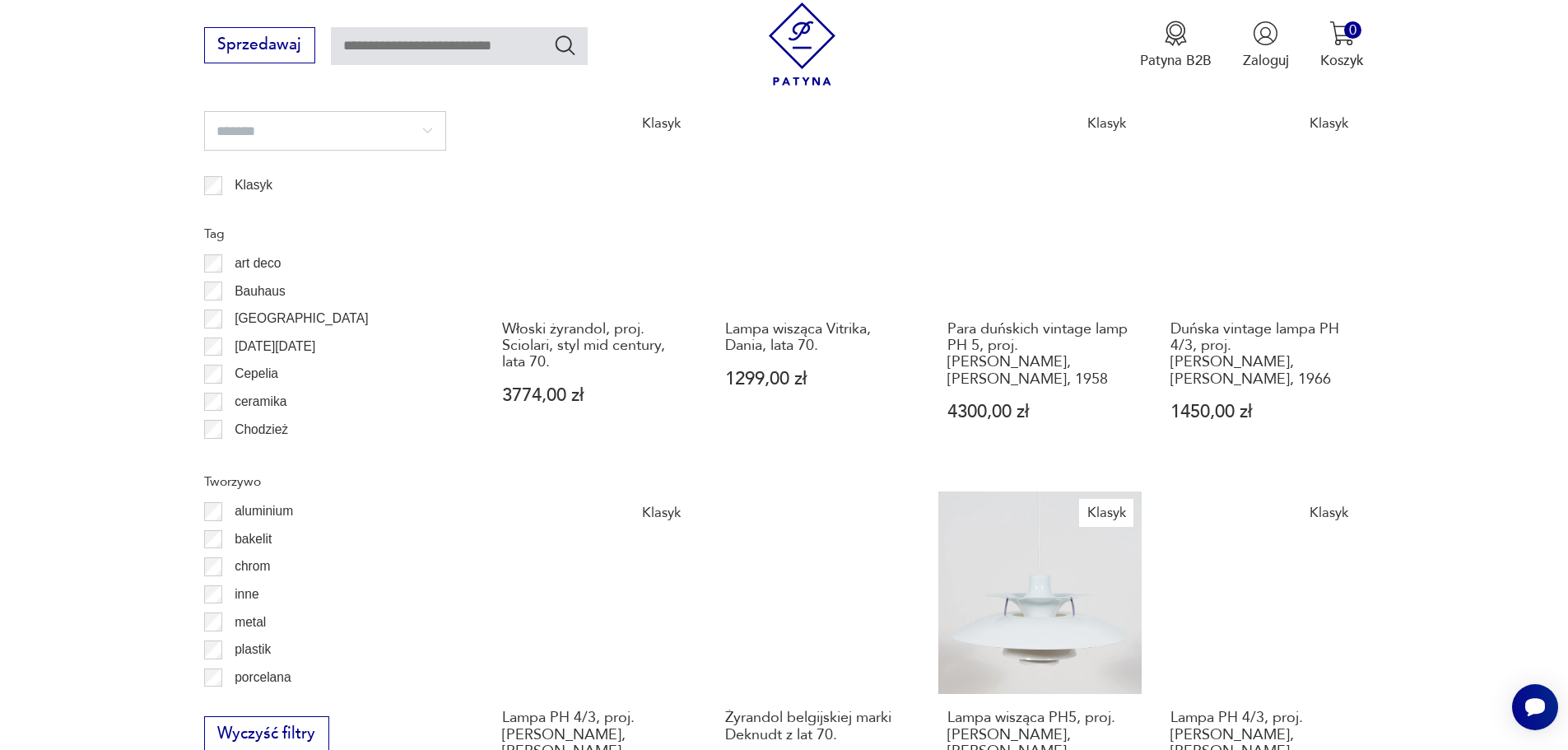
scroll to position [1805, 0]
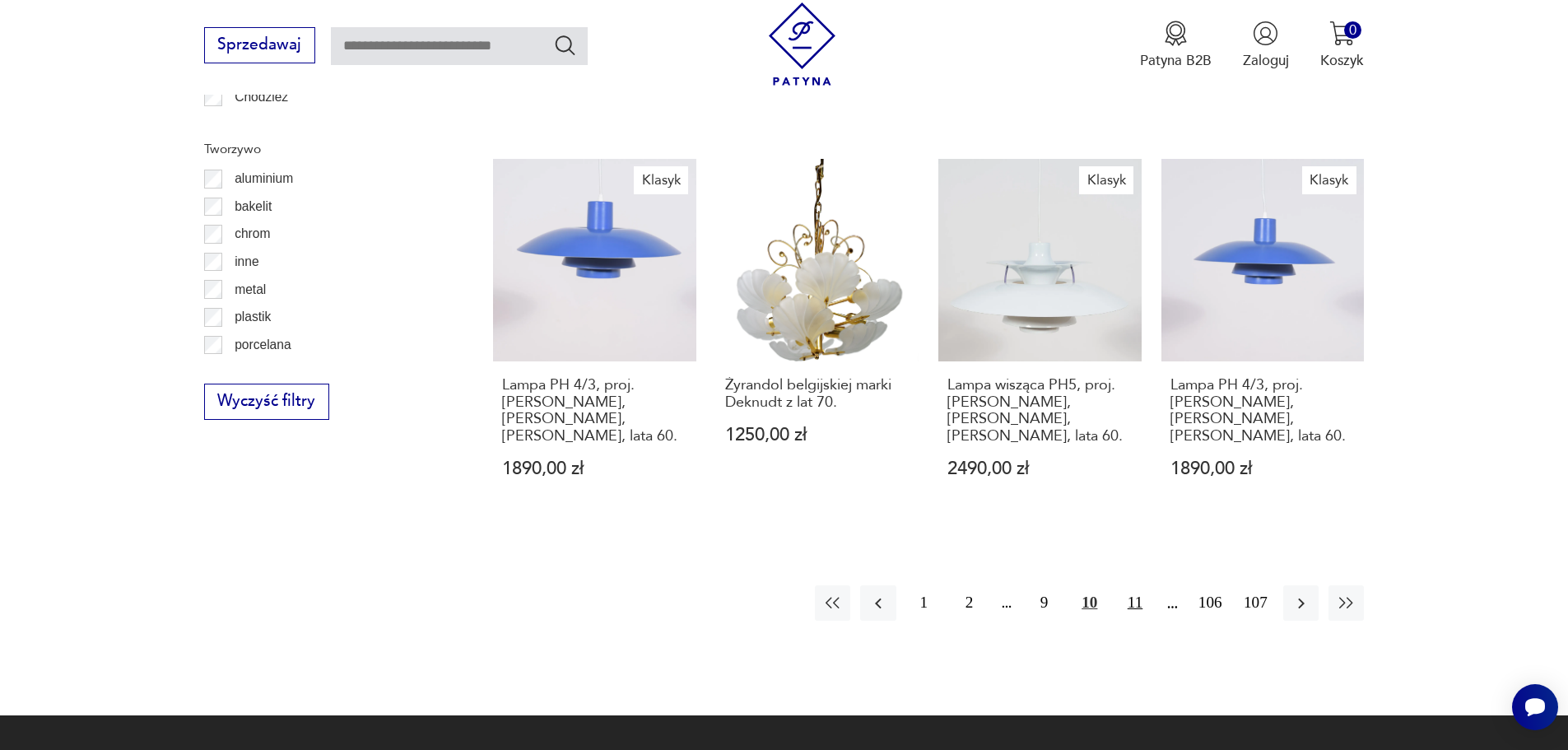
click at [1145, 585] on button "11" at bounding box center [1134, 602] width 35 height 35
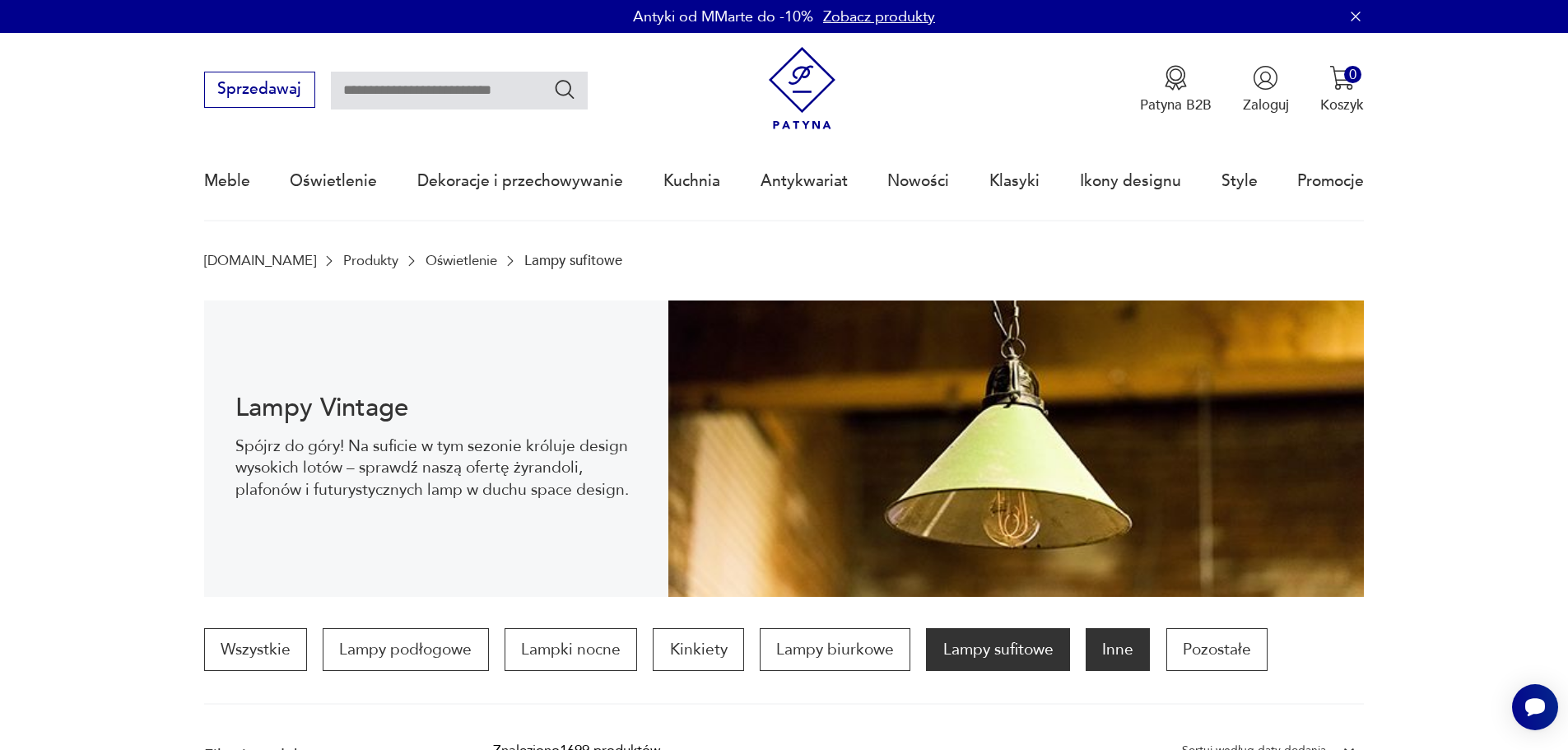
click at [1100, 658] on p "Inne" at bounding box center [1117, 649] width 64 height 43
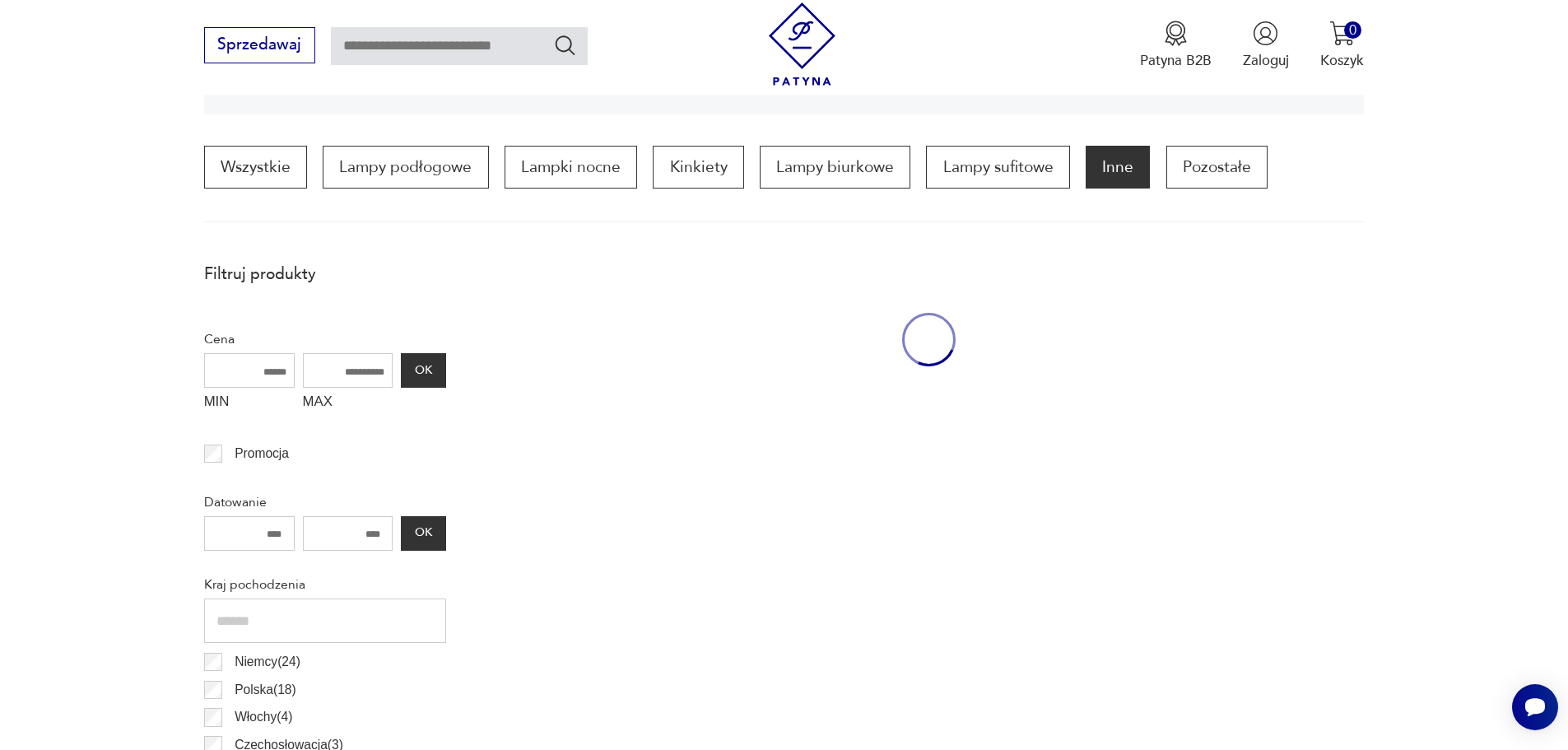
scroll to position [499, 0]
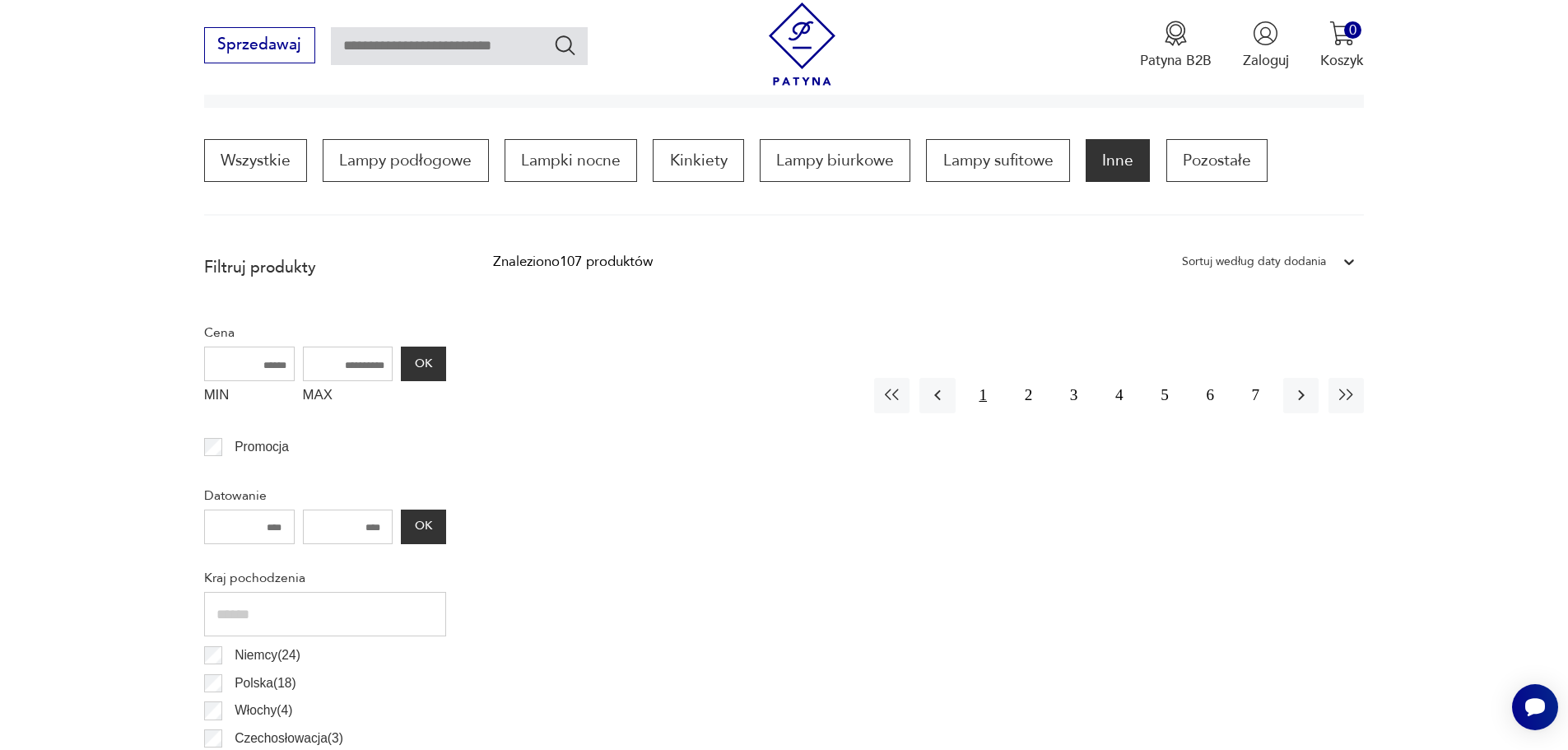
click at [973, 393] on button "1" at bounding box center [983, 395] width 35 height 35
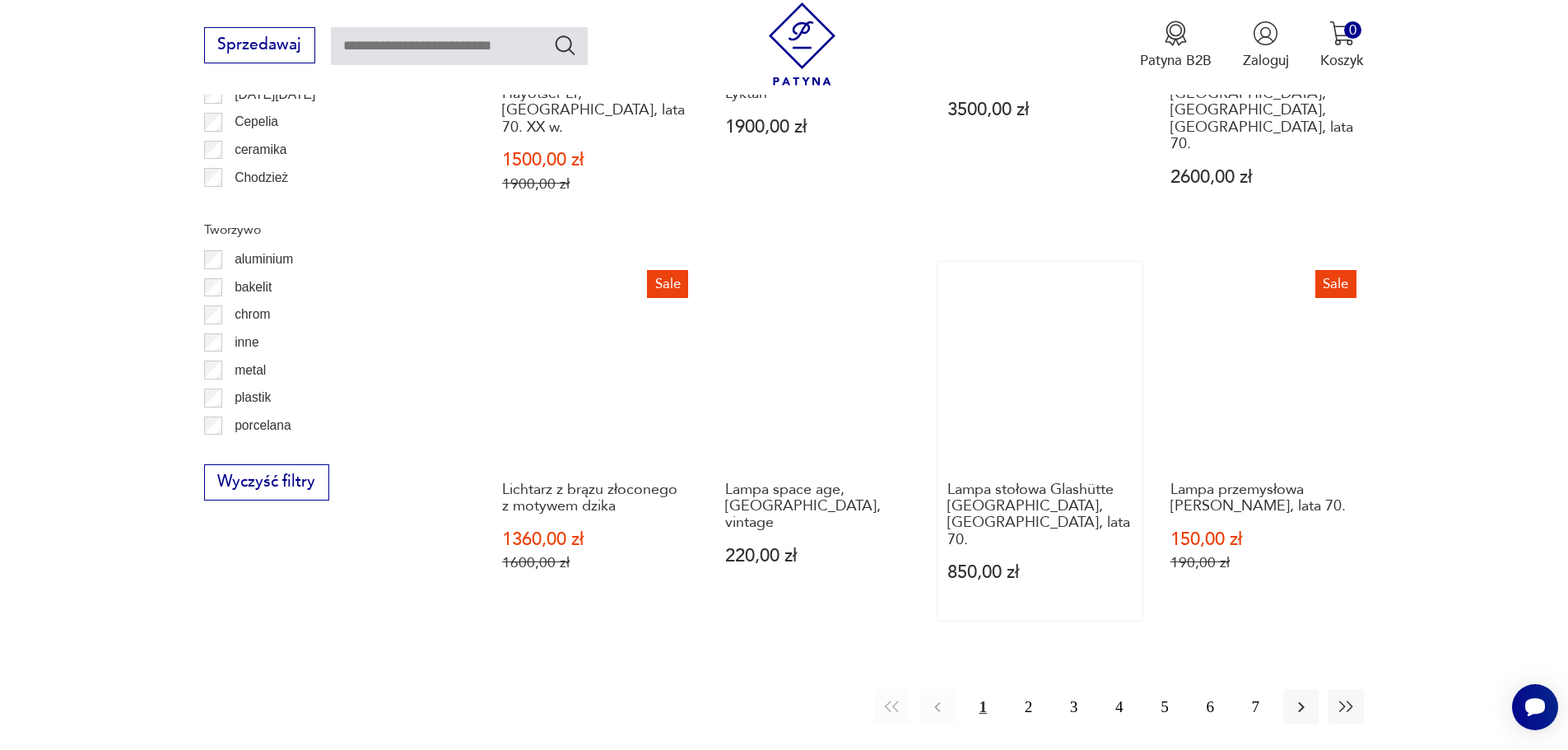
scroll to position [1733, 0]
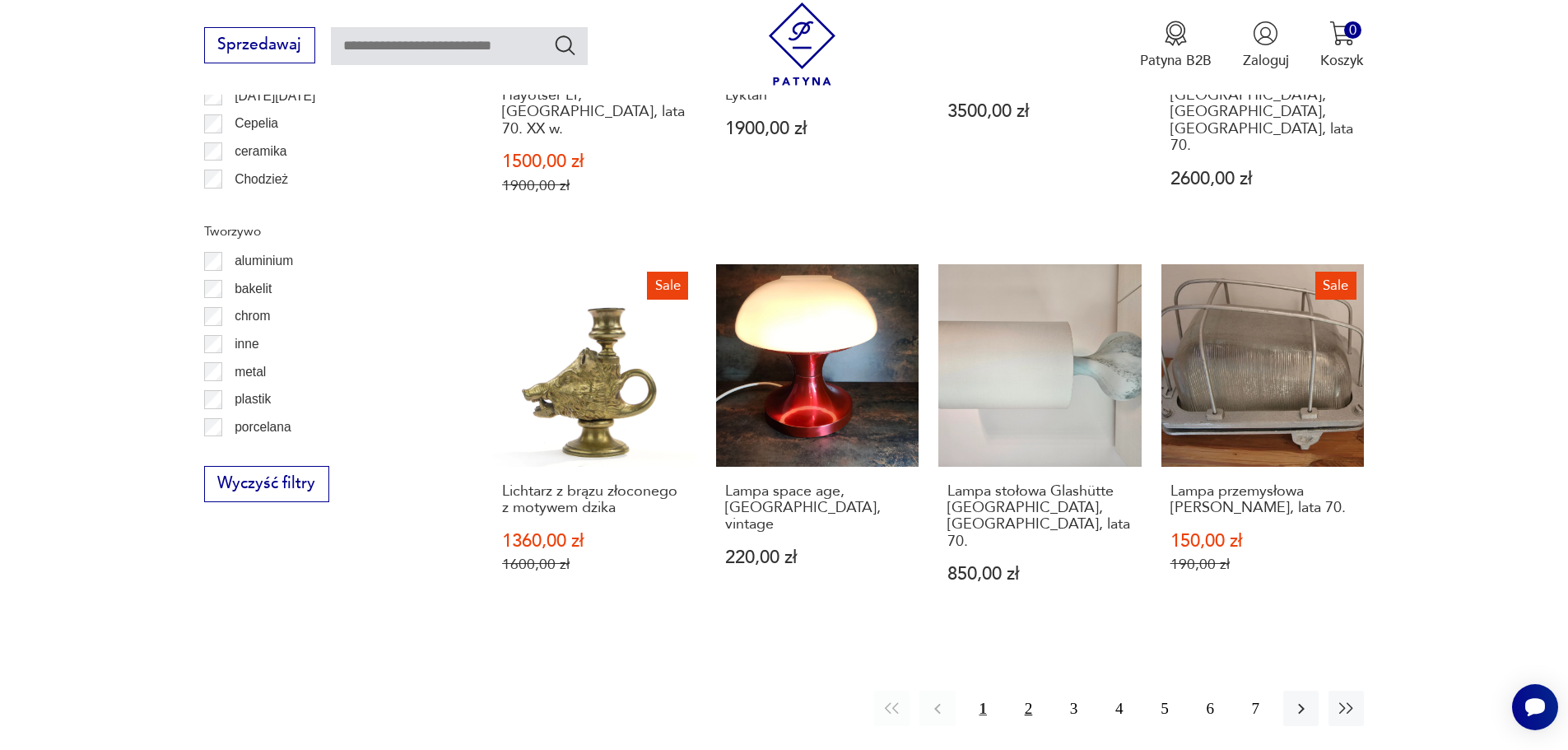
click at [1017, 690] on button "2" at bounding box center [1028, 707] width 35 height 35
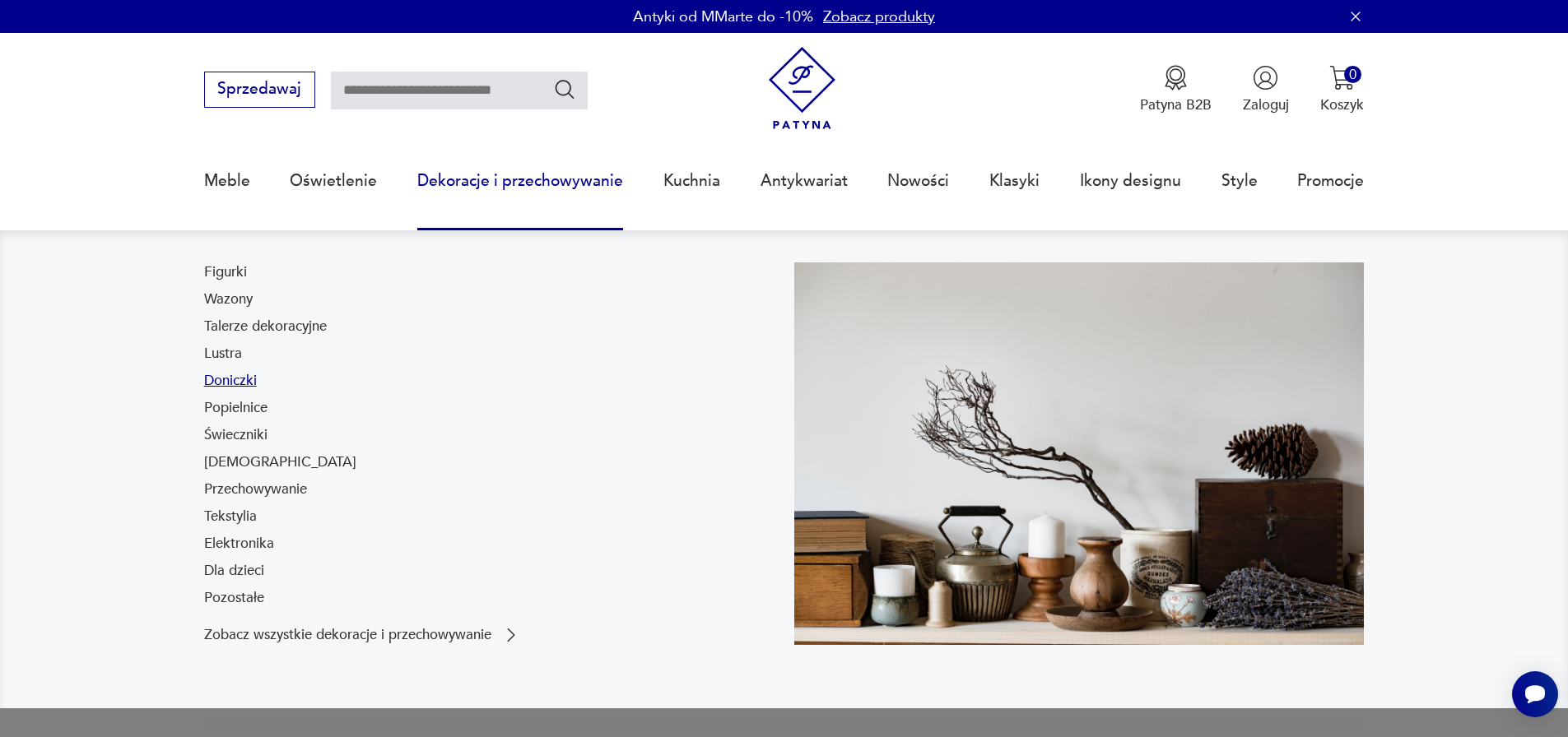
click at [235, 381] on link "Doniczki" at bounding box center [231, 380] width 53 height 20
click at [251, 515] on link "Tekstylia" at bounding box center [231, 516] width 53 height 20
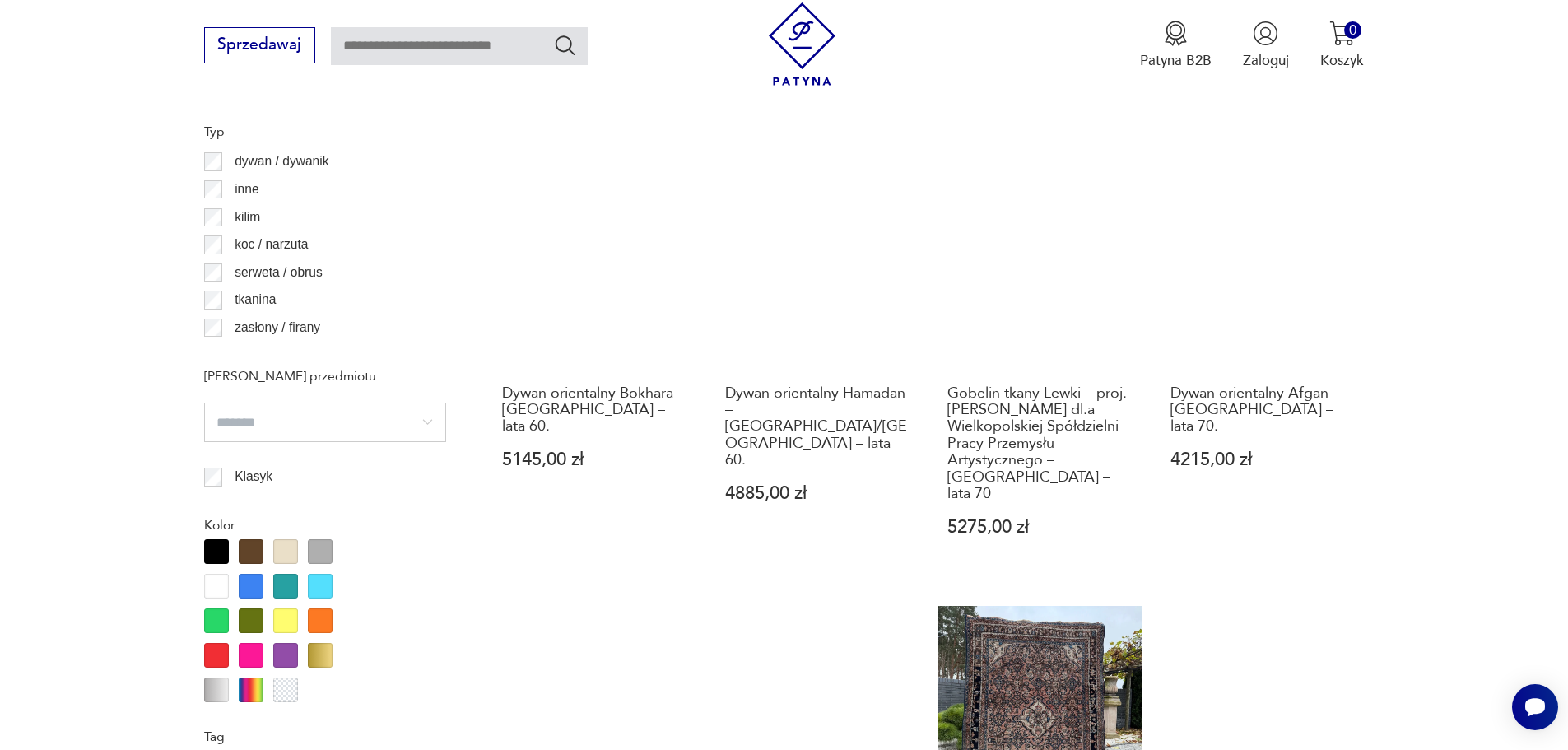
scroll to position [1782, 0]
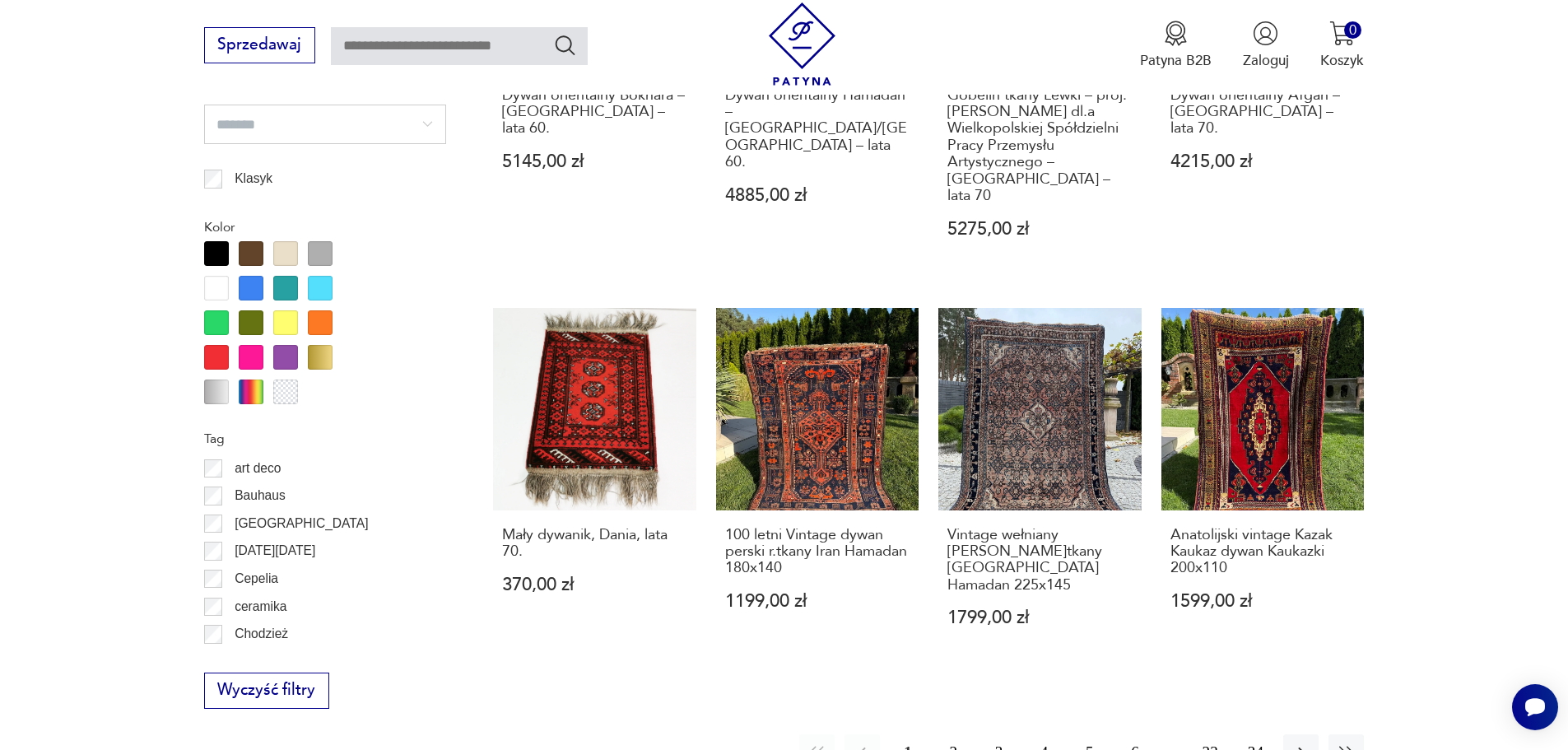
click at [953, 734] on button "2" at bounding box center [953, 751] width 35 height 35
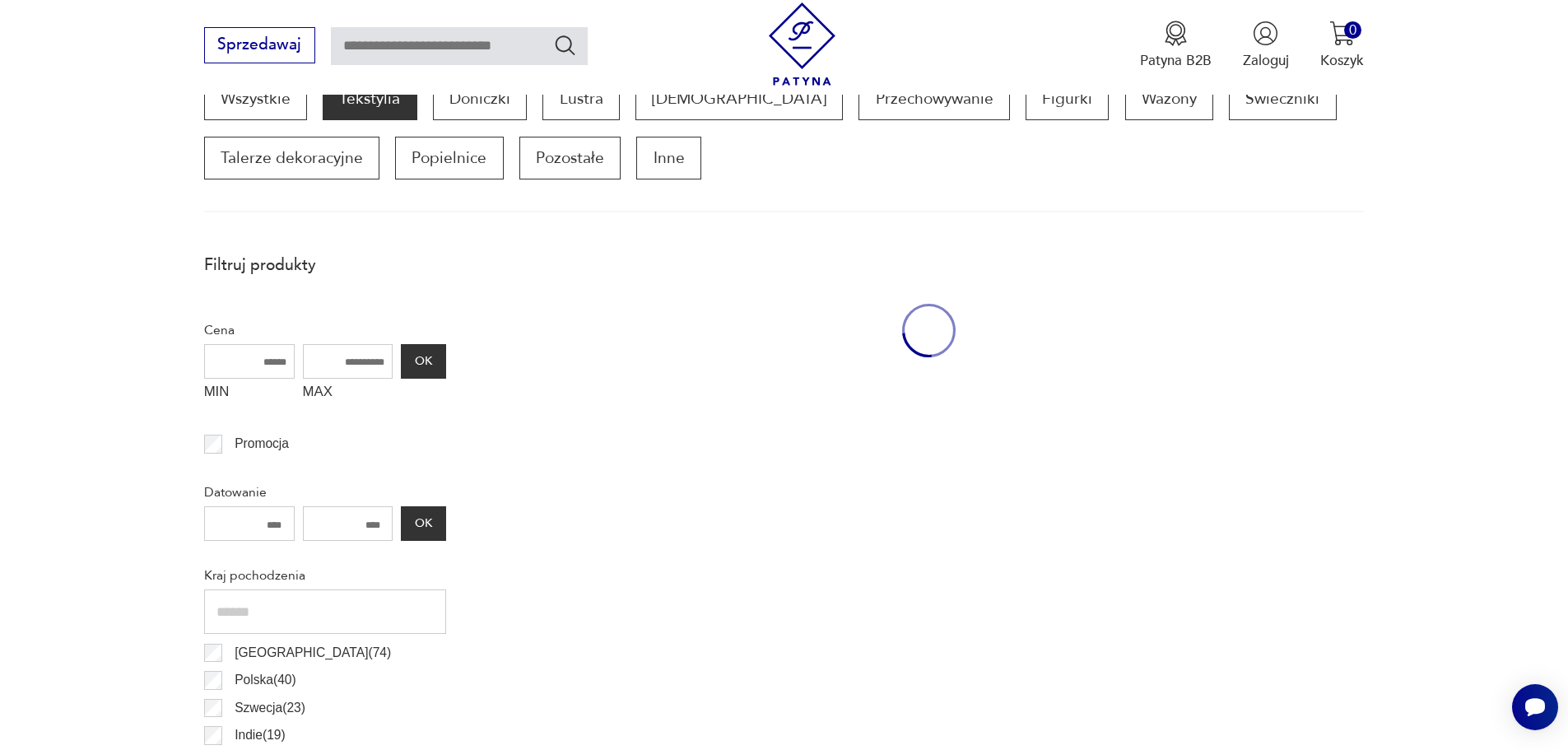
scroll to position [548, 0]
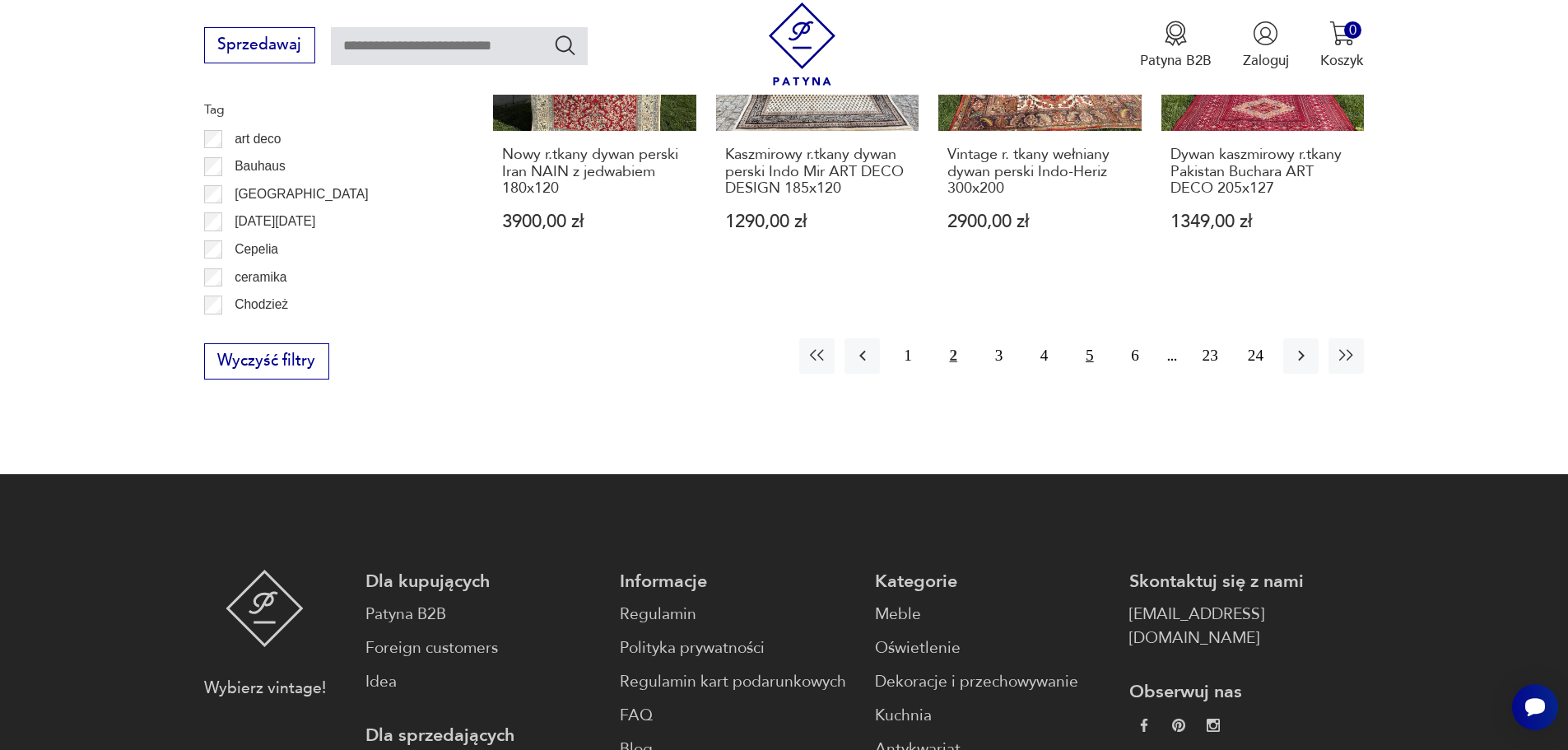
click at [1086, 339] on button "5" at bounding box center [1089, 356] width 35 height 35
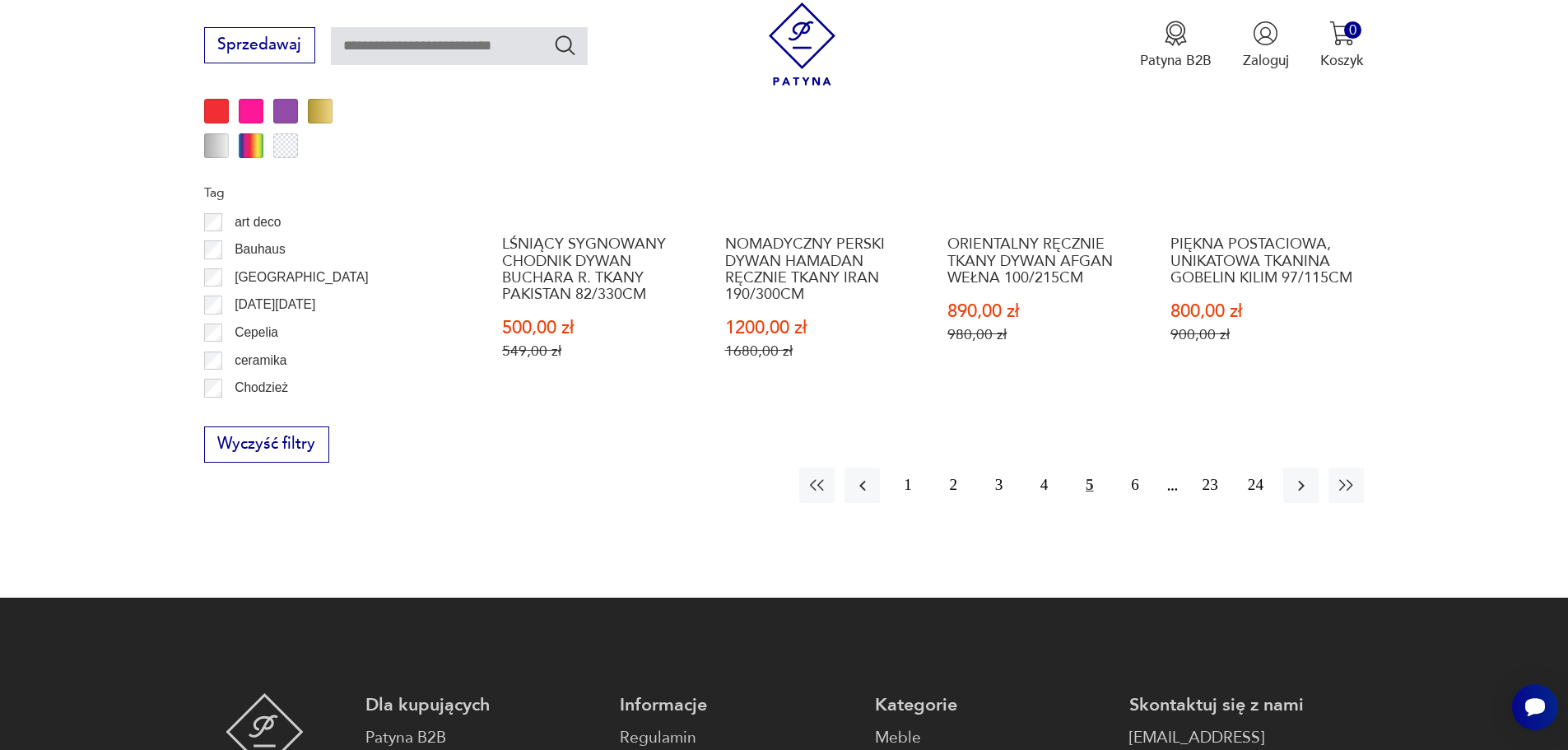
scroll to position [2029, 0]
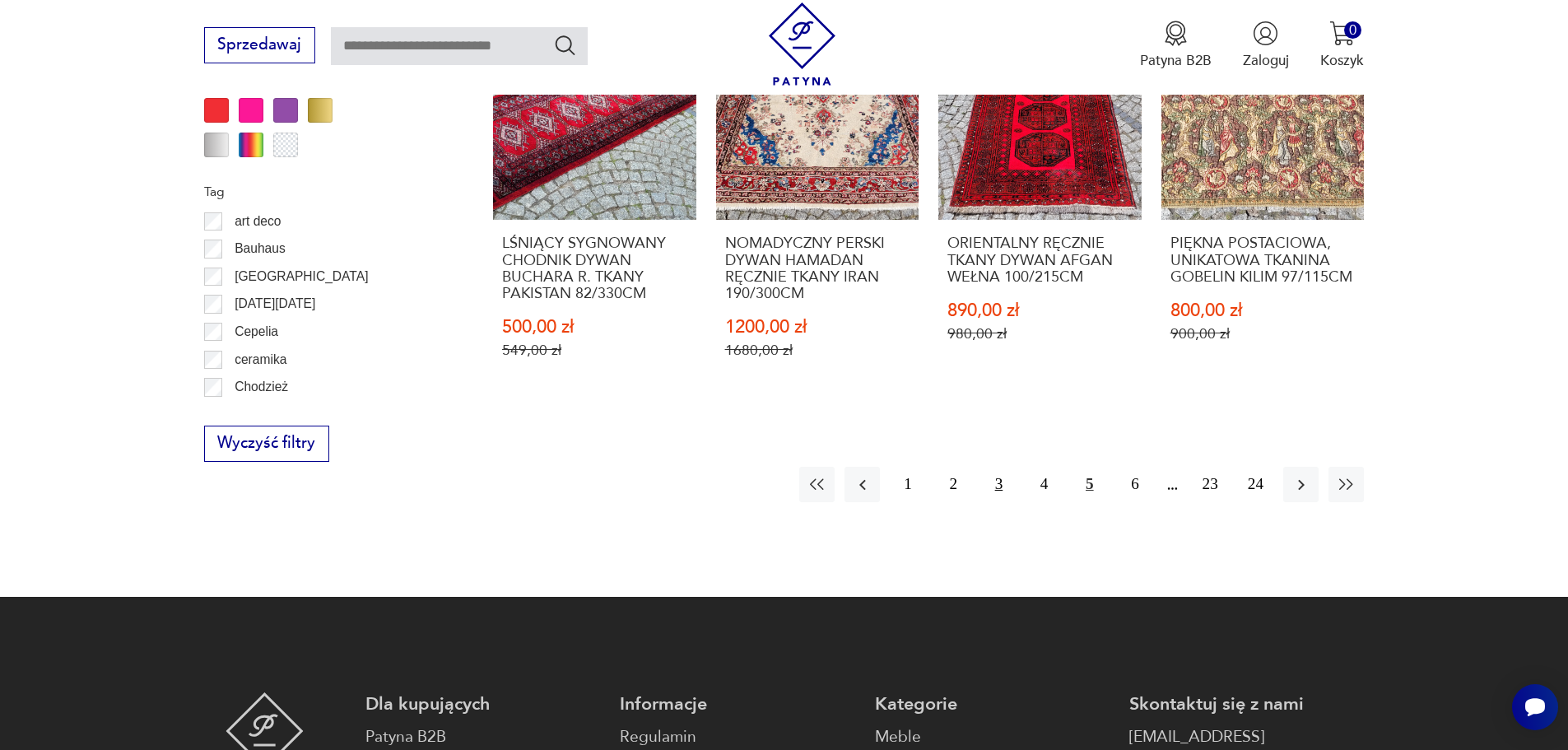
click at [991, 469] on button "3" at bounding box center [998, 484] width 35 height 35
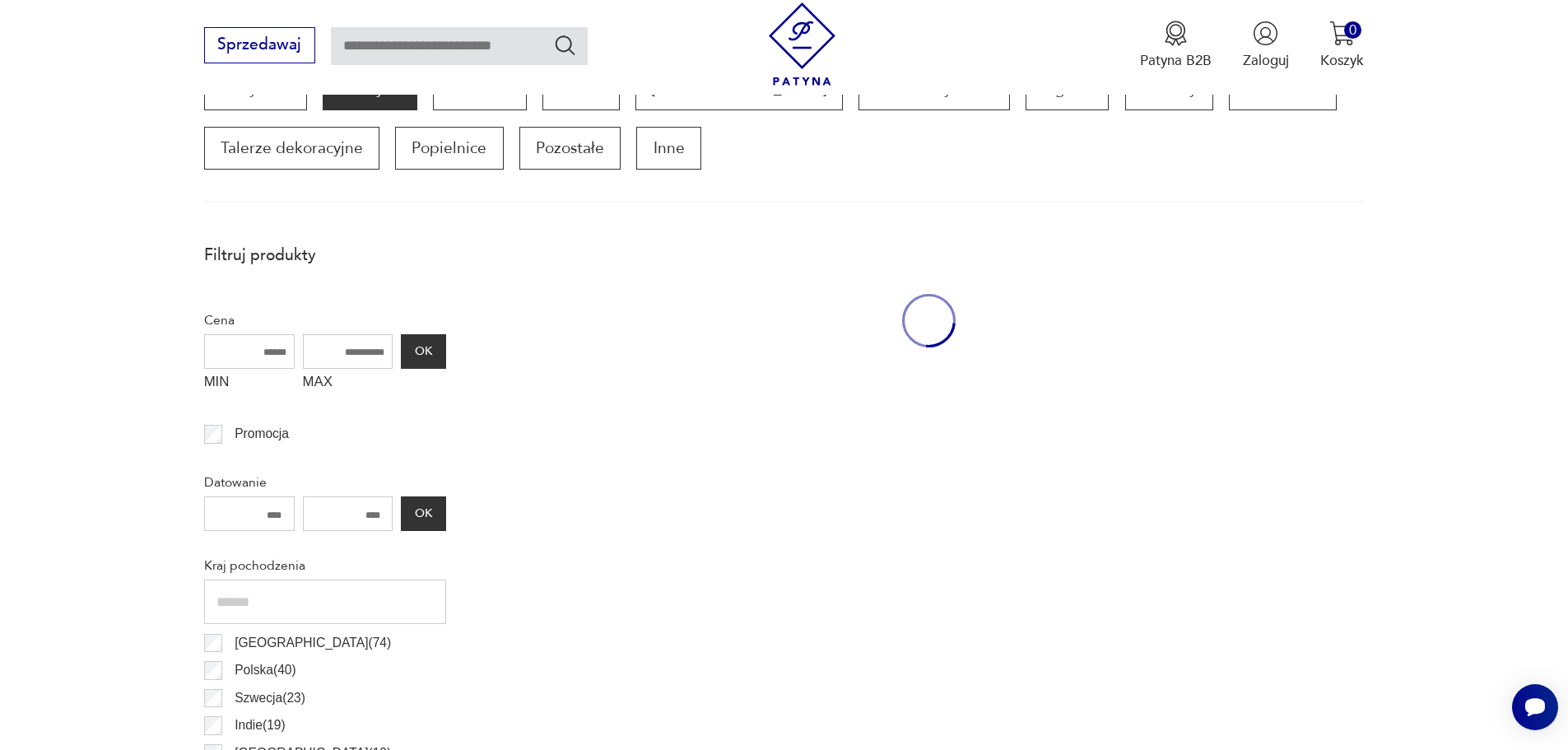
scroll to position [548, 0]
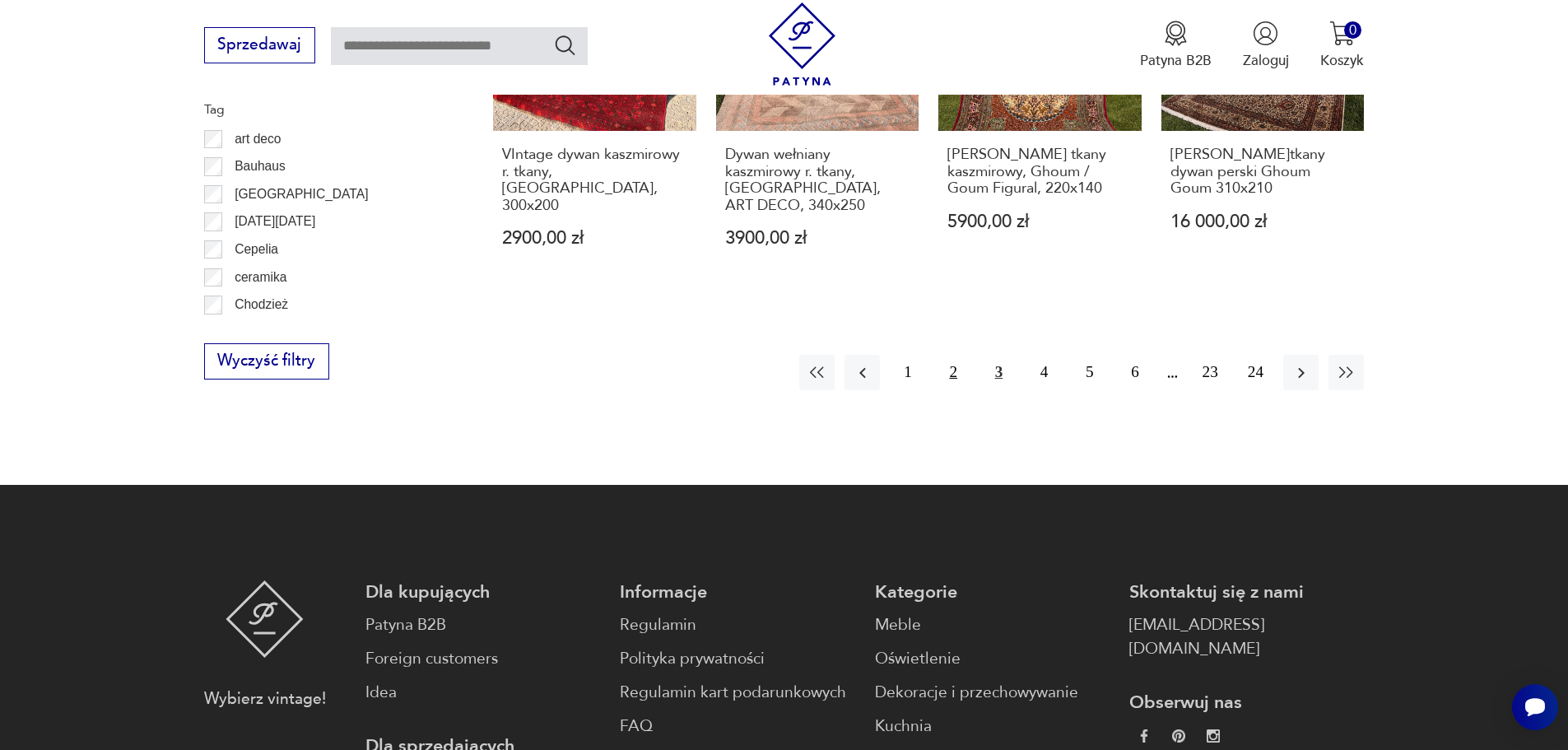
click at [937, 355] on button "2" at bounding box center [953, 372] width 35 height 35
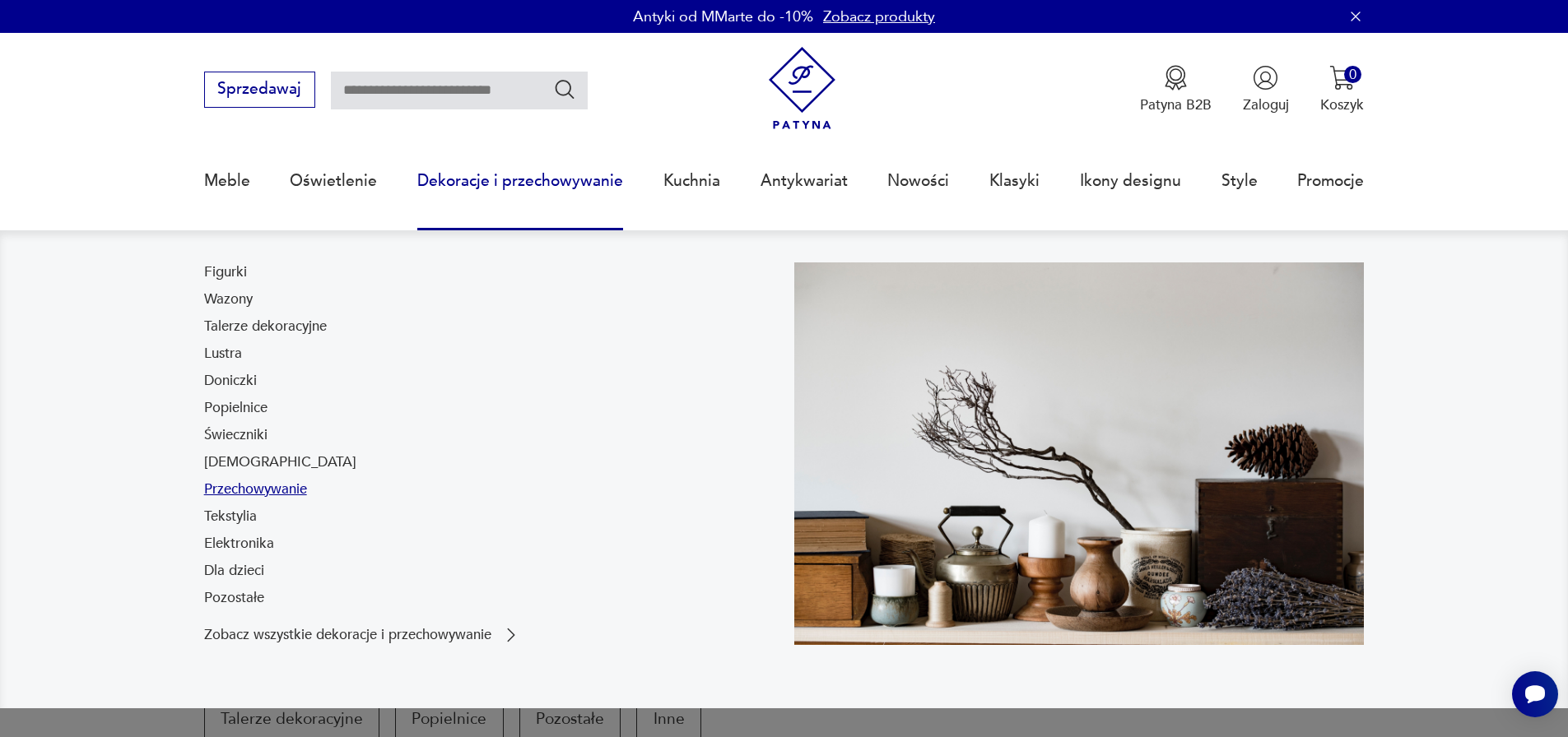
click at [256, 490] on link "Przechowywanie" at bounding box center [256, 489] width 103 height 20
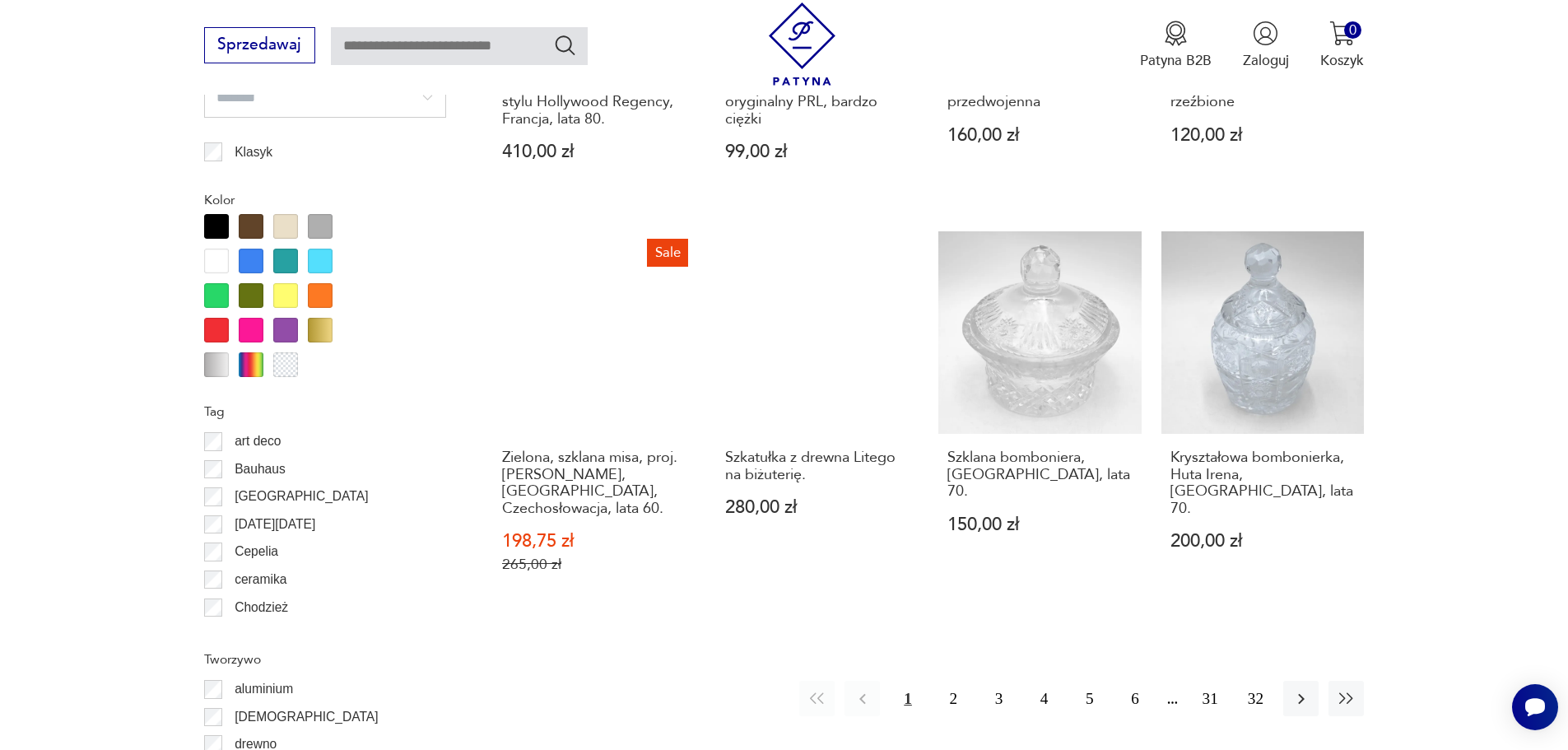
scroll to position [1782, 0]
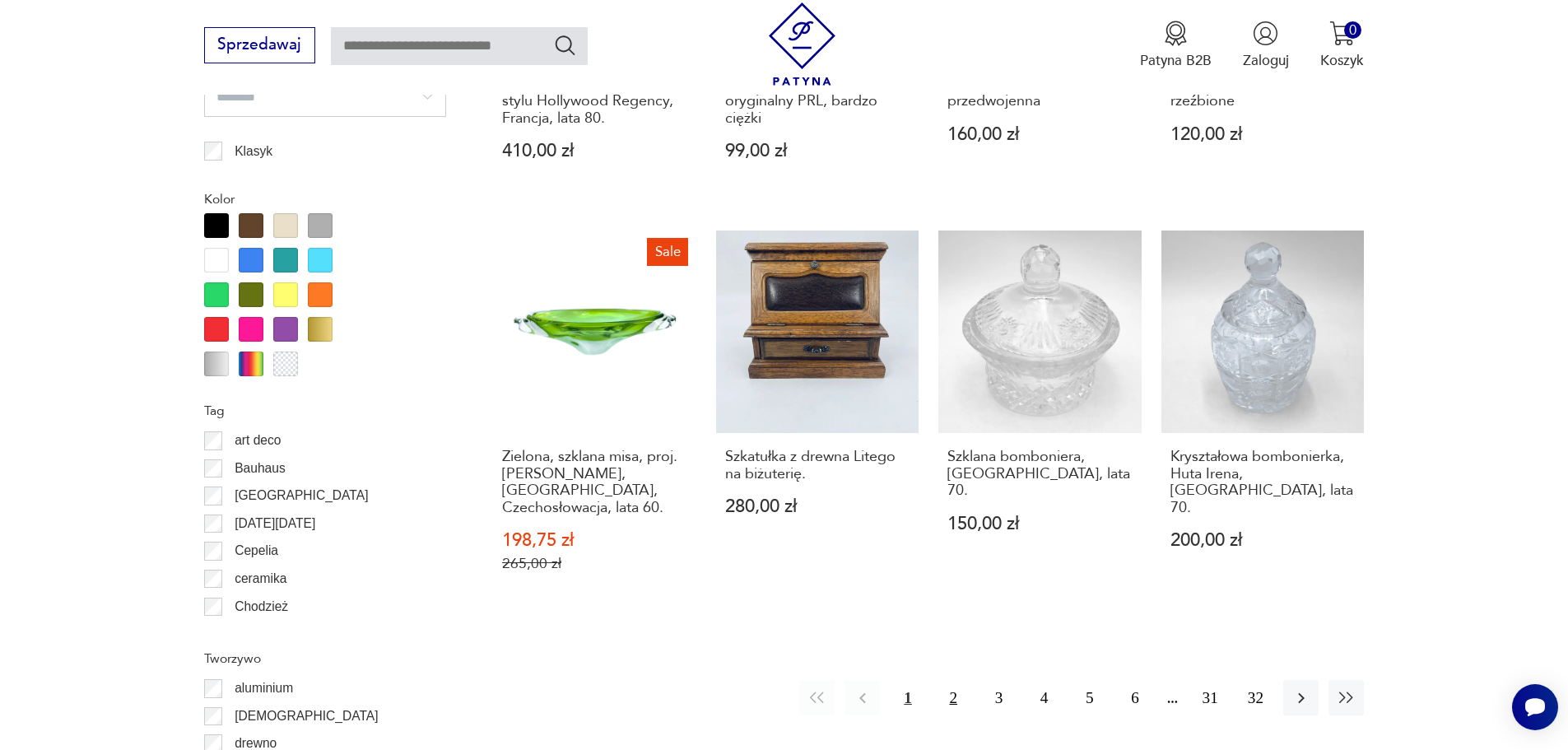
click at [938, 680] on button "2" at bounding box center [953, 697] width 35 height 35
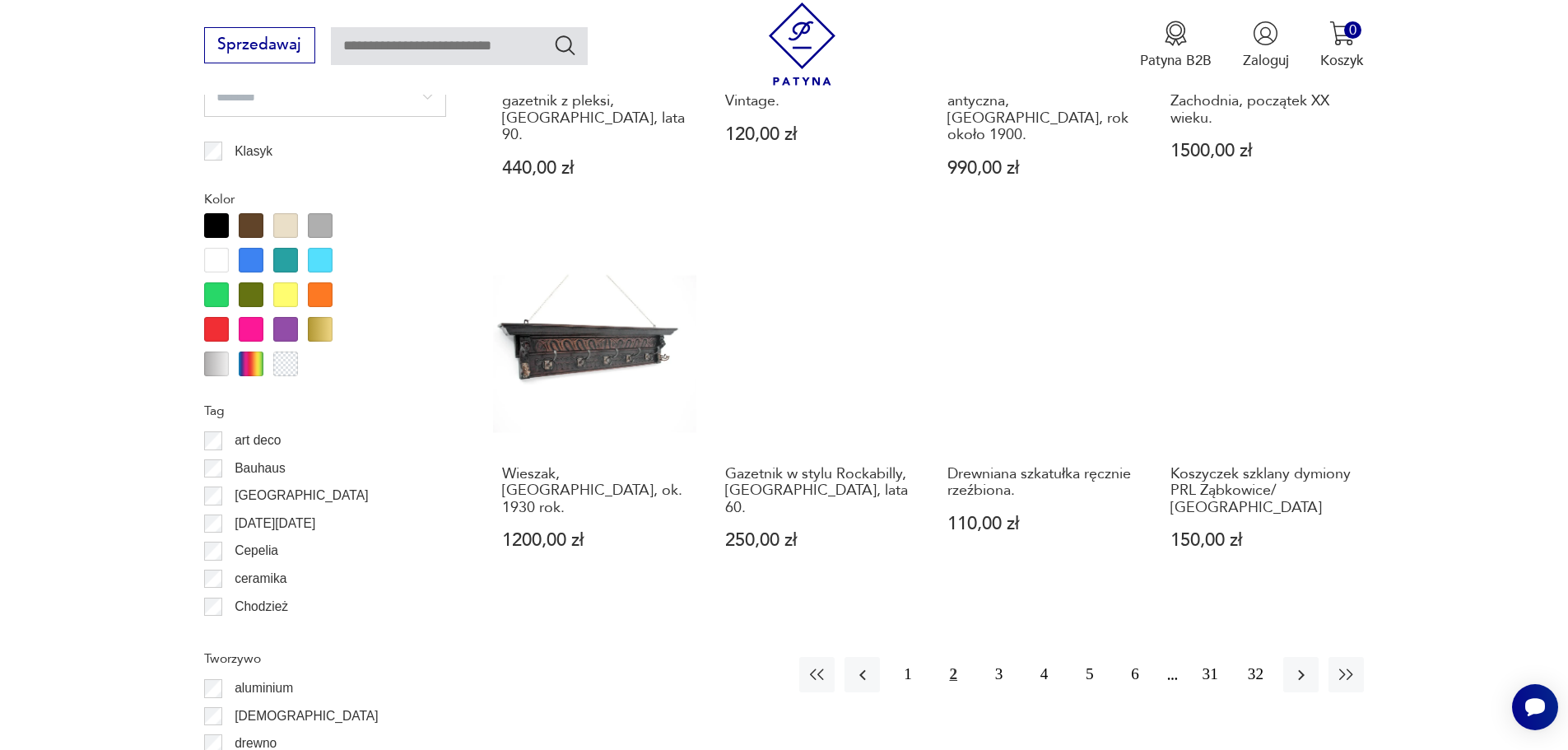
scroll to position [1947, 0]
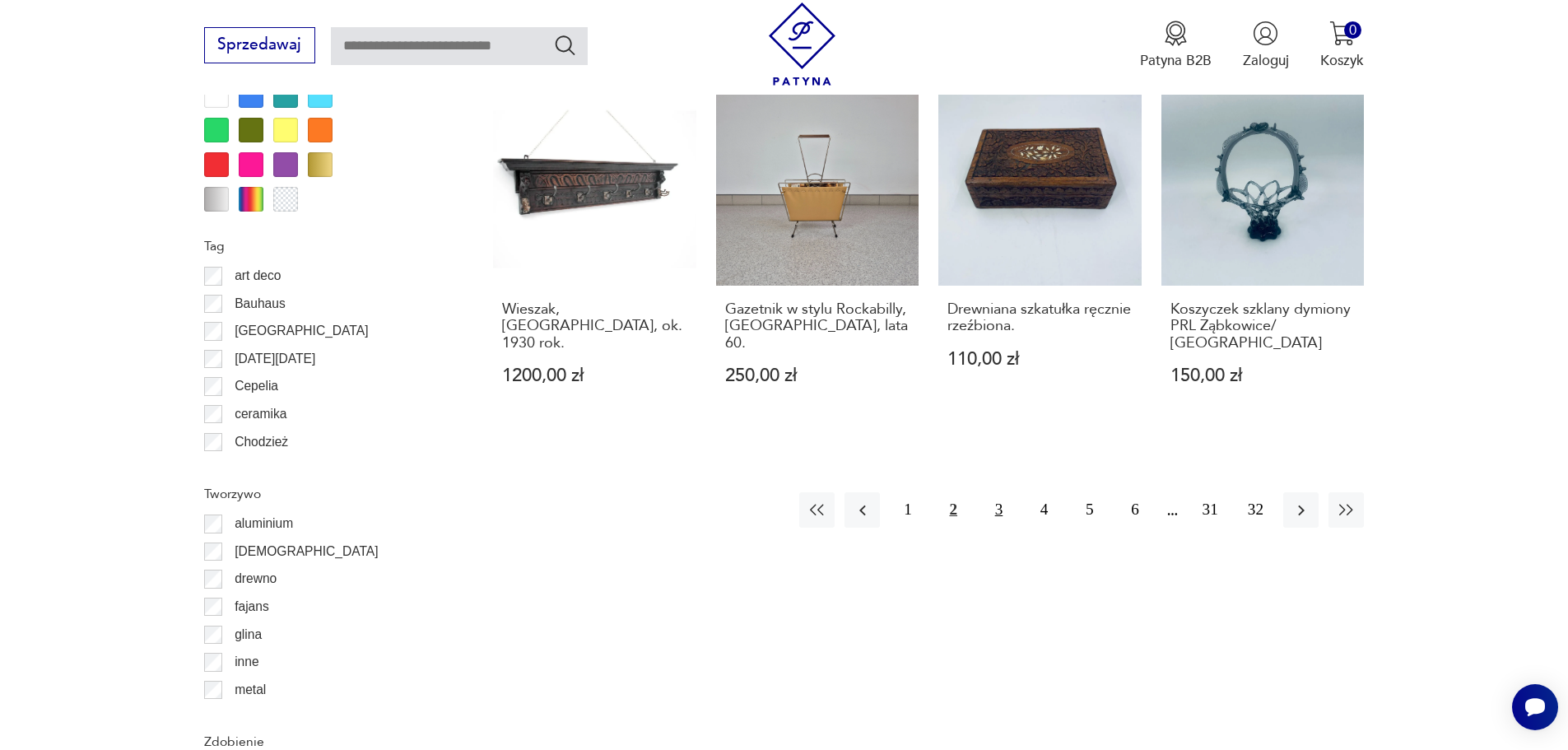
click at [999, 492] on button "3" at bounding box center [998, 509] width 35 height 35
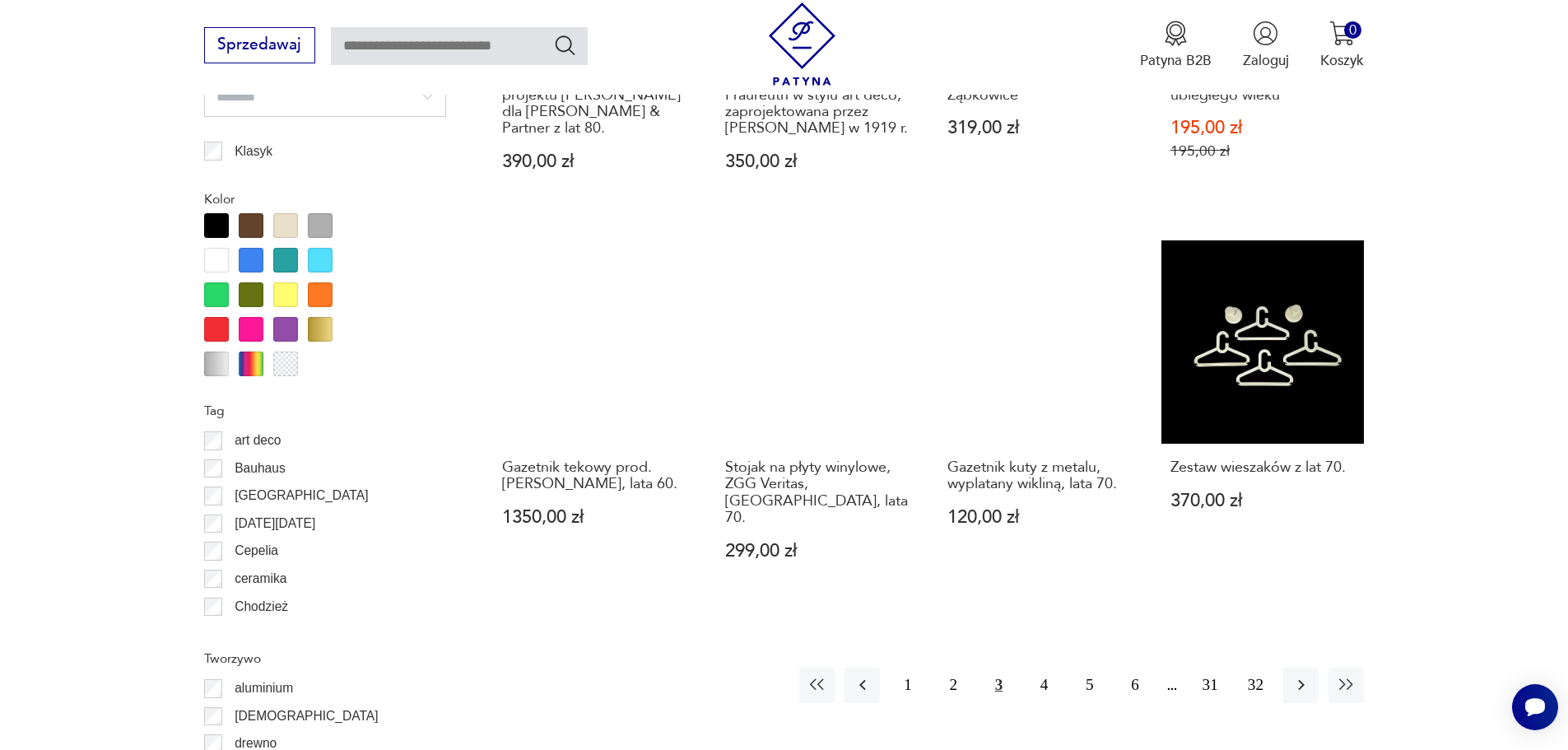
scroll to position [1865, 0]
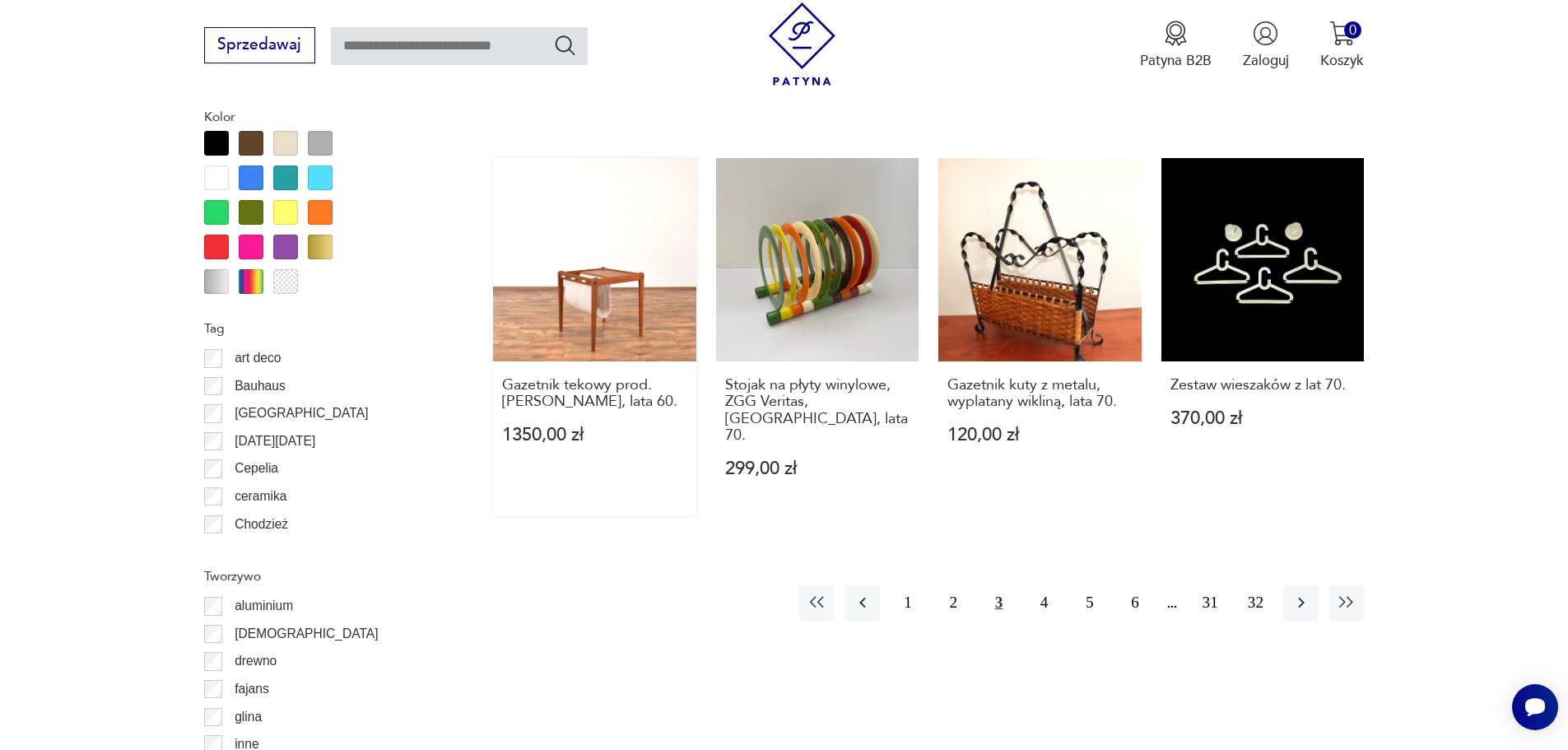
click at [605, 309] on link "Gazetnik tekowy prod. Furbo, Dania, lata 60. 1350,00 zł" at bounding box center [595, 337] width 204 height 357
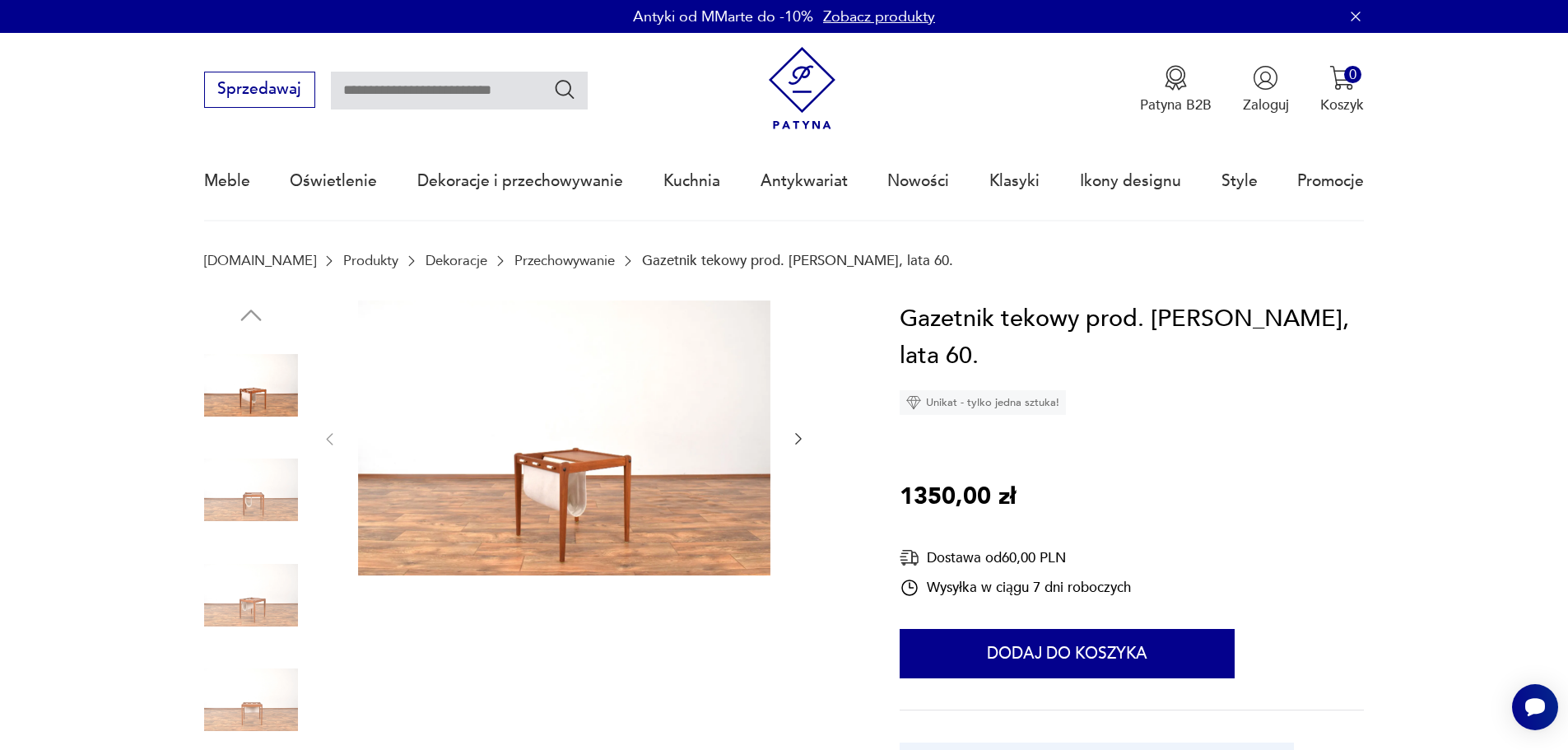
click at [240, 494] on img at bounding box center [251, 490] width 94 height 94
click at [273, 557] on img at bounding box center [251, 595] width 94 height 94
click at [275, 595] on img at bounding box center [251, 595] width 94 height 94
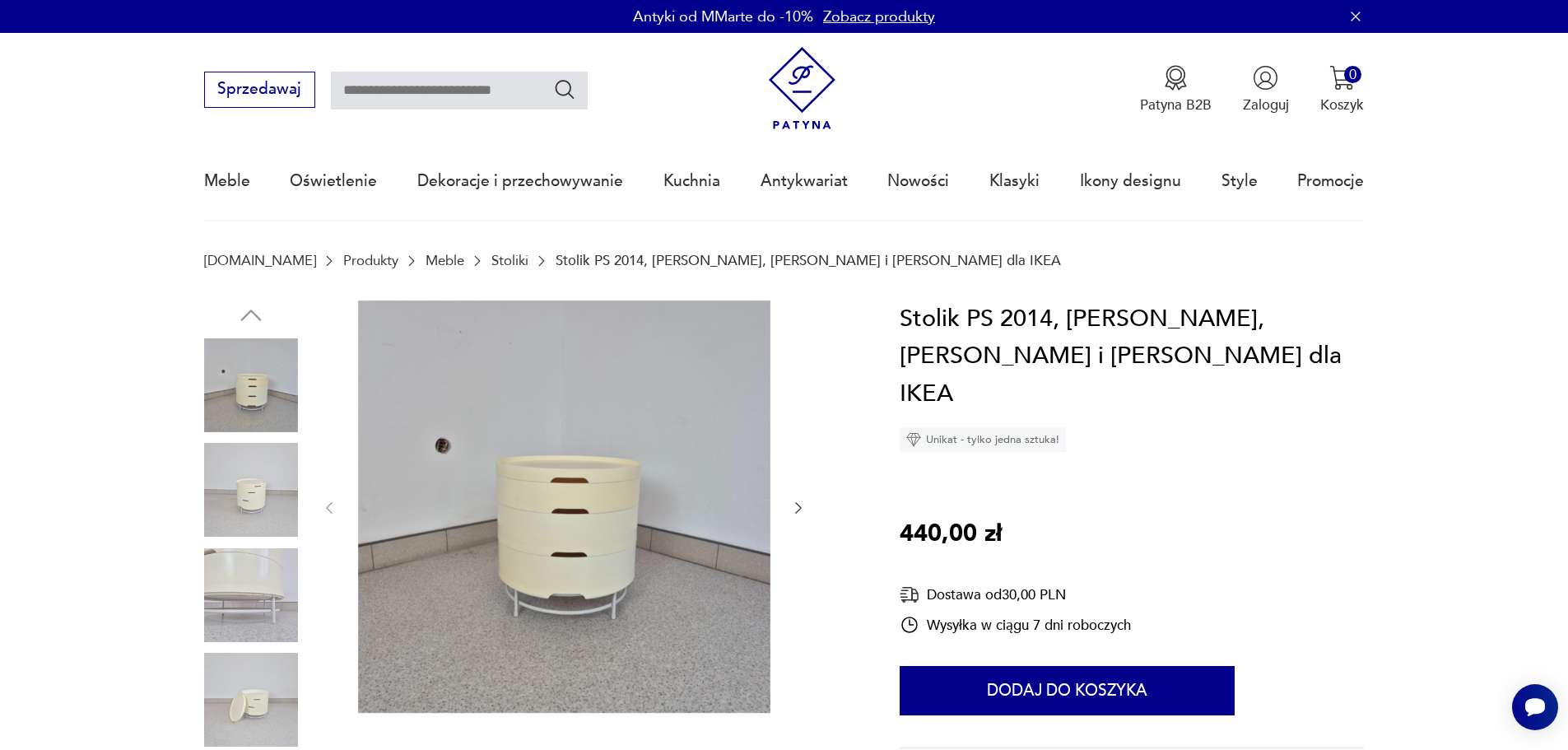
click at [251, 481] on img at bounding box center [251, 490] width 94 height 94
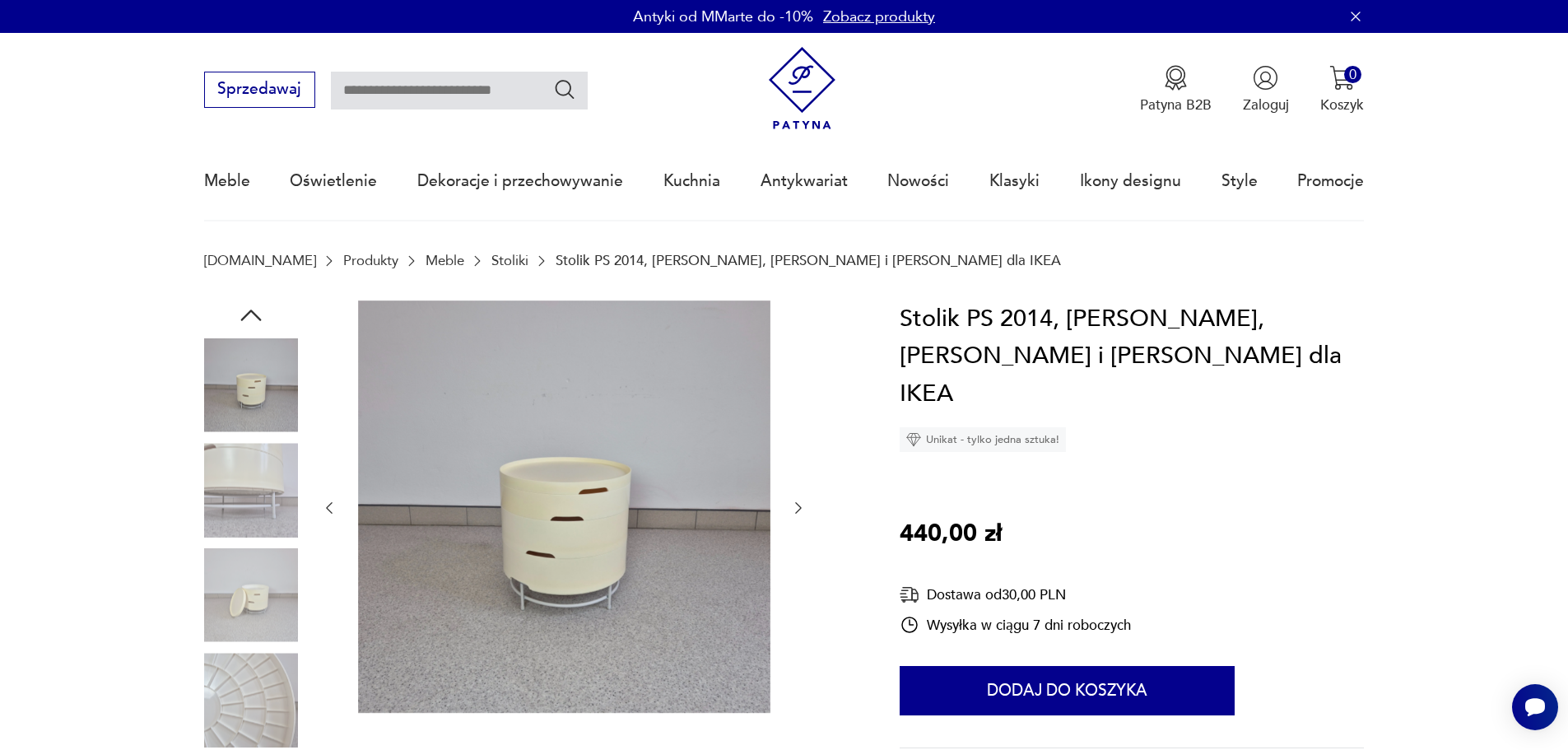
click at [266, 568] on img at bounding box center [251, 595] width 94 height 94
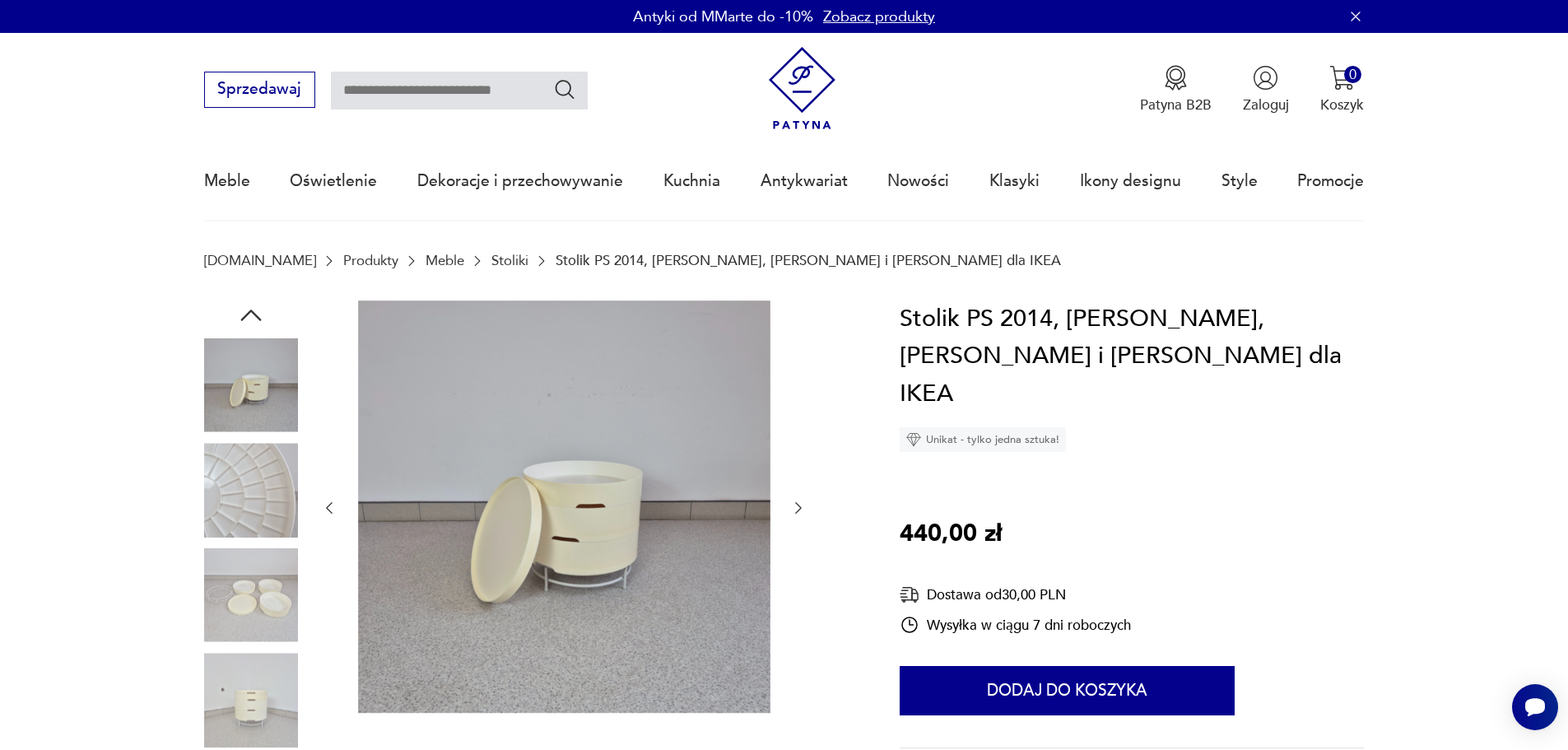
click at [273, 641] on img at bounding box center [251, 595] width 94 height 94
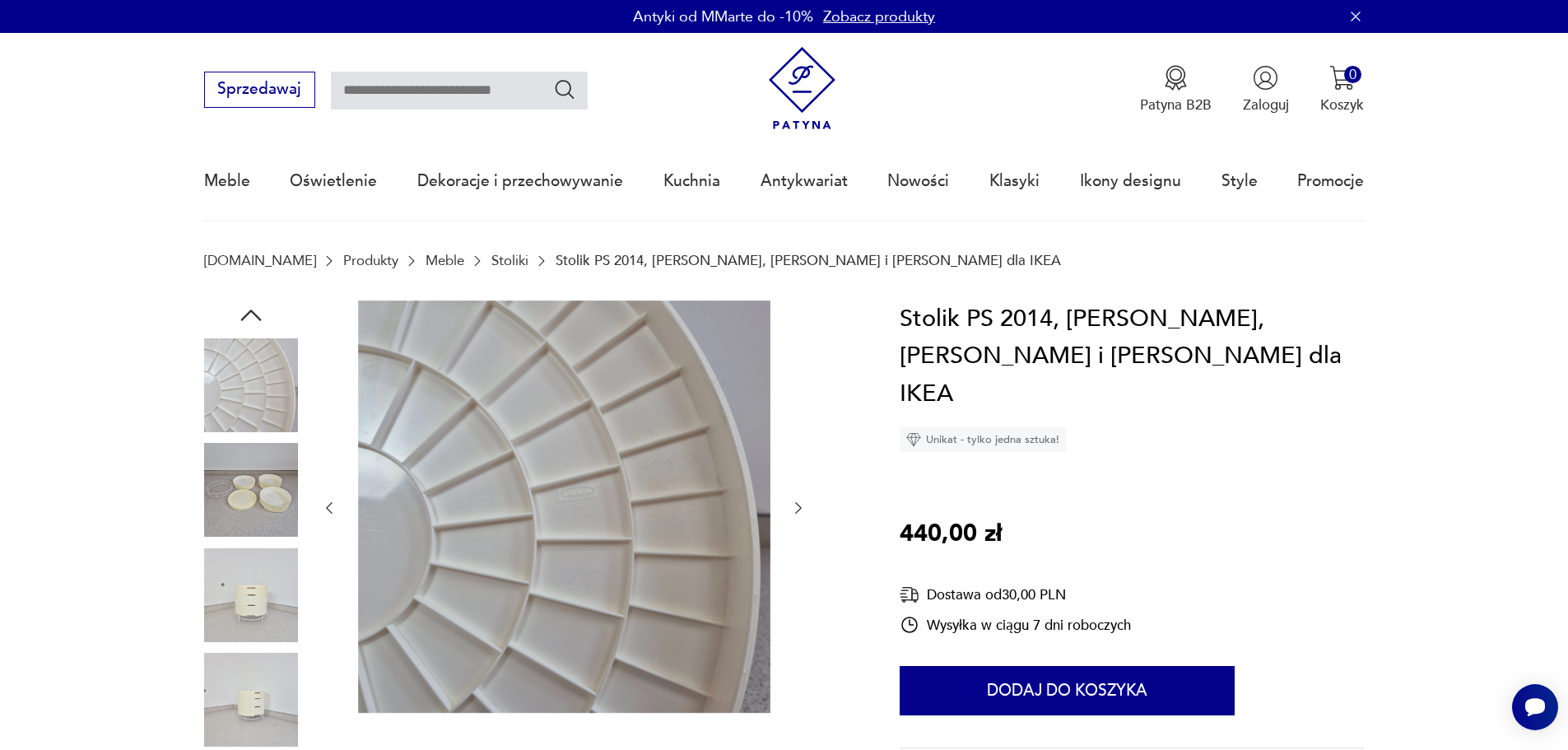
click at [262, 612] on img at bounding box center [251, 595] width 94 height 94
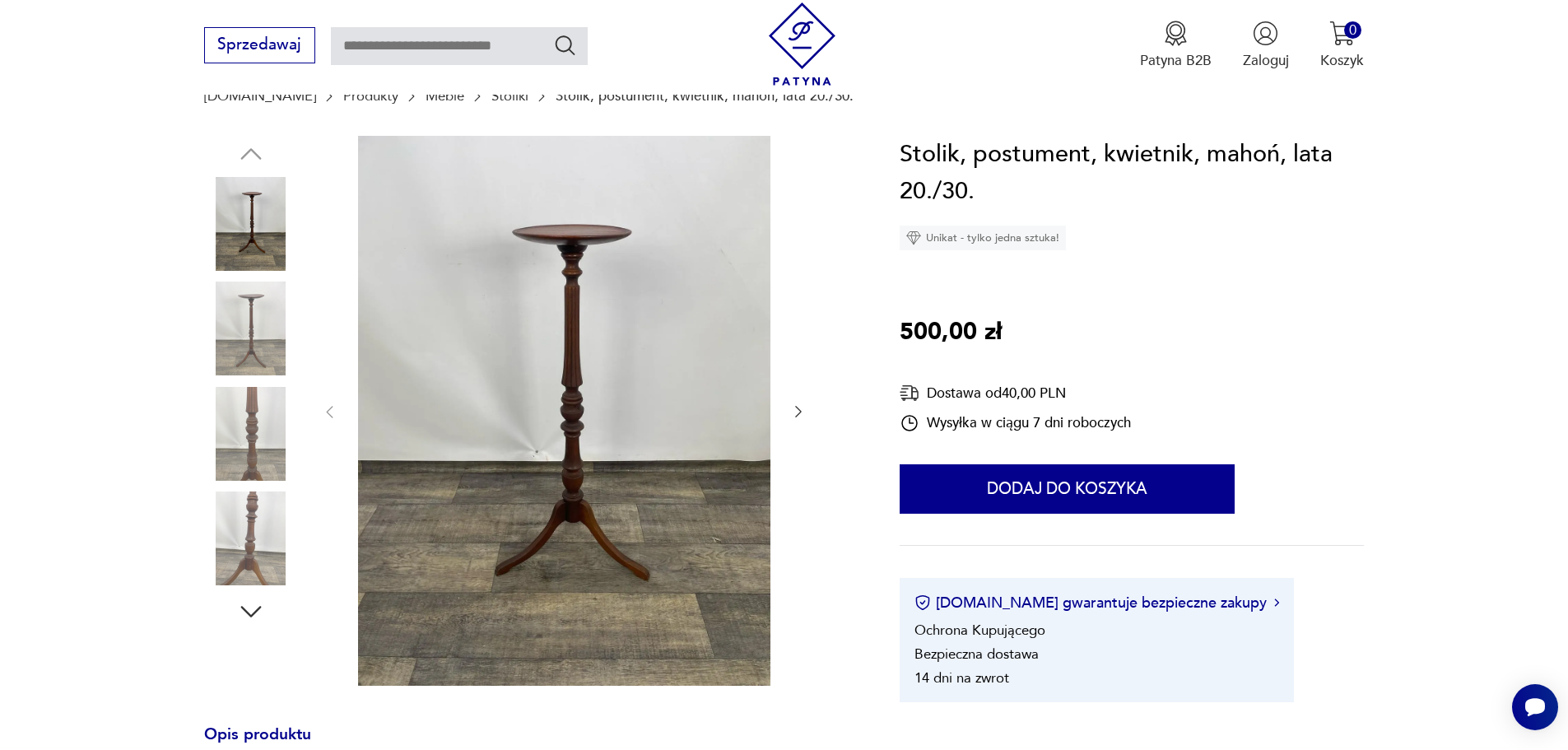
click at [256, 334] on img at bounding box center [251, 328] width 94 height 94
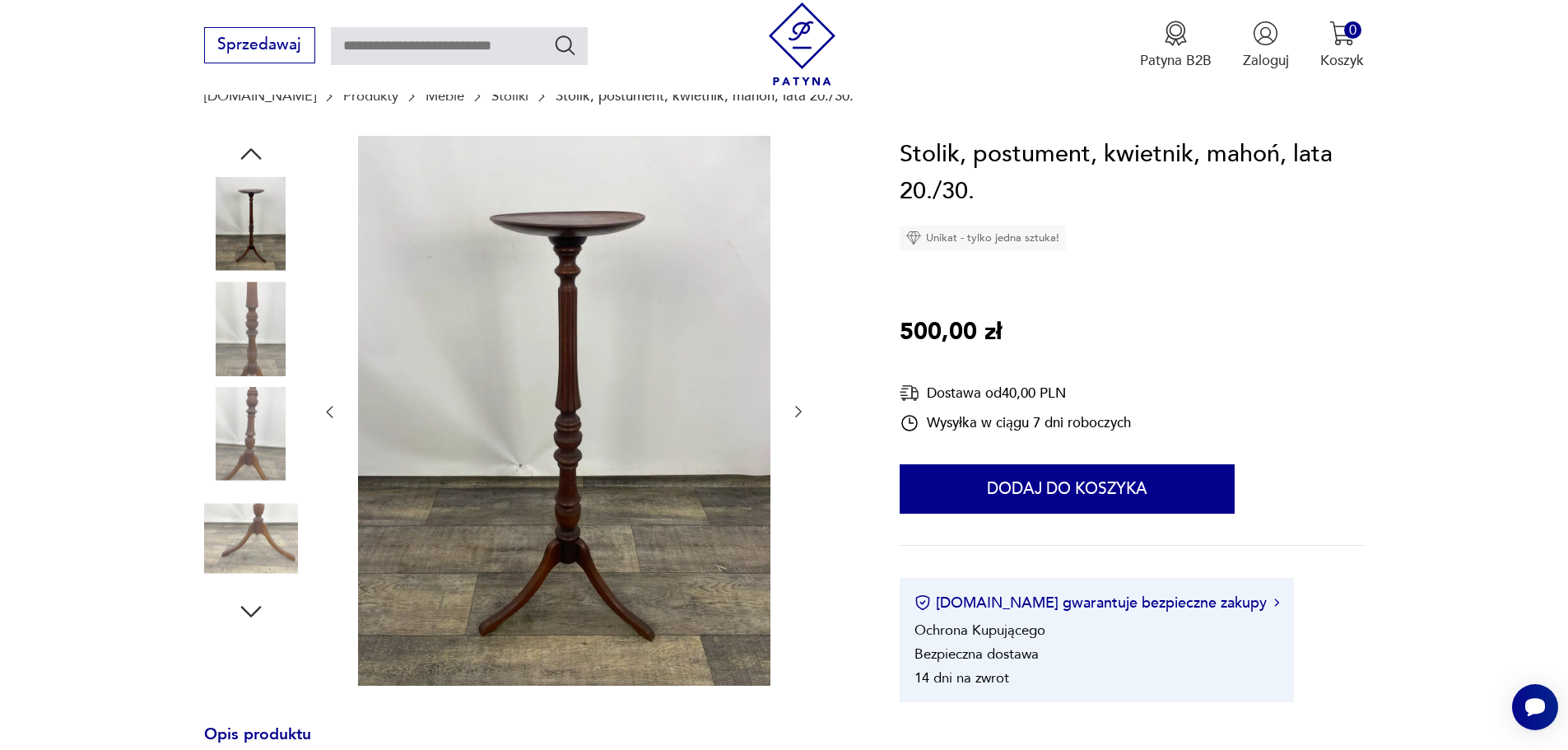
click at [261, 416] on img at bounding box center [251, 434] width 94 height 94
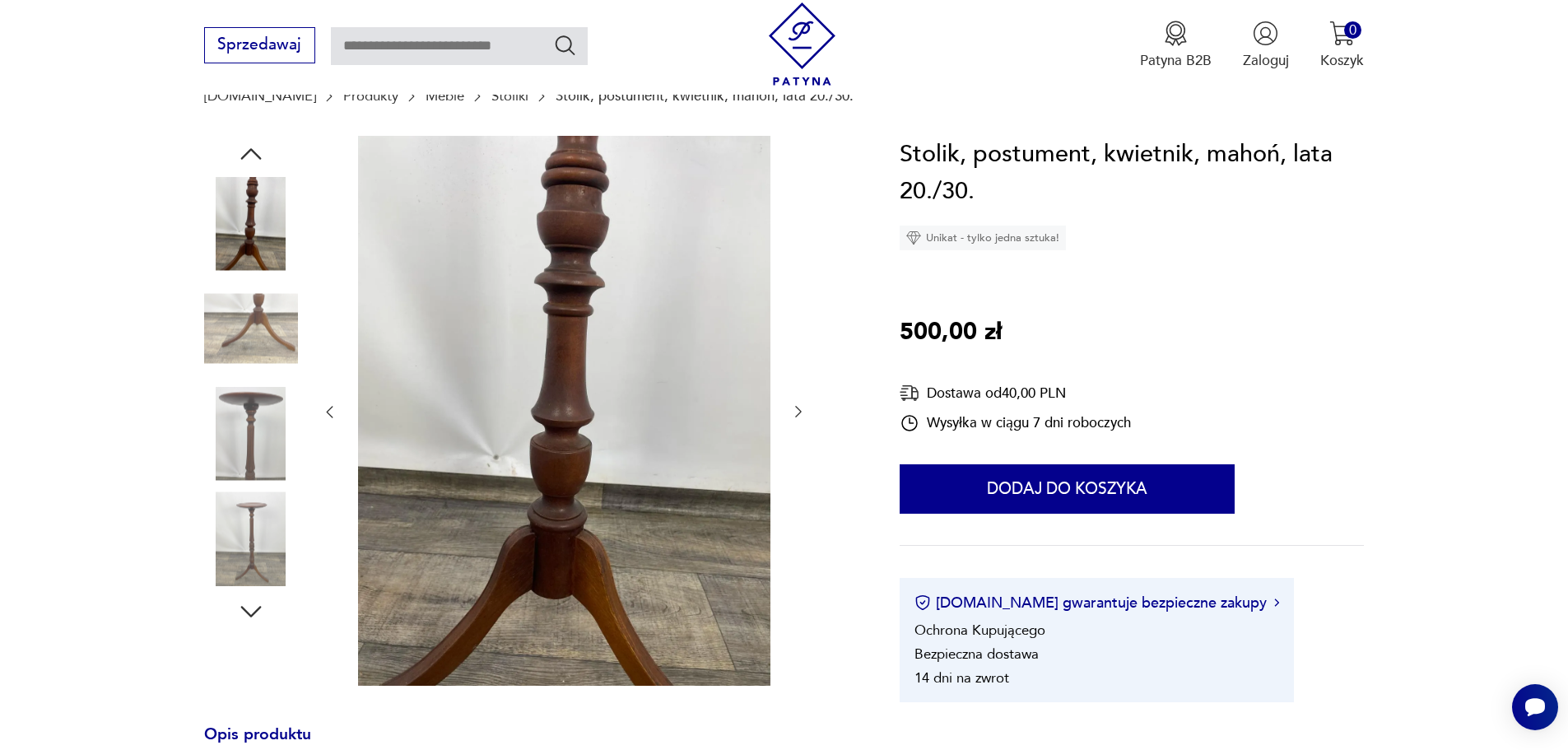
click at [246, 519] on img at bounding box center [251, 539] width 94 height 94
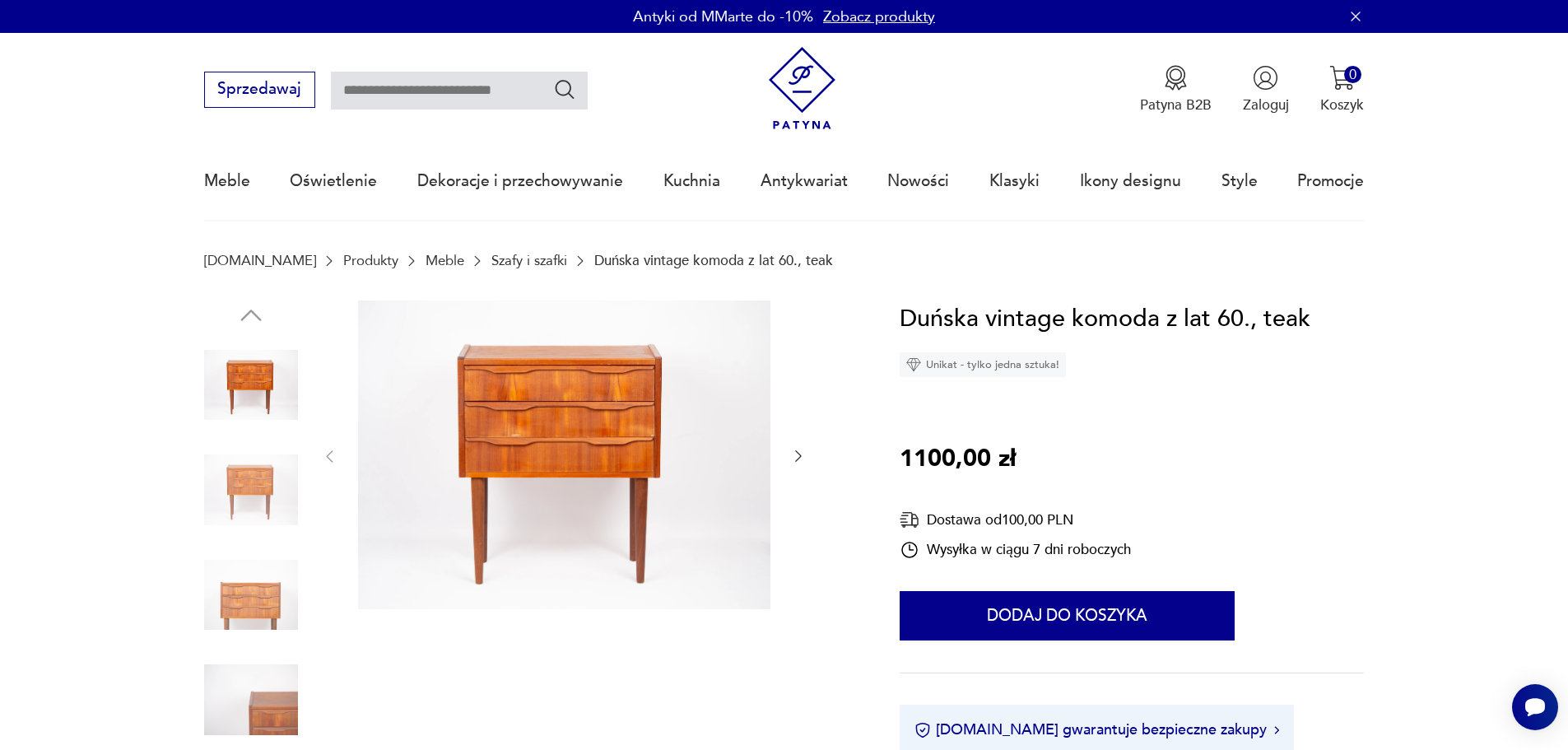
click at [804, 450] on icon "button" at bounding box center [798, 456] width 16 height 16
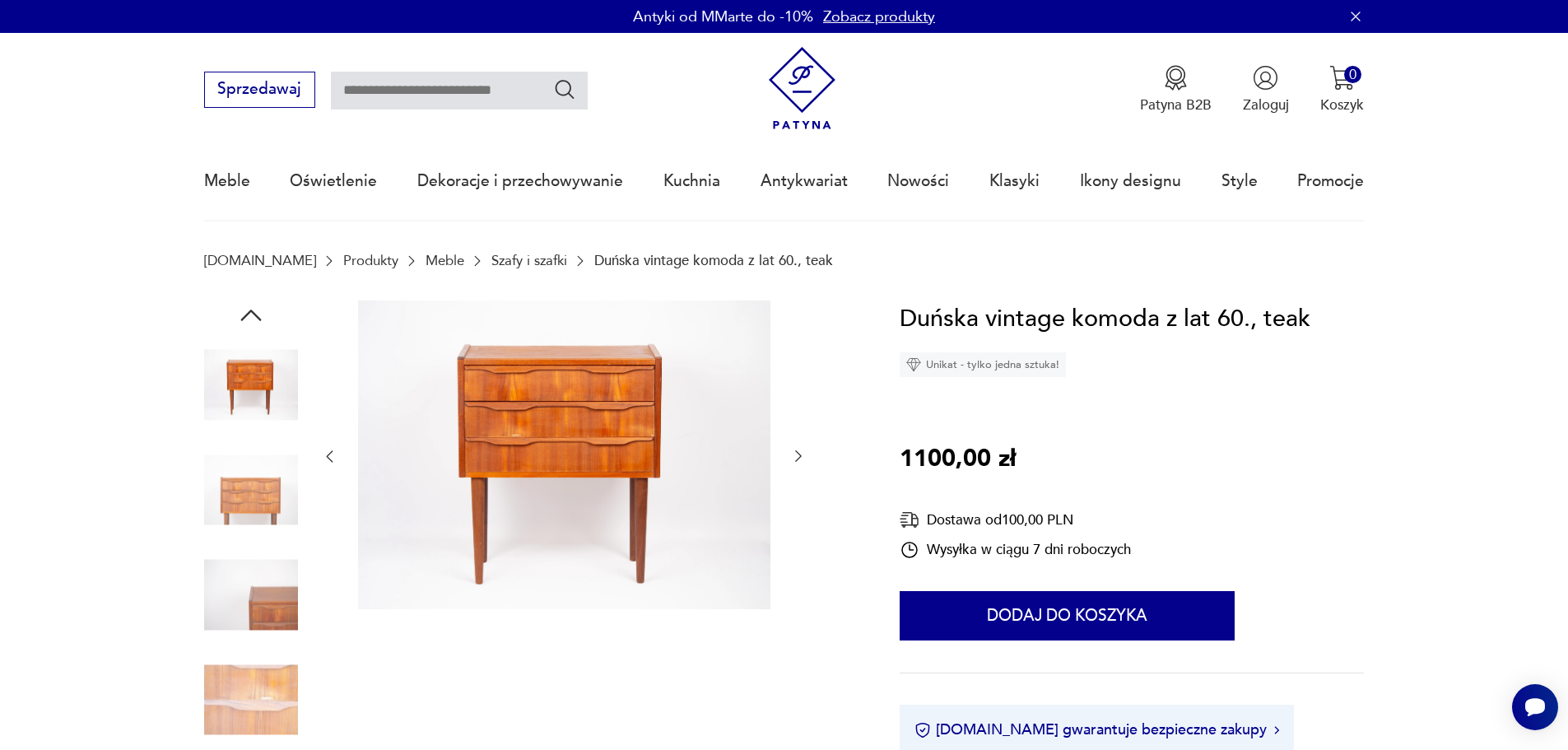
click at [804, 450] on icon "button" at bounding box center [798, 456] width 16 height 16
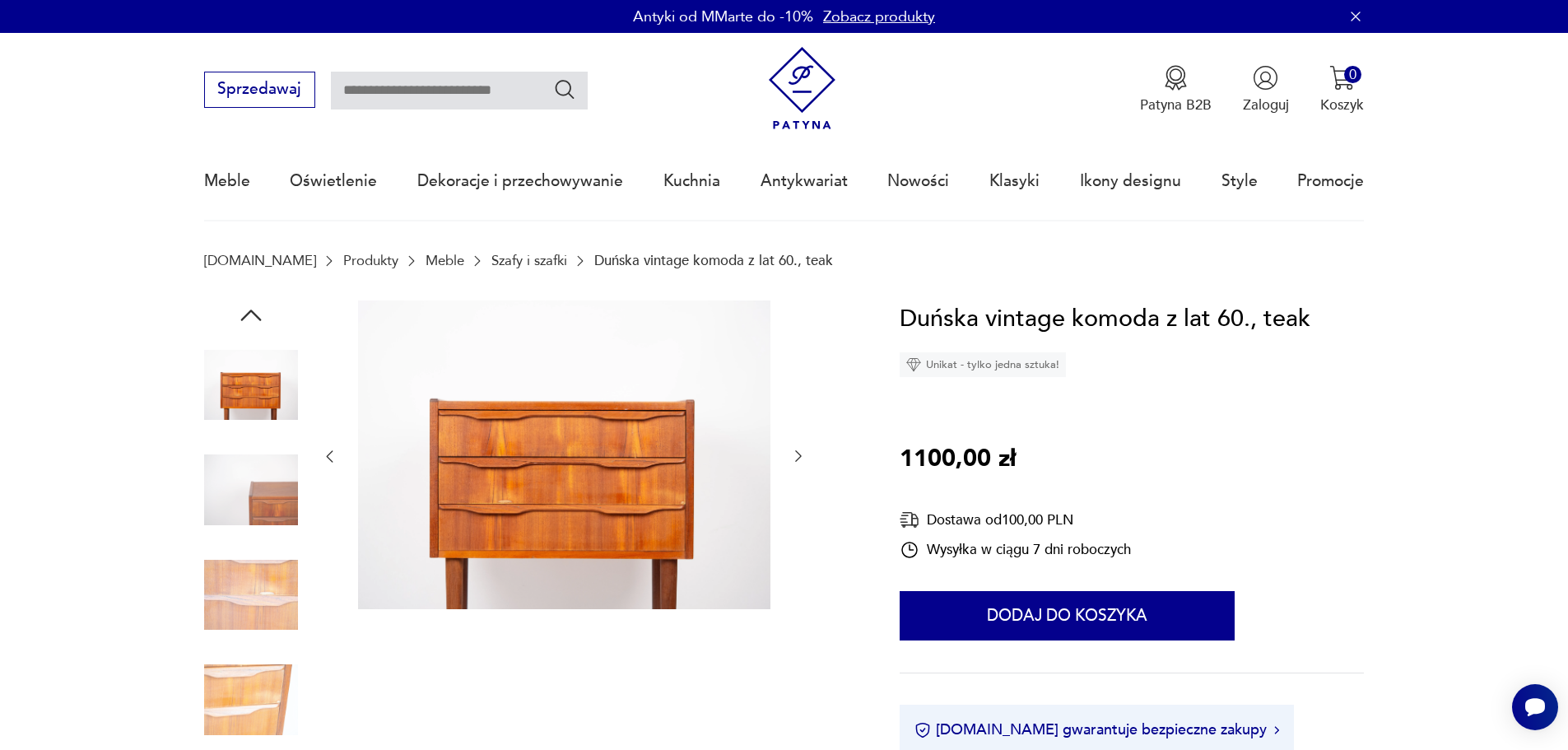
click at [804, 450] on icon "button" at bounding box center [798, 456] width 16 height 16
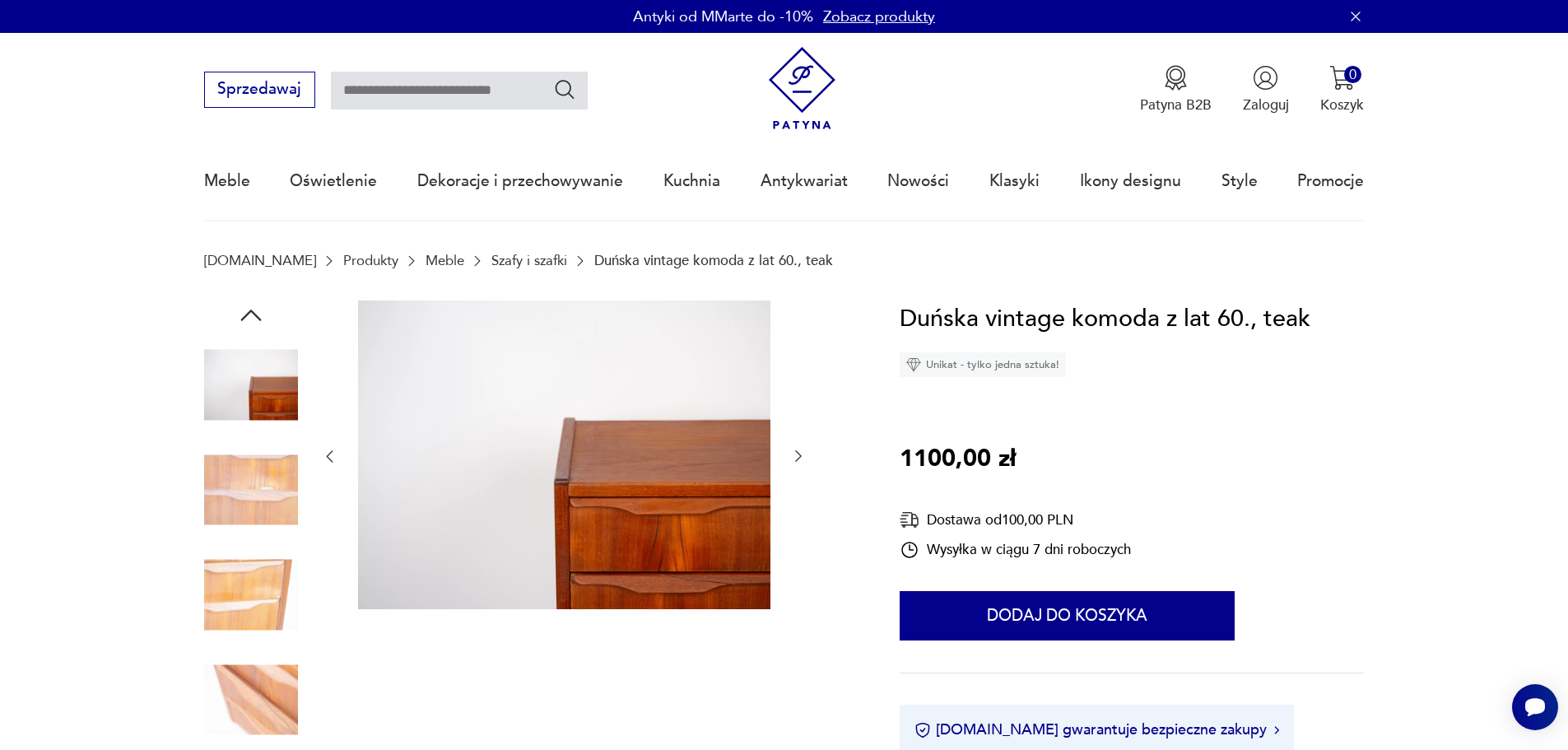
click at [804, 450] on icon "button" at bounding box center [798, 456] width 16 height 16
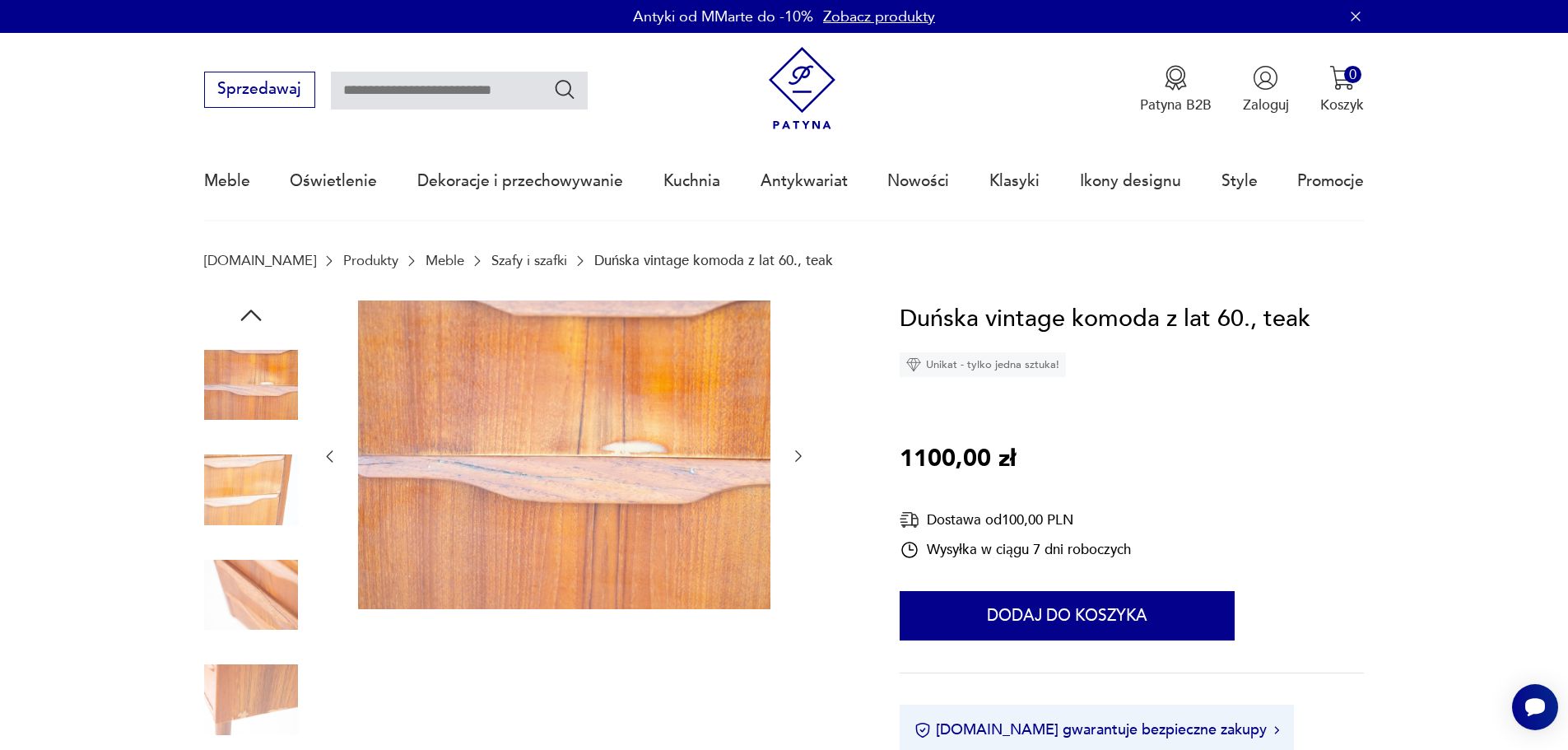
click at [804, 450] on icon "button" at bounding box center [798, 456] width 16 height 16
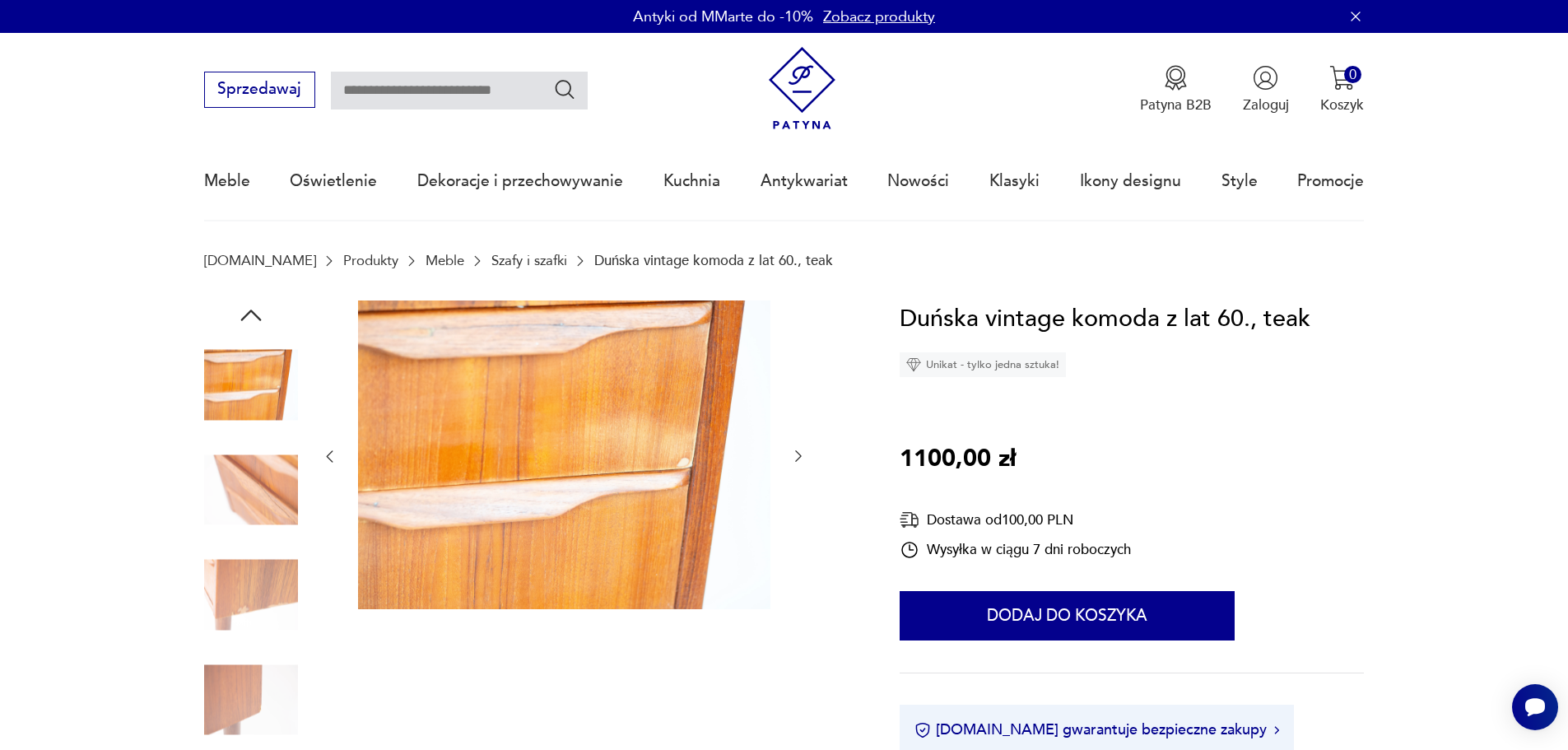
click at [804, 450] on icon "button" at bounding box center [798, 456] width 16 height 16
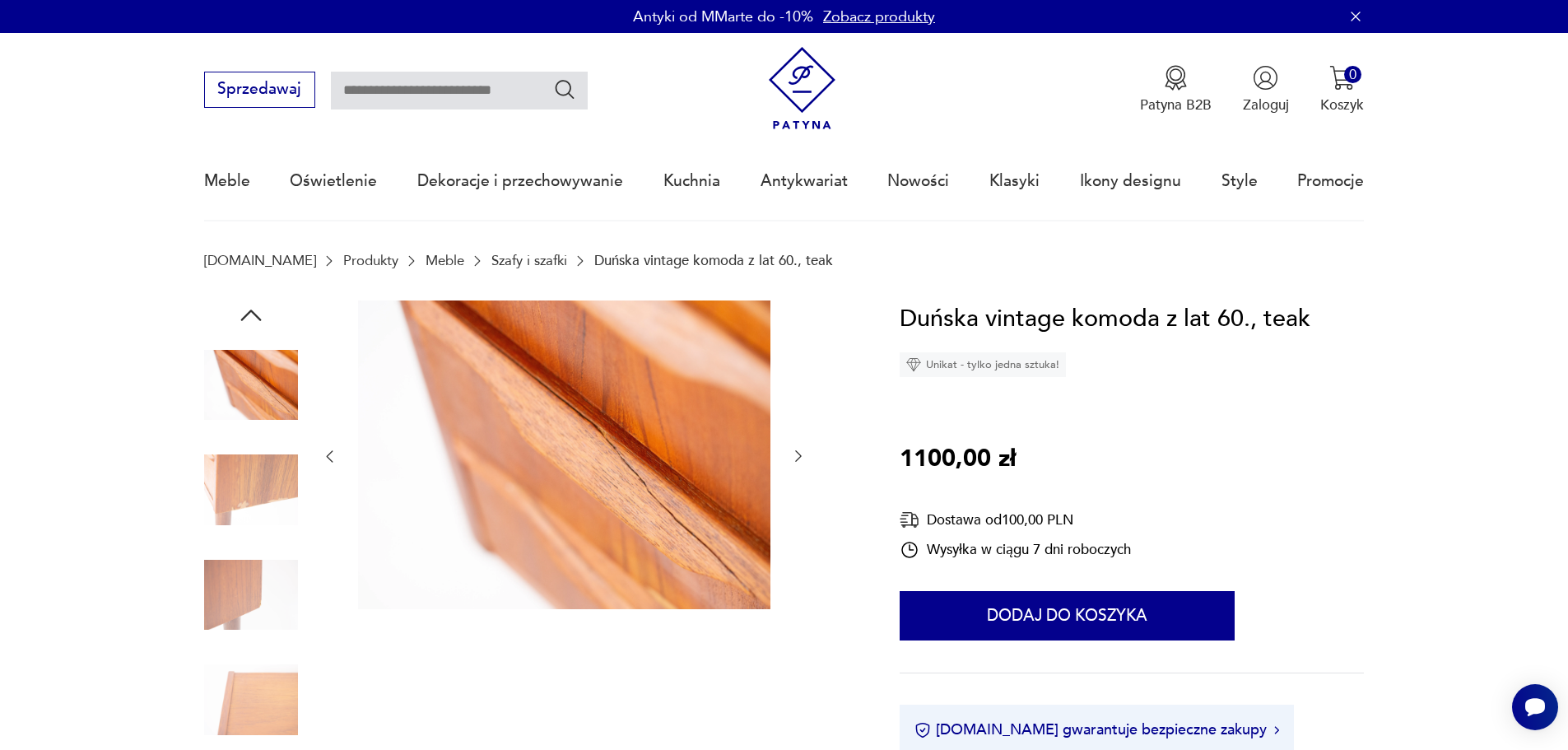
click at [804, 450] on icon "button" at bounding box center [798, 456] width 16 height 16
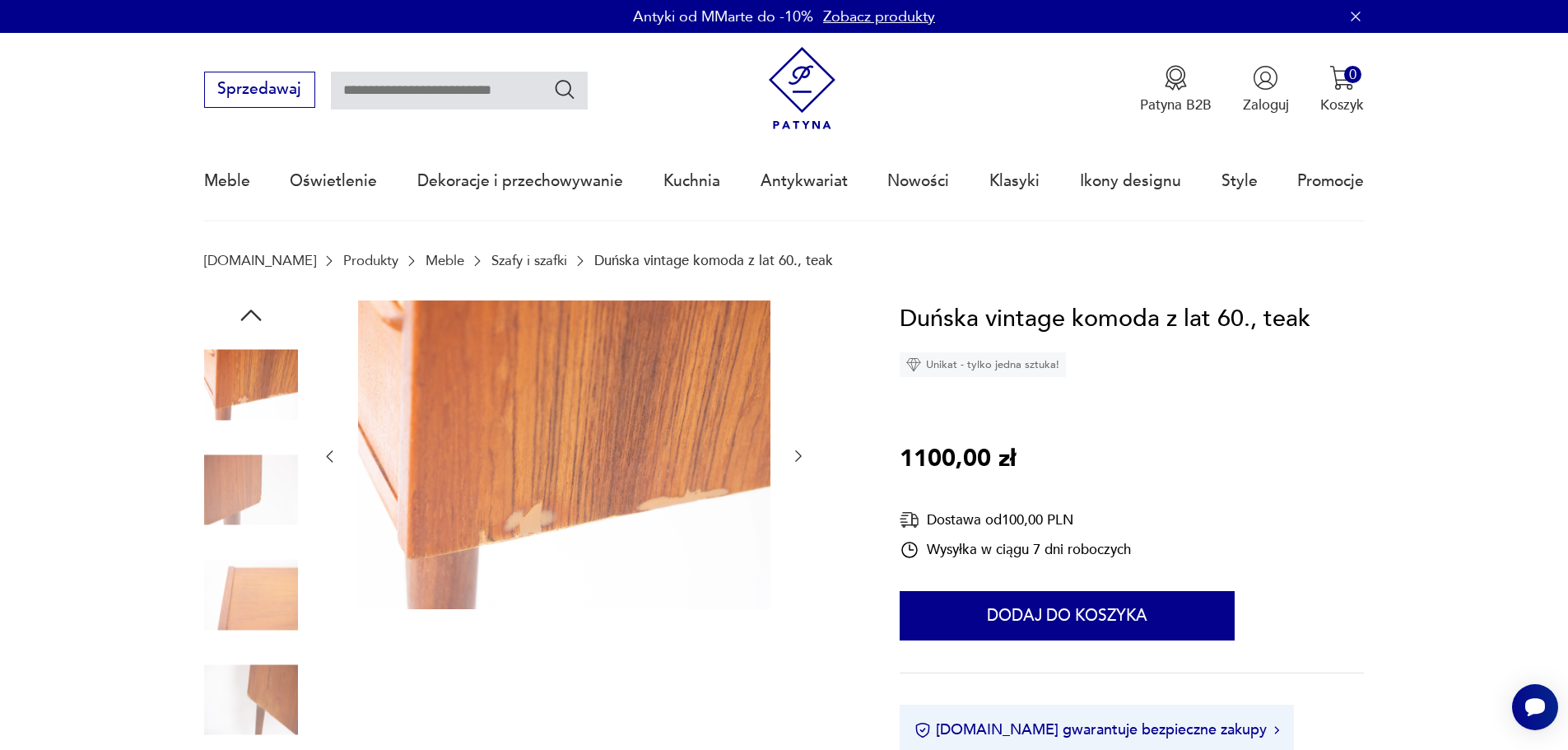
click at [804, 450] on icon "button" at bounding box center [798, 456] width 16 height 16
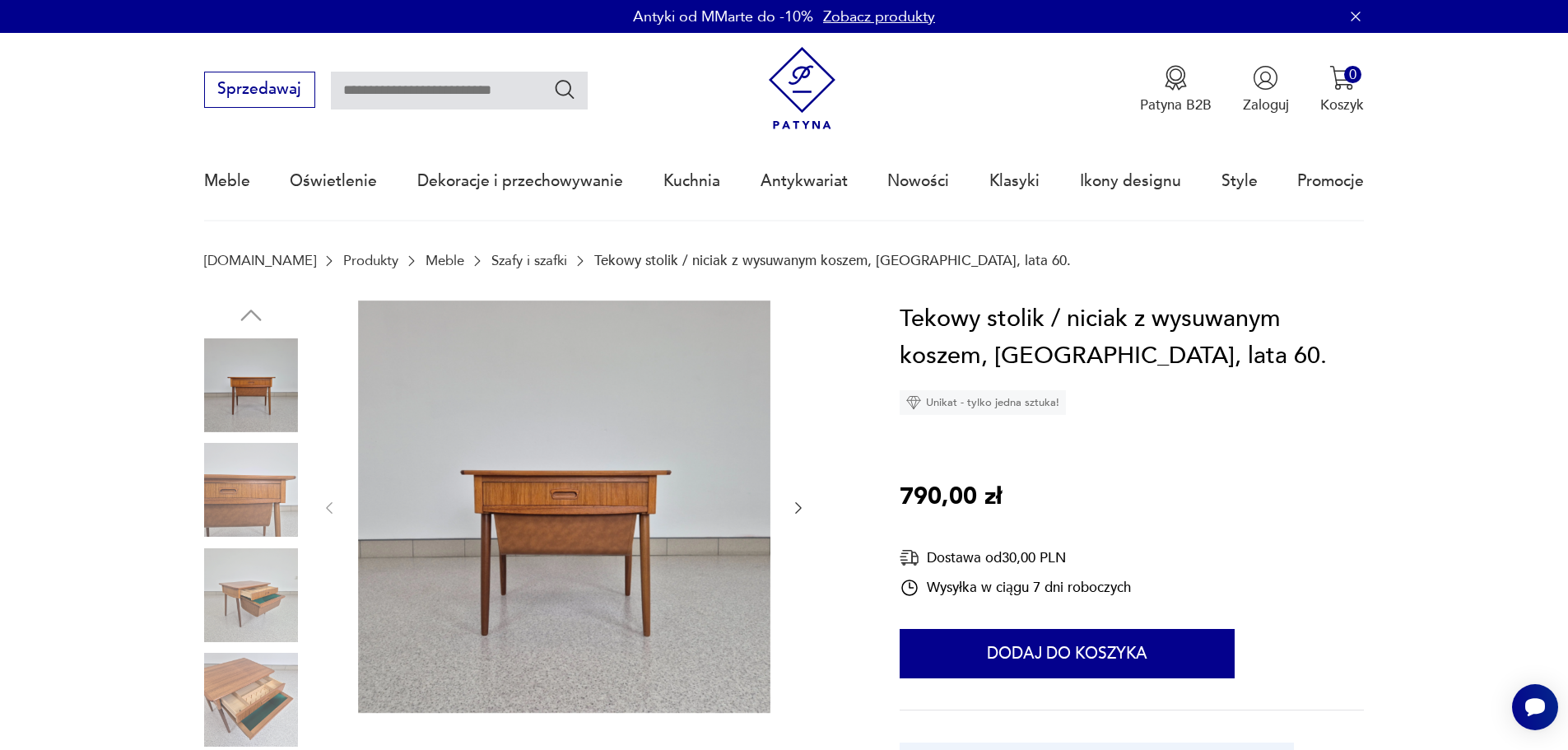
click at [248, 493] on img at bounding box center [251, 490] width 94 height 94
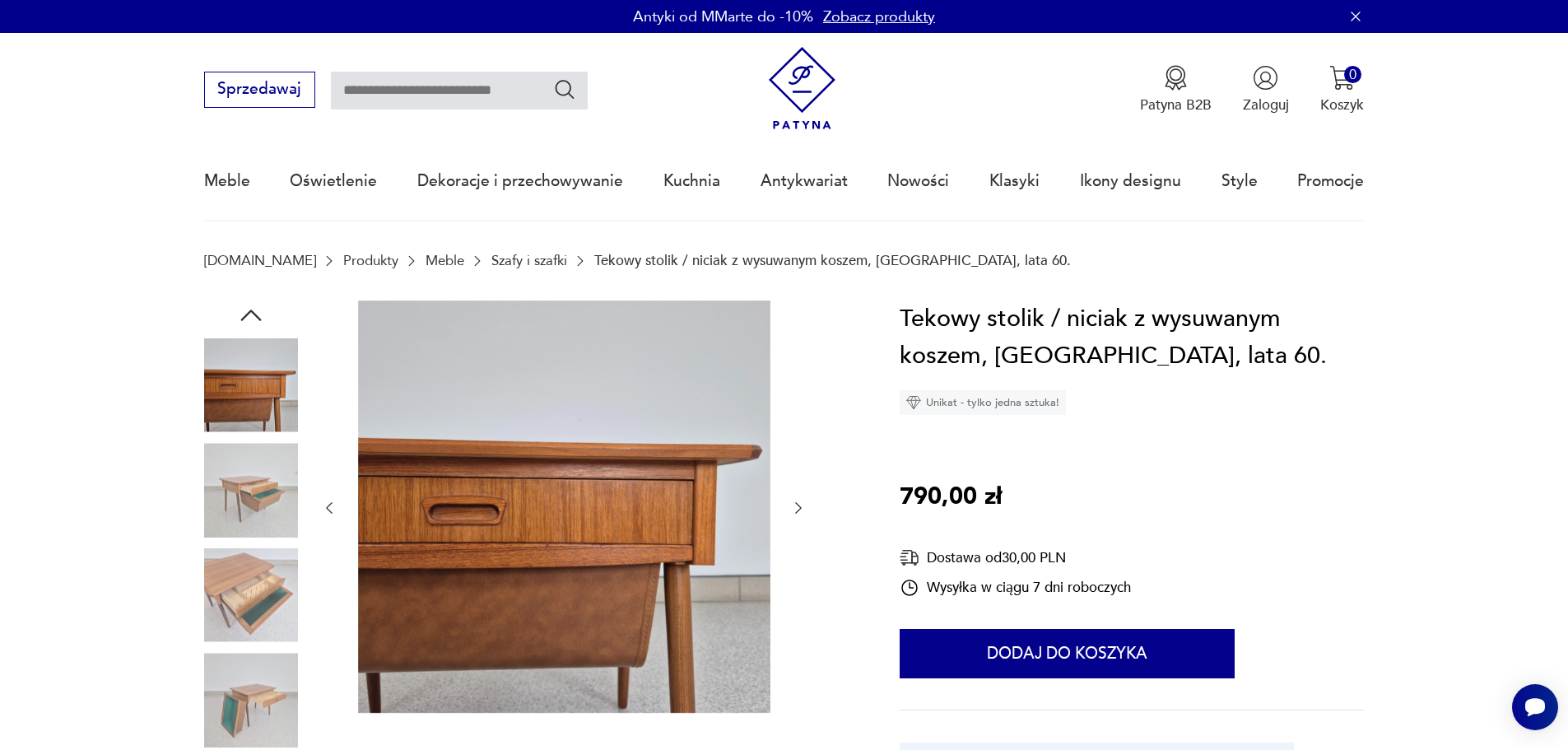
click at [804, 505] on icon "button" at bounding box center [798, 507] width 16 height 16
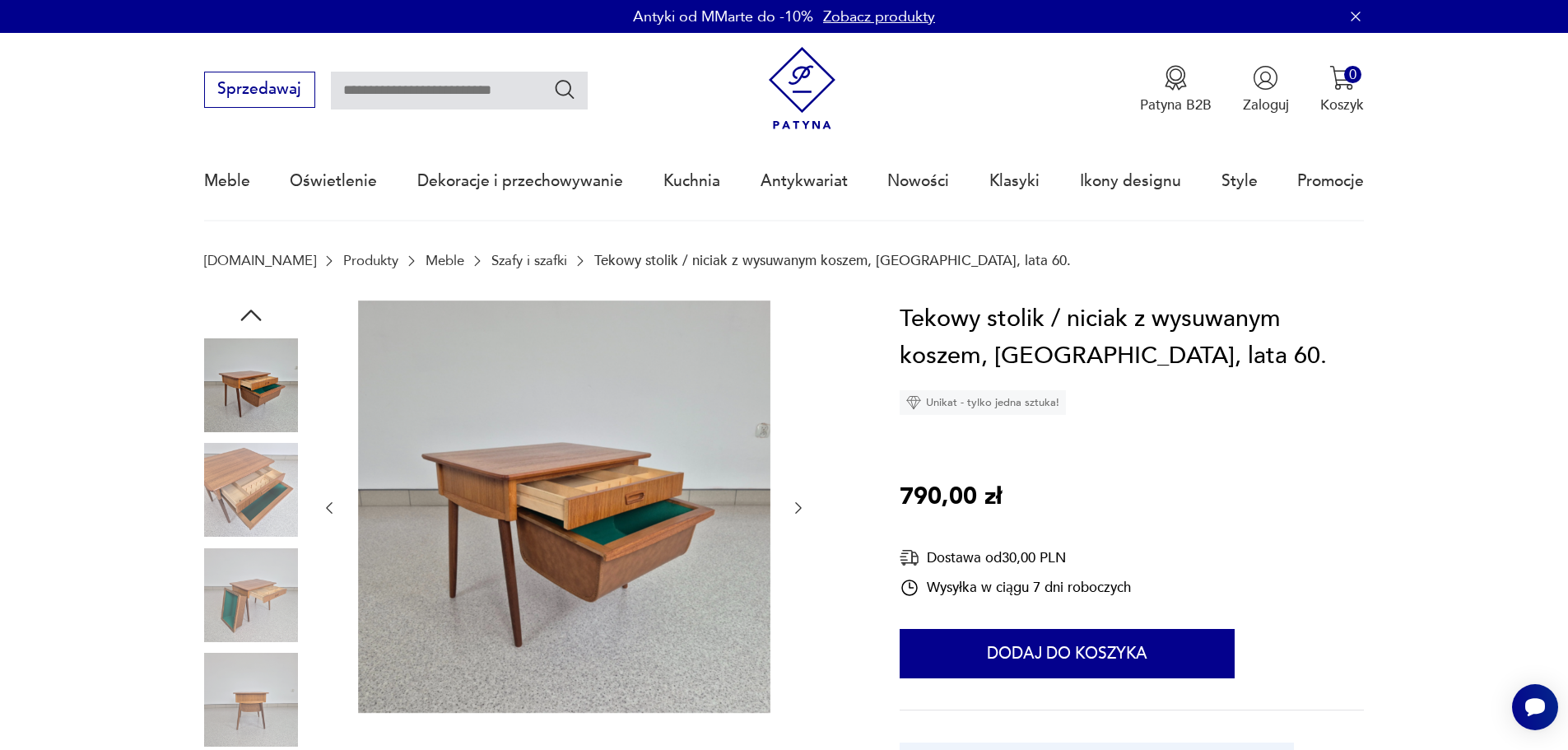
click at [804, 505] on icon "button" at bounding box center [798, 507] width 16 height 16
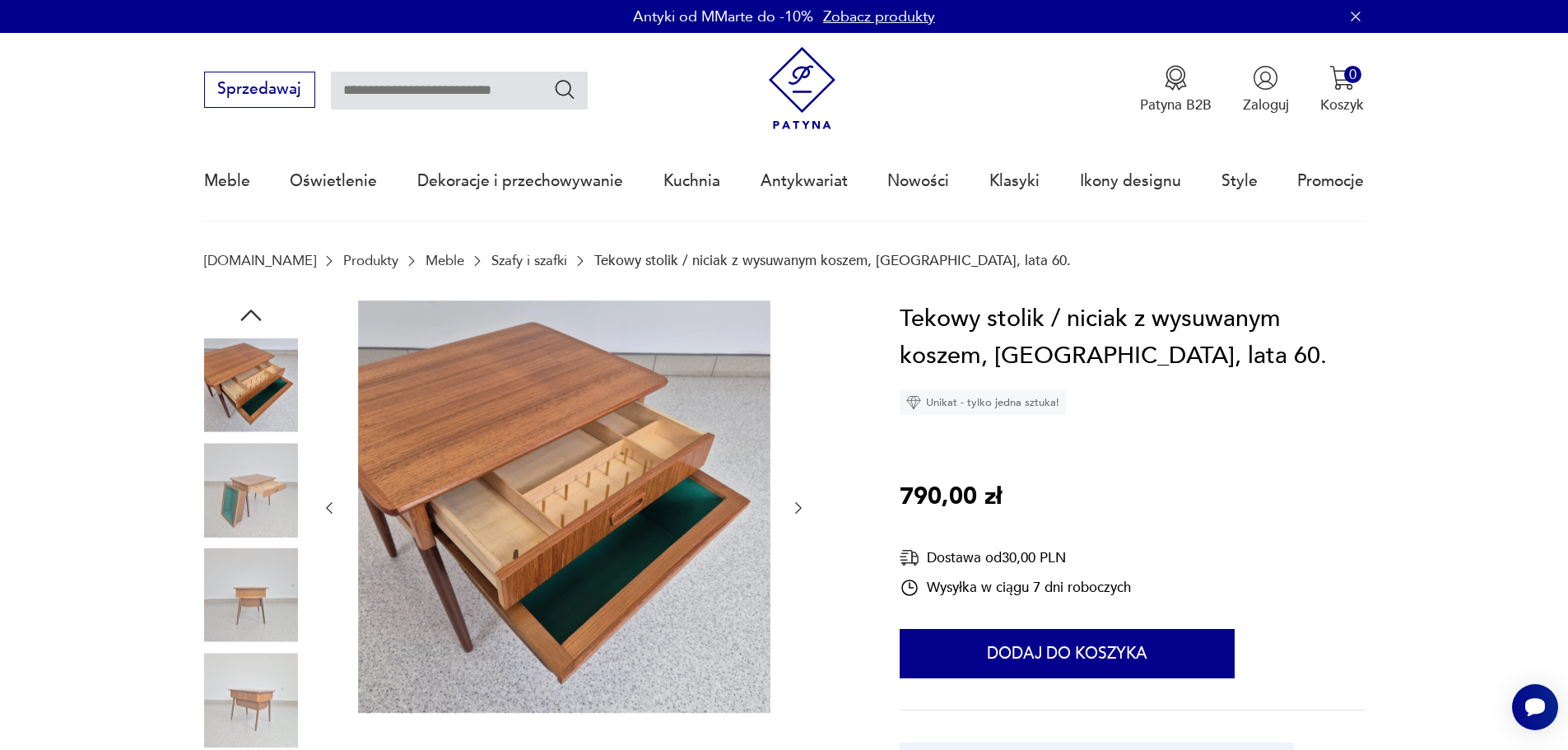
click at [804, 505] on icon "button" at bounding box center [798, 507] width 16 height 16
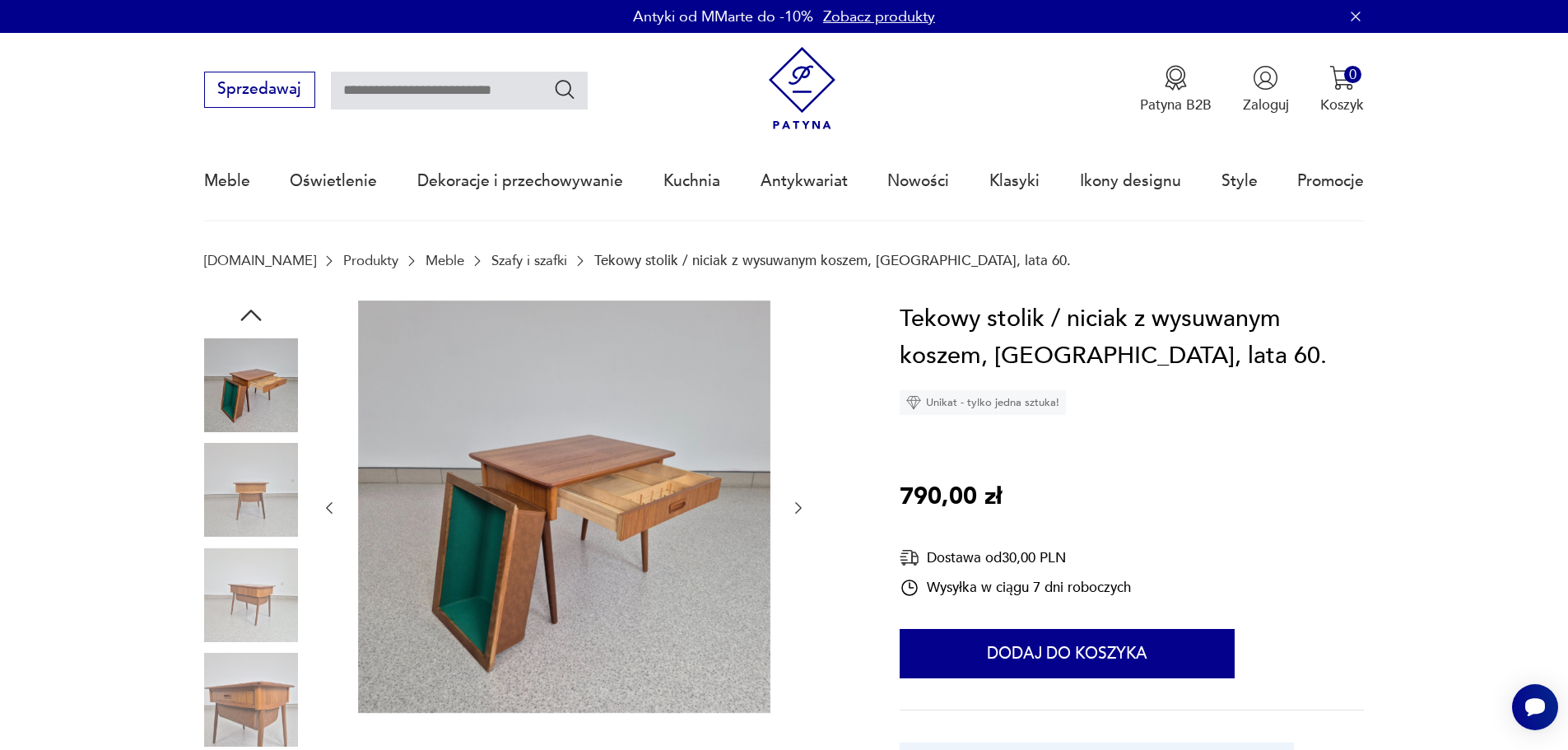
click at [804, 505] on icon "button" at bounding box center [798, 507] width 16 height 16
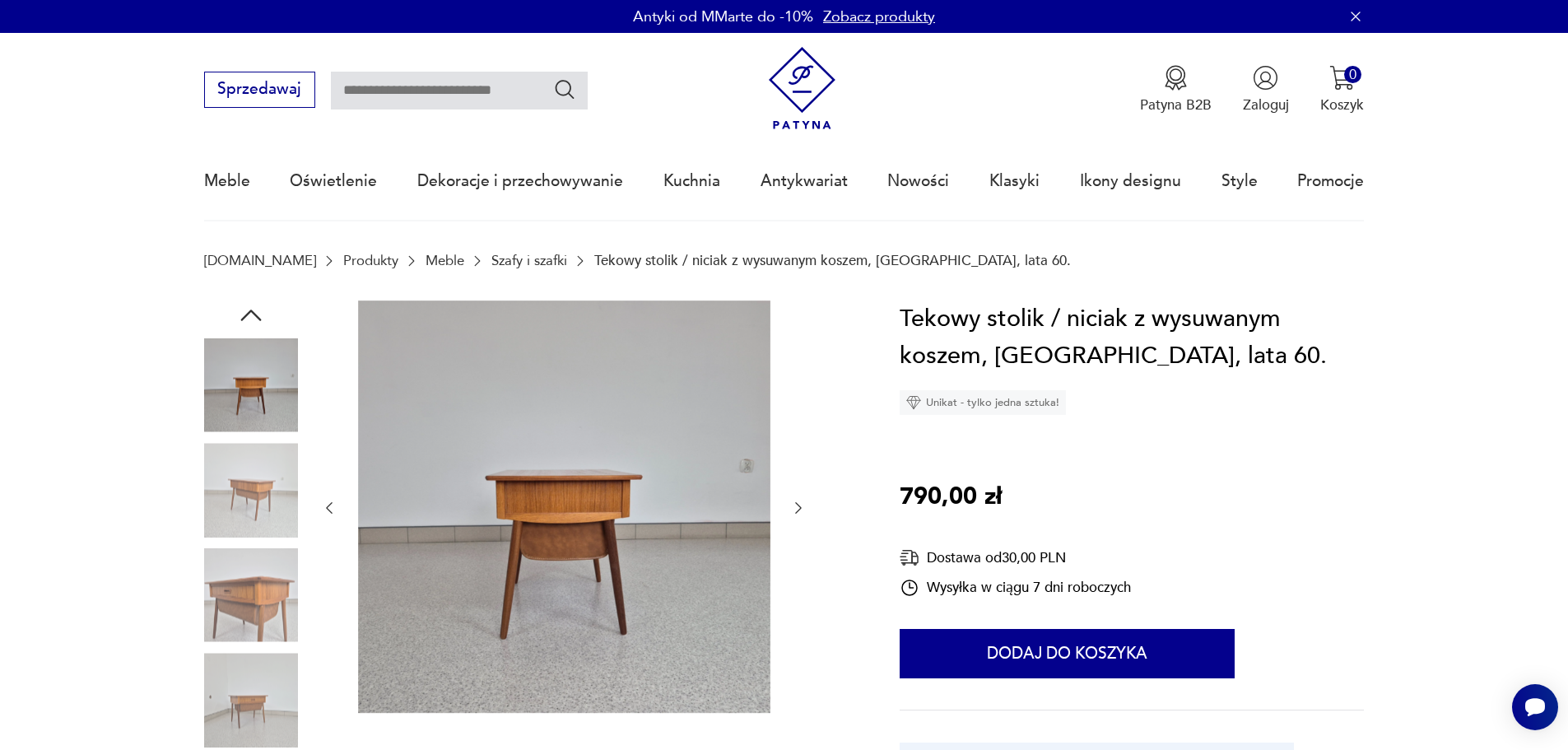
click at [804, 505] on icon "button" at bounding box center [798, 507] width 16 height 16
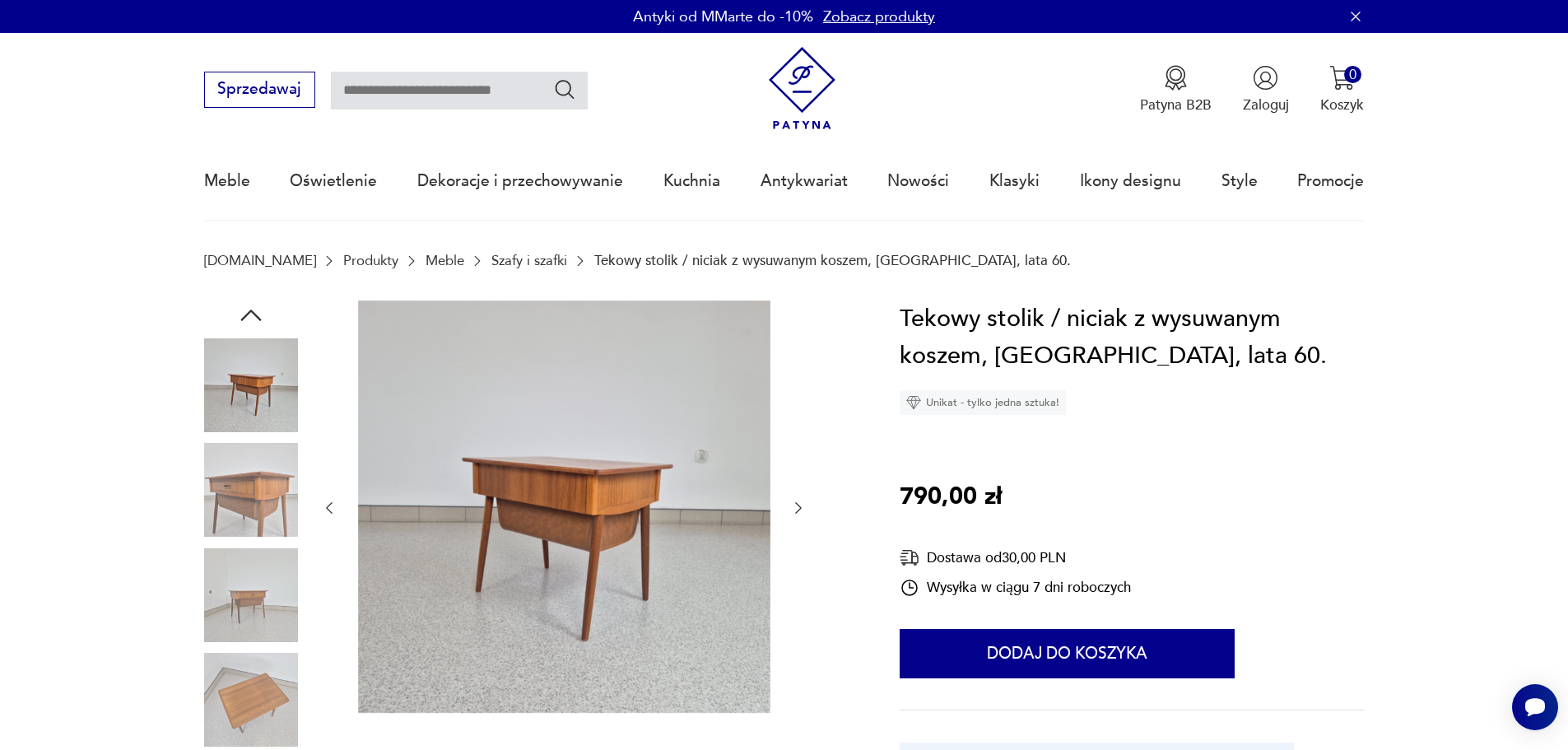
click at [804, 505] on icon "button" at bounding box center [798, 507] width 16 height 16
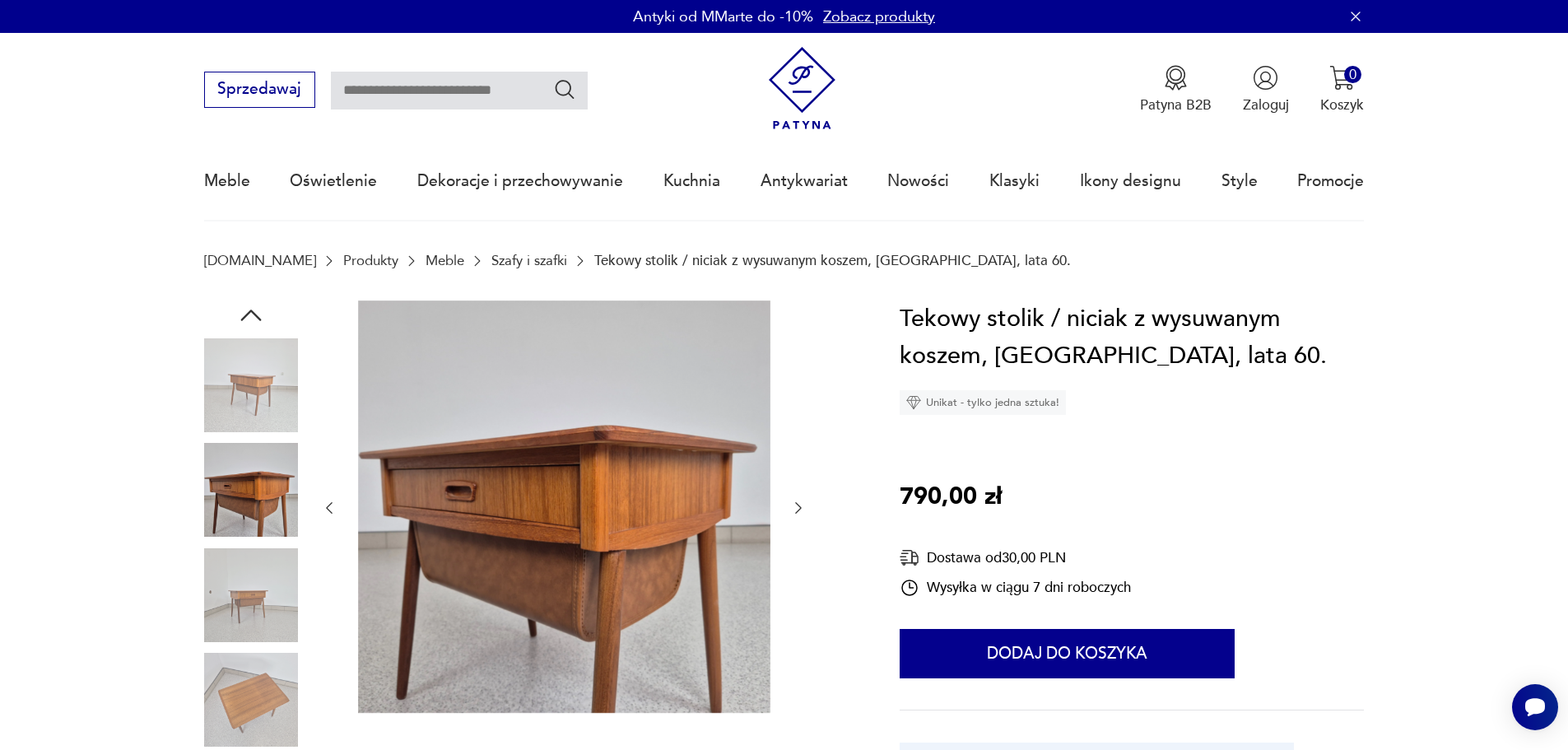
click at [804, 505] on icon "button" at bounding box center [798, 507] width 16 height 16
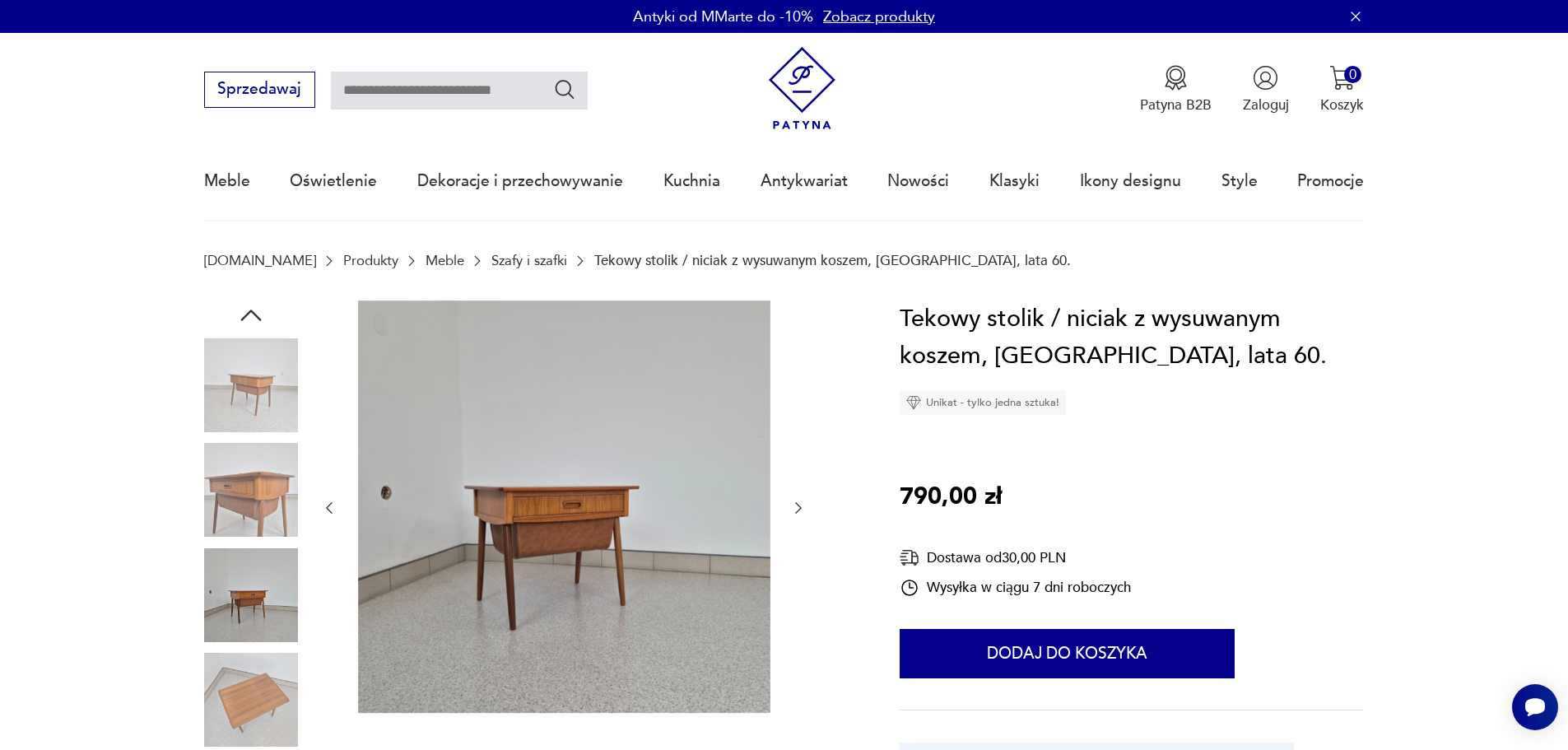
click at [804, 505] on icon "button" at bounding box center [798, 507] width 16 height 16
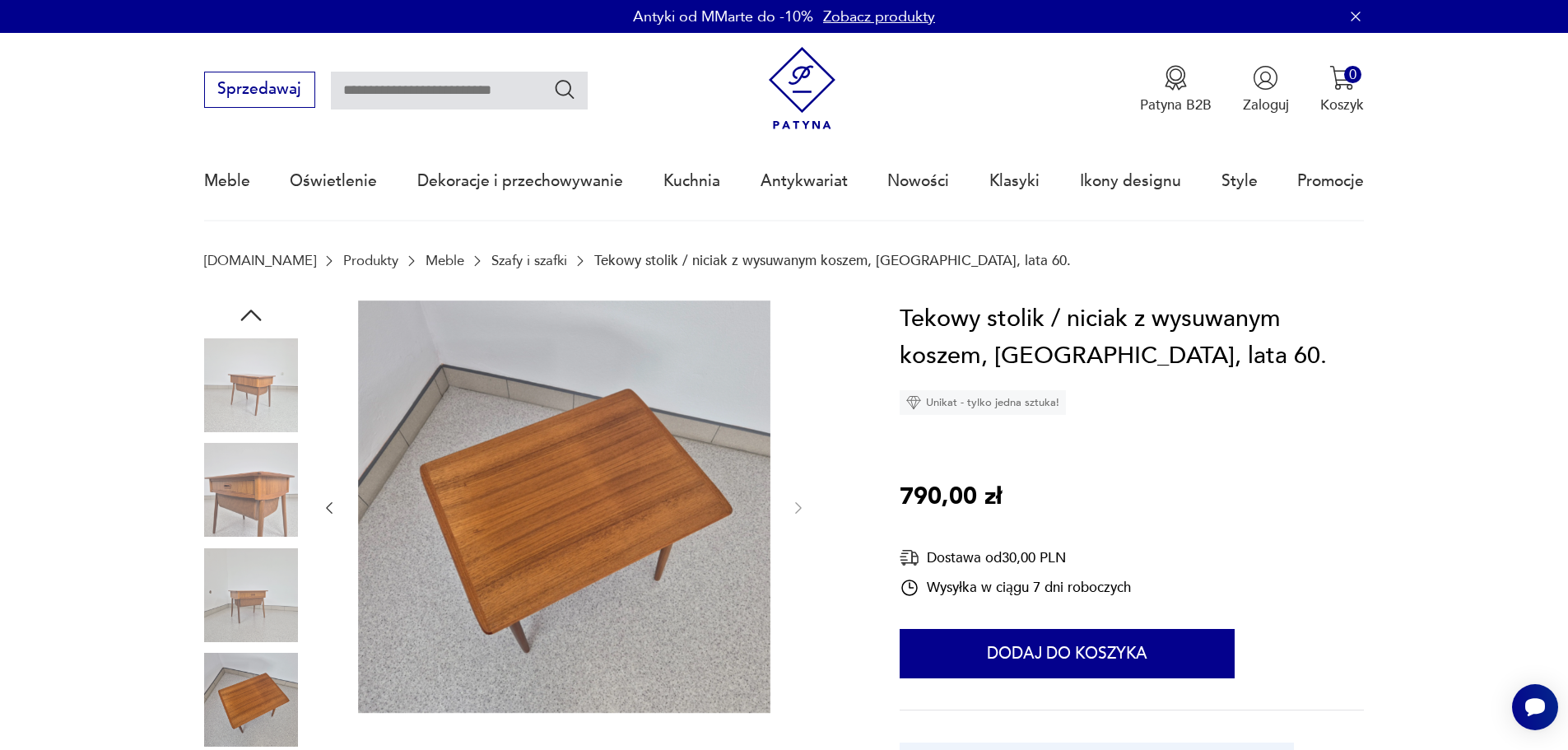
click at [795, 527] on div at bounding box center [564, 508] width 486 height 416
click at [229, 591] on img at bounding box center [251, 595] width 94 height 94
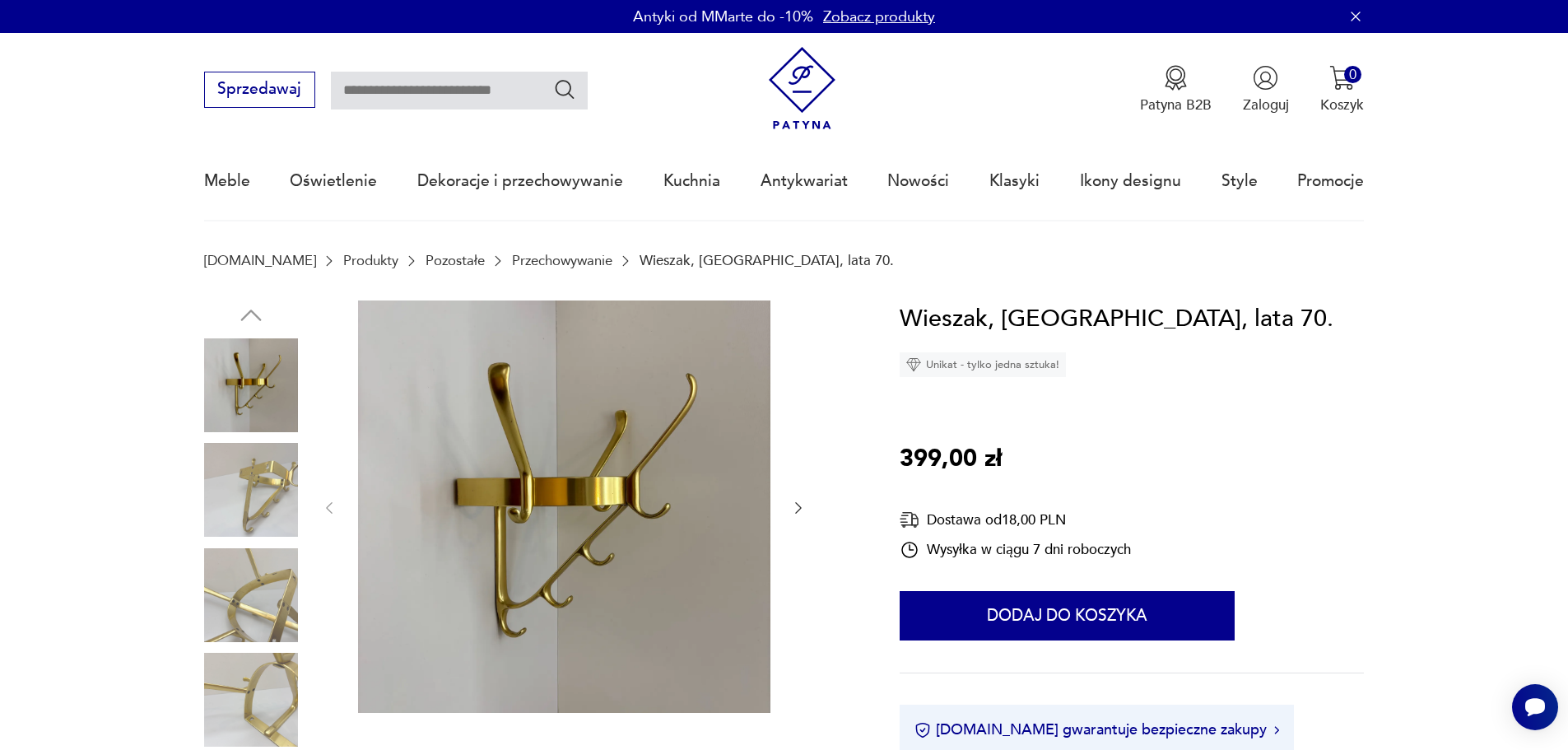
click at [802, 505] on icon "button" at bounding box center [798, 507] width 16 height 16
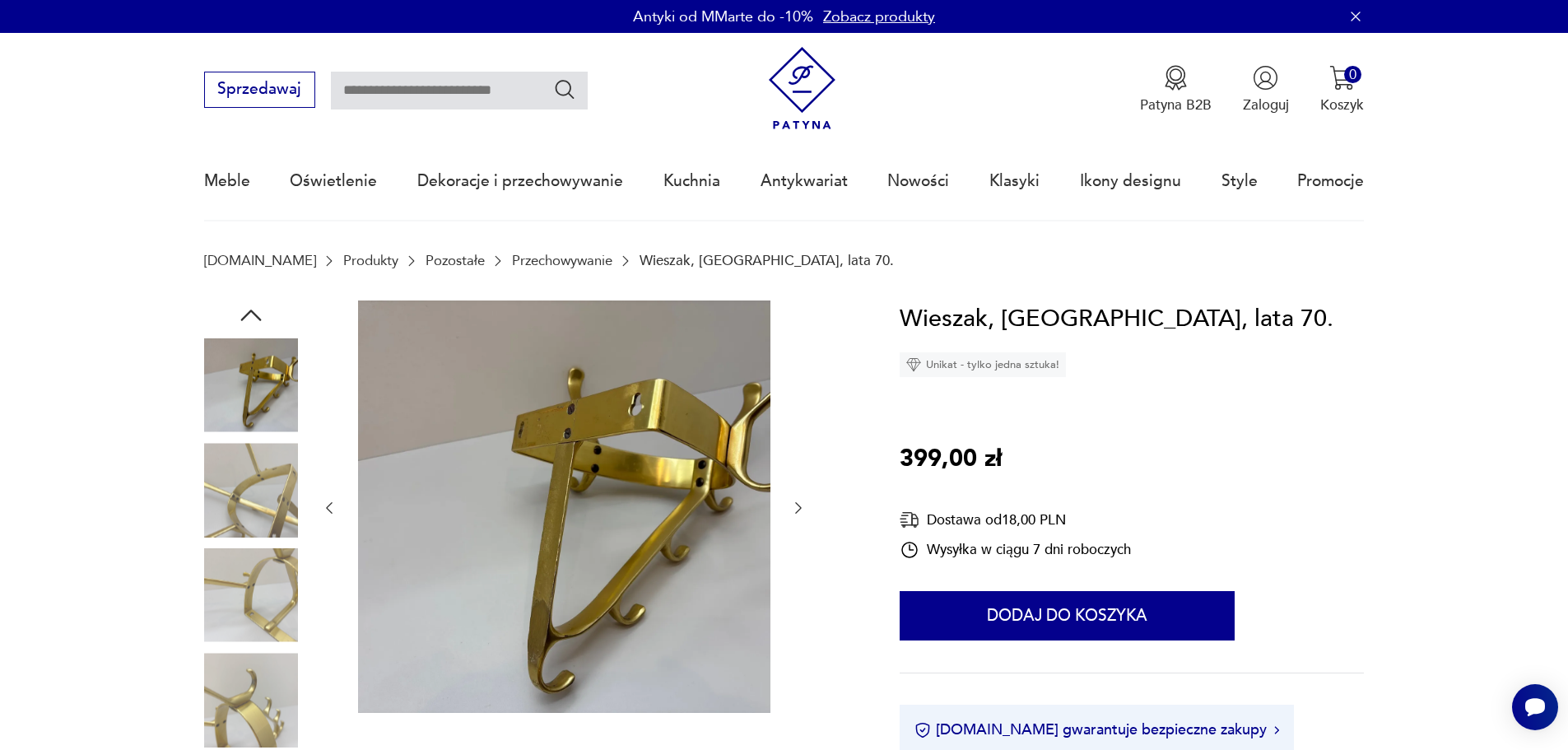
click at [802, 505] on icon "button" at bounding box center [798, 507] width 16 height 16
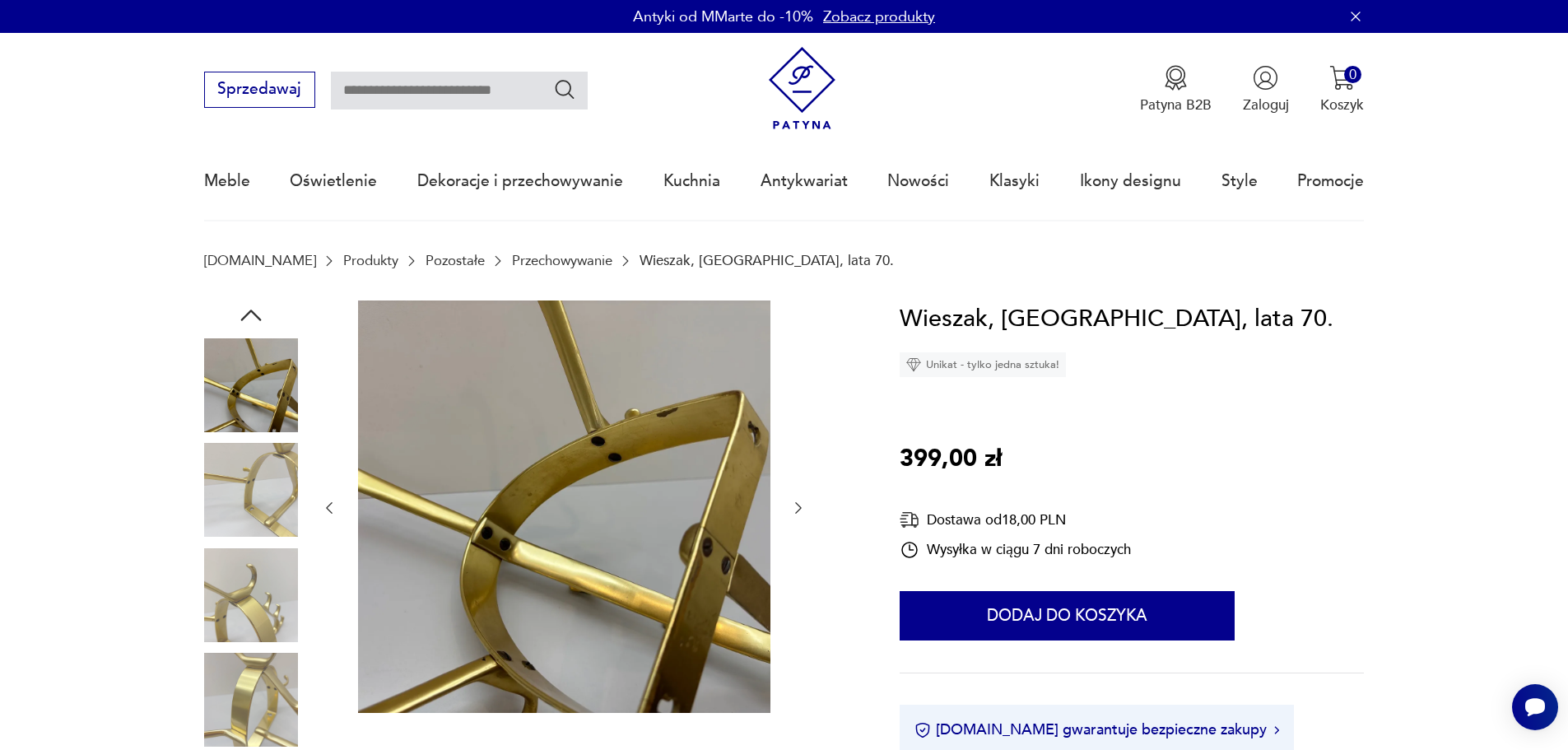
click at [802, 505] on icon "button" at bounding box center [798, 507] width 16 height 16
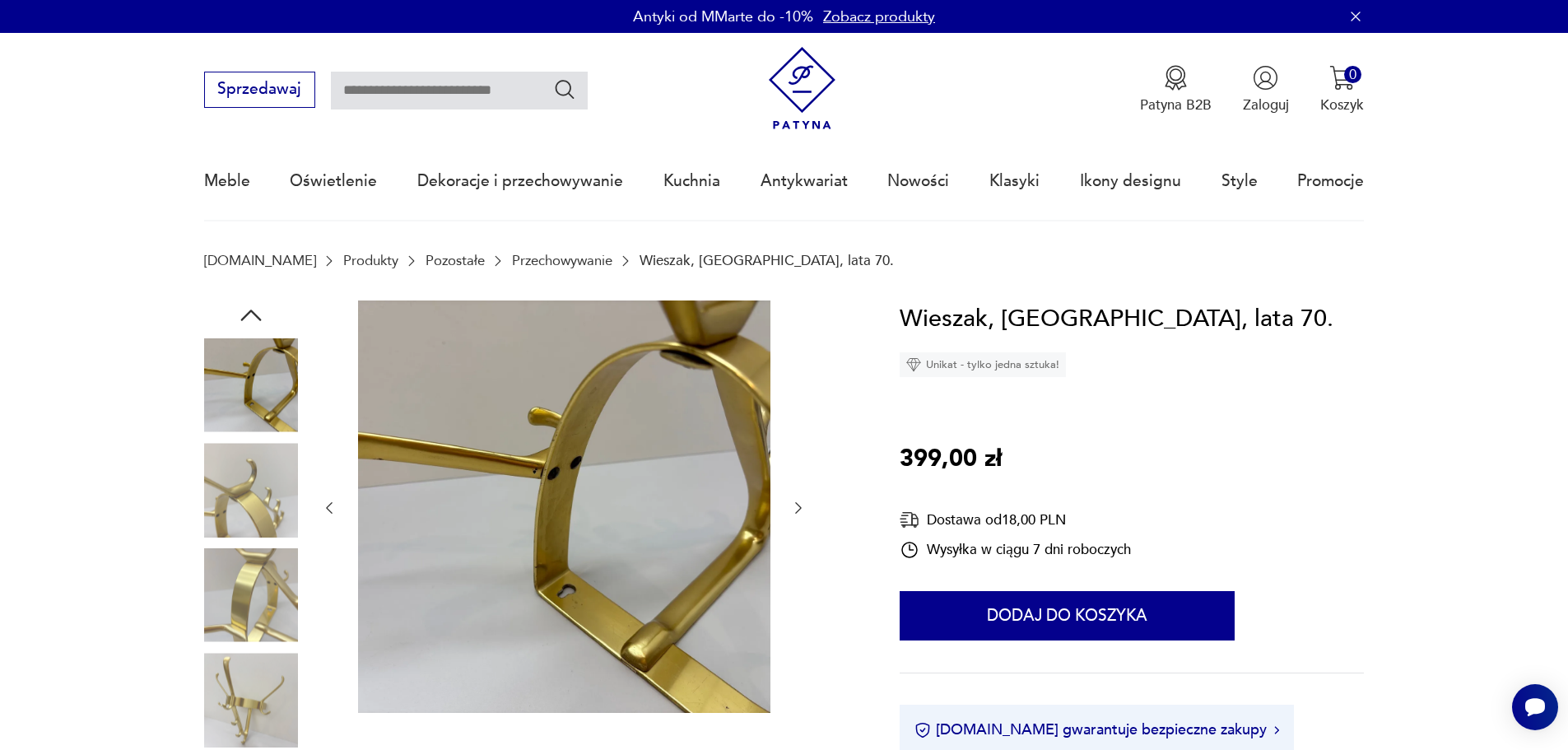
click at [802, 505] on icon "button" at bounding box center [798, 507] width 16 height 16
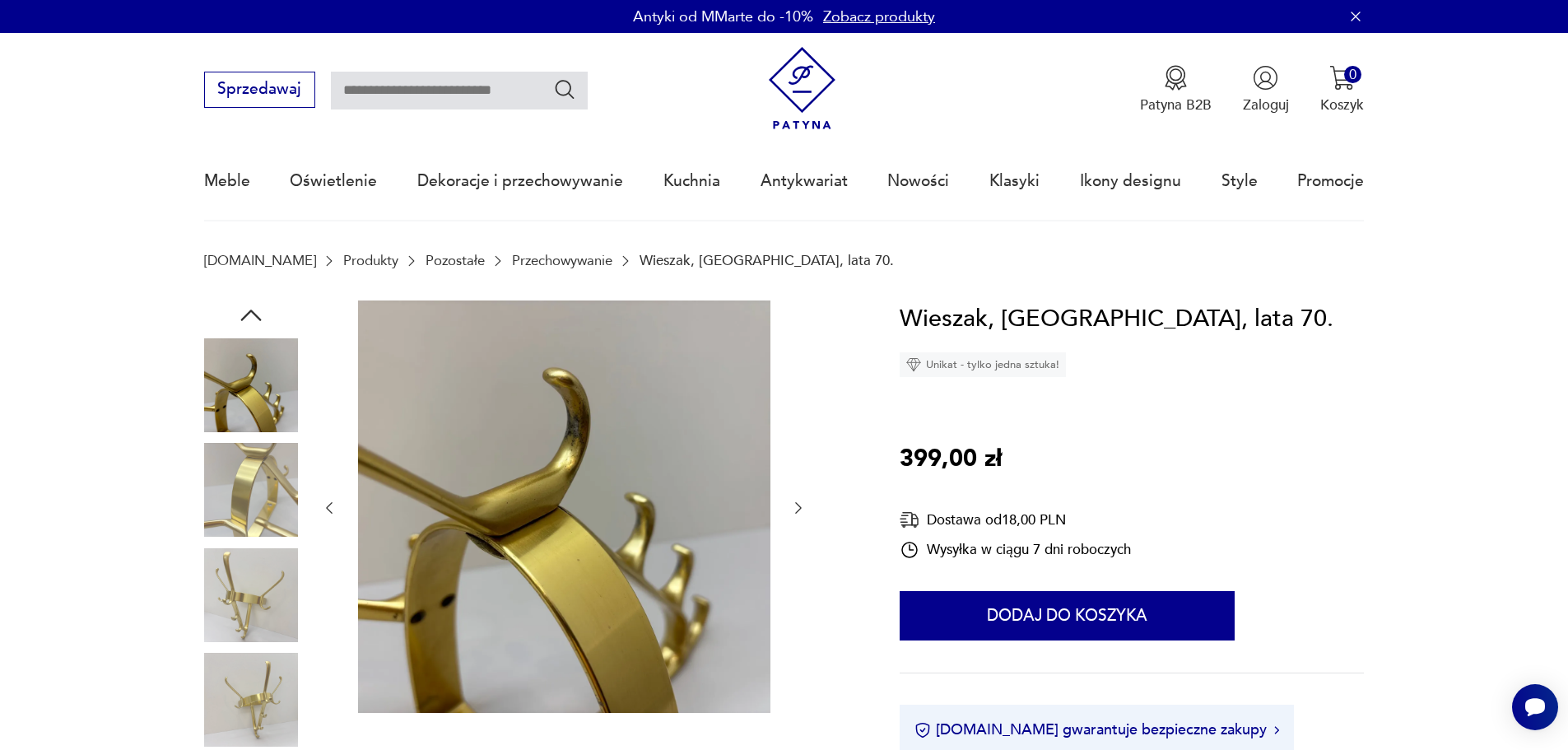
click at [802, 505] on icon "button" at bounding box center [798, 507] width 16 height 16
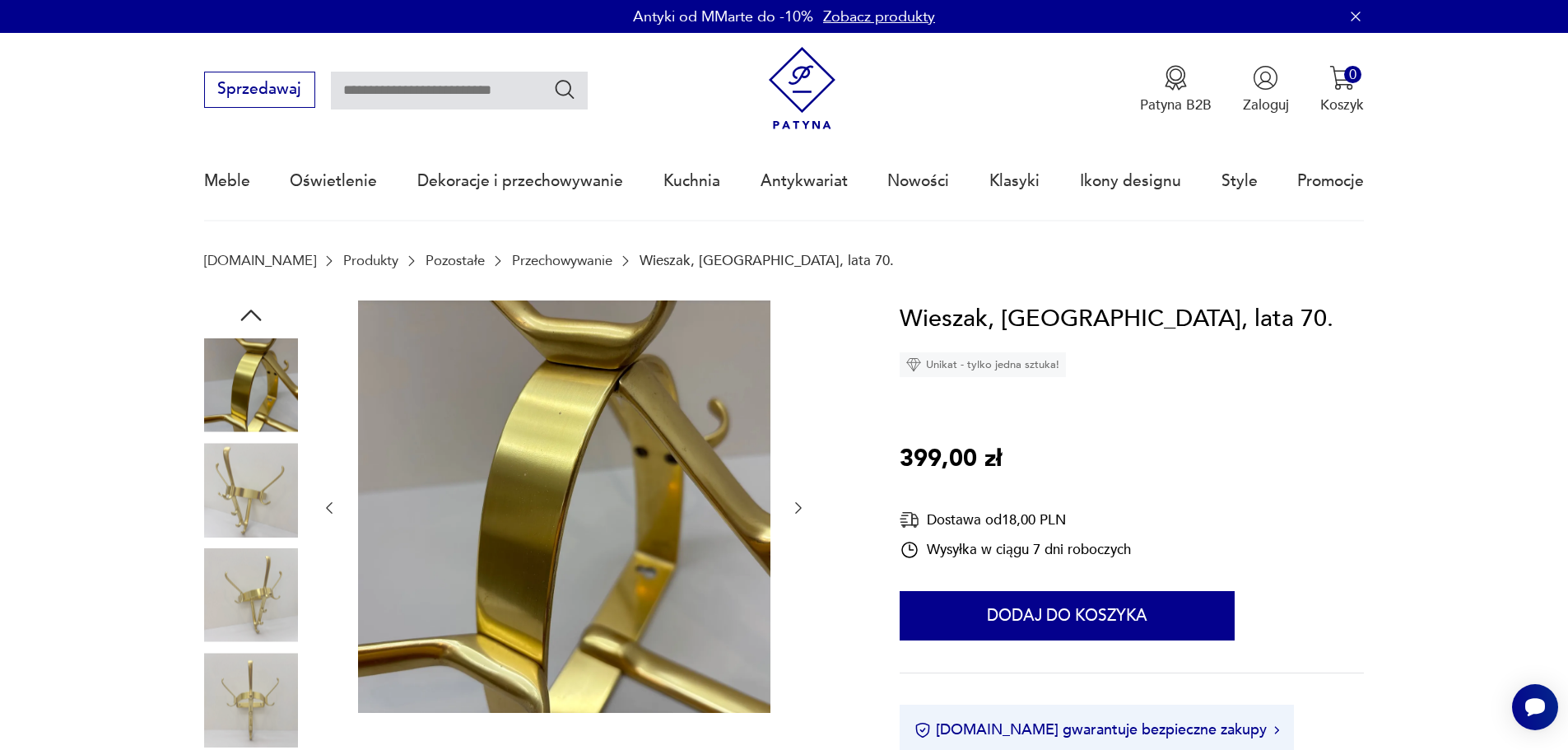
click at [802, 505] on icon "button" at bounding box center [798, 507] width 16 height 16
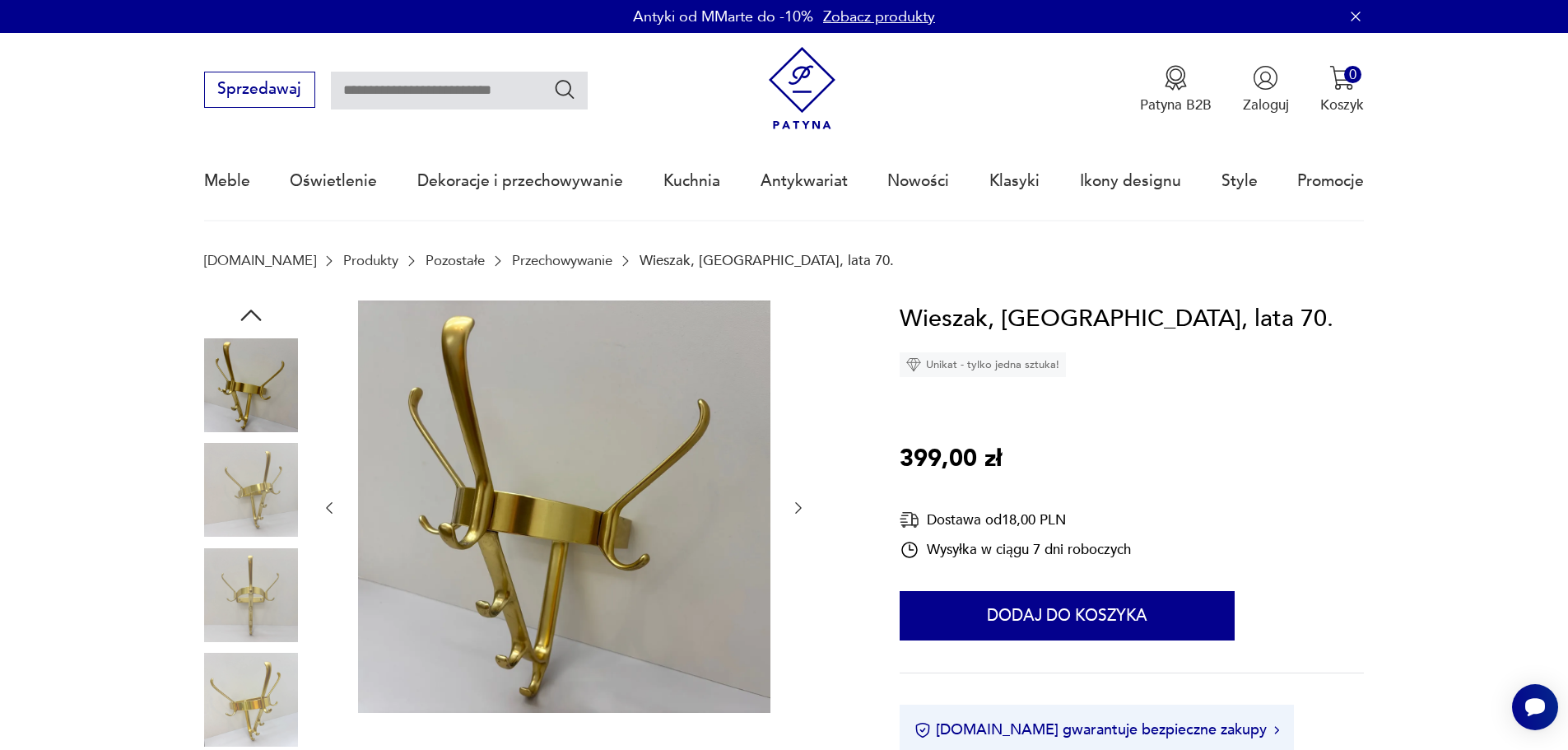
click at [226, 385] on img at bounding box center [251, 386] width 94 height 94
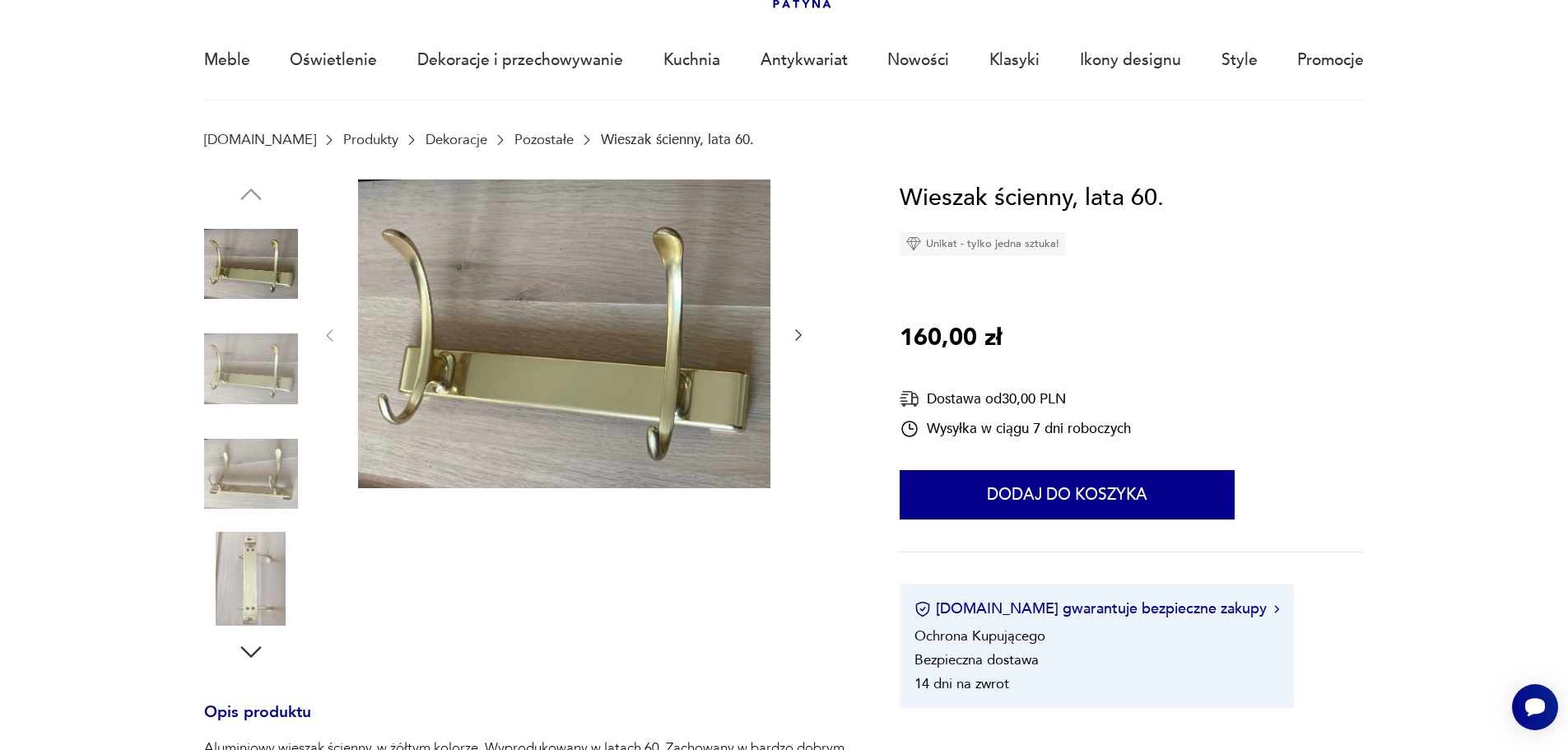
scroll to position [247, 0]
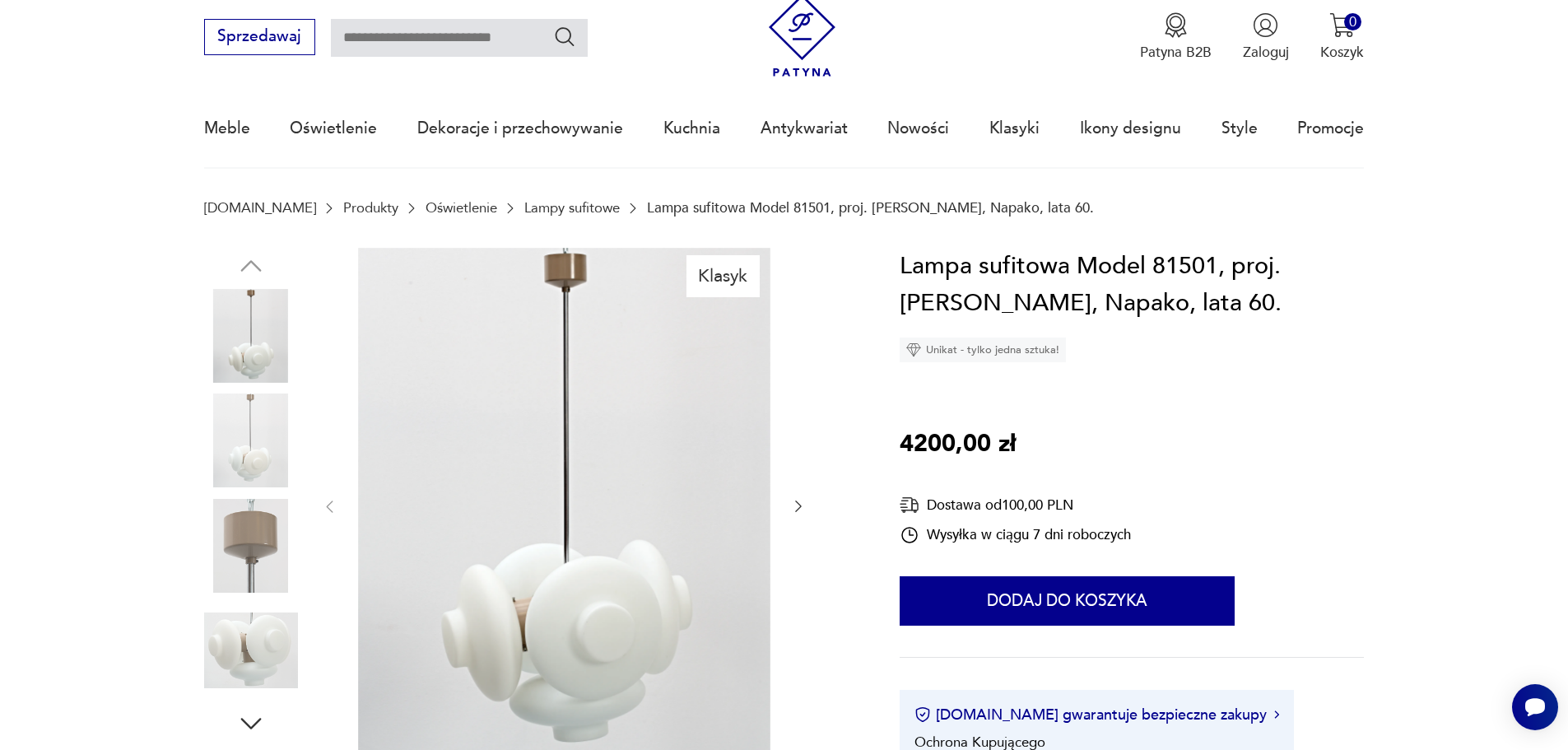
scroll to position [82, 0]
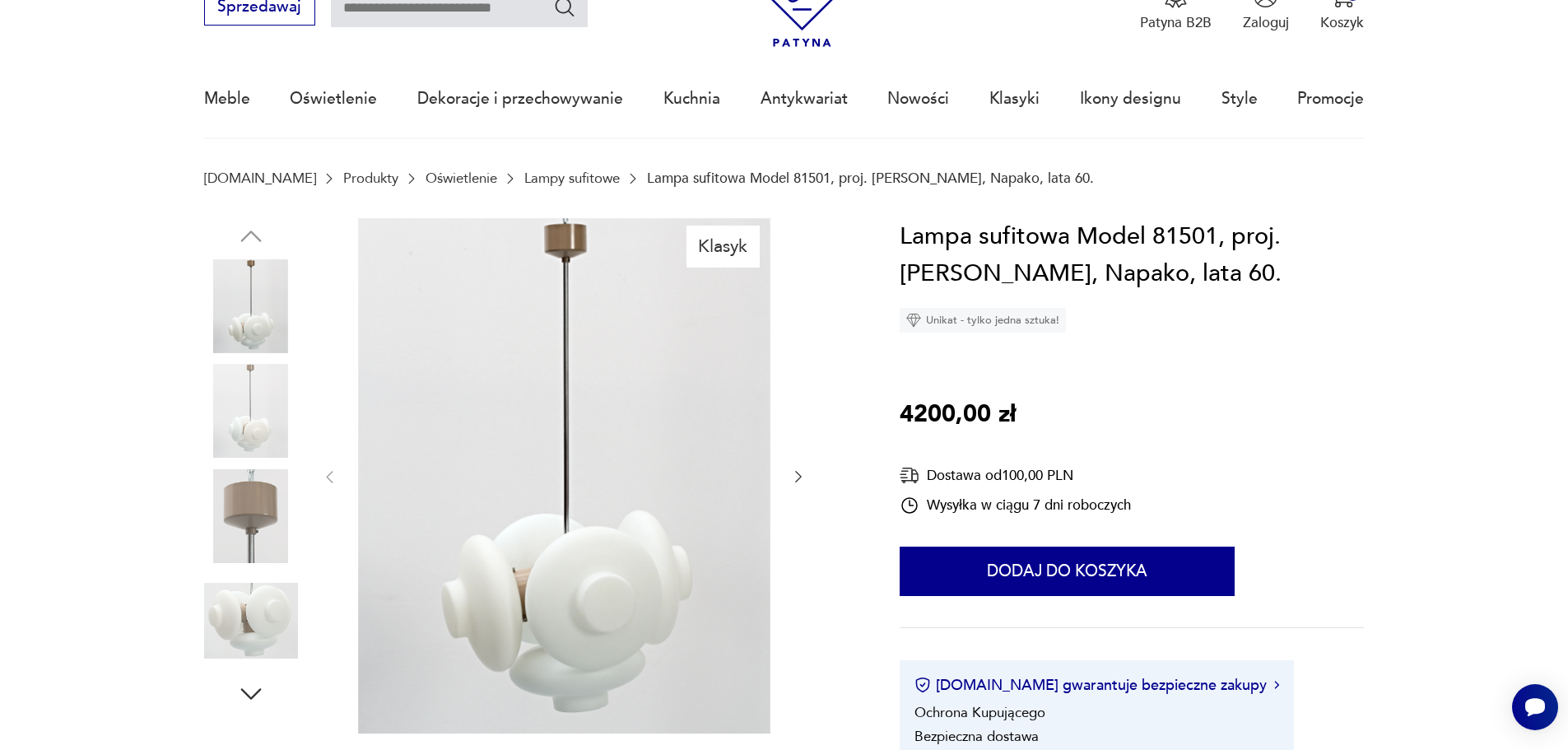
click at [271, 523] on img at bounding box center [251, 517] width 94 height 94
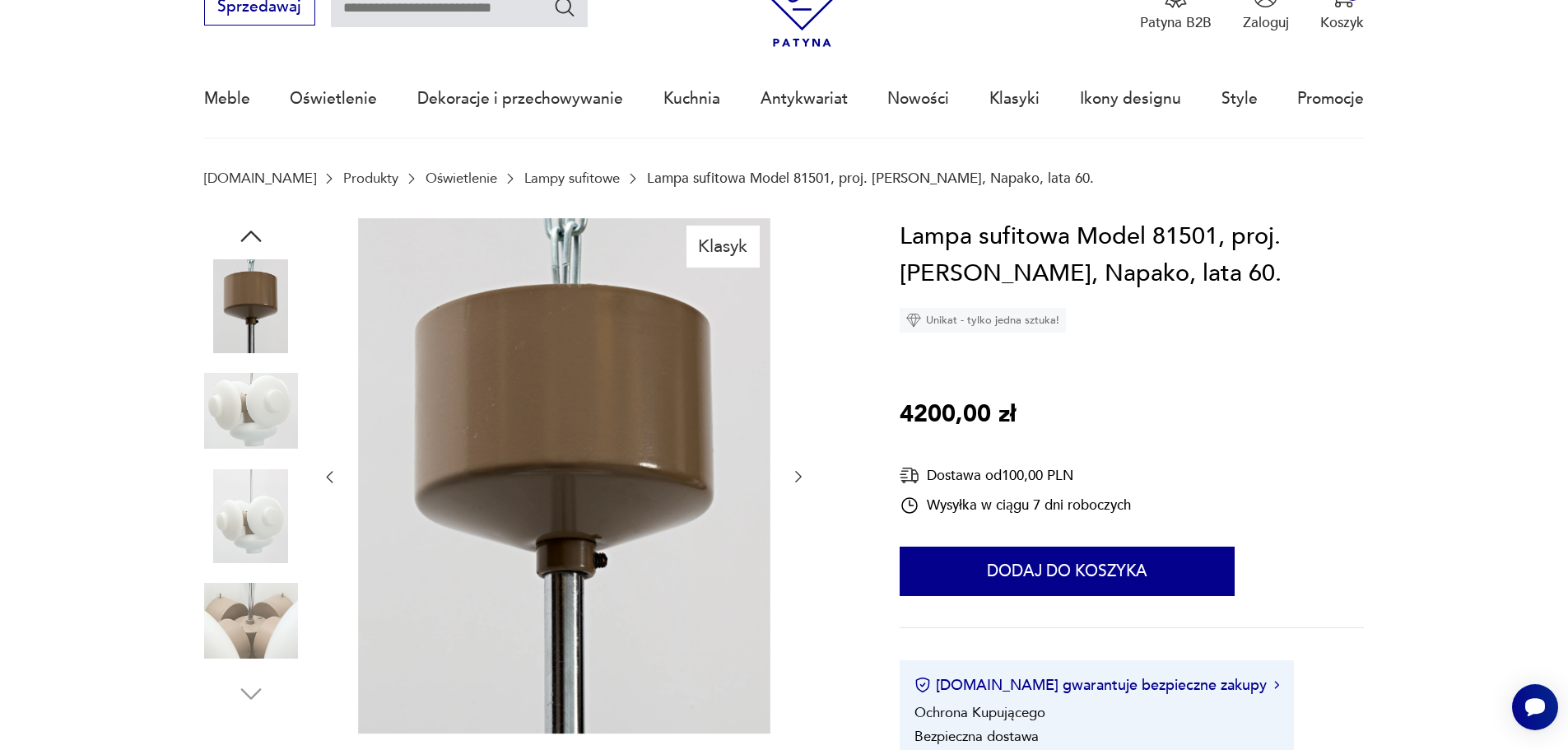
click at [258, 597] on img at bounding box center [251, 621] width 94 height 94
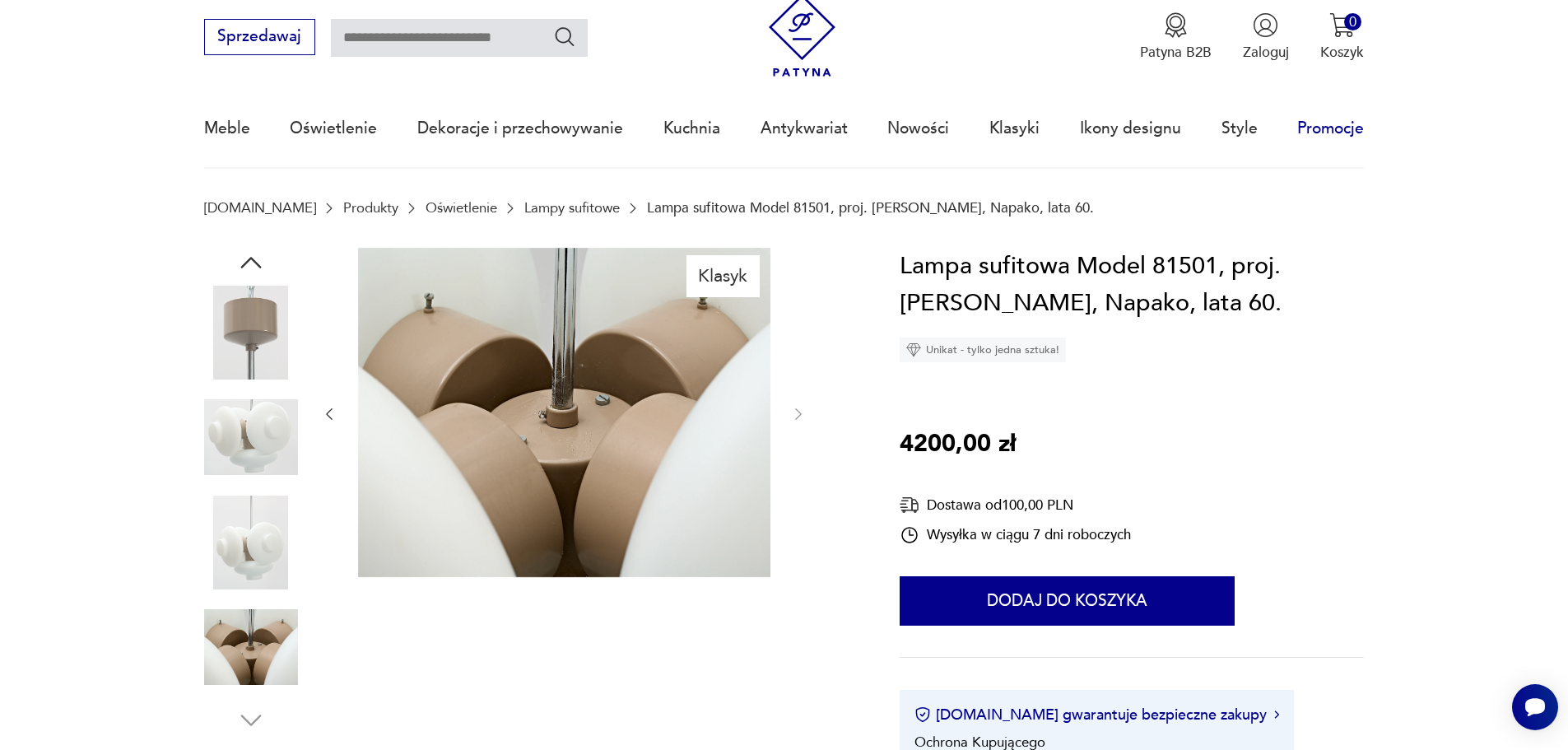
scroll to position [0, 0]
